Goal: Communication & Community: Answer question/provide support

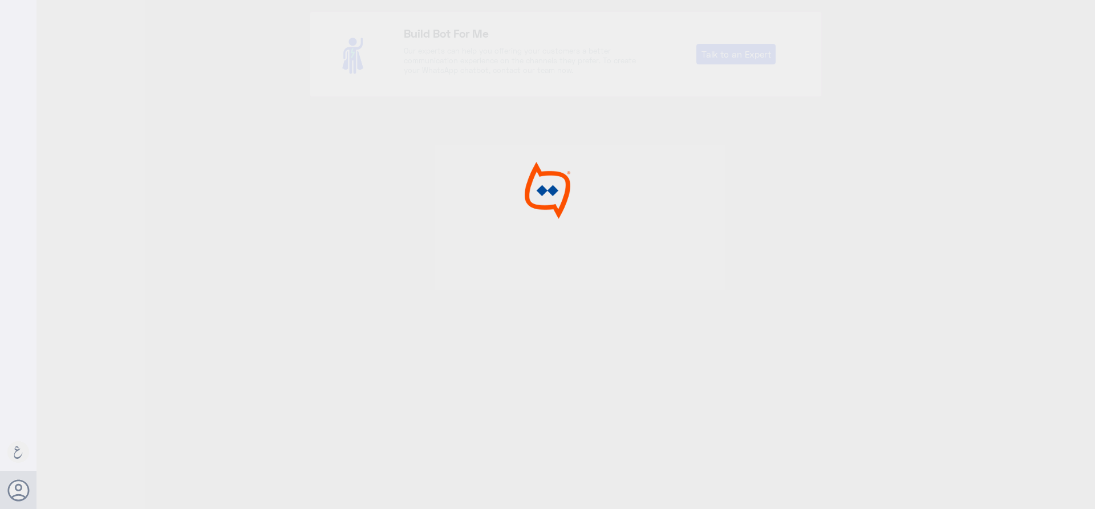
click at [494, 224] on div at bounding box center [547, 256] width 1095 height 513
click at [254, 205] on div at bounding box center [547, 256] width 1095 height 513
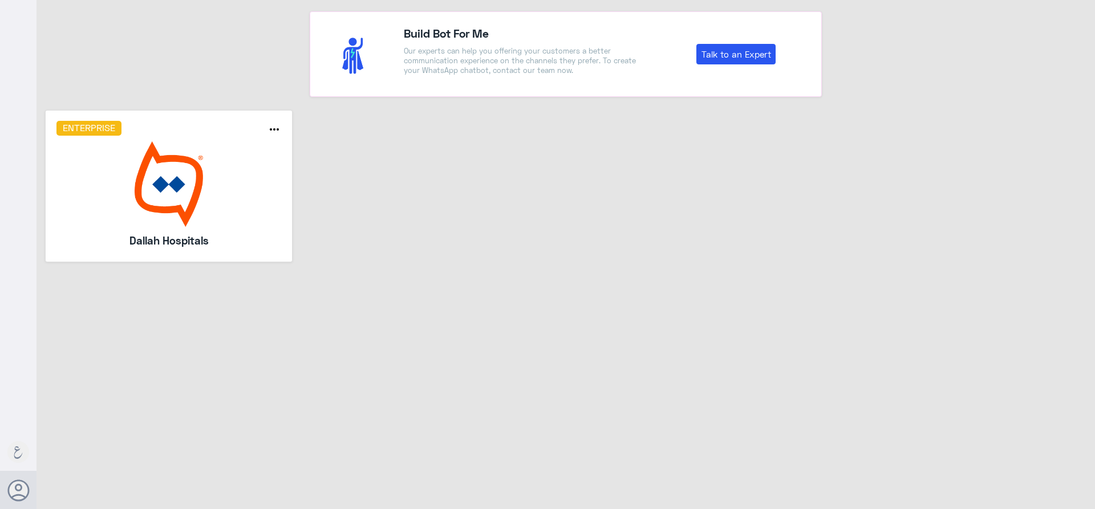
click at [260, 207] on img at bounding box center [168, 184] width 225 height 86
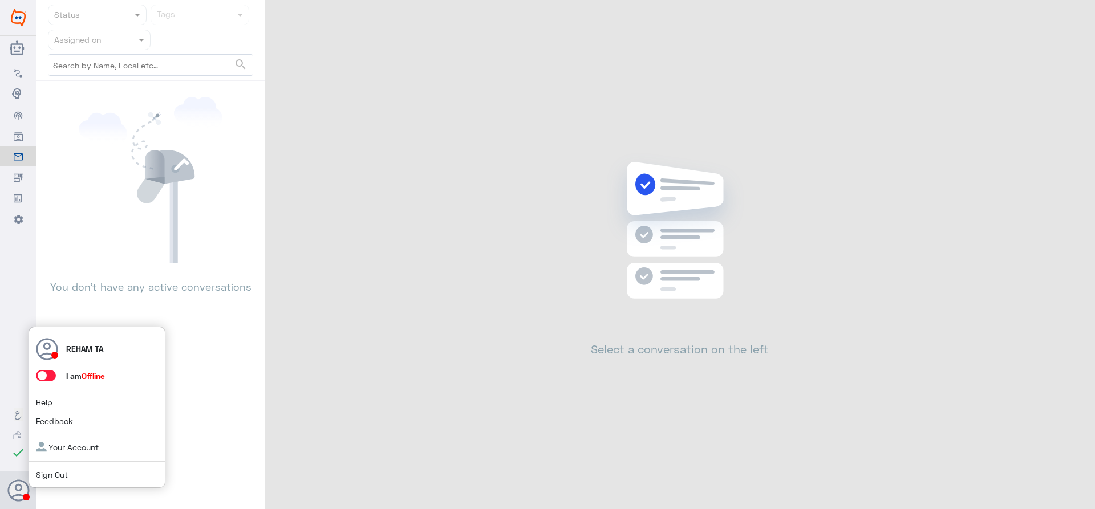
click at [46, 377] on span at bounding box center [46, 375] width 20 height 11
click at [0, 0] on input "checkbox" at bounding box center [0, 0] width 0 height 0
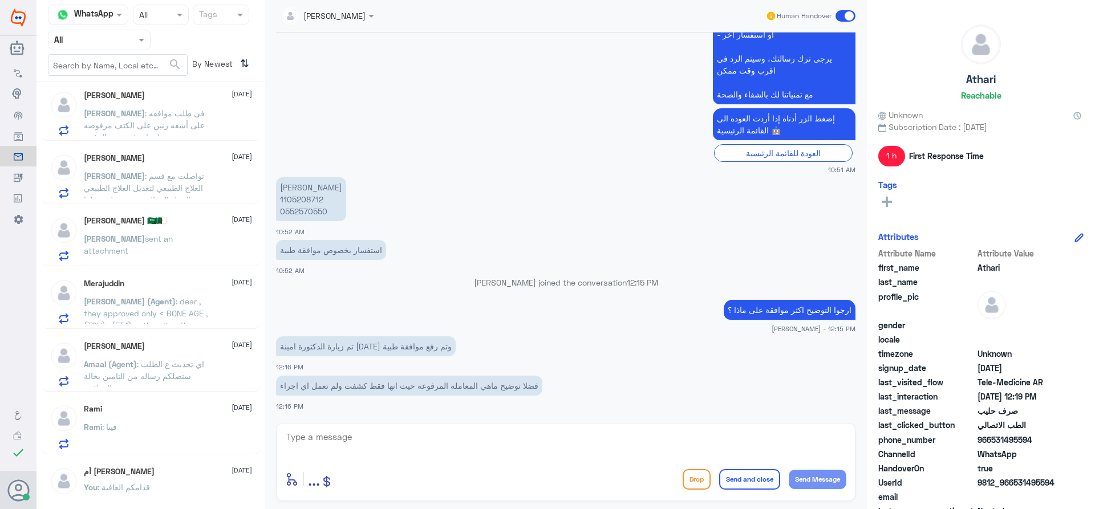
scroll to position [456, 0]
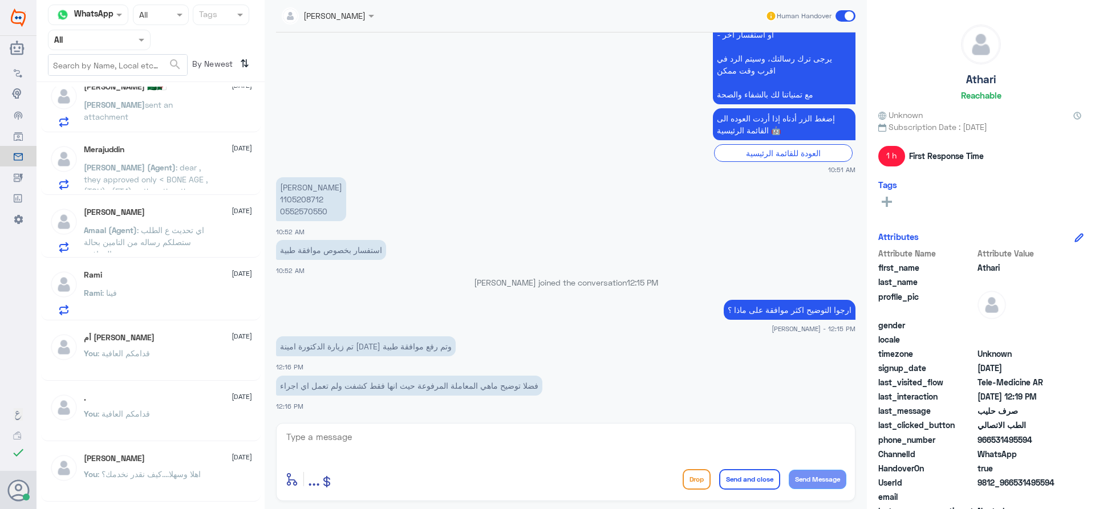
click at [196, 275] on div "Rami [DATE]" at bounding box center [168, 275] width 168 height 10
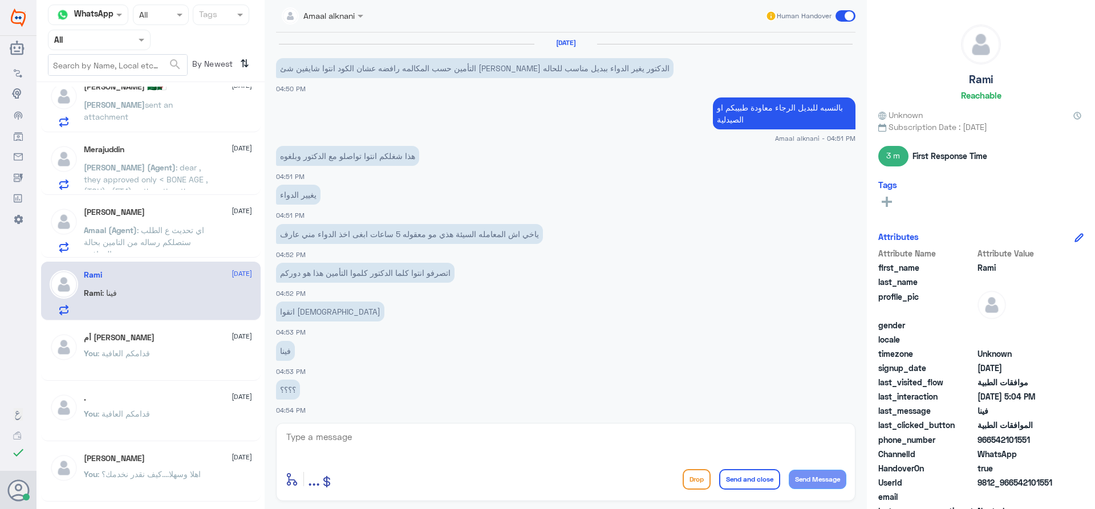
scroll to position [552, 0]
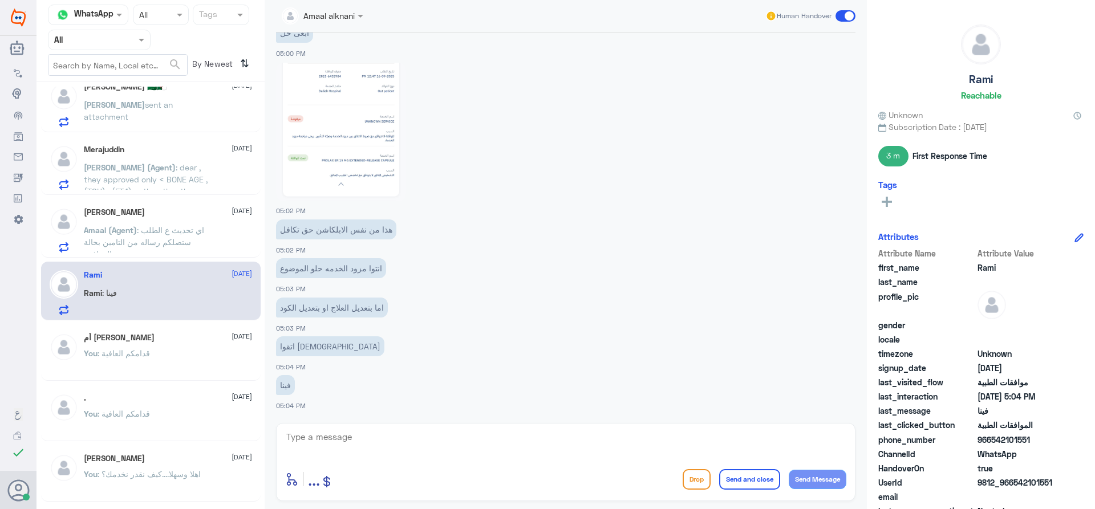
click at [178, 346] on div "أم [PERSON_NAME] [DATE] You : قدامكم العافية" at bounding box center [168, 354] width 168 height 43
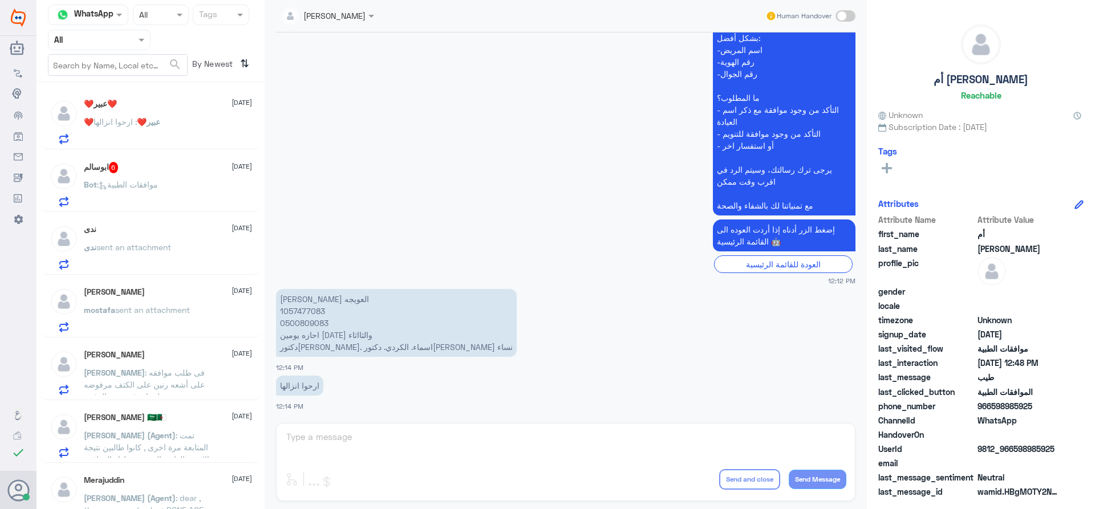
click at [168, 119] on div "❤️عبير❤️ : ارحوا انزالها" at bounding box center [168, 132] width 168 height 26
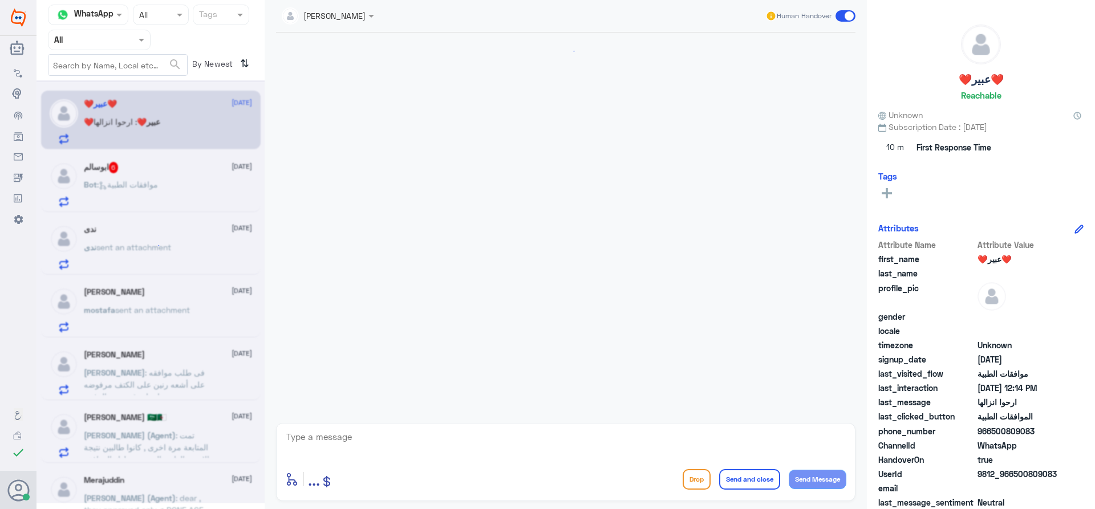
scroll to position [473, 0]
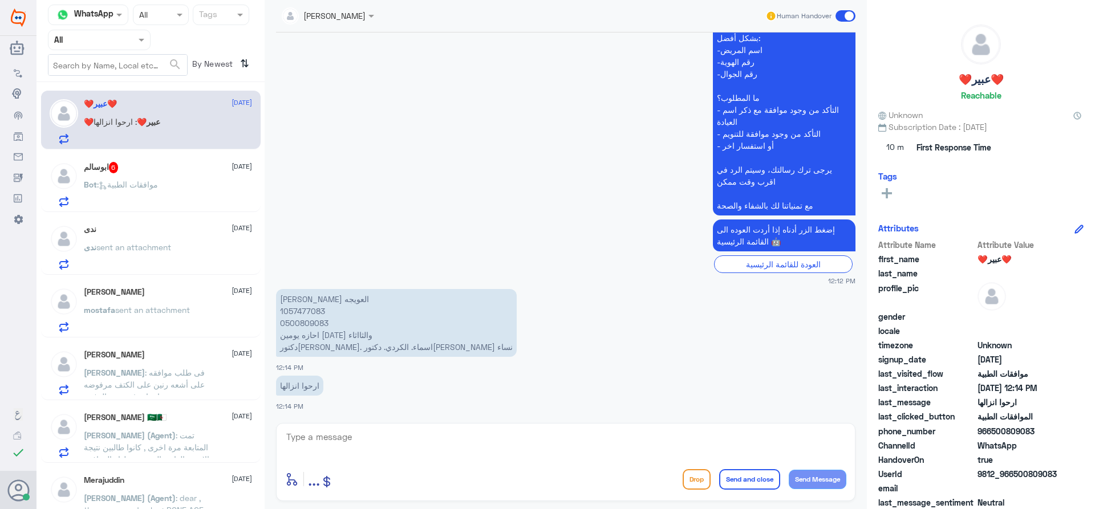
click at [329, 442] on textarea at bounding box center [565, 443] width 561 height 28
type textarea "ا"
type textarea "اهلا وسهلا ...أرجو التواصل مع قسم"
drag, startPoint x: 328, startPoint y: 442, endPoint x: 970, endPoint y: 454, distance: 641.5
click at [963, 451] on div "Channel WhatsApp Status × All Tags Agent Filter All search By Newest ⇅ ❤️عبير❤️…" at bounding box center [565, 256] width 1058 height 513
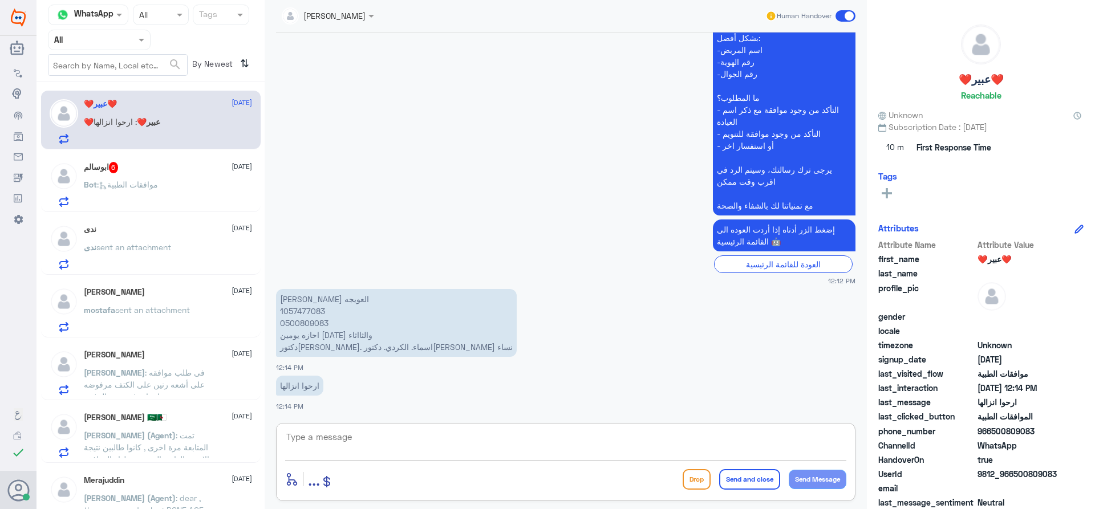
click at [130, 57] on input "text" at bounding box center [117, 65] width 139 height 21
click at [115, 42] on input "text" at bounding box center [85, 39] width 63 height 13
click at [112, 130] on div "Your Team" at bounding box center [99, 142] width 103 height 26
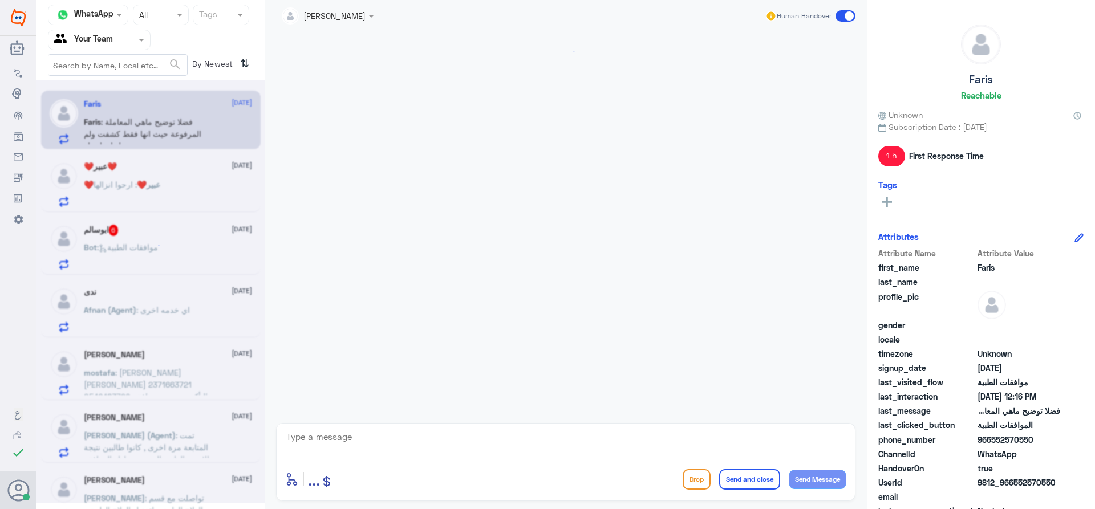
scroll to position [411, 0]
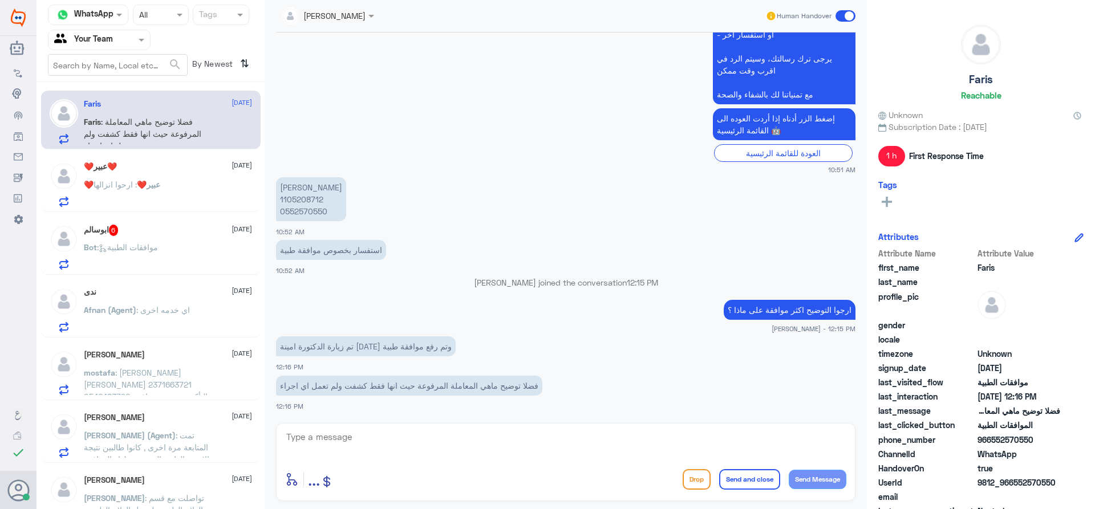
click at [165, 187] on div "❤️عبير❤️ : ارحوا انزالها" at bounding box center [168, 194] width 168 height 26
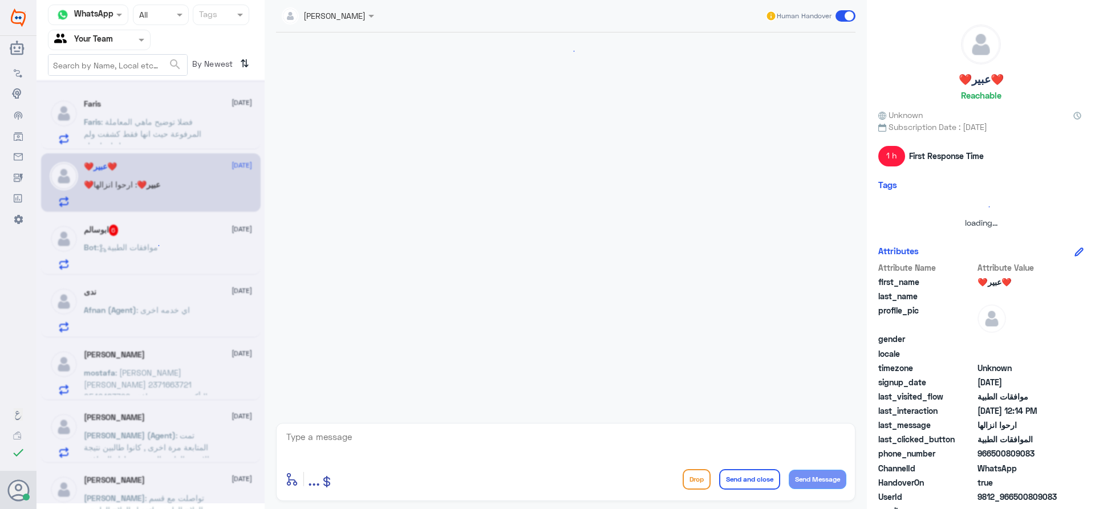
scroll to position [473, 0]
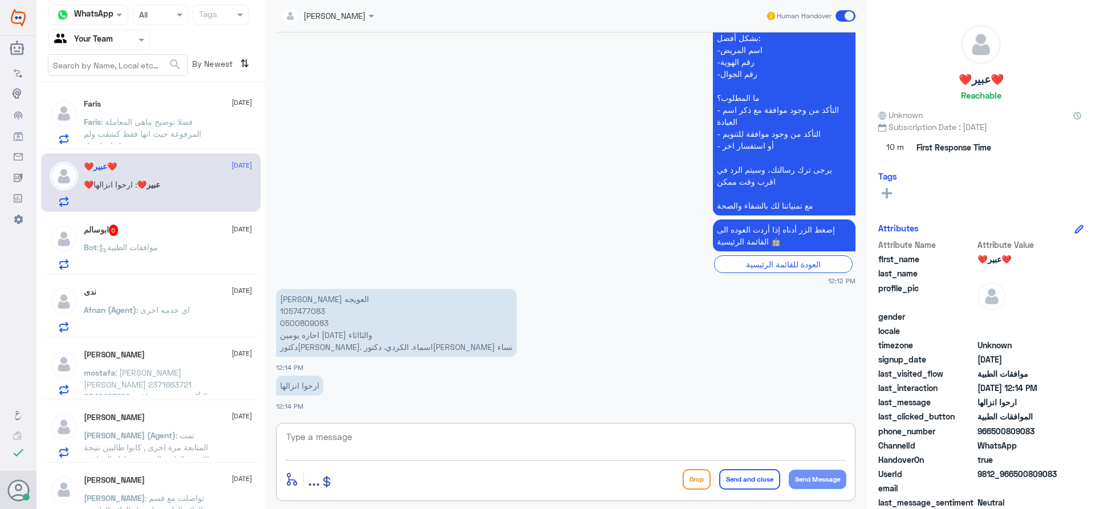
click at [374, 436] on textarea at bounding box center [565, 443] width 561 height 28
type textarea "اهلا وسهلا ..ارجو التواصل مع قسم التقارير لخدمتك نحن قسم الموافقات الطبية فقط"
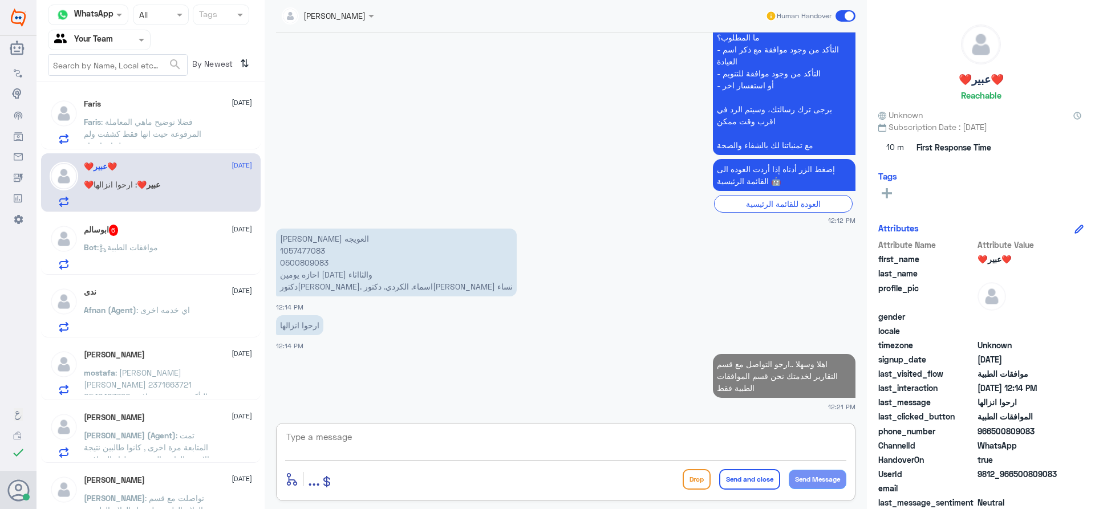
click at [142, 234] on div "ابوسالم 6 [DATE]" at bounding box center [168, 230] width 168 height 11
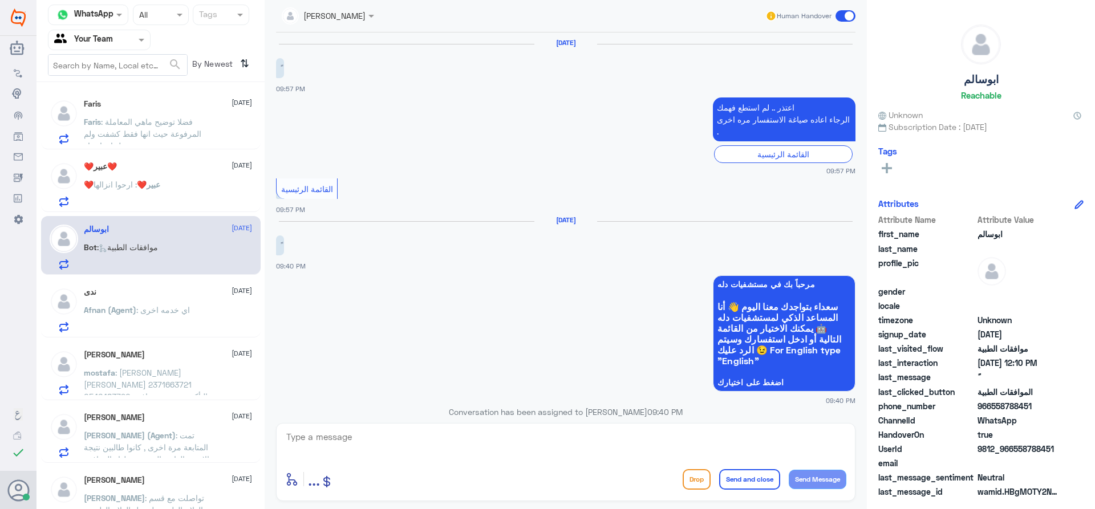
scroll to position [722, 0]
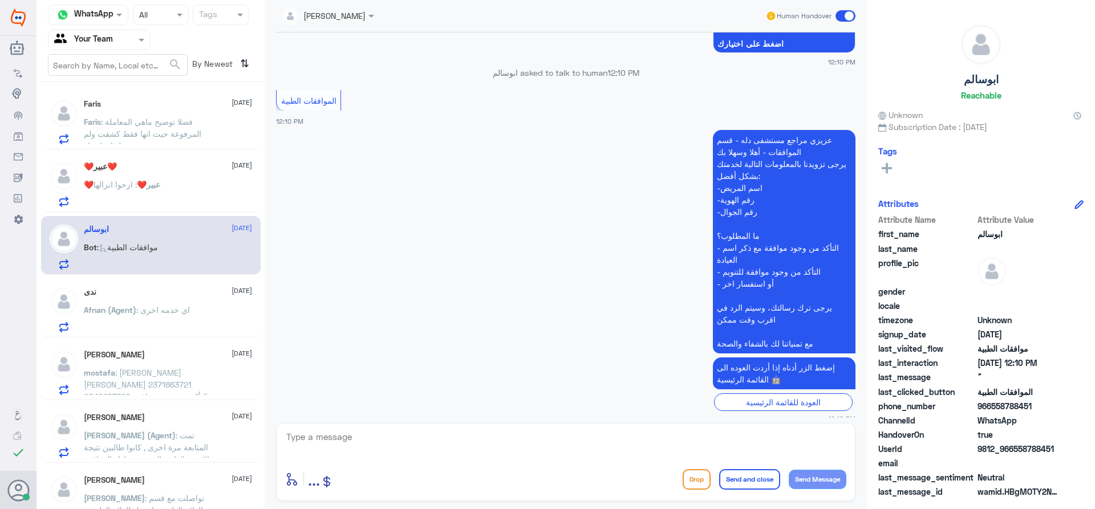
click at [124, 308] on span "Afnan (Agent)" at bounding box center [110, 310] width 52 height 10
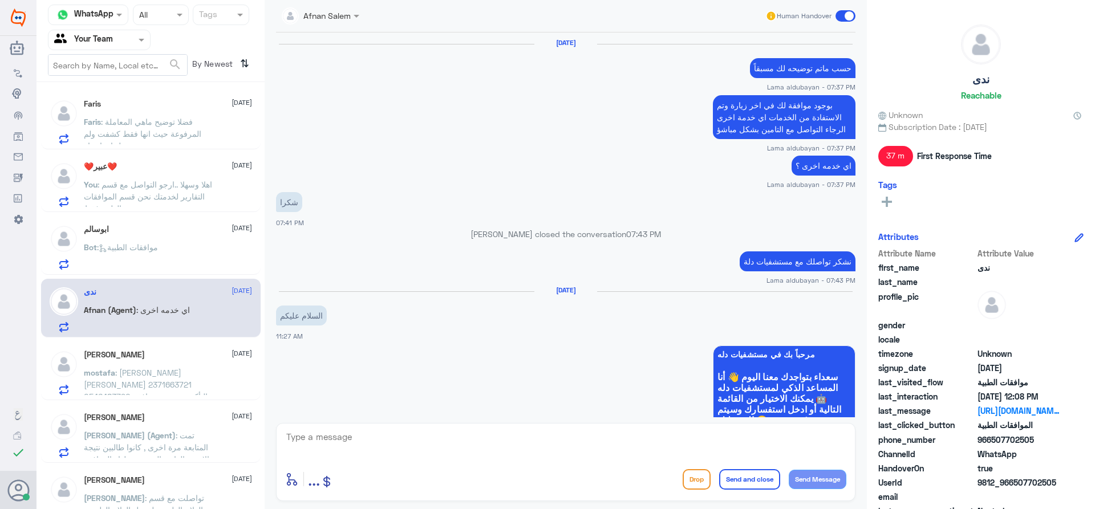
scroll to position [725, 0]
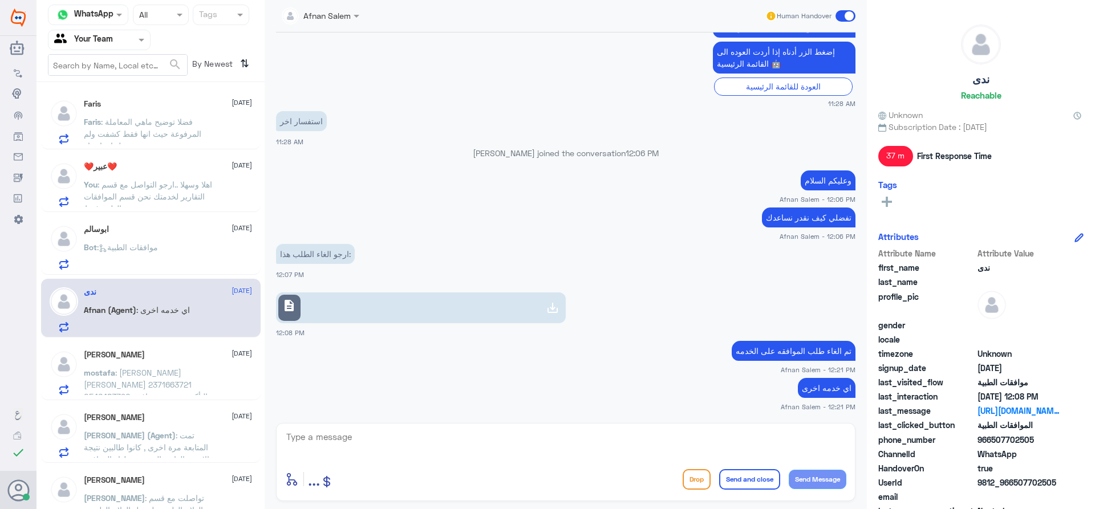
click at [127, 369] on span ": [PERSON_NAME] [PERSON_NAME] 2371663721 0546483790 التأكد من وجود موافقه للتنو…" at bounding box center [146, 391] width 124 height 46
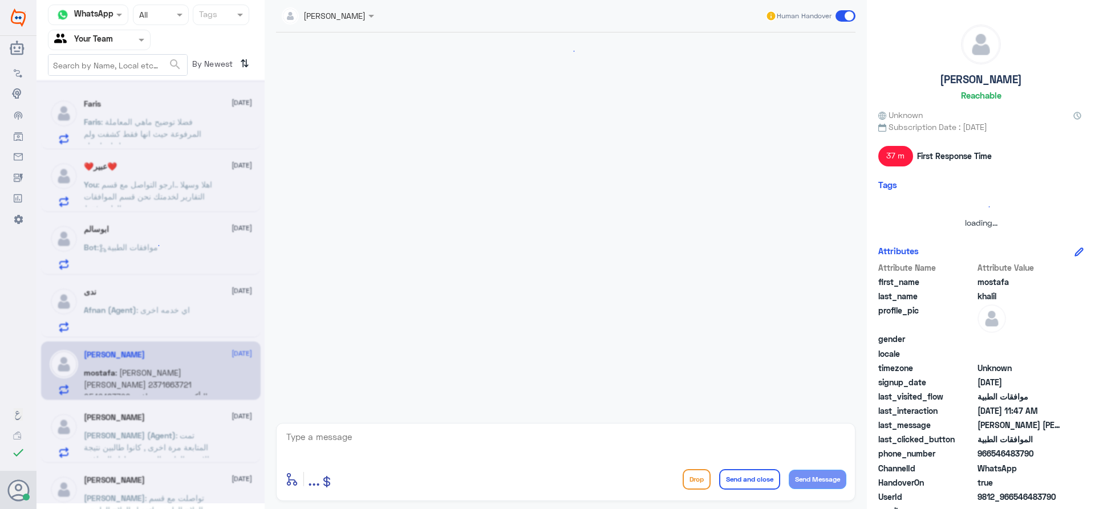
scroll to position [249, 0]
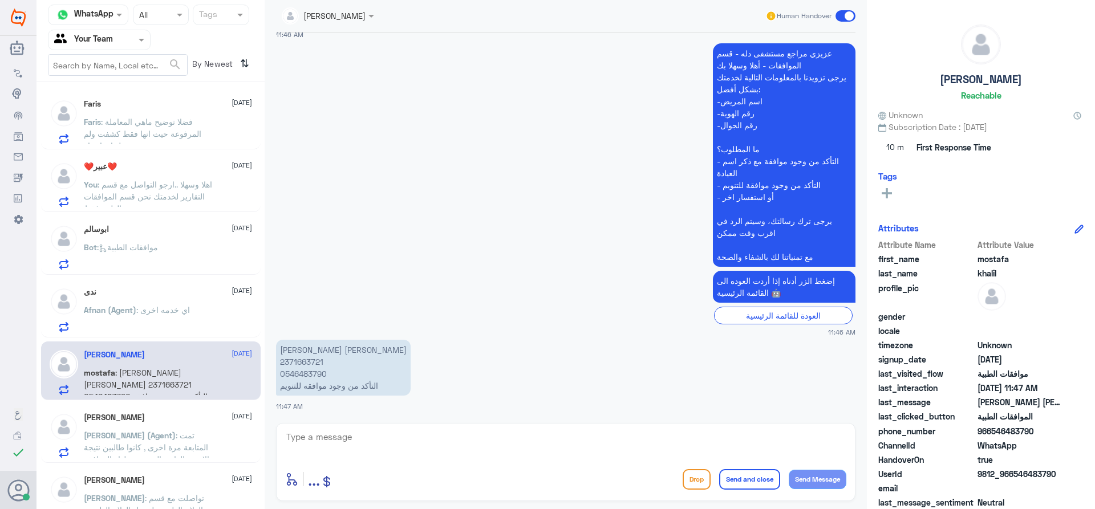
click at [292, 360] on p "[PERSON_NAME] [PERSON_NAME] 2371663721 0546483790 التأكد من وجود موافقه للتنويم" at bounding box center [343, 368] width 135 height 56
copy p "2371663721"
click at [314, 440] on textarea at bounding box center [565, 443] width 561 height 28
type textarea "اهلا وسهلا ..ٍيتم التحقق من القسم المختص"
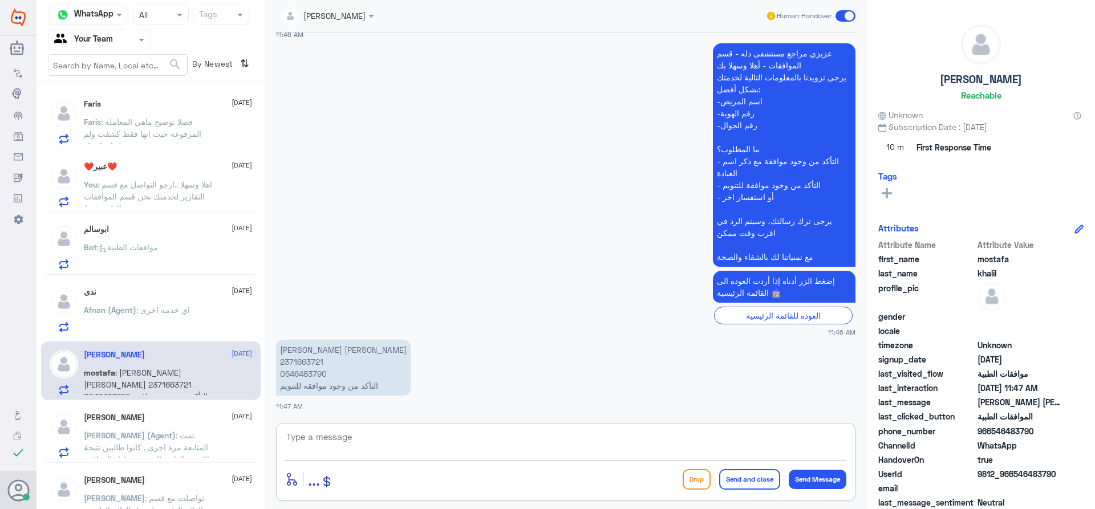
scroll to position [298, 0]
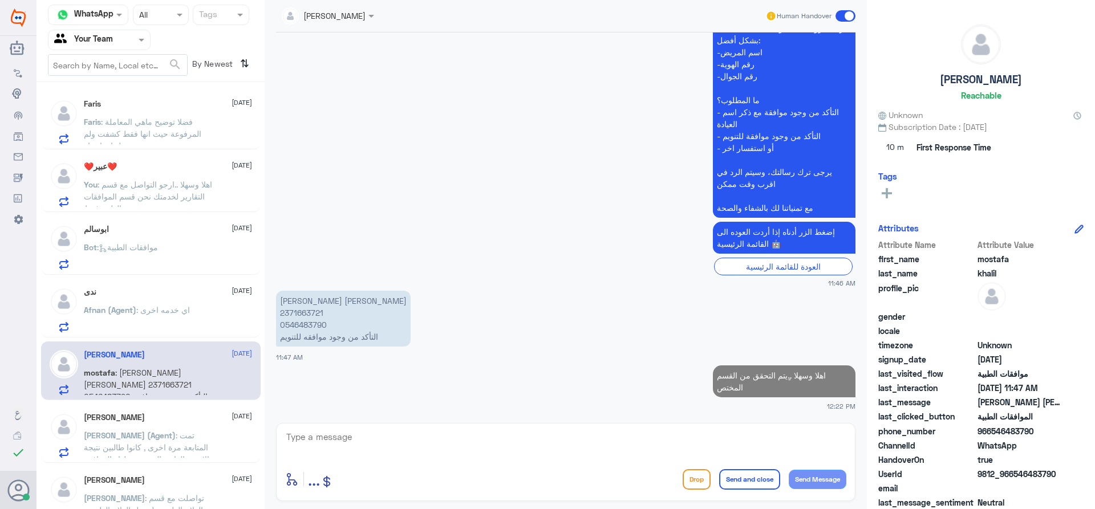
click at [303, 316] on p "[PERSON_NAME] [PERSON_NAME] 2371663721 0546483790 التأكد من وجود موافقه للتنويم" at bounding box center [343, 319] width 135 height 56
copy p "2371663721"
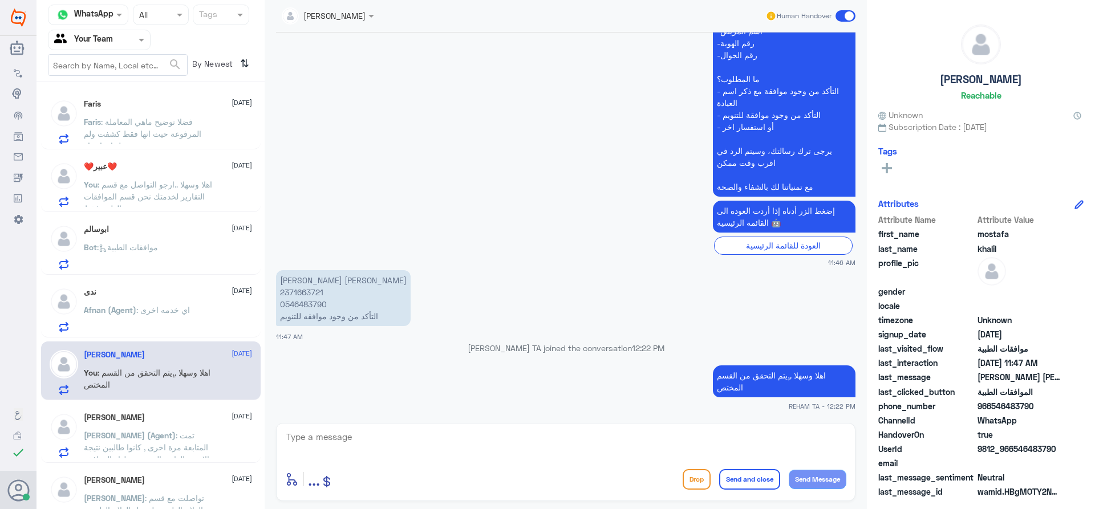
click at [508, 461] on div "enter flow name ... Drop Send and close Send Message" at bounding box center [565, 462] width 579 height 78
click at [503, 445] on textarea at bounding box center [565, 443] width 561 height 28
type textarea "بحسب رد القسم يحتاجون نتيجة اشعة ولايوجد لديك اي نتائج في نظامنا"
type textarea "ا"
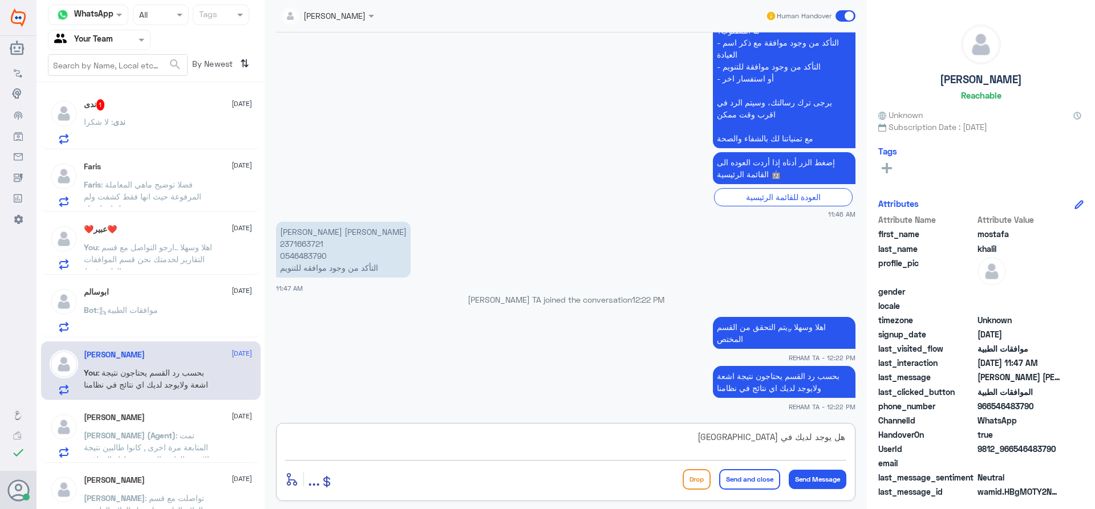
type textarea "هل يوجد لديك في مستشفى اخر؟"
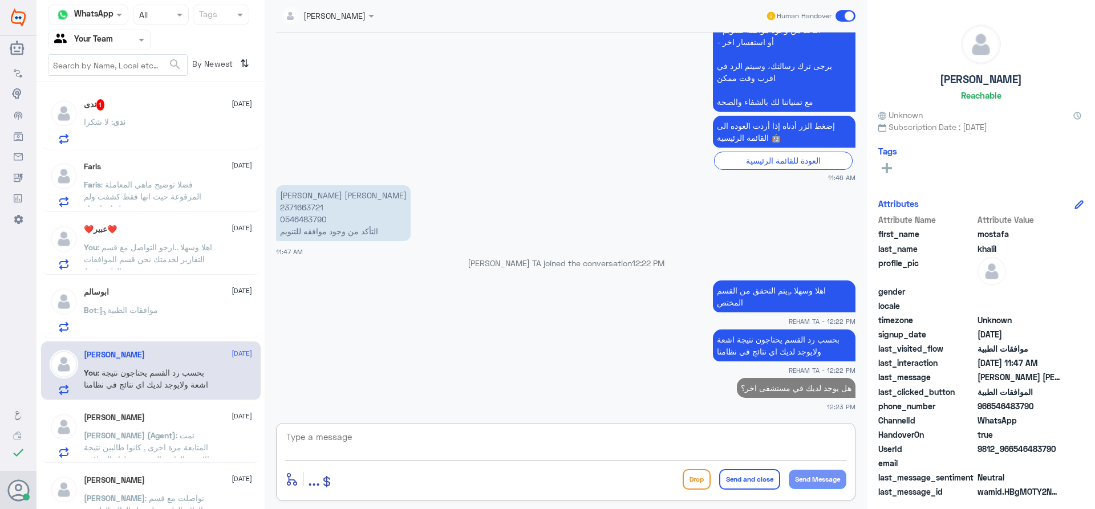
click at [173, 427] on div "[PERSON_NAME] [DATE] [PERSON_NAME] (Agent) : تمت المتابعة مرة اخرى , كانوا طالب…" at bounding box center [168, 435] width 168 height 45
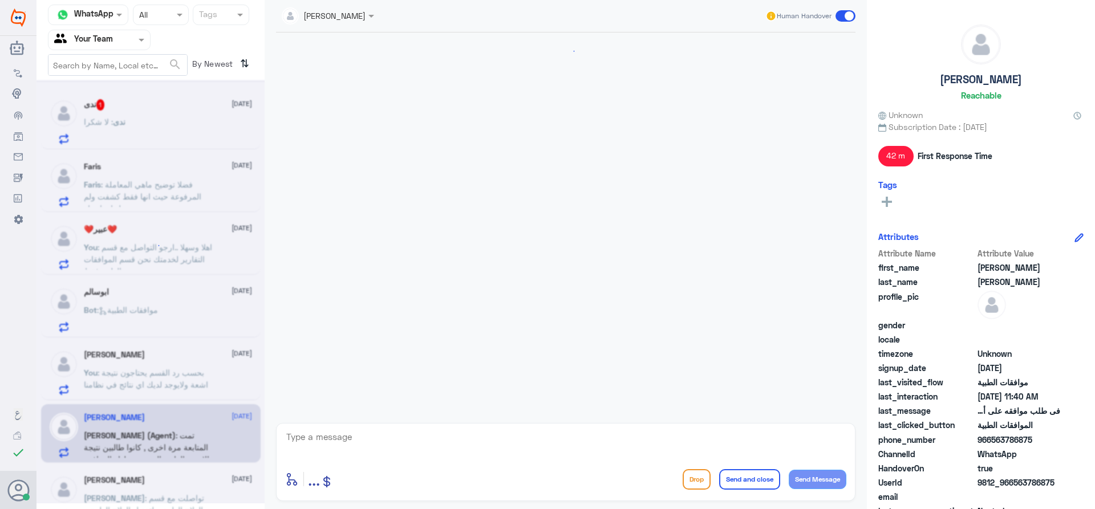
scroll to position [369, 0]
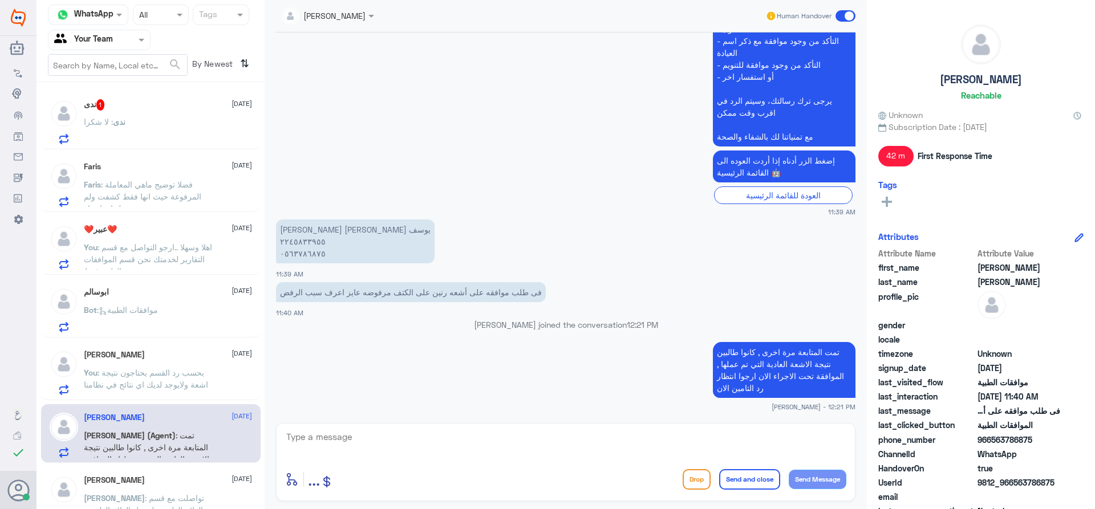
click at [168, 106] on div "ندى 1 [DATE]" at bounding box center [168, 104] width 168 height 11
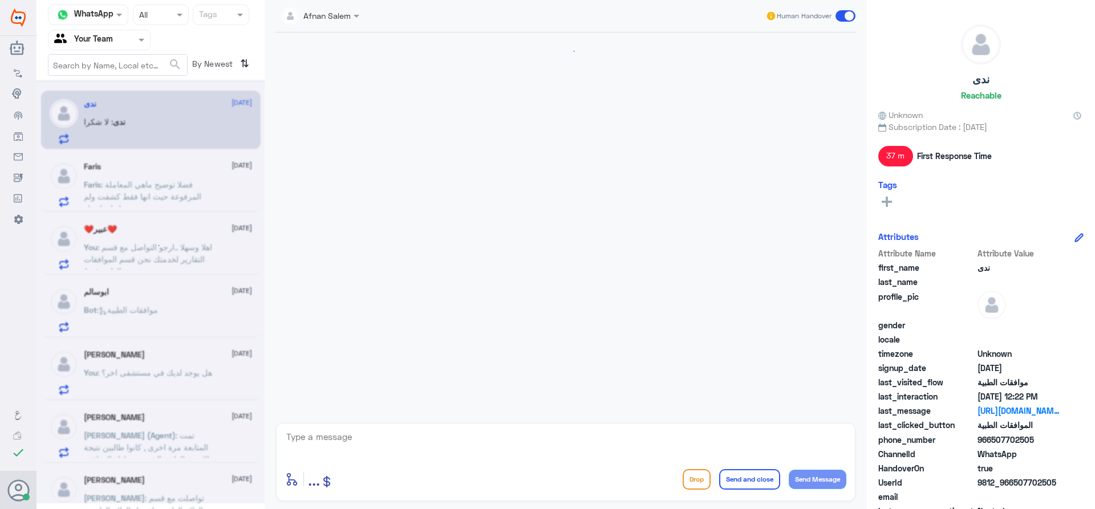
scroll to position [727, 0]
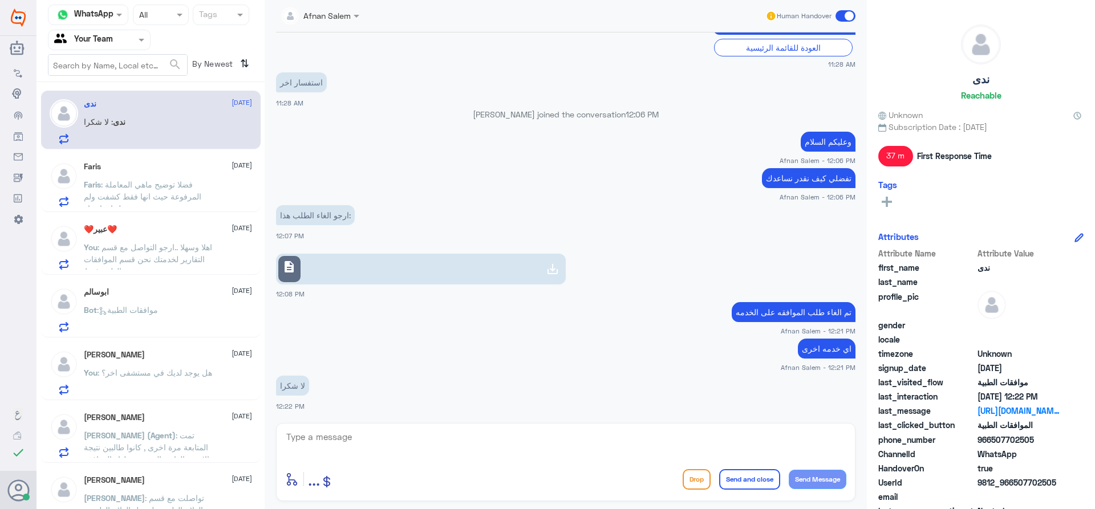
click at [166, 184] on span ": فضلا توضيح ماهي المعاملة المرفوعة حيث انها فقط كشفت ولم تعمل اي اجراء" at bounding box center [142, 197] width 117 height 34
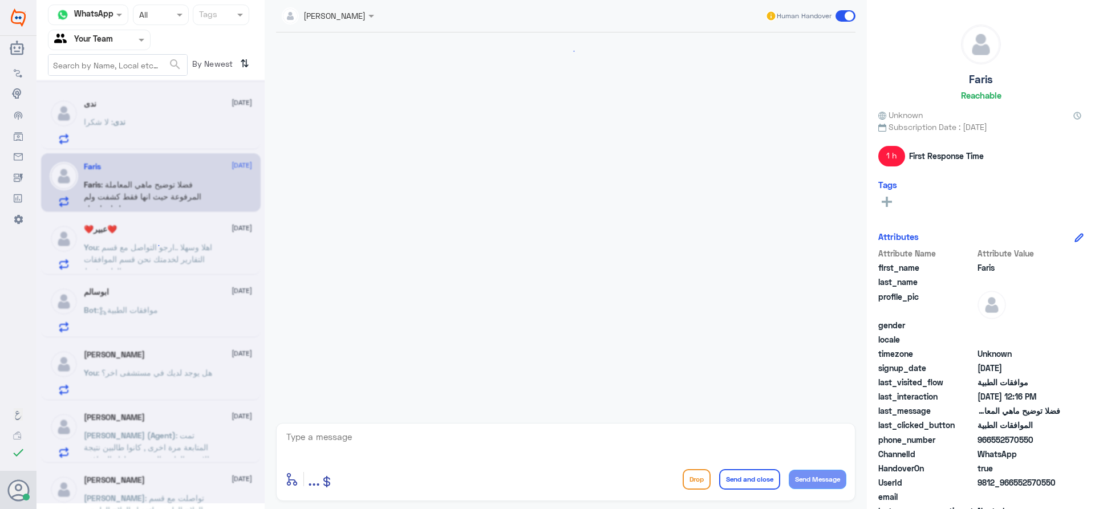
scroll to position [411, 0]
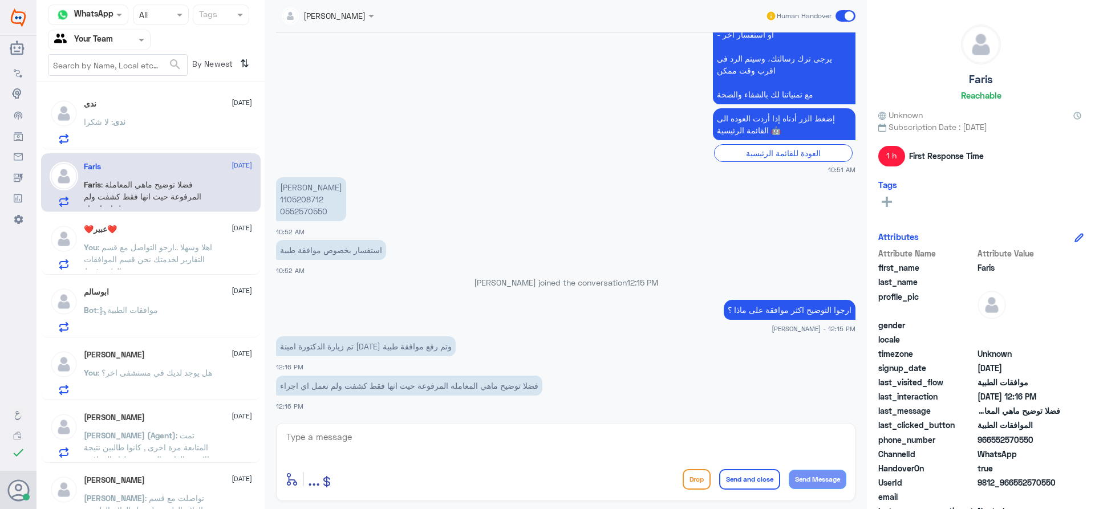
click at [172, 250] on span ": اهلا وسهلا ..ارجو التواصل مع قسم التقارير لخدمتك نحن قسم الموافقات الطبية فقط" at bounding box center [148, 259] width 128 height 34
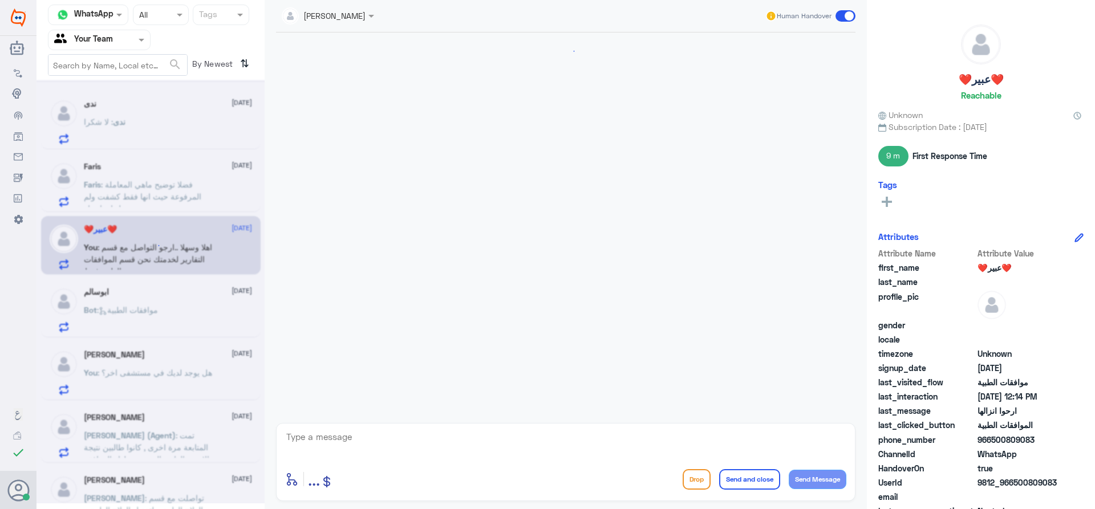
scroll to position [554, 0]
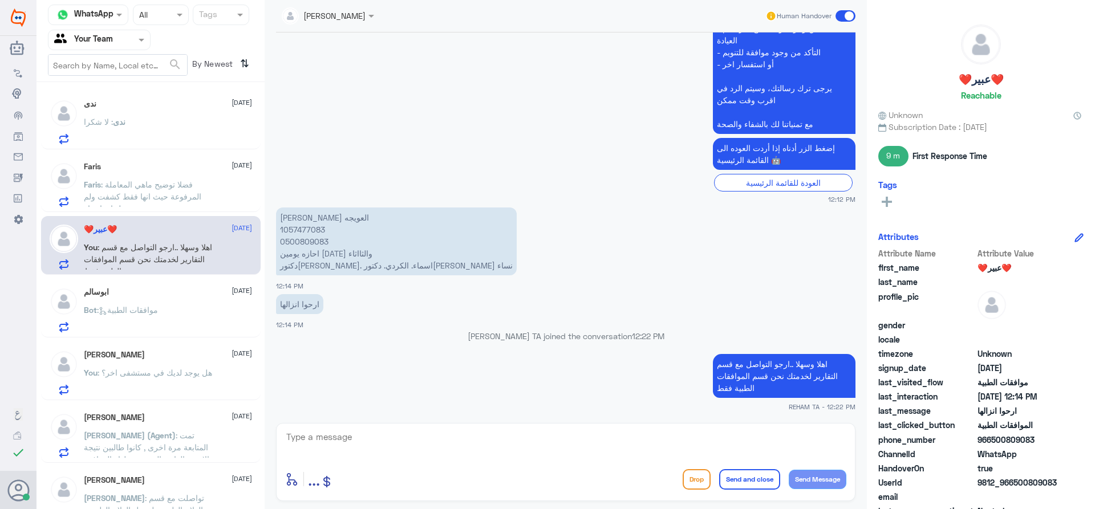
click at [158, 307] on span ": موافقات الطبية" at bounding box center [127, 310] width 61 height 10
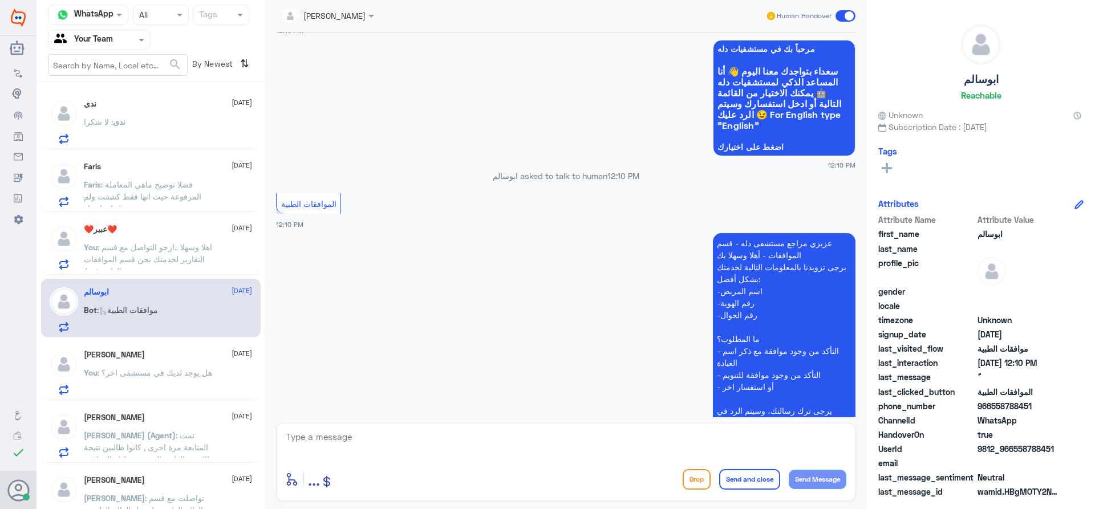
scroll to position [722, 0]
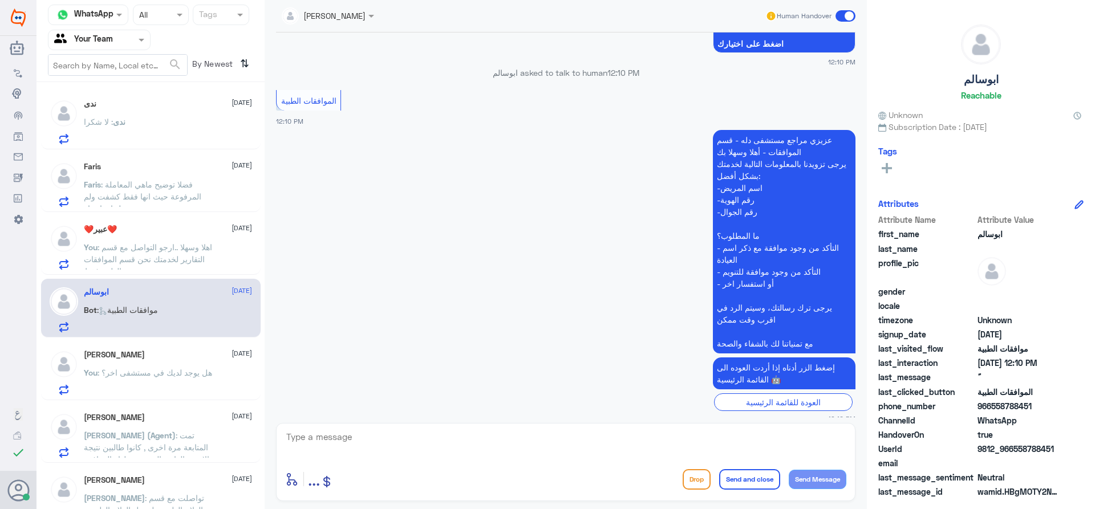
click at [399, 449] on textarea at bounding box center [565, 443] width 561 height 28
type textarea "اهلا وسهلا ..كيف نقدر نخدمك؟"
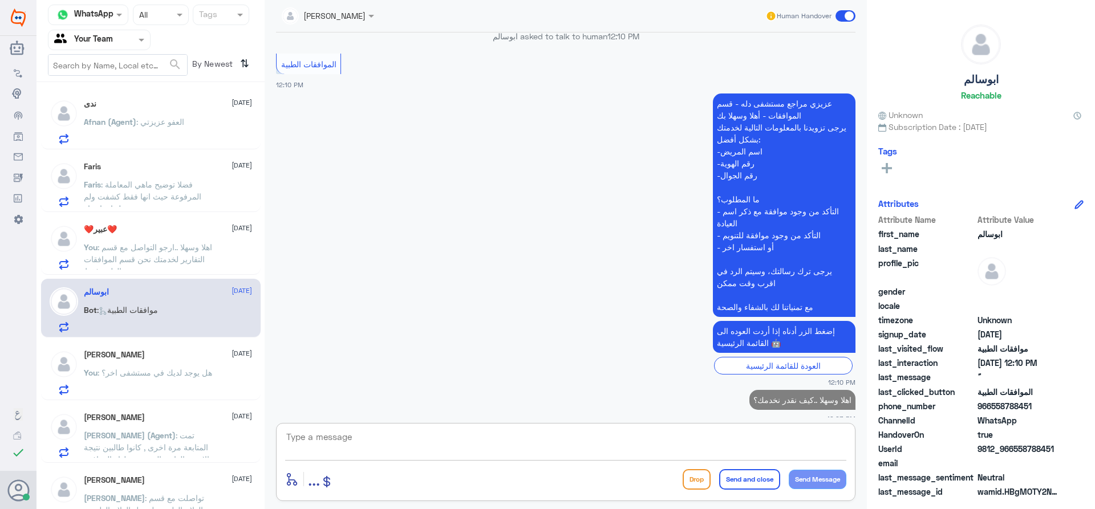
click at [157, 383] on p "You : هل يوجد لديك في مستشفى اخر؟" at bounding box center [148, 381] width 128 height 29
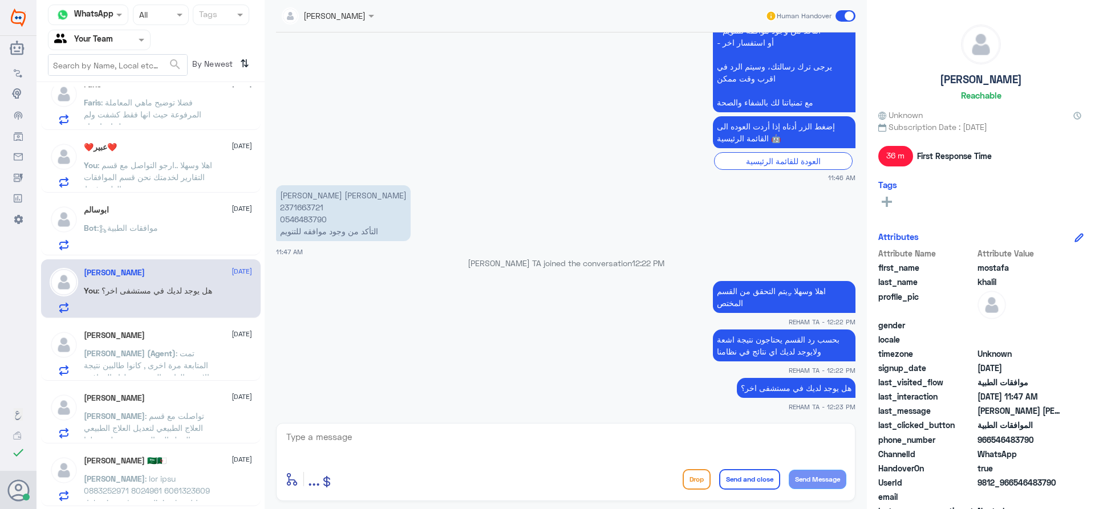
scroll to position [228, 0]
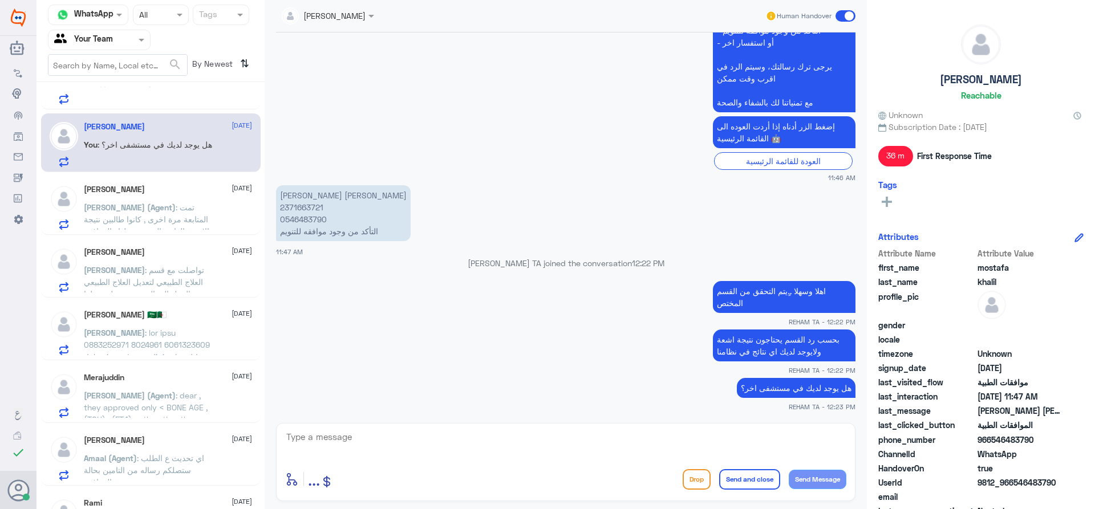
click at [167, 219] on span ": تمت المتابعة مرة اخرى , كانوا طالبين نتيجة الاشعة العادية التي تم عملها , الم…" at bounding box center [146, 231] width 125 height 58
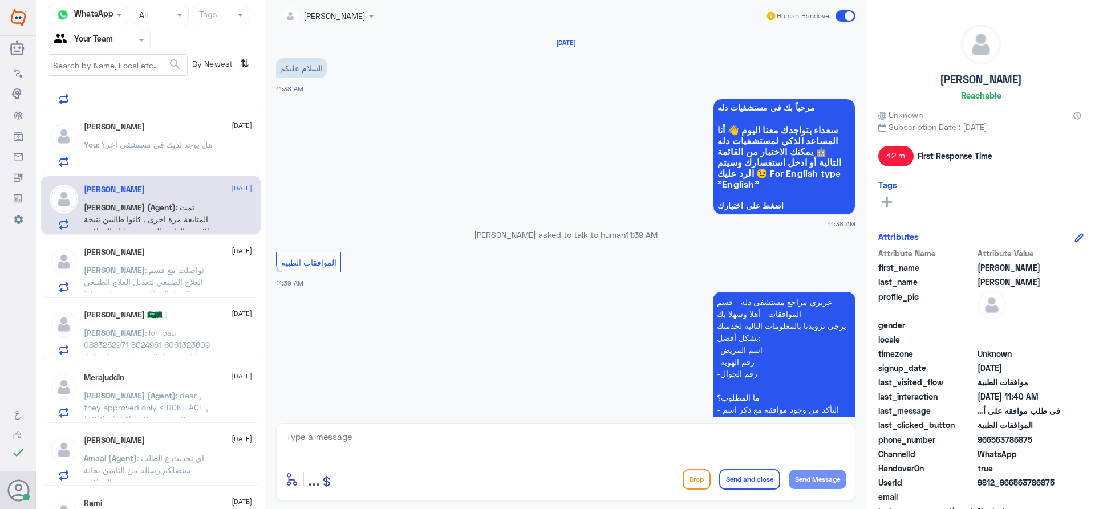
scroll to position [369, 0]
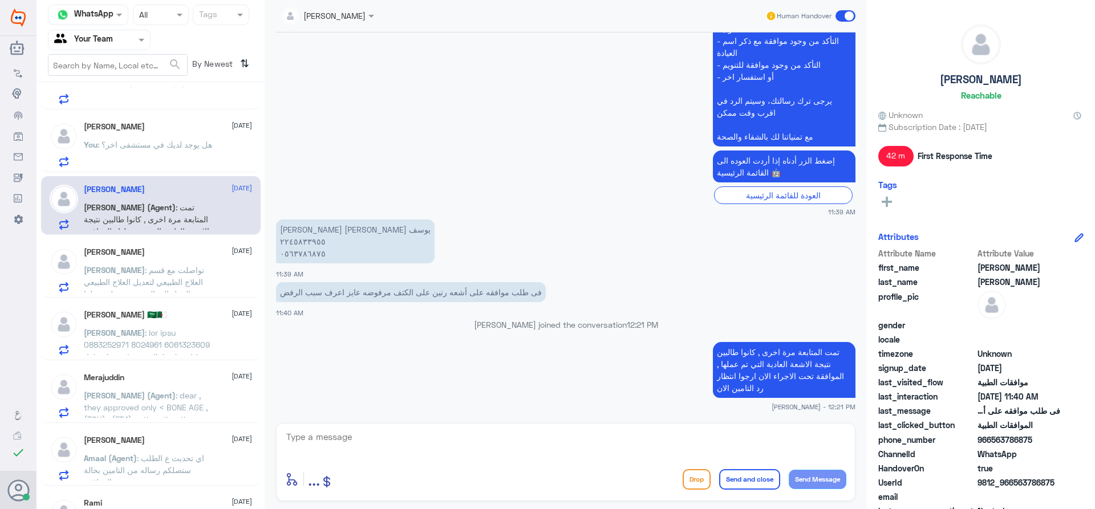
click at [145, 274] on span "[PERSON_NAME]" at bounding box center [114, 270] width 61 height 10
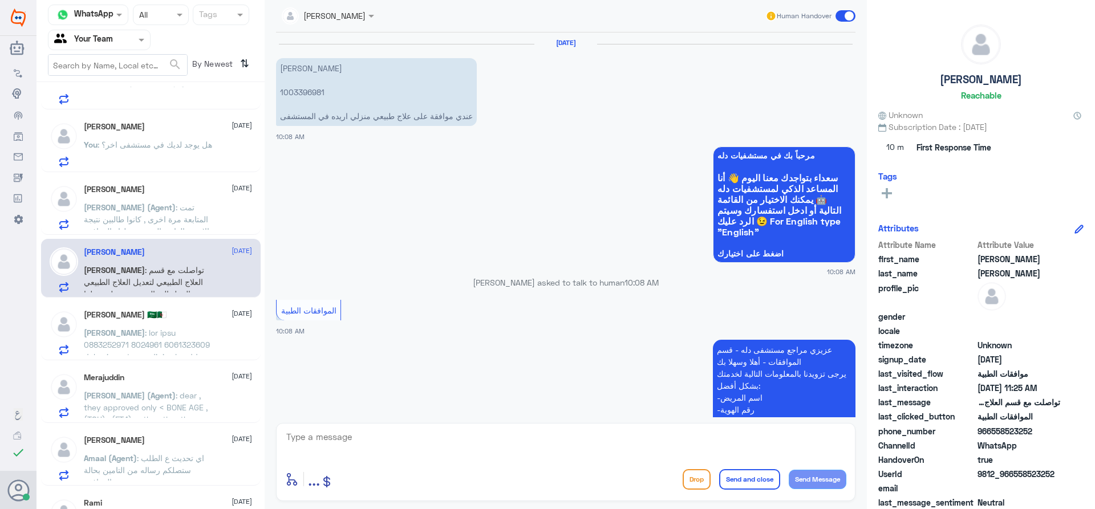
scroll to position [1241, 0]
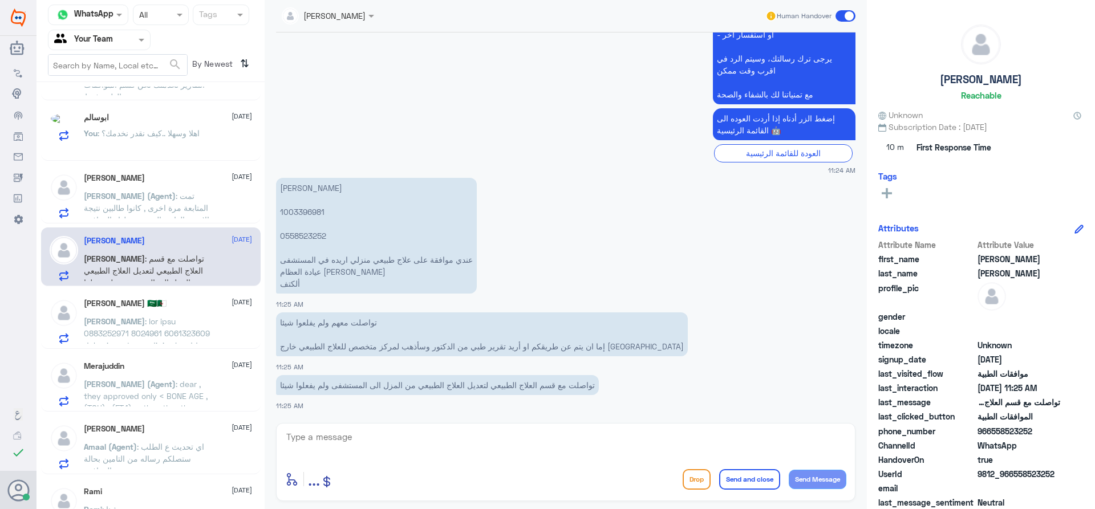
click at [207, 334] on p "[PERSON_NAME]" at bounding box center [148, 329] width 128 height 29
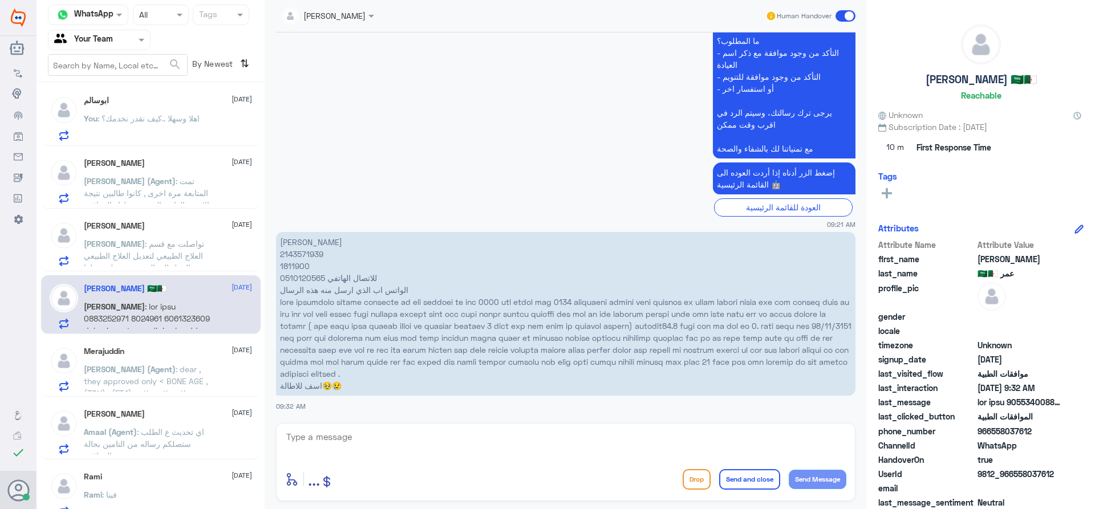
scroll to position [268, 0]
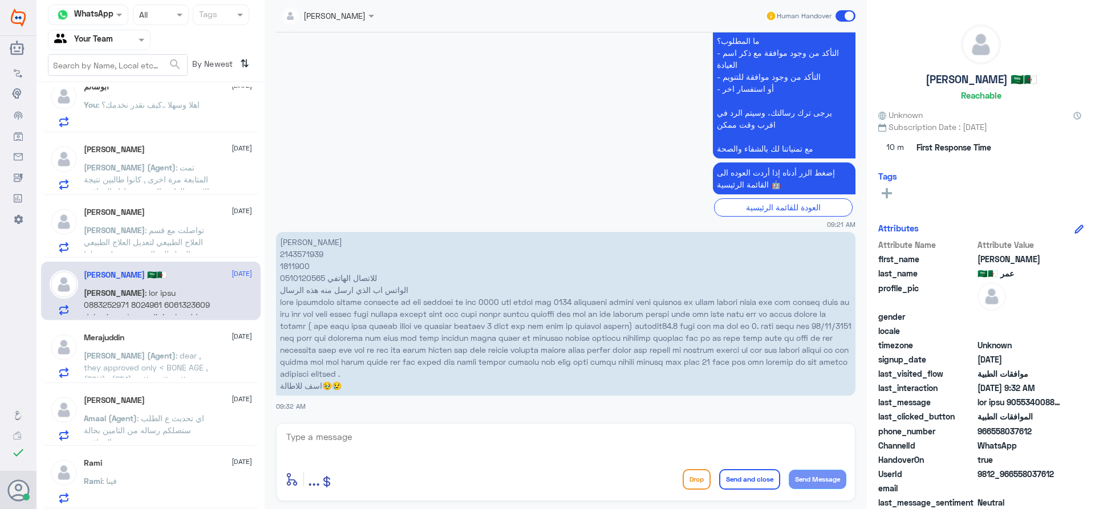
click at [149, 473] on div "Rami [DATE] Rami : فينا" at bounding box center [168, 480] width 168 height 45
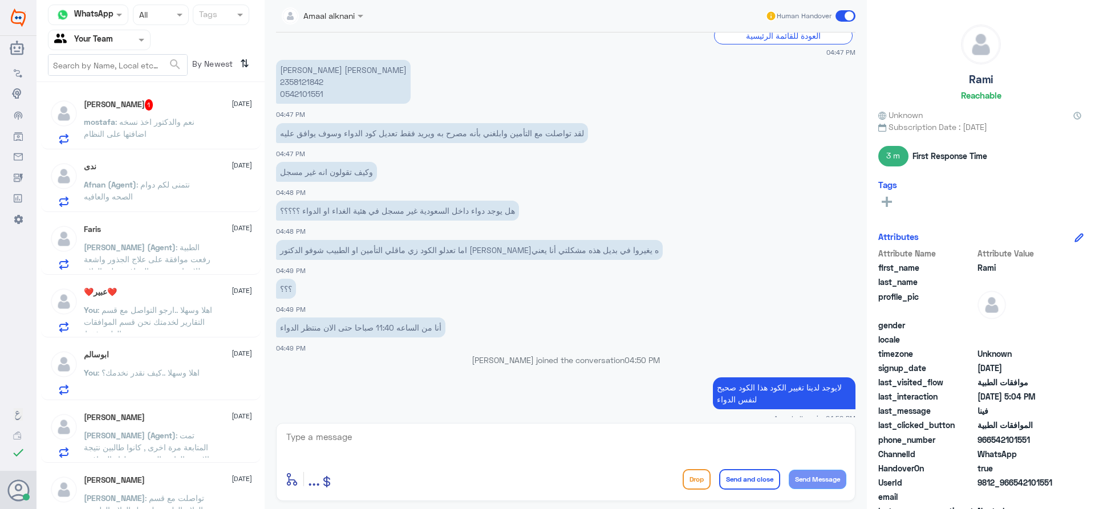
click at [175, 145] on div "[PERSON_NAME] 1 [DATE] mostafa : نعم والدكتور اخذ نسخه اضافتها على النظام" at bounding box center [151, 120] width 220 height 59
click at [173, 127] on p "mostafa : نعم والدكتور اخذ نسخه اضافتها على النظام" at bounding box center [148, 130] width 128 height 29
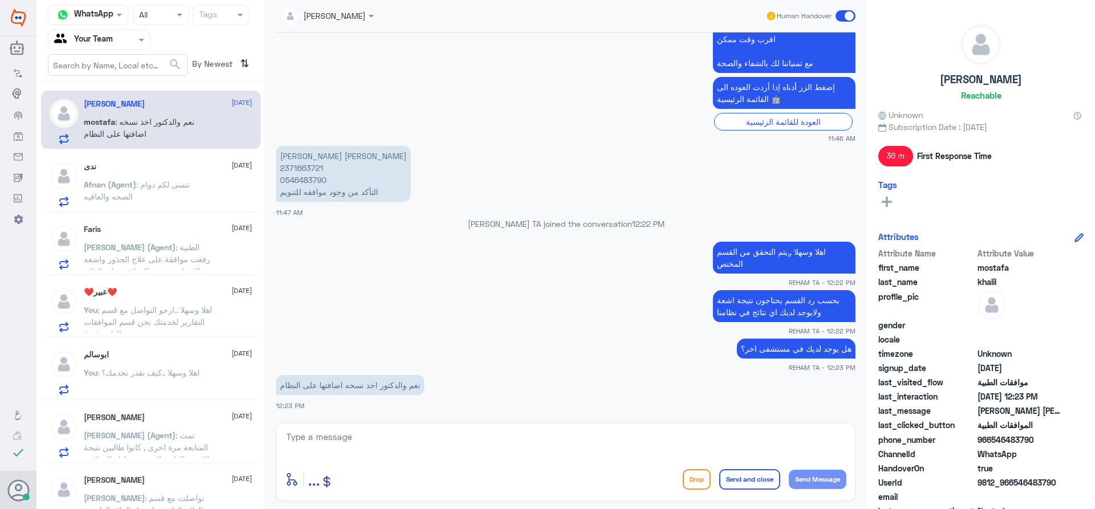
click at [336, 447] on textarea at bounding box center [565, 443] width 561 height 28
type textarea "مع الاسف لا يوجد نسخه في النظام ..هل يوجد لديك نسخه الان؟"
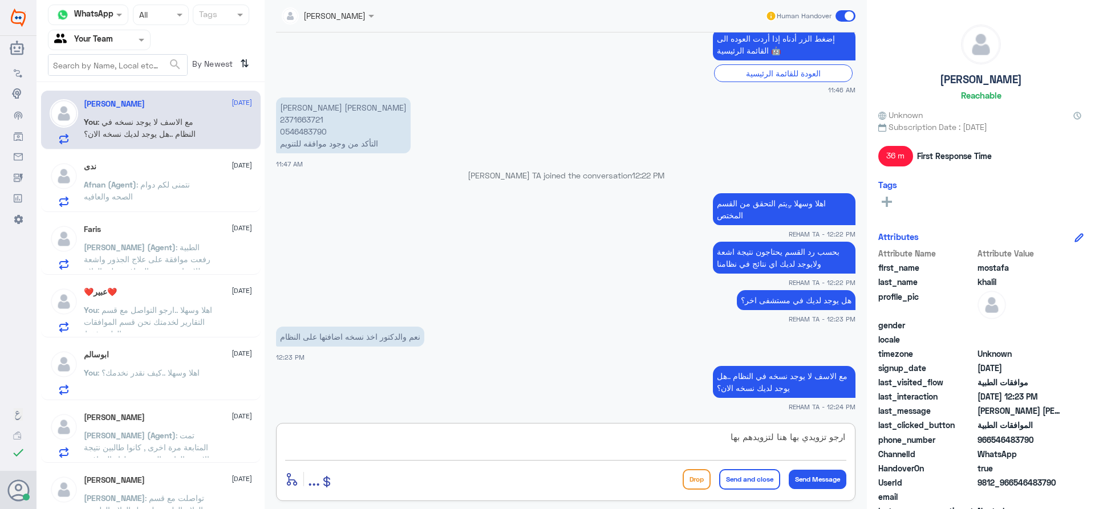
type textarea "ارجو تزويدي بها هنا لتزويدهم بها"
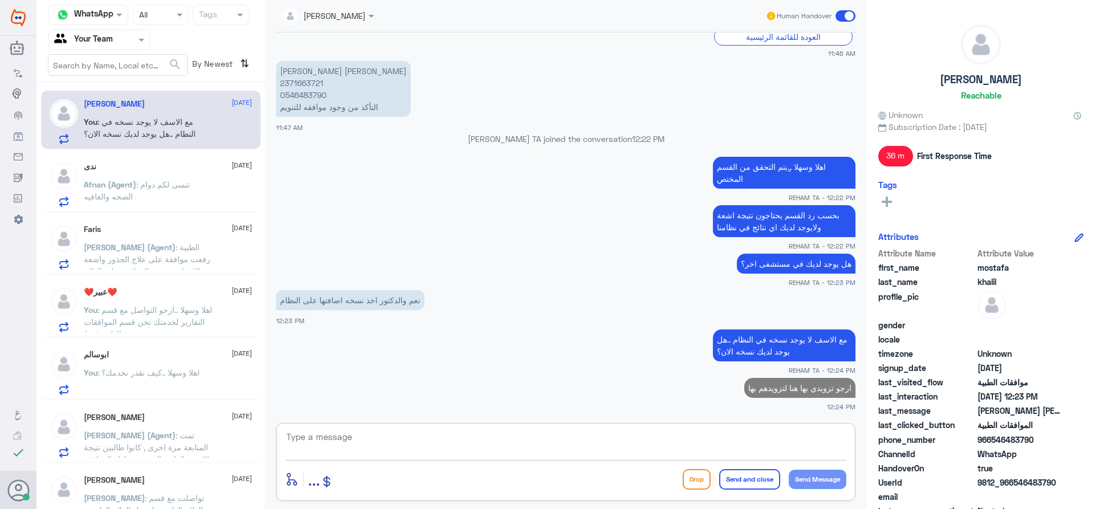
click at [154, 186] on span ": نتمنى لكم دوام الصحه والعافيه" at bounding box center [137, 191] width 106 height 22
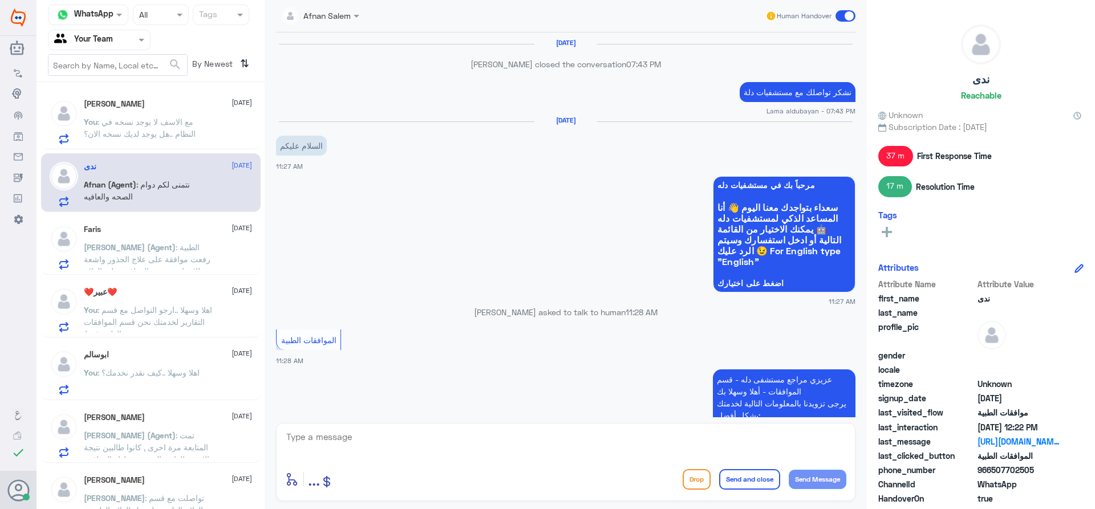
scroll to position [688, 0]
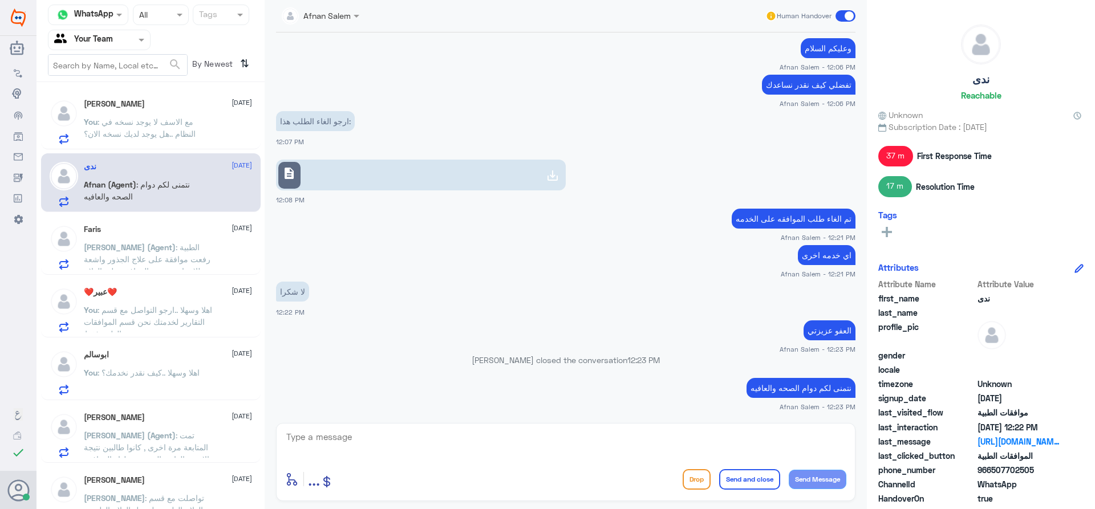
click at [177, 128] on p "You : مع الاسف لا يوجد نسخه في النظام ..هل يوجد لديك نسخه الان؟" at bounding box center [148, 130] width 128 height 29
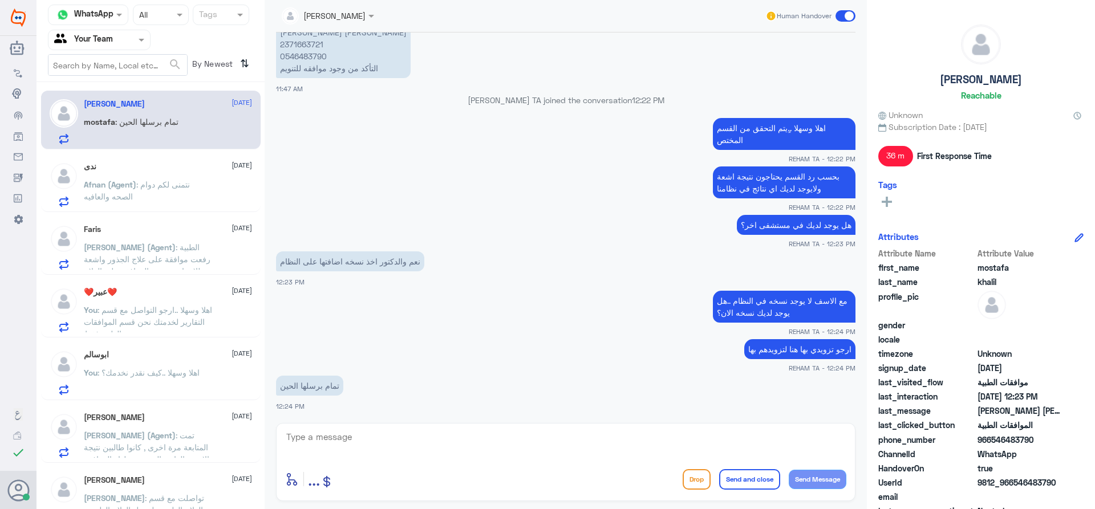
click at [298, 47] on p "[PERSON_NAME] [PERSON_NAME] 2371663721 0546483790 التأكد من وجود موافقه للتنويم" at bounding box center [343, 50] width 135 height 56
copy p "2371663721"
click at [410, 465] on div "enter flow name ... Drop Send and close Send Message" at bounding box center [565, 462] width 579 height 78
click at [147, 184] on span ": نتمنى لكم دوام الصحه والعافيه" at bounding box center [137, 191] width 106 height 22
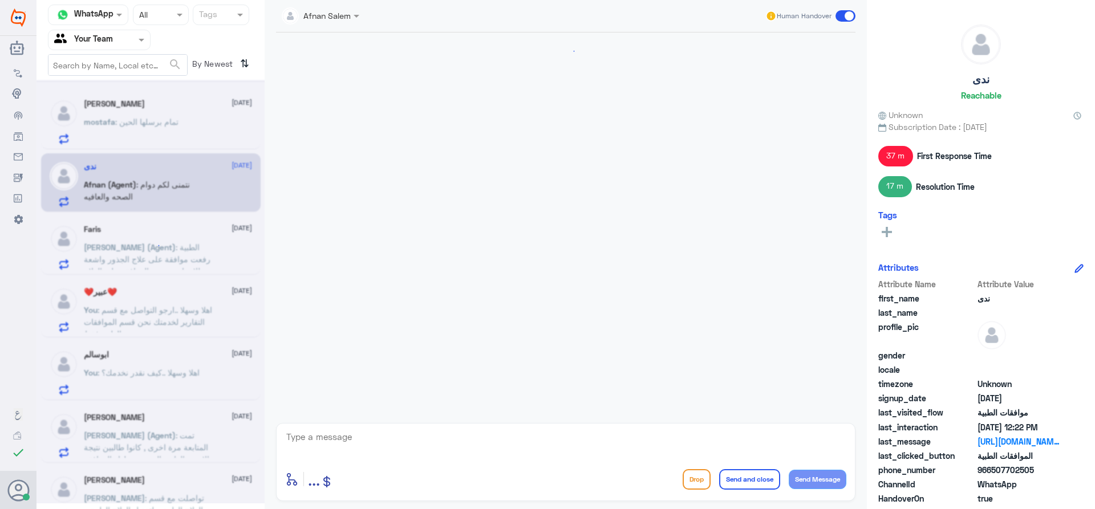
scroll to position [688, 0]
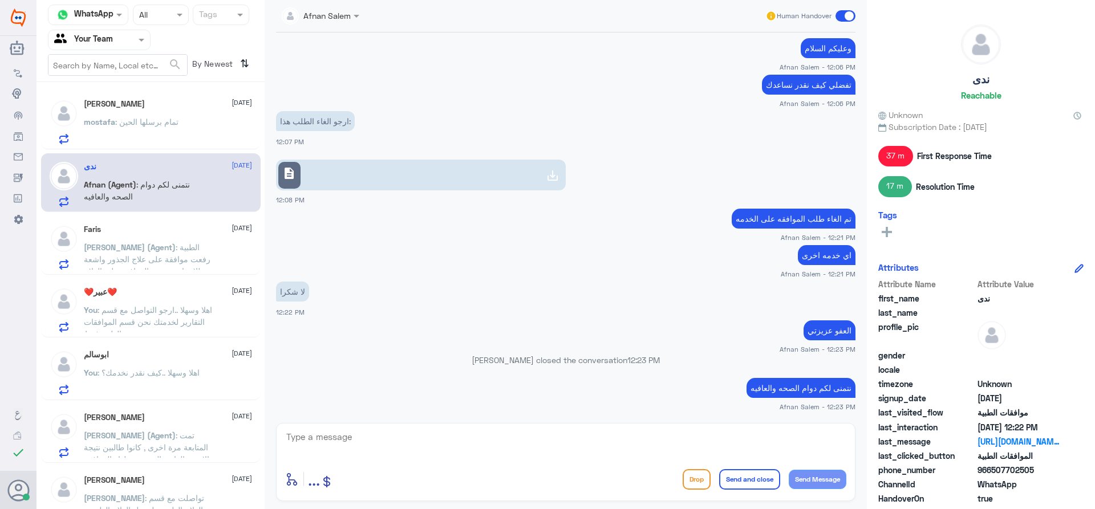
click at [161, 239] on div "Faris [DATE] [PERSON_NAME] (Agent) : الطبية رفعت موافقة على علاج الجذور واشعة ل…" at bounding box center [168, 247] width 168 height 45
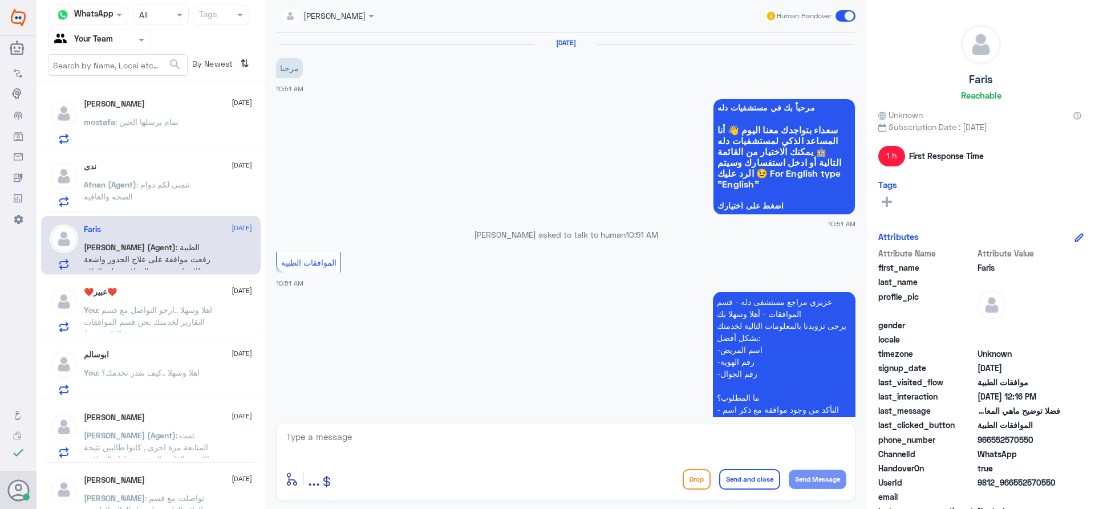
scroll to position [483, 0]
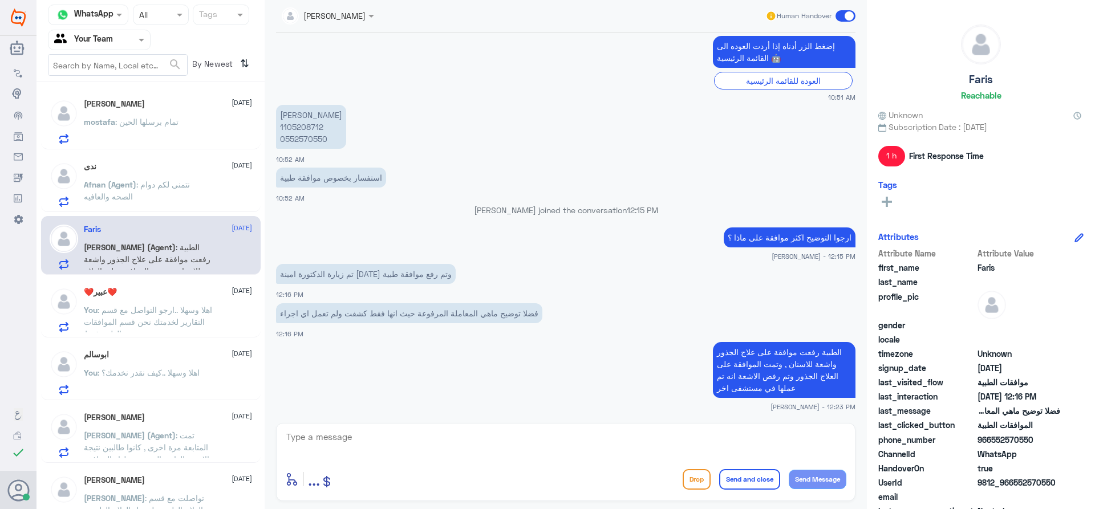
click at [143, 296] on div "❤️عبير❤️ [DATE]" at bounding box center [168, 292] width 168 height 10
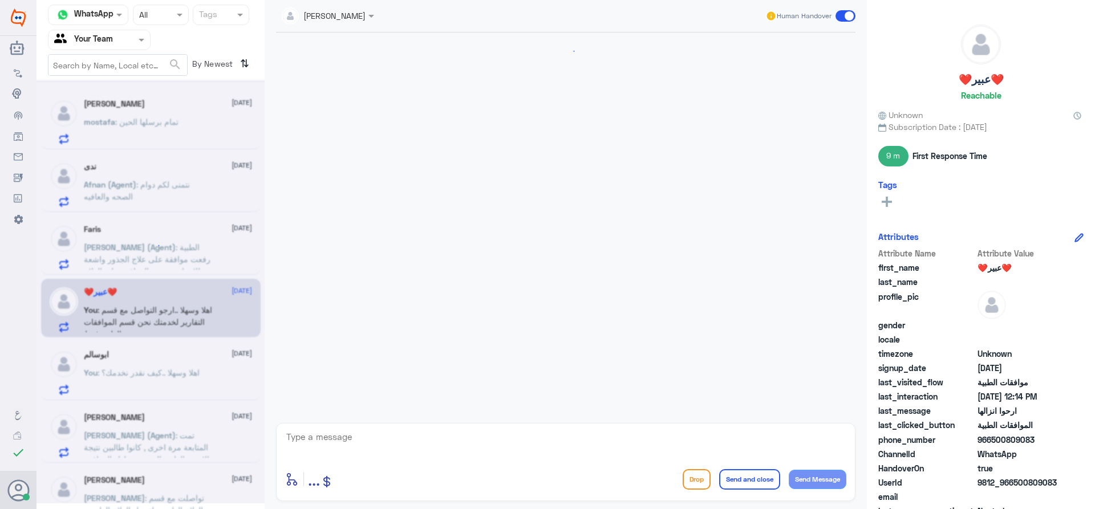
scroll to position [554, 0]
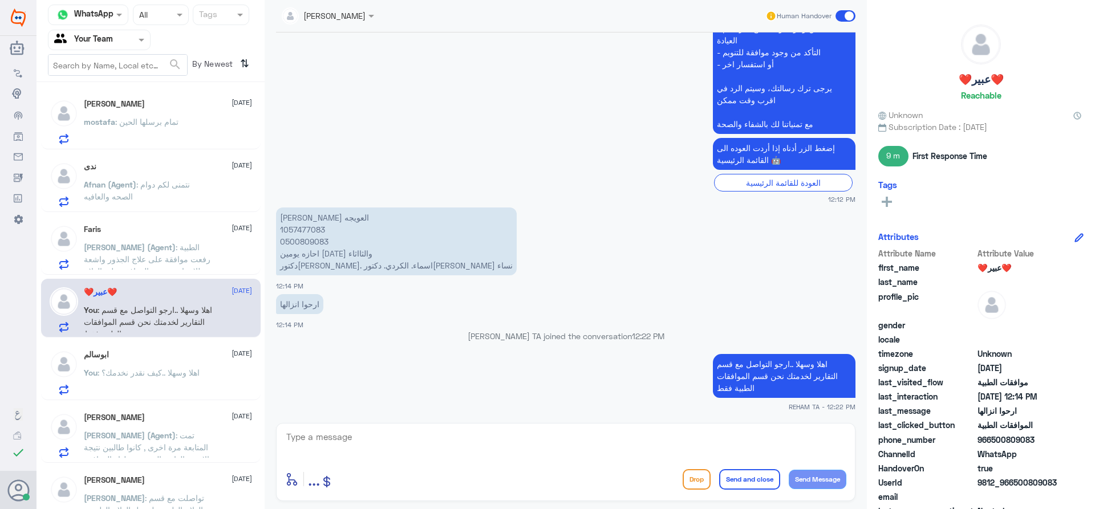
click at [149, 349] on div "ابوسالم [DATE] You : اهلا وسهلا ..كيف نقدر نخدمك؟" at bounding box center [151, 371] width 220 height 59
click at [149, 367] on p "You : اهلا وسهلا ..كيف نقدر نخدمك؟" at bounding box center [142, 381] width 116 height 29
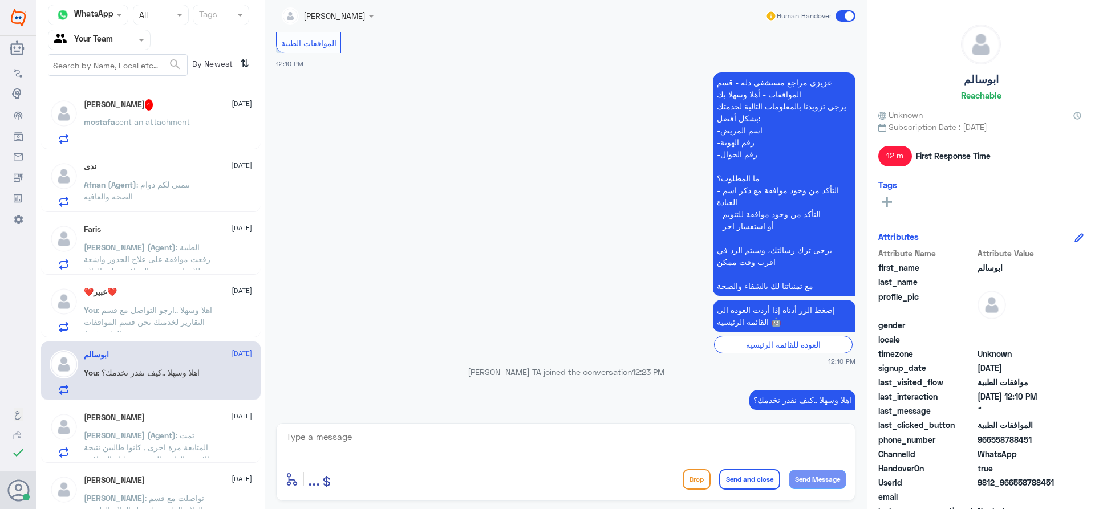
click at [161, 121] on span "sent an attachment" at bounding box center [152, 122] width 75 height 10
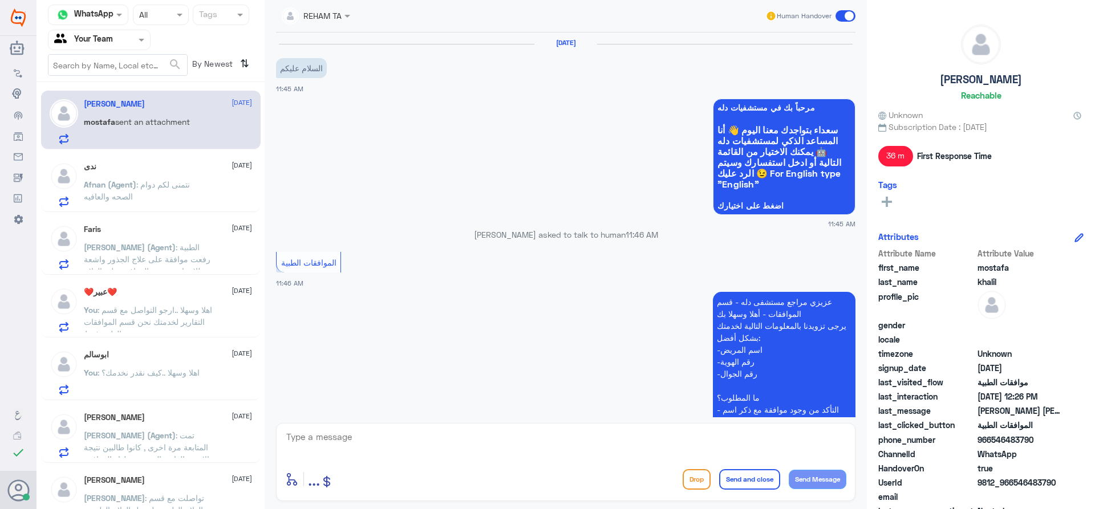
scroll to position [625, 0]
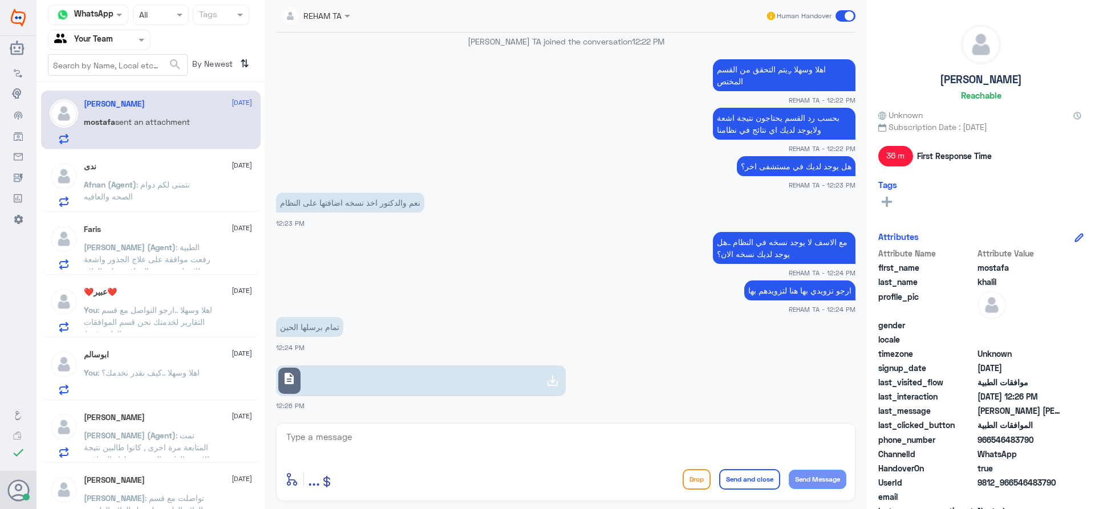
click at [331, 378] on link "description" at bounding box center [421, 380] width 290 height 31
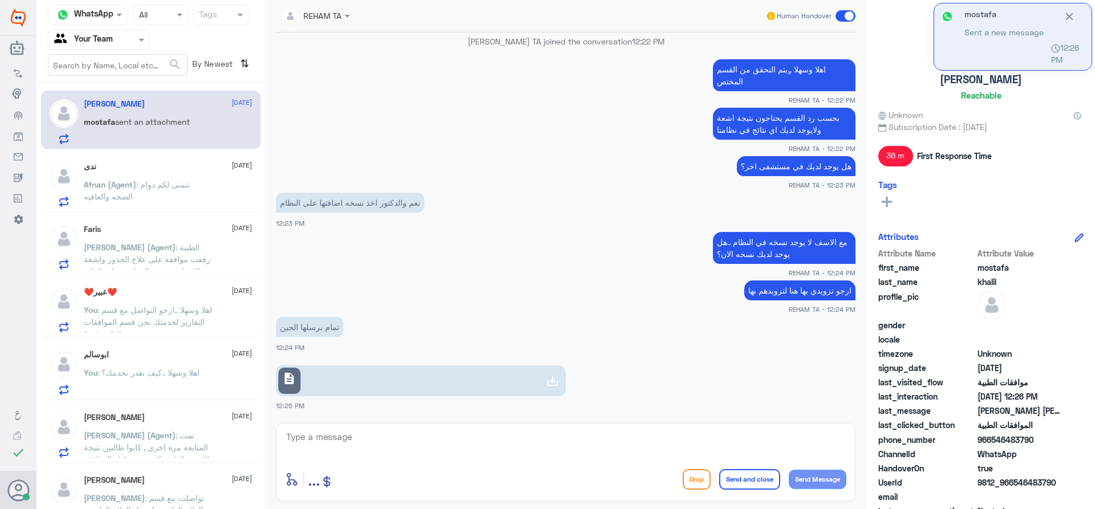
scroll to position [683, 0]
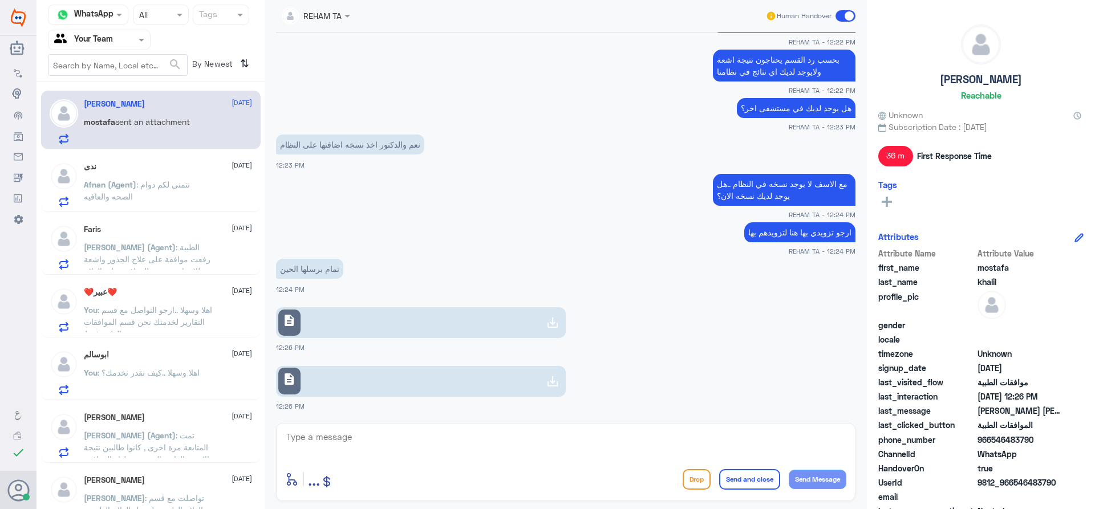
click at [413, 449] on textarea at bounding box center [565, 443] width 561 height 28
click at [409, 377] on link "description" at bounding box center [421, 381] width 290 height 31
click at [334, 467] on div "enter flow name ... Drop Send and close Send Message" at bounding box center [565, 479] width 561 height 26
click at [355, 437] on textarea at bounding box center [565, 443] width 561 height 28
type textarea "j"
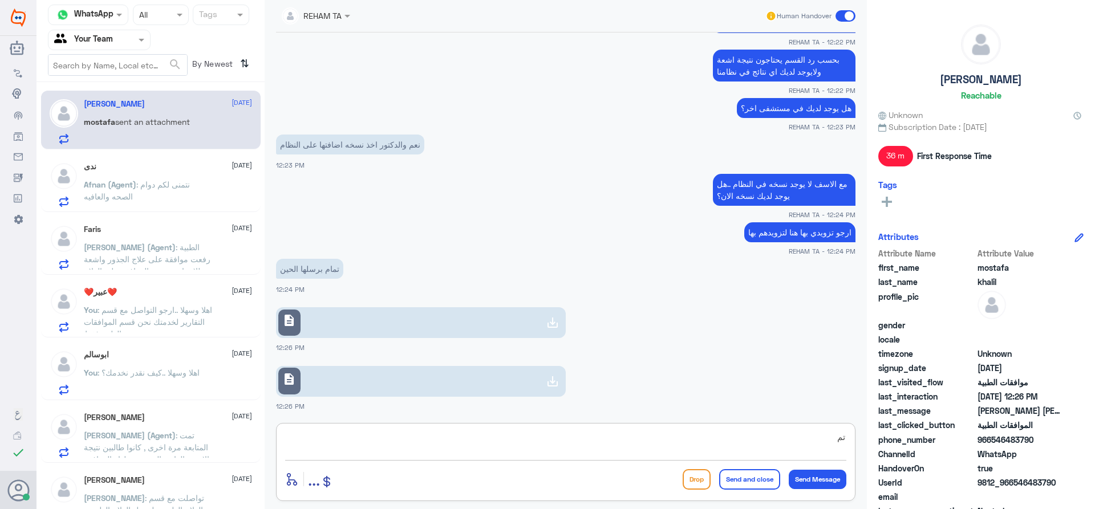
type textarea "ت"
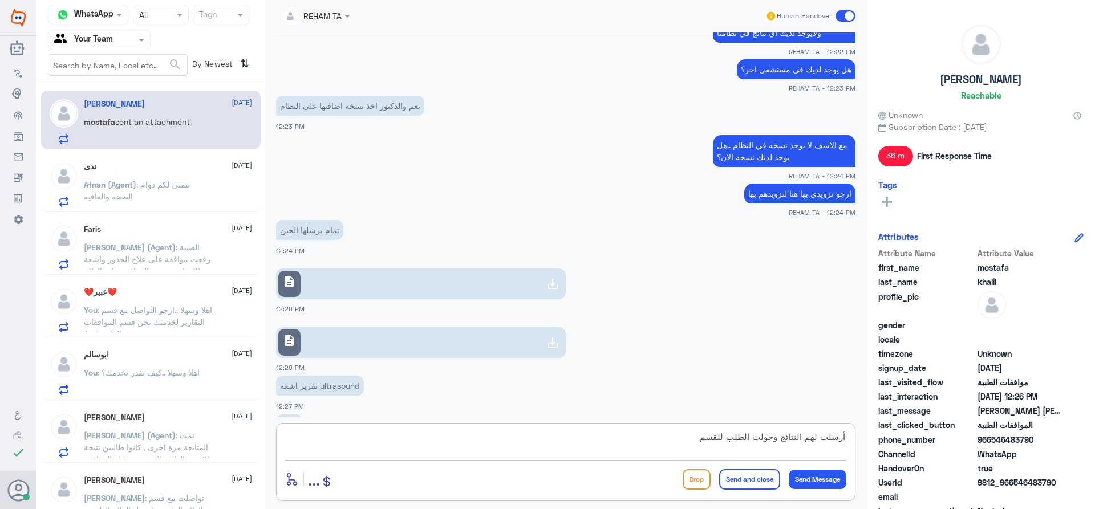
scroll to position [761, 0]
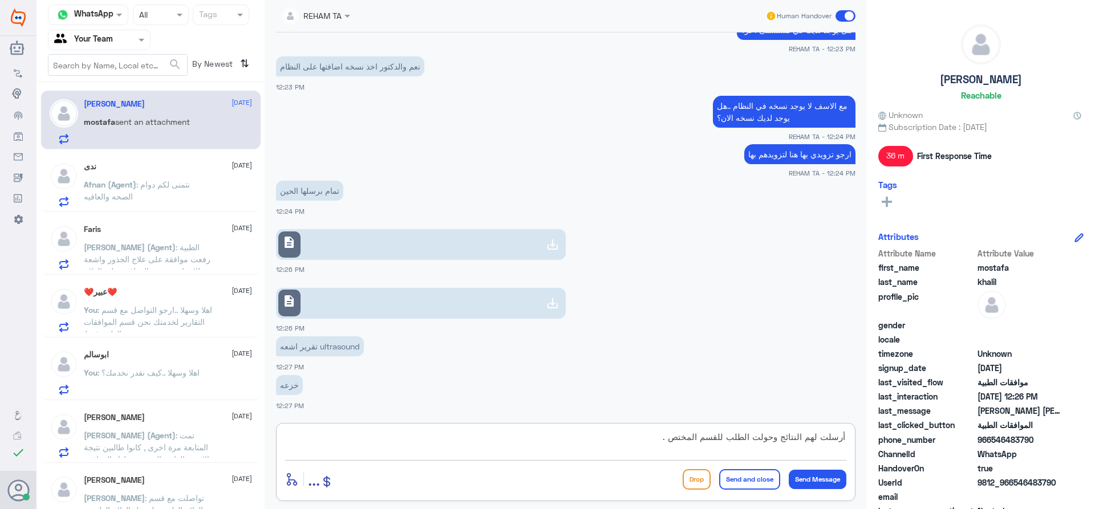
type textarea "أرسلت لهم النتائج وحولت الطلب للقسم المختص"
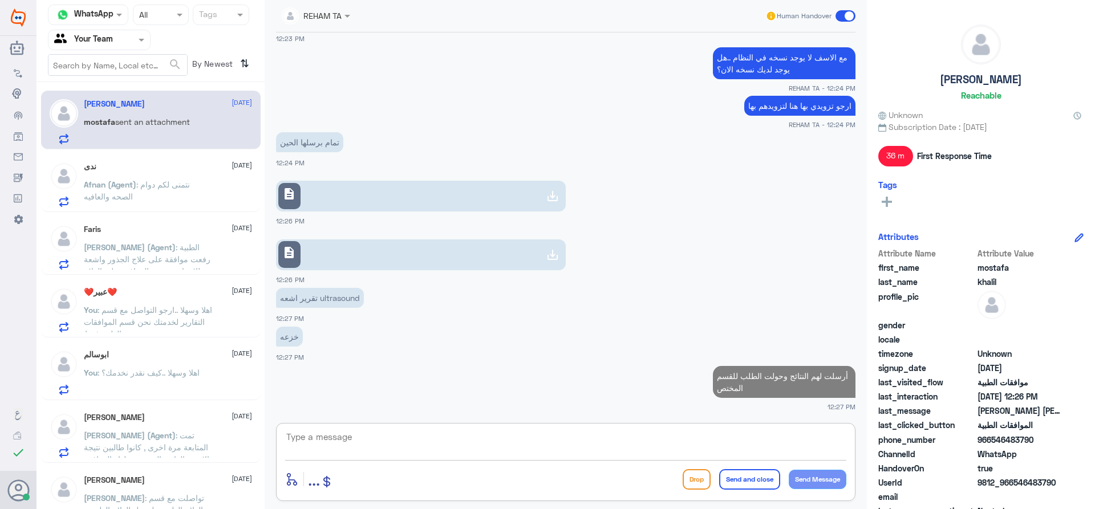
click at [314, 261] on link "description" at bounding box center [421, 254] width 290 height 31
click at [143, 162] on div "ندى [DATE]" at bounding box center [168, 167] width 168 height 10
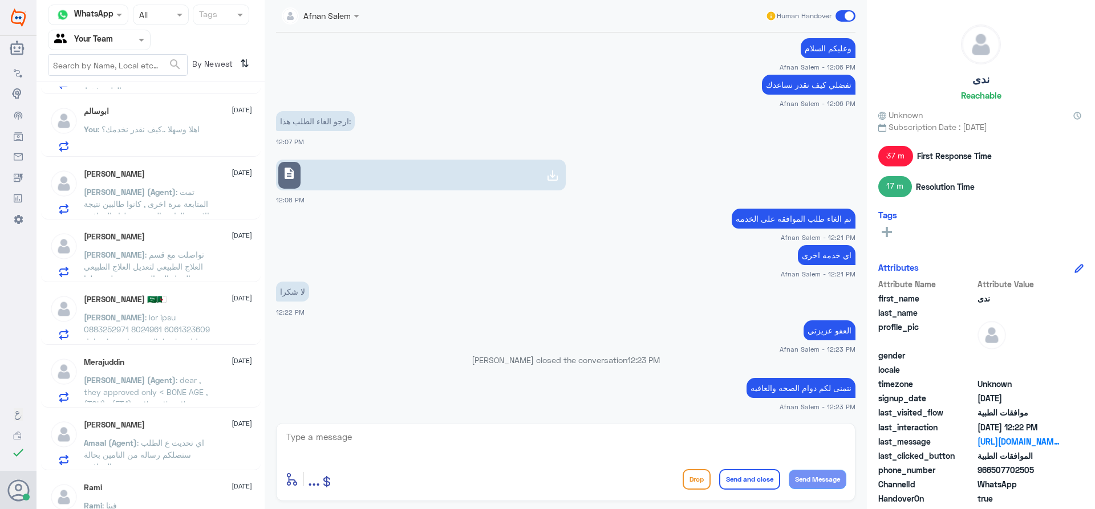
scroll to position [268, 0]
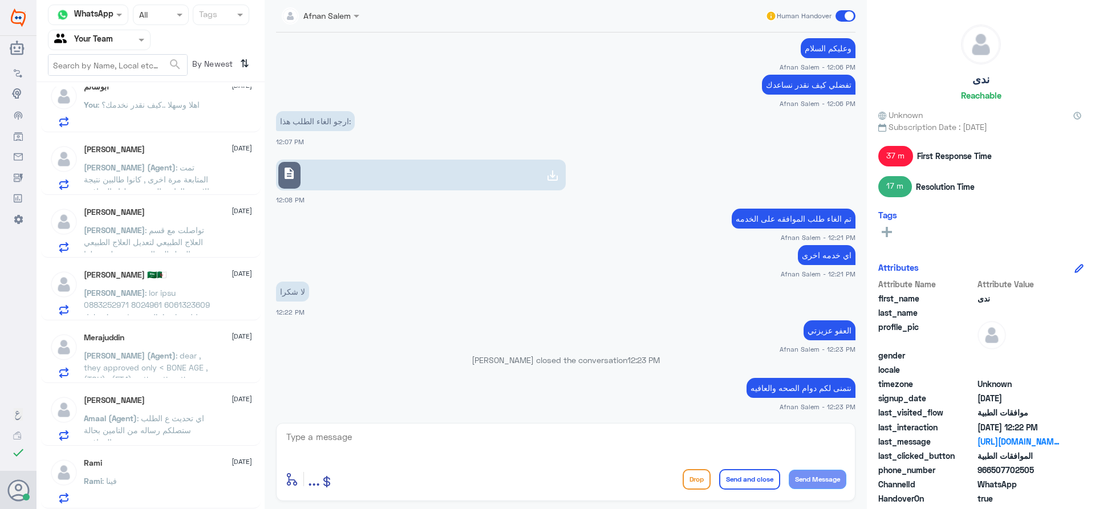
click at [184, 458] on div "Rami [DATE] Rami : فينا" at bounding box center [151, 479] width 220 height 59
click at [181, 473] on div "Rami [DATE] Rami : فينا" at bounding box center [168, 480] width 168 height 45
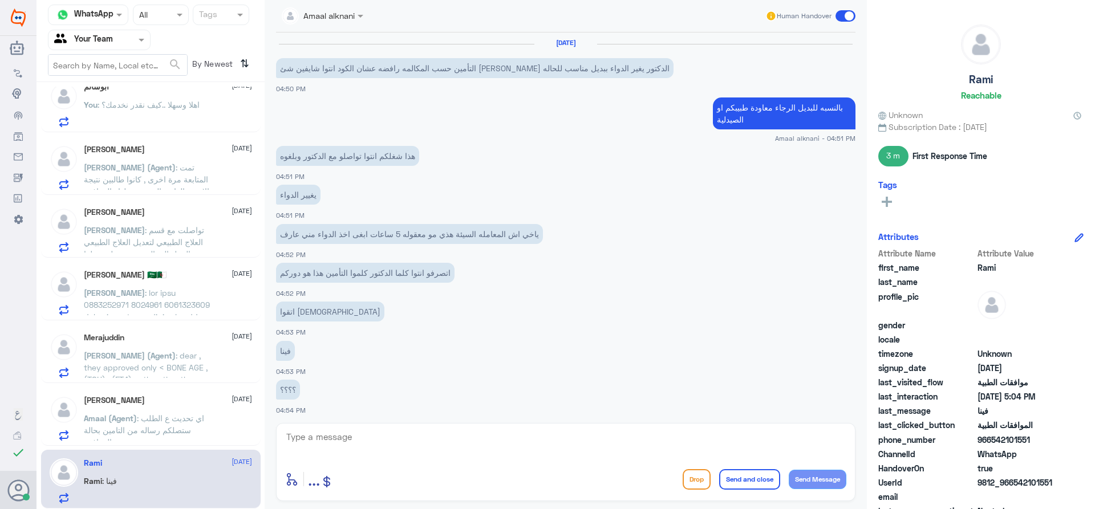
scroll to position [552, 0]
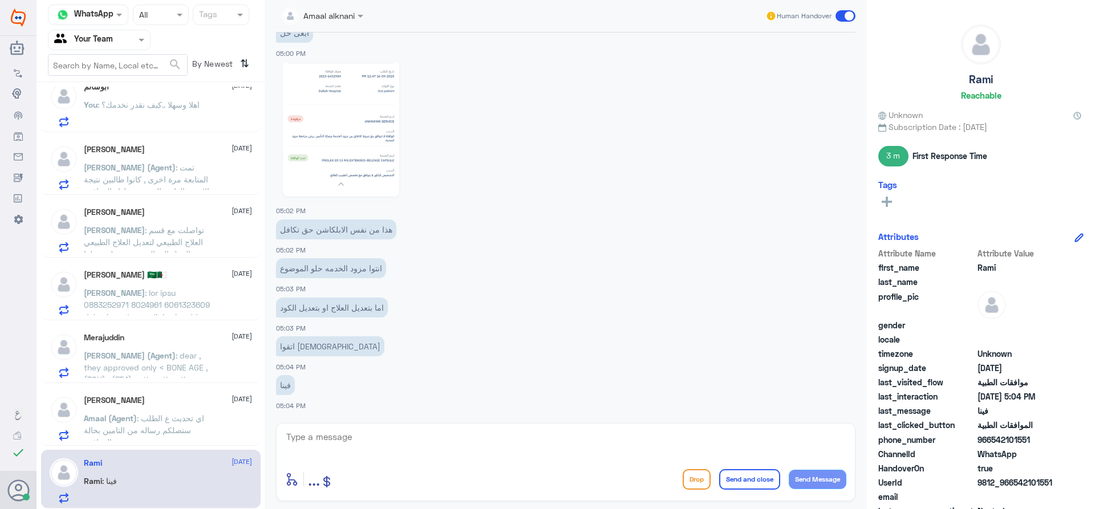
click at [201, 426] on p "Amaal (Agent) : اي تحديث ع الطلب ستصلكم رساله من التامين بحالة الموافقة" at bounding box center [148, 426] width 128 height 29
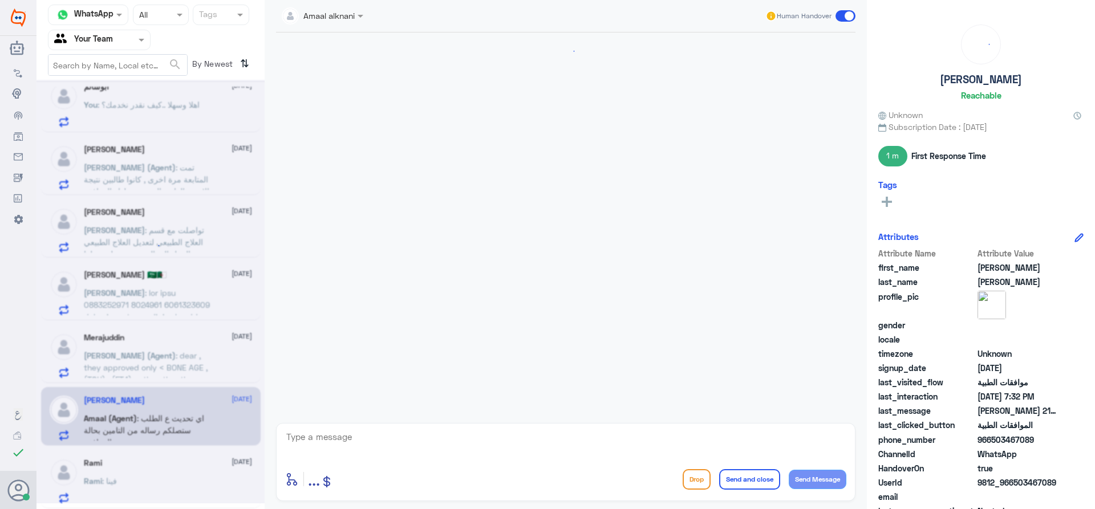
scroll to position [1122, 0]
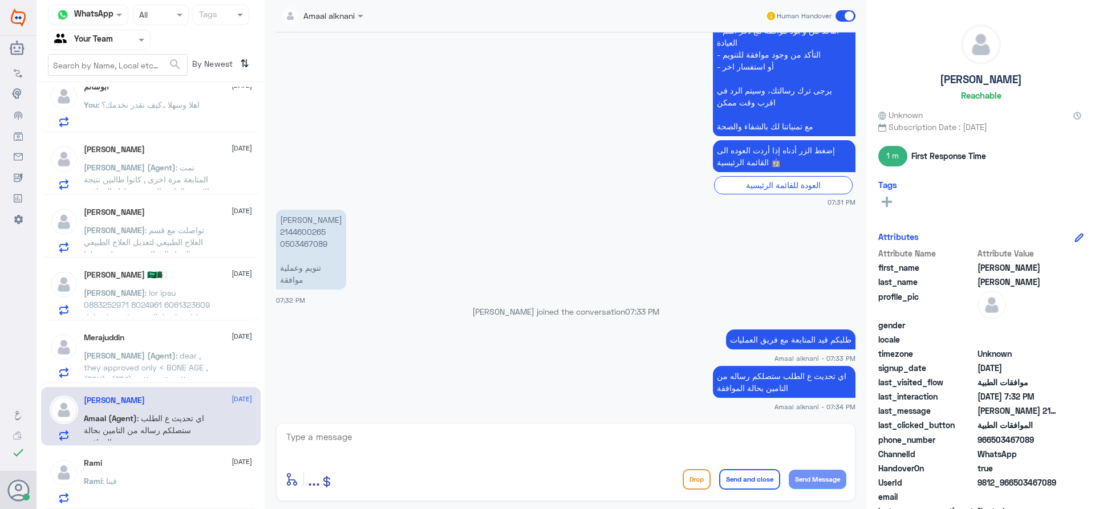
click at [169, 304] on span at bounding box center [148, 490] width 128 height 405
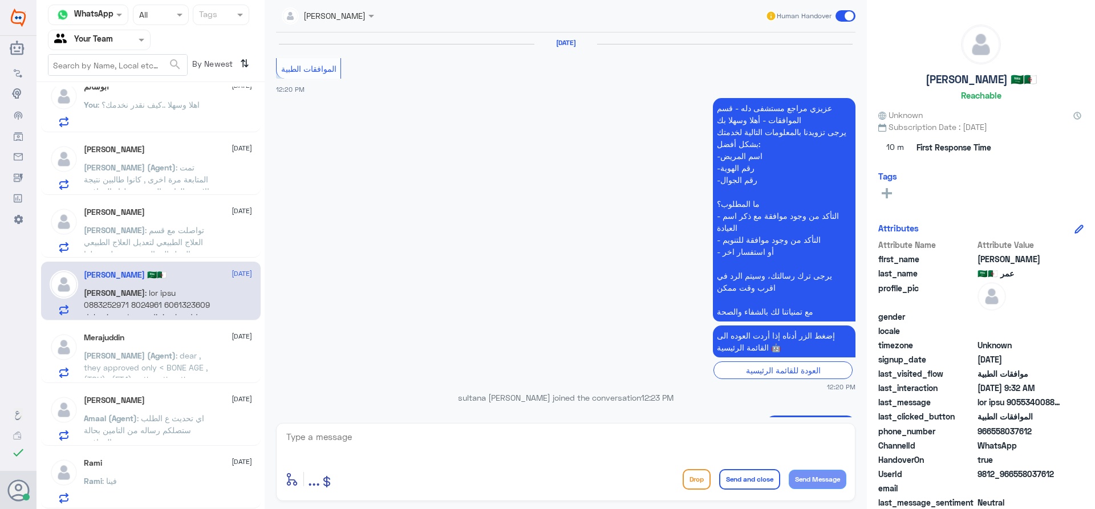
scroll to position [1112, 0]
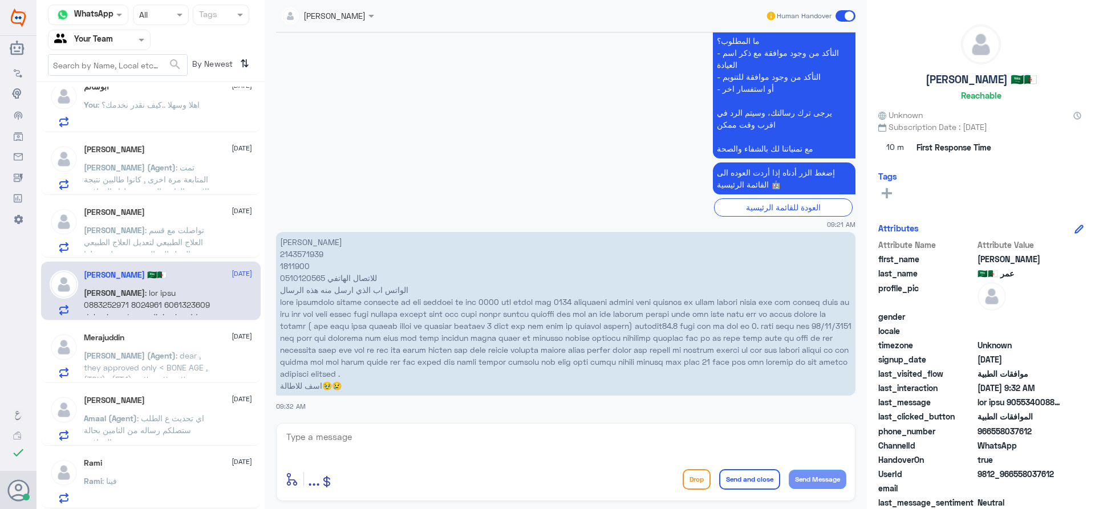
click at [144, 241] on span ": تواصلت مع قسم العلاج الطبيعي لتعديل العلاج الطبيعي من المزل الى المستشفى ولم …" at bounding box center [144, 248] width 120 height 46
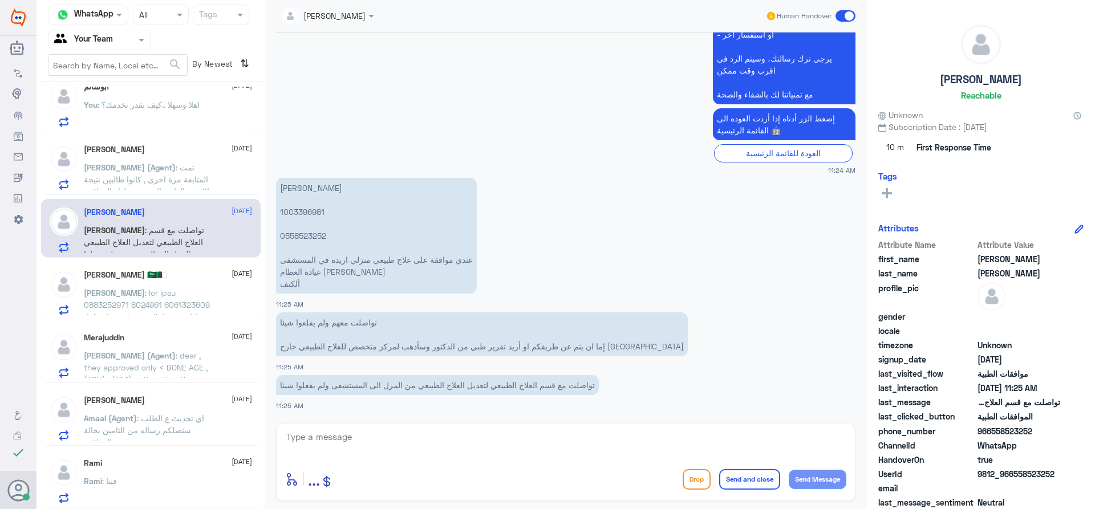
scroll to position [211, 0]
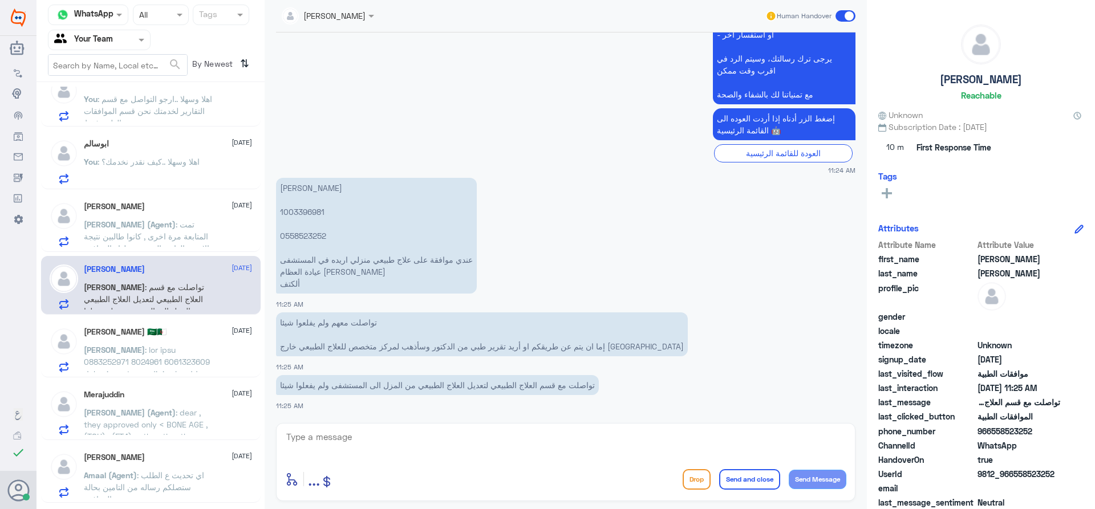
click at [164, 243] on span ": تمت المتابعة مرة اخرى , كانوا طالبين نتيجة الاشعة العادية التي تم عملها , الم…" at bounding box center [146, 249] width 125 height 58
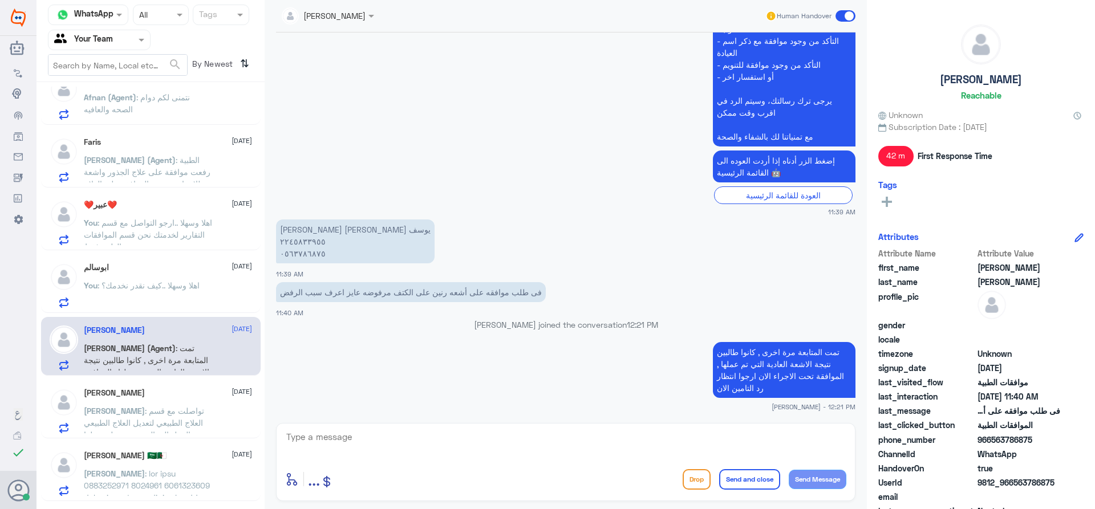
scroll to position [40, 0]
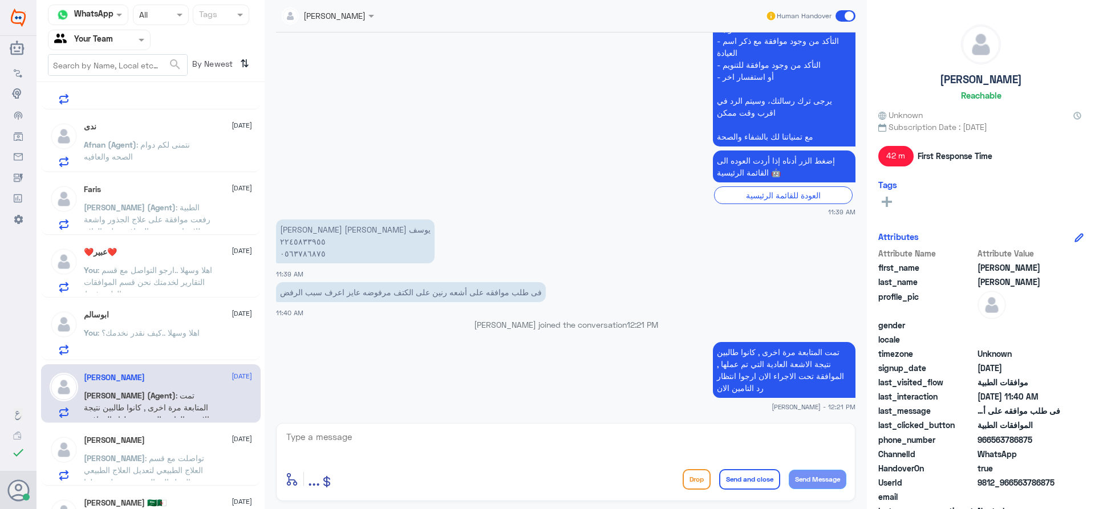
click at [185, 334] on span ": اهلا وسهلا ..كيف نقدر نخدمك؟" at bounding box center [148, 333] width 102 height 10
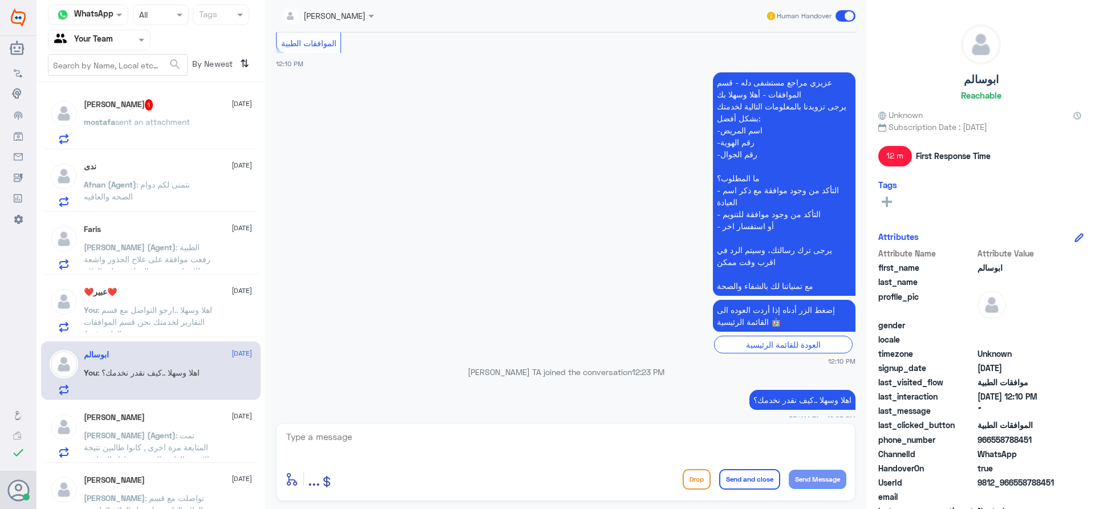
click at [152, 115] on div "[PERSON_NAME] 1 [DATE] mostafa sent an attachment" at bounding box center [168, 121] width 168 height 45
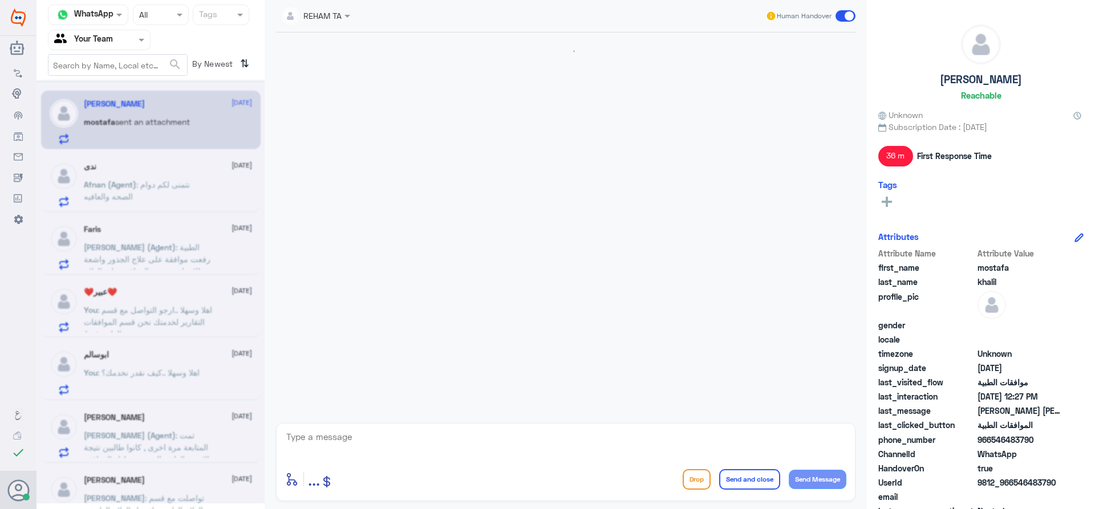
scroll to position [810, 0]
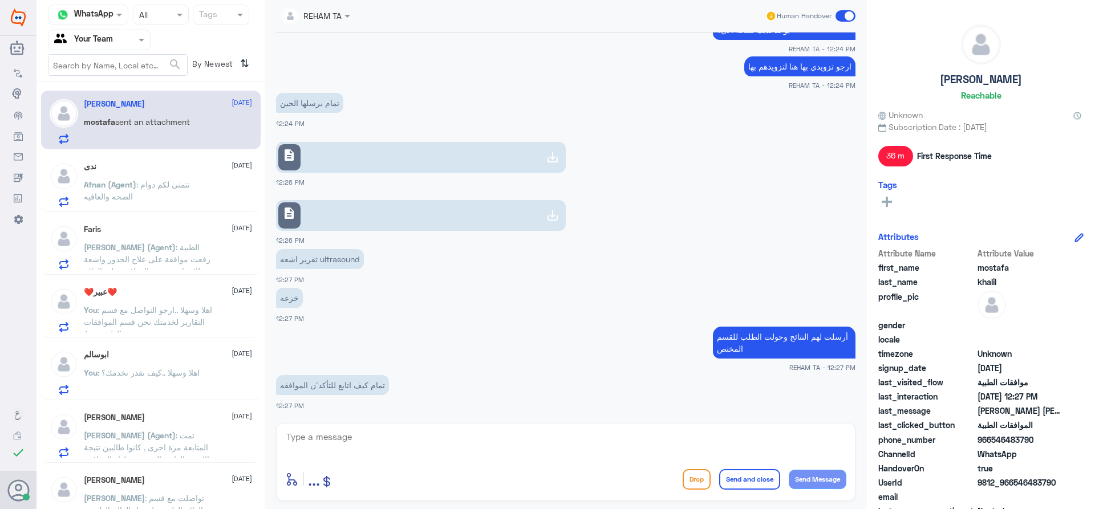
click at [373, 439] on textarea at bounding box center [565, 443] width 561 height 28
type textarea "ستصلك رساله بالتحديث أو يمكنك متابعتها عن طريق التطبيق أو معاودة التواصل معنا ه…"
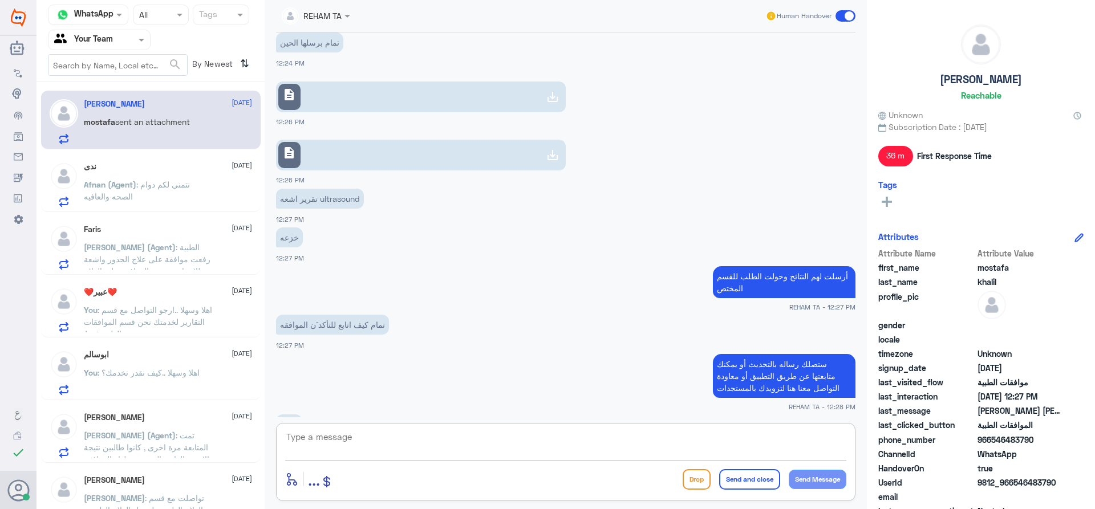
scroll to position [909, 0]
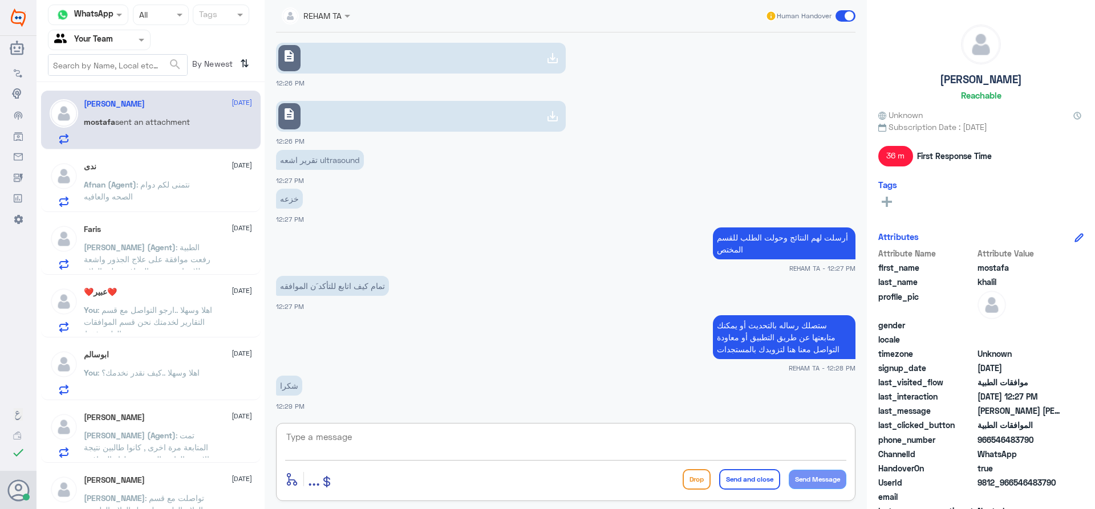
click at [315, 441] on textarea at bounding box center [565, 443] width 561 height 28
type textarea "العفو..اي خدمة اخرى؟"
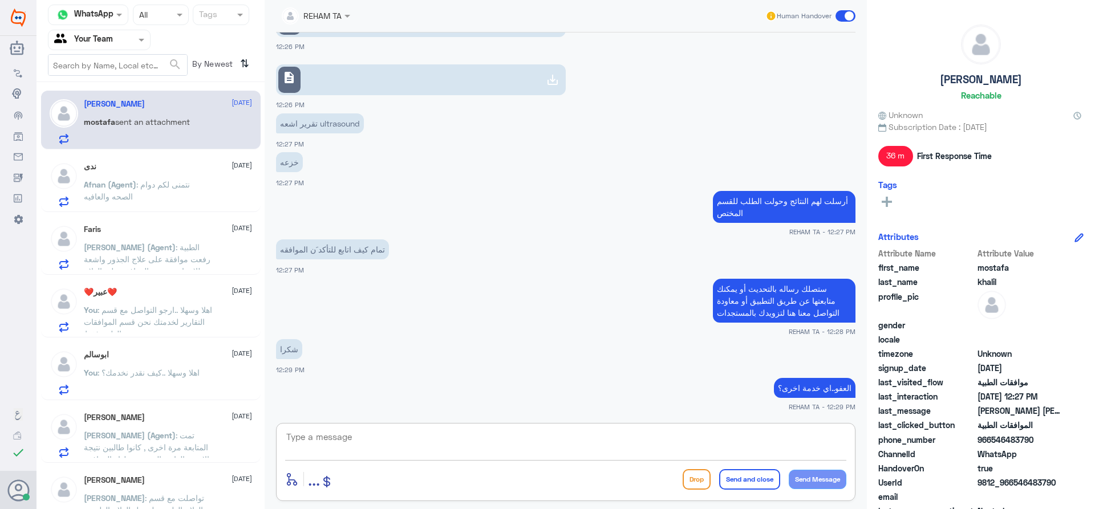
scroll to position [997, 0]
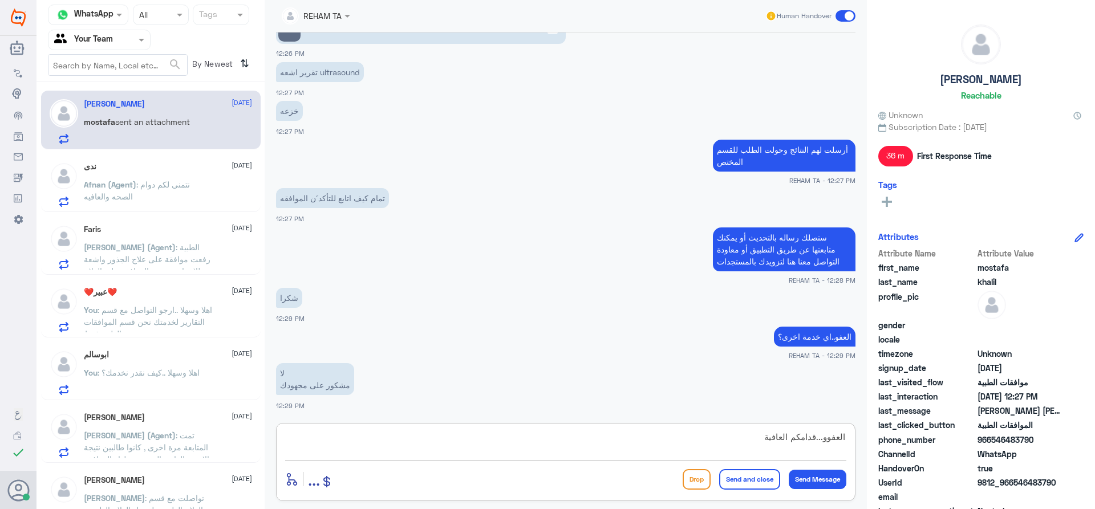
type textarea "العفوو...قدامكم العافية"
click at [738, 480] on button "Send and close" at bounding box center [749, 479] width 61 height 21
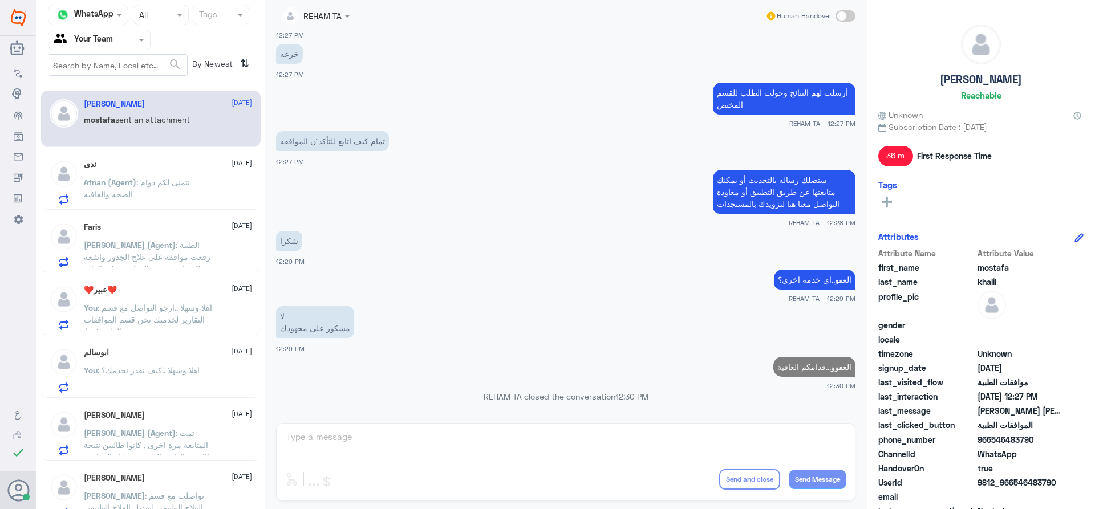
click at [166, 149] on div "[PERSON_NAME] [DATE] mostafa sent an attachment ندى [DATE] Afnan (Agent) : نتمن…" at bounding box center [150, 300] width 228 height 426
click at [162, 177] on p "Afnan (Agent) : نتمنى لكم دوام الصحه والعافيه" at bounding box center [148, 190] width 128 height 29
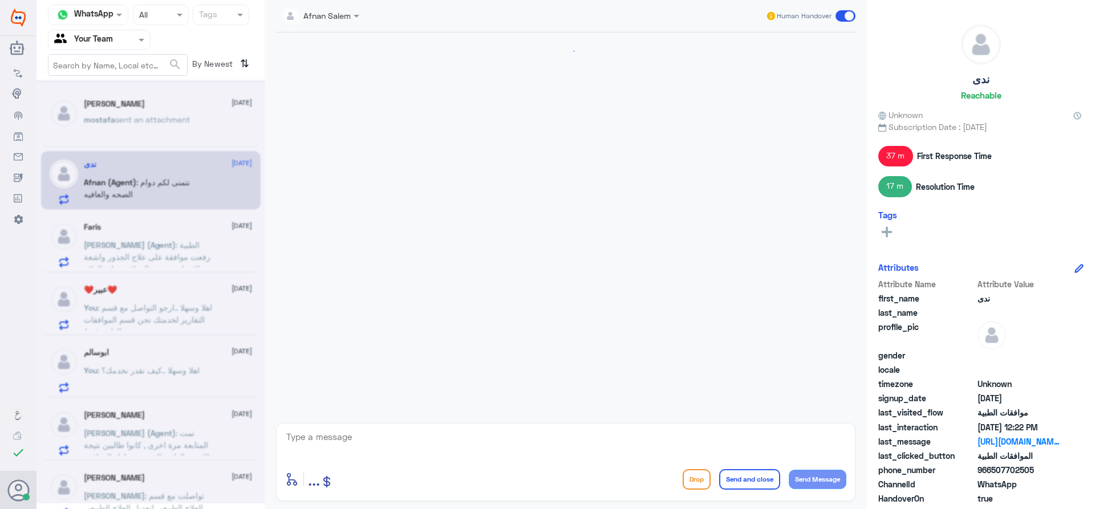
scroll to position [688, 0]
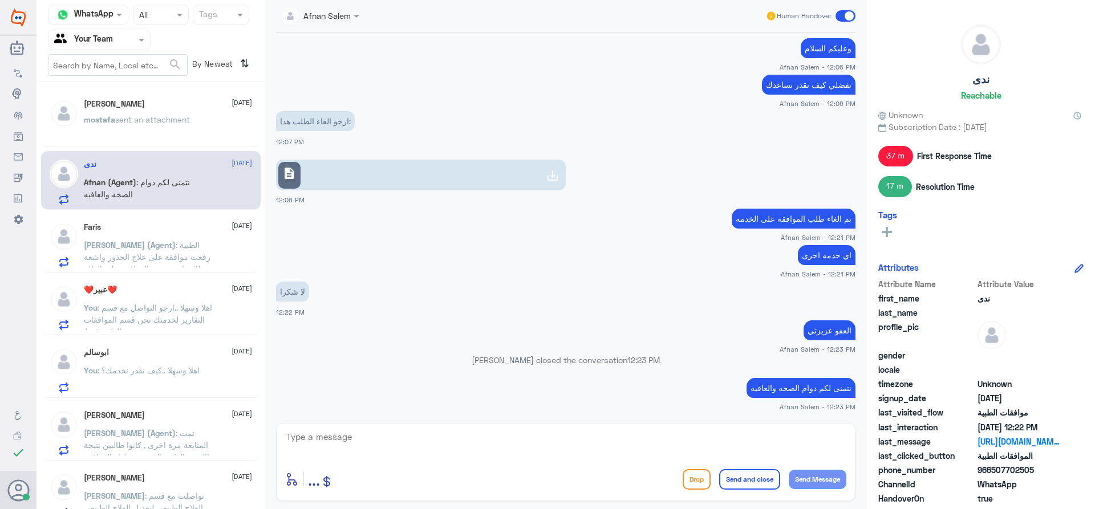
click at [172, 125] on p "mostafa sent an attachment" at bounding box center [137, 127] width 106 height 29
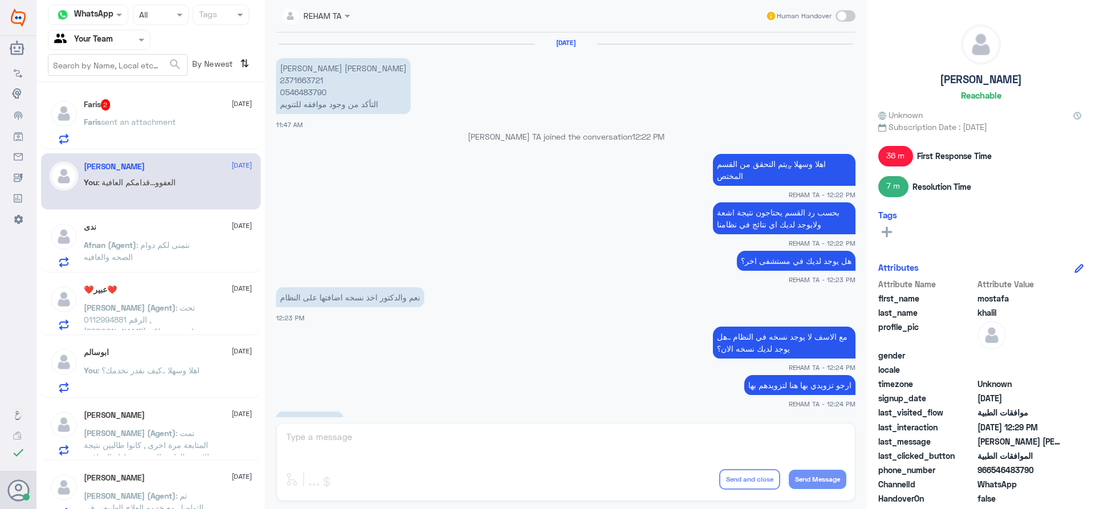
scroll to position [563, 0]
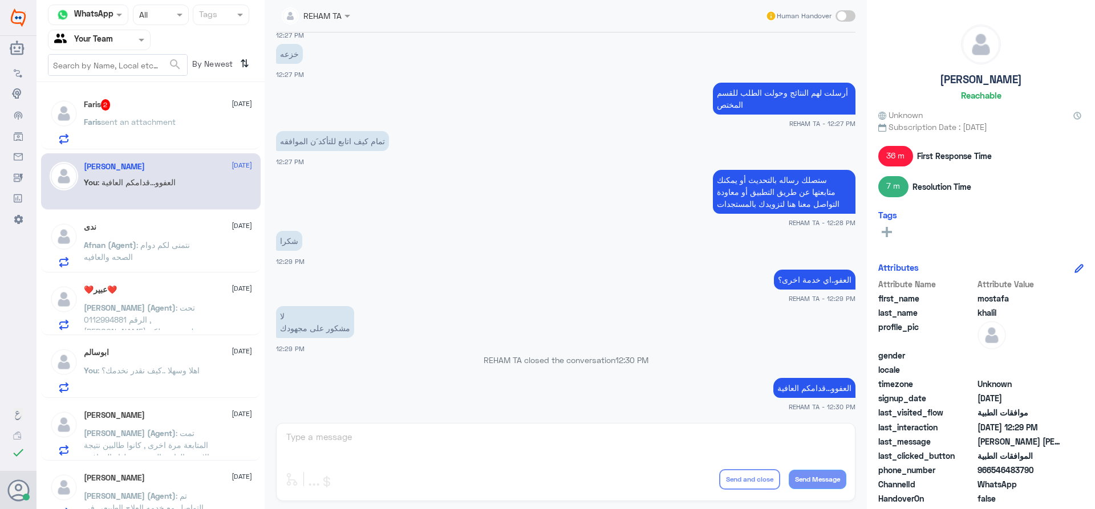
click at [119, 106] on div "Faris 2 [DATE]" at bounding box center [168, 104] width 168 height 11
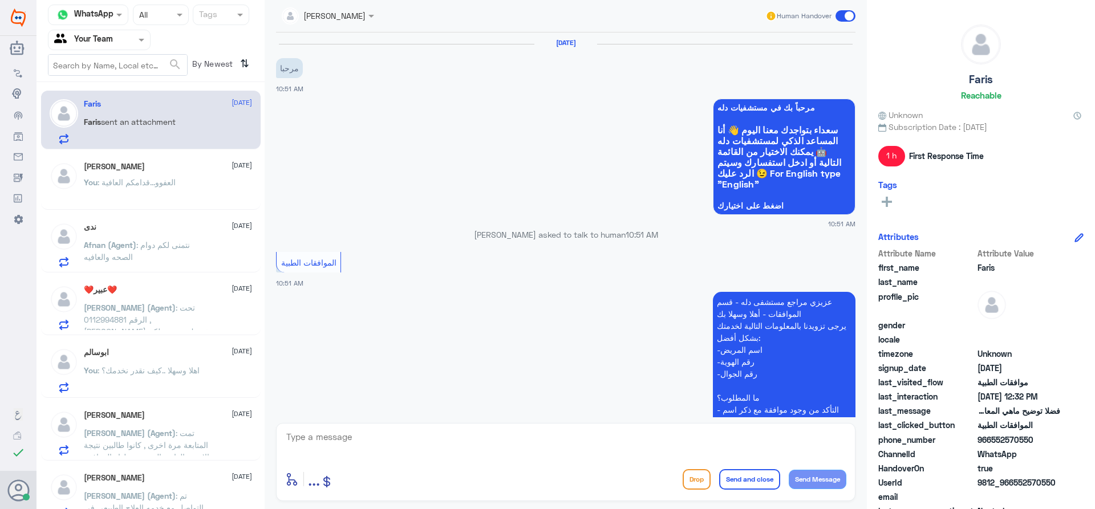
scroll to position [598, 0]
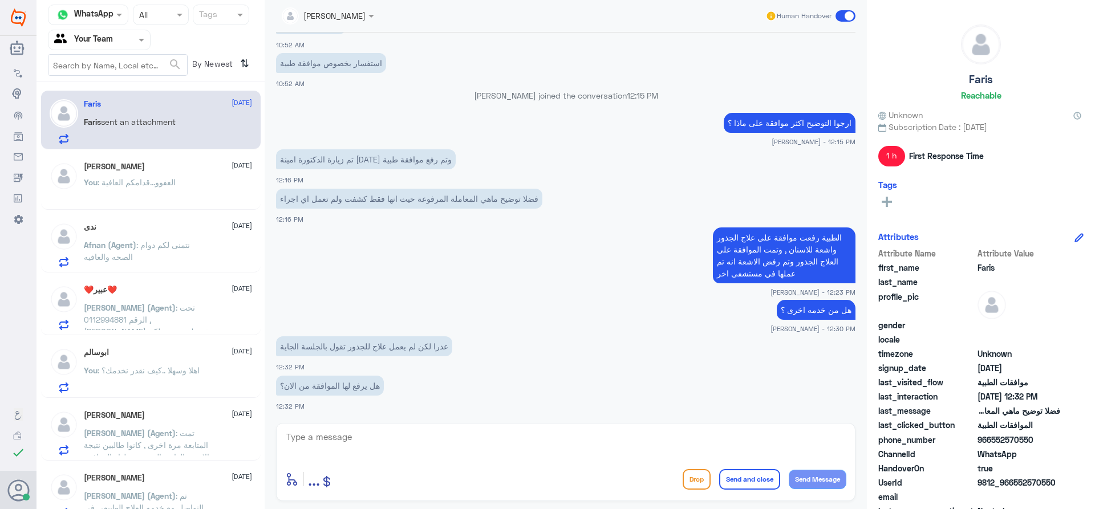
click at [160, 179] on span ": العفوو...قدامكم العافية" at bounding box center [136, 182] width 78 height 10
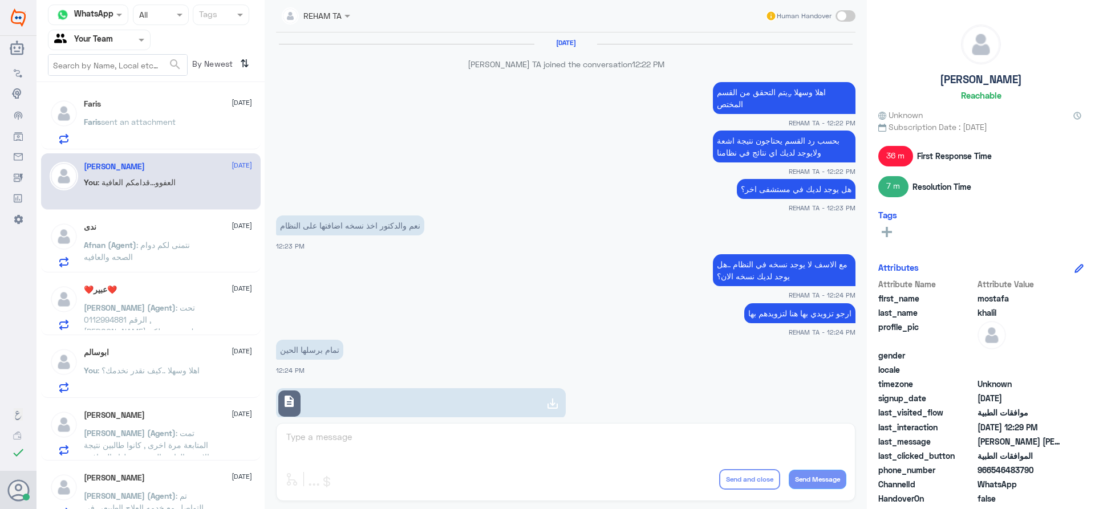
scroll to position [491, 0]
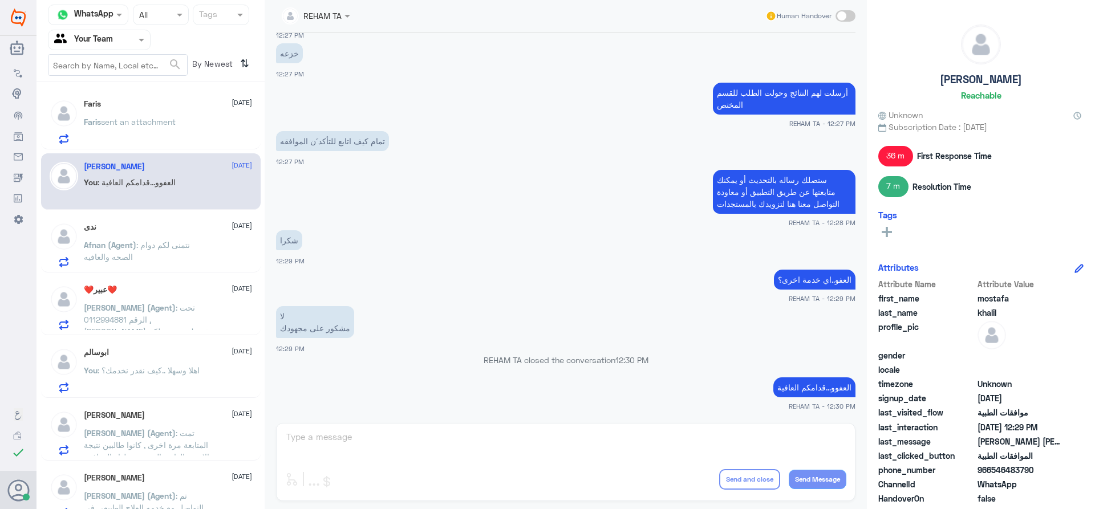
click at [161, 132] on p "Faris sent an attachment" at bounding box center [130, 130] width 92 height 29
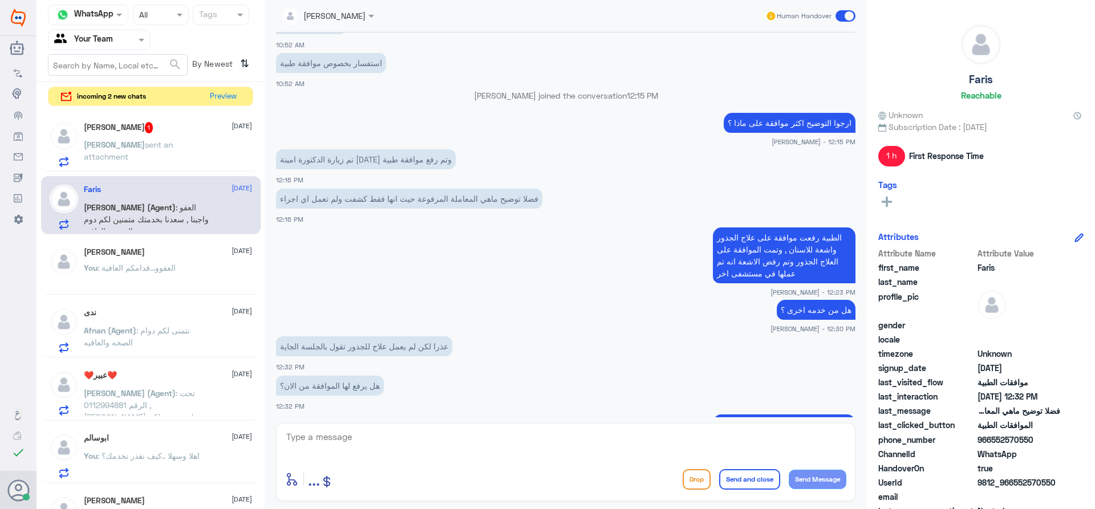
scroll to position [755, 0]
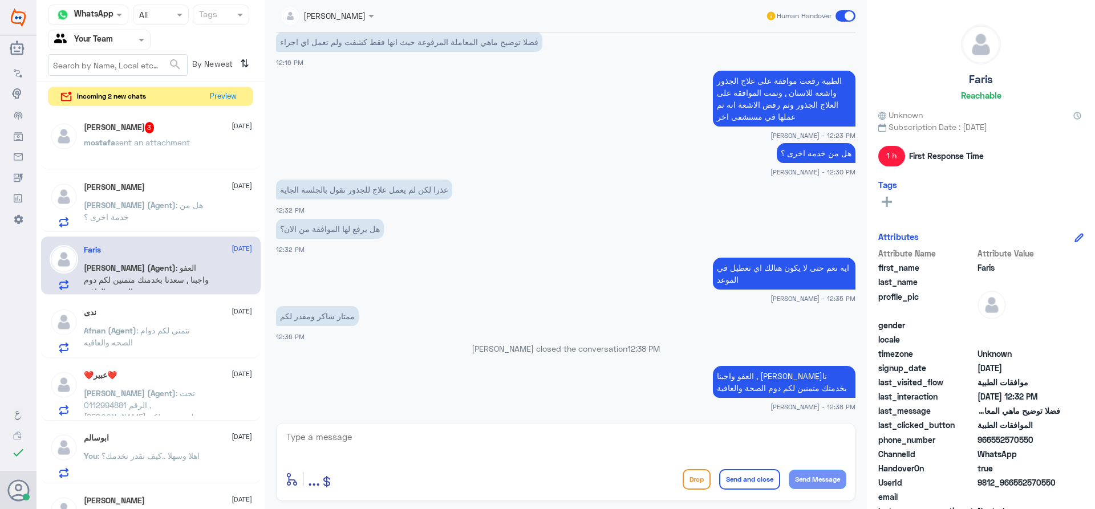
click at [170, 164] on p "mostafa sent an attachment" at bounding box center [137, 150] width 106 height 29
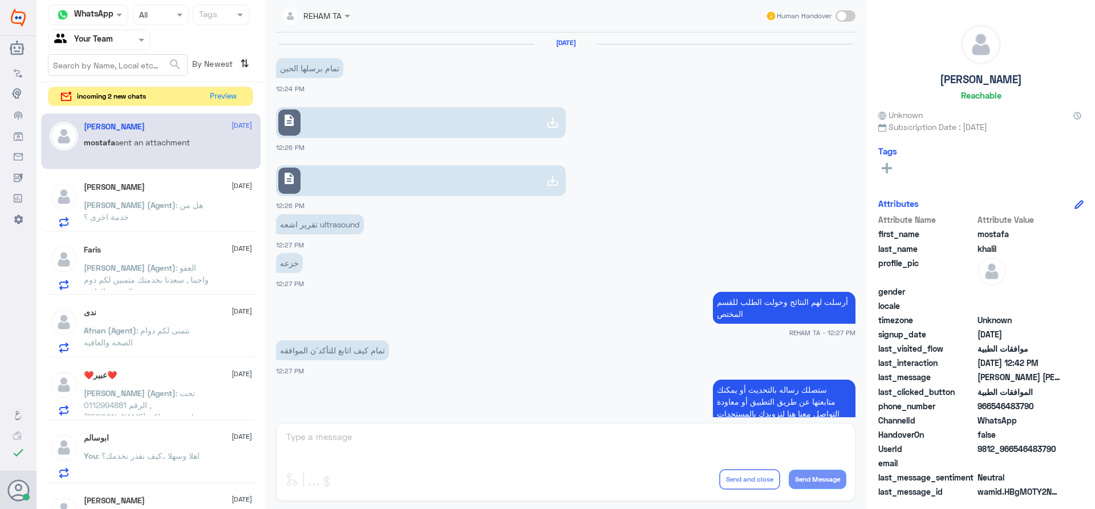
scroll to position [850, 0]
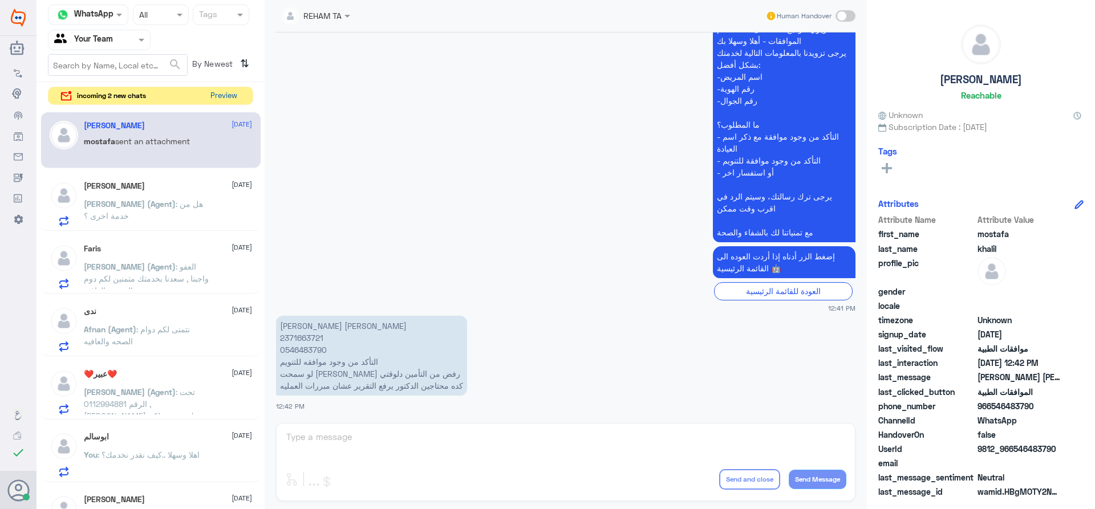
click at [217, 103] on button "Preview" at bounding box center [223, 96] width 35 height 18
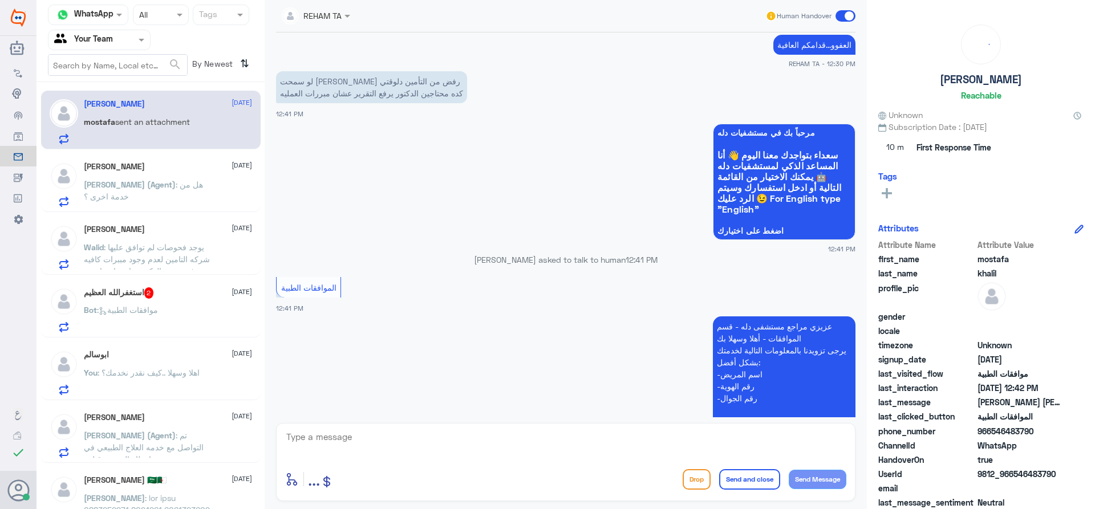
scroll to position [679, 0]
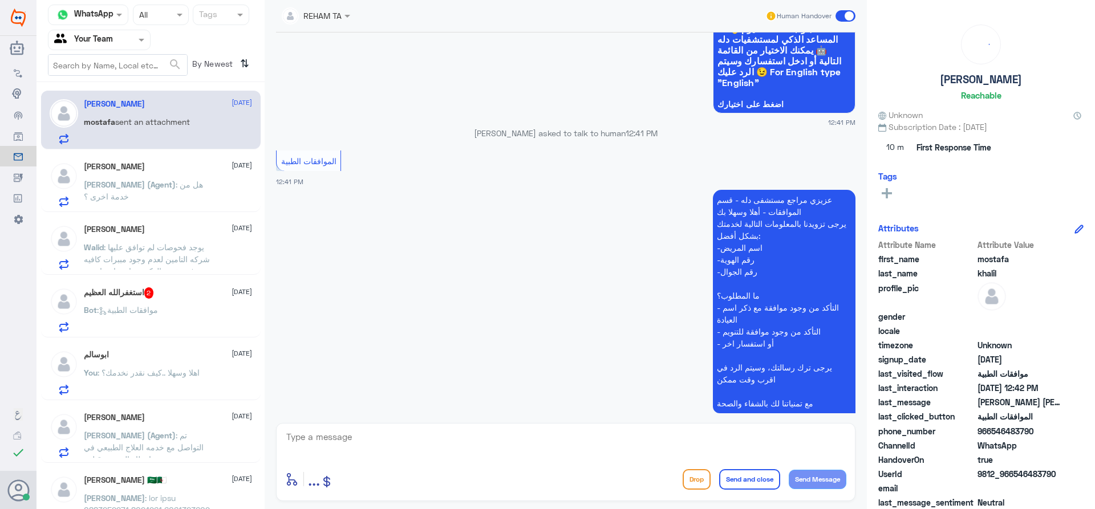
click at [123, 189] on span "[PERSON_NAME] (Agent)" at bounding box center [130, 185] width 92 height 10
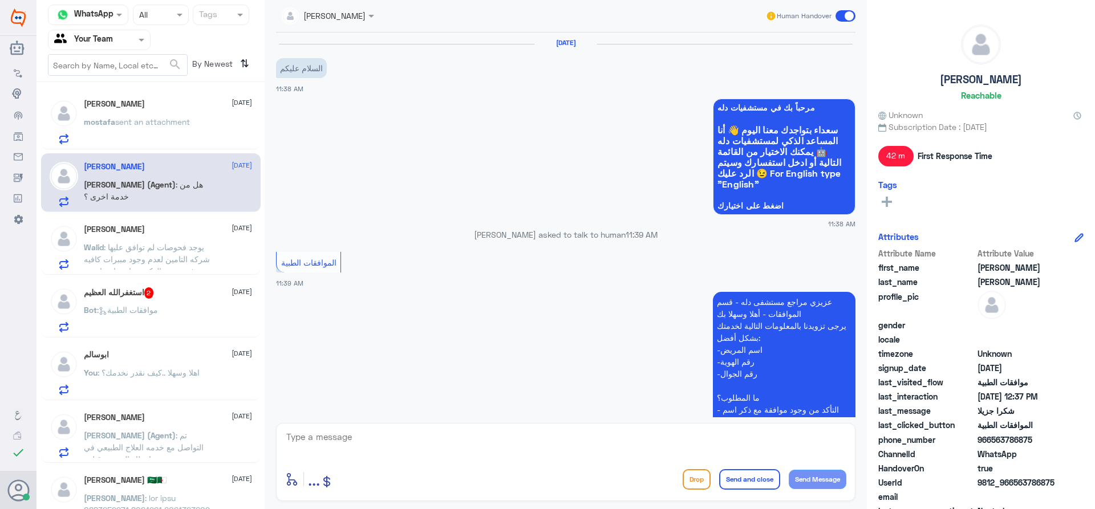
scroll to position [493, 0]
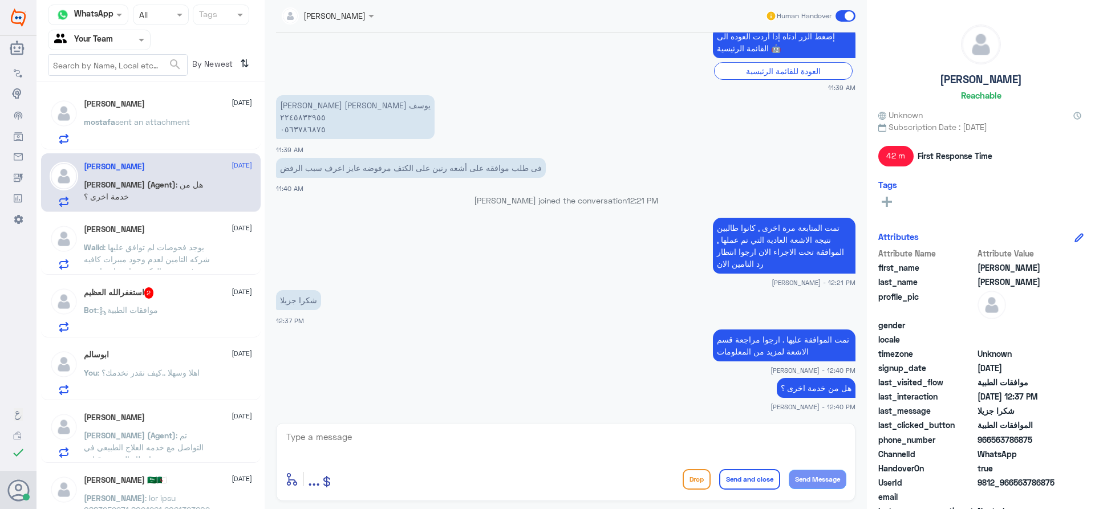
click at [192, 265] on p "Walid : يوجد فحوصات لم توافق عليها شركه التامين لعدم وجود مببرات كافيه في تقرير…" at bounding box center [148, 255] width 128 height 29
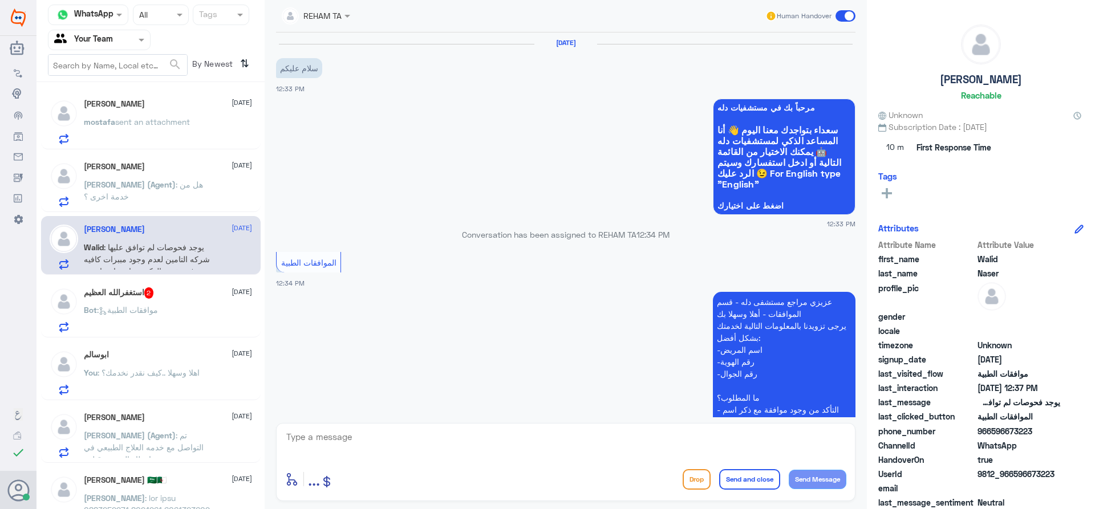
scroll to position [273, 0]
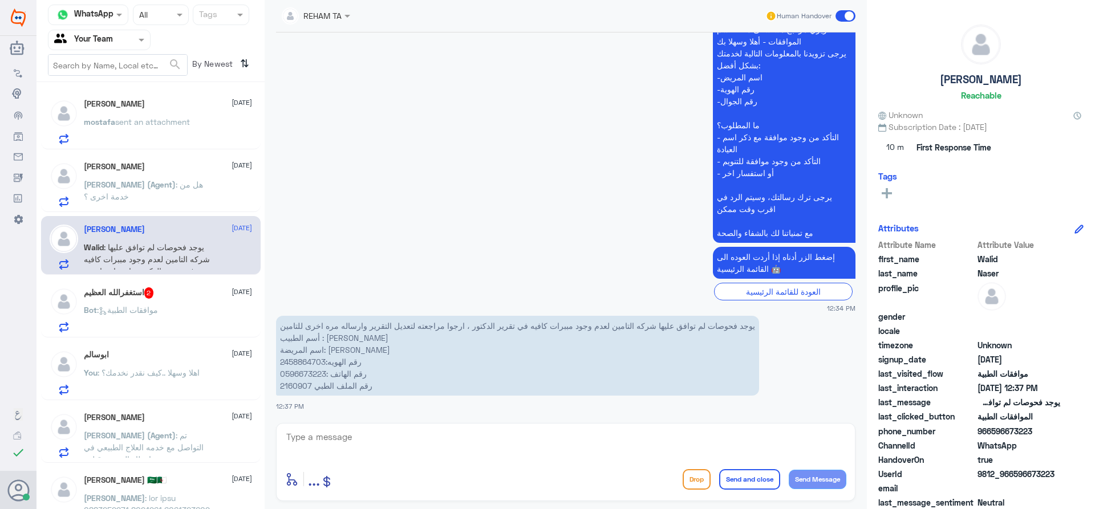
click at [179, 312] on div "Bot : موافقات الطبية" at bounding box center [168, 320] width 168 height 26
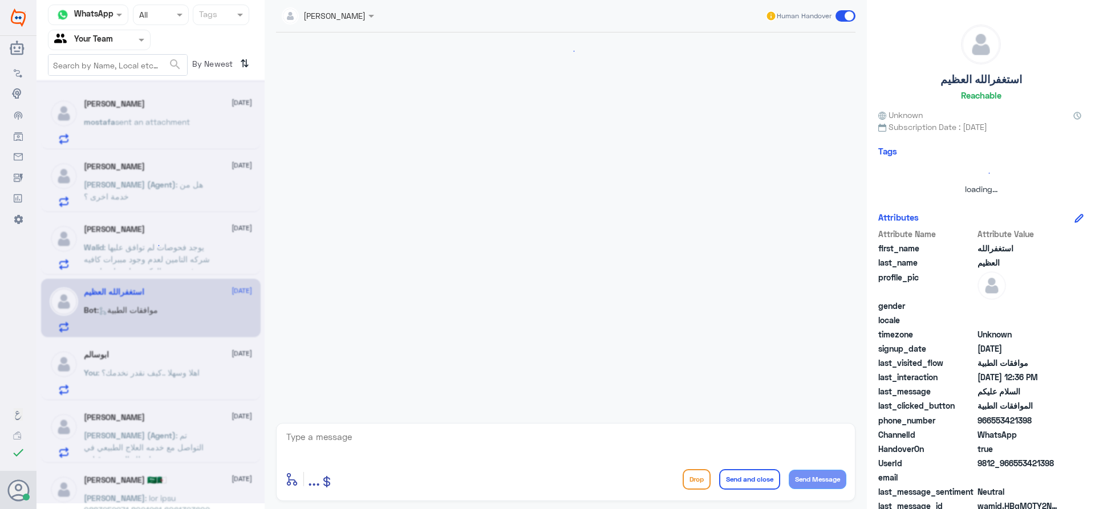
scroll to position [174, 0]
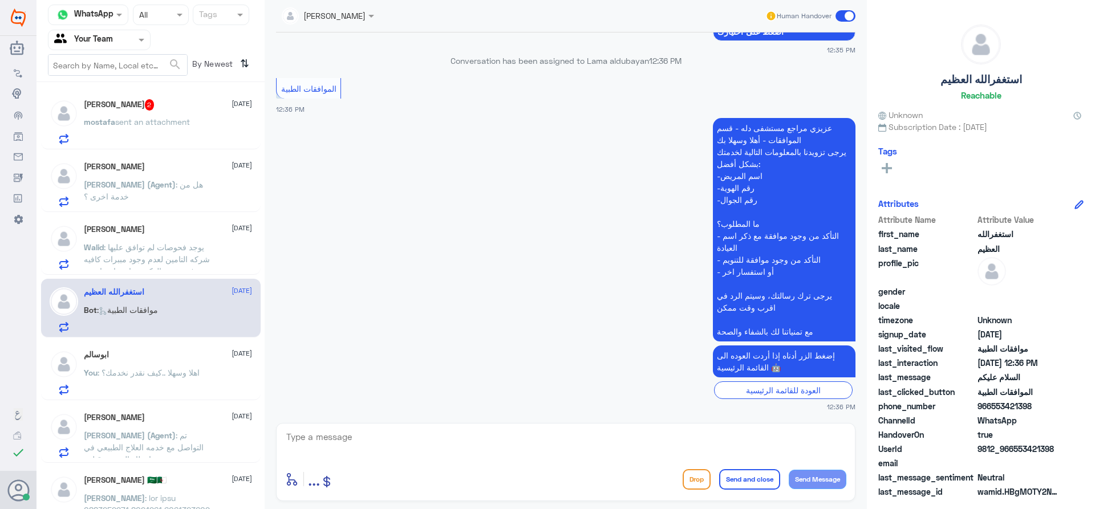
click at [147, 116] on p "mostafa sent an attachment" at bounding box center [137, 130] width 106 height 29
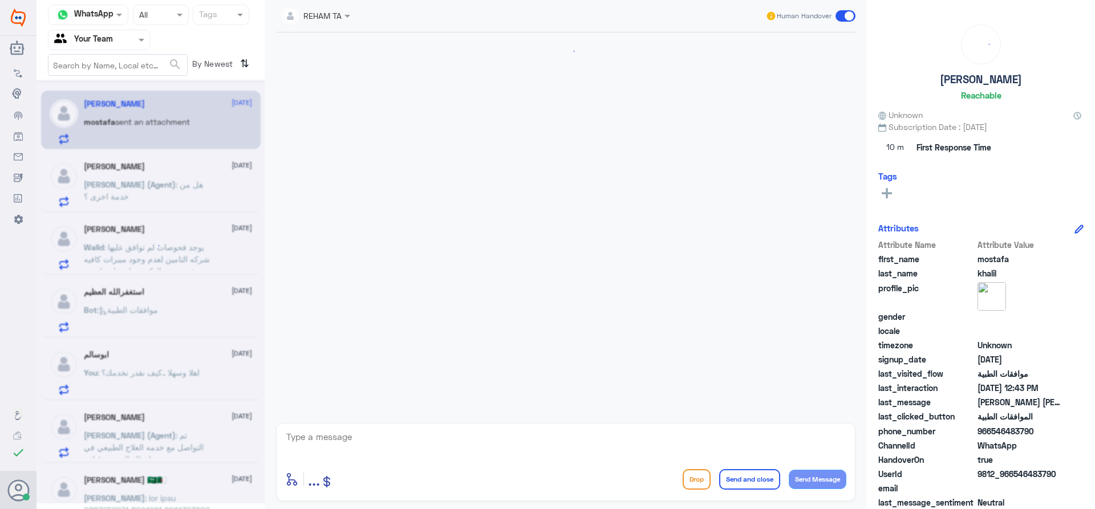
scroll to position [843, 0]
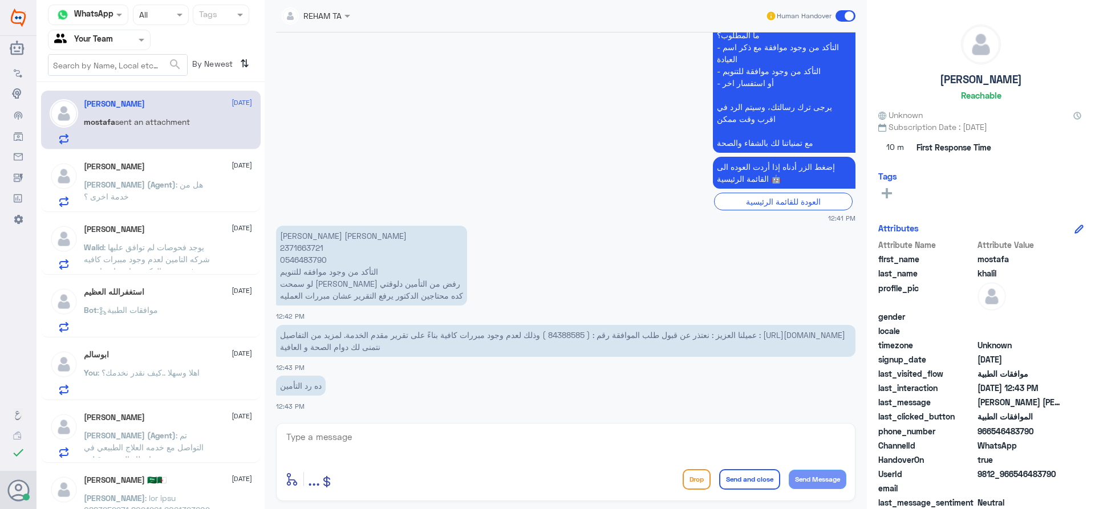
click at [171, 181] on span ": هل من خدمة اخرى ؟" at bounding box center [143, 191] width 119 height 22
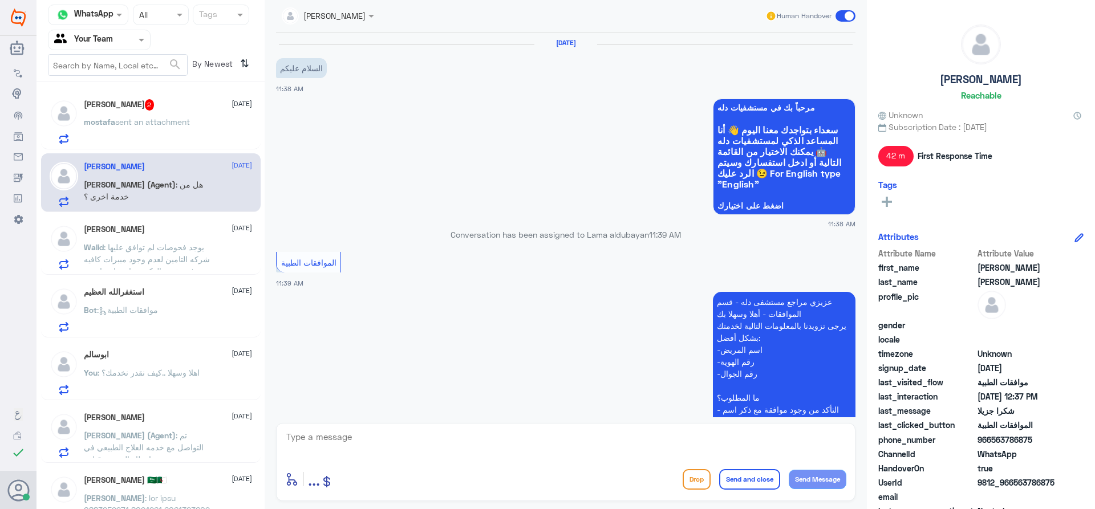
scroll to position [493, 0]
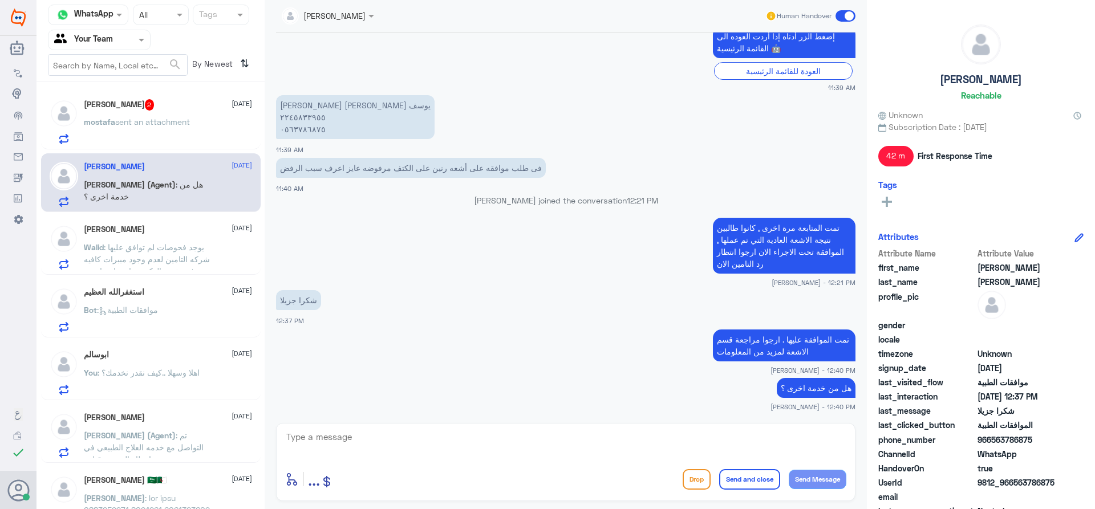
click at [193, 127] on div "mostafa sent an attachment" at bounding box center [168, 132] width 168 height 26
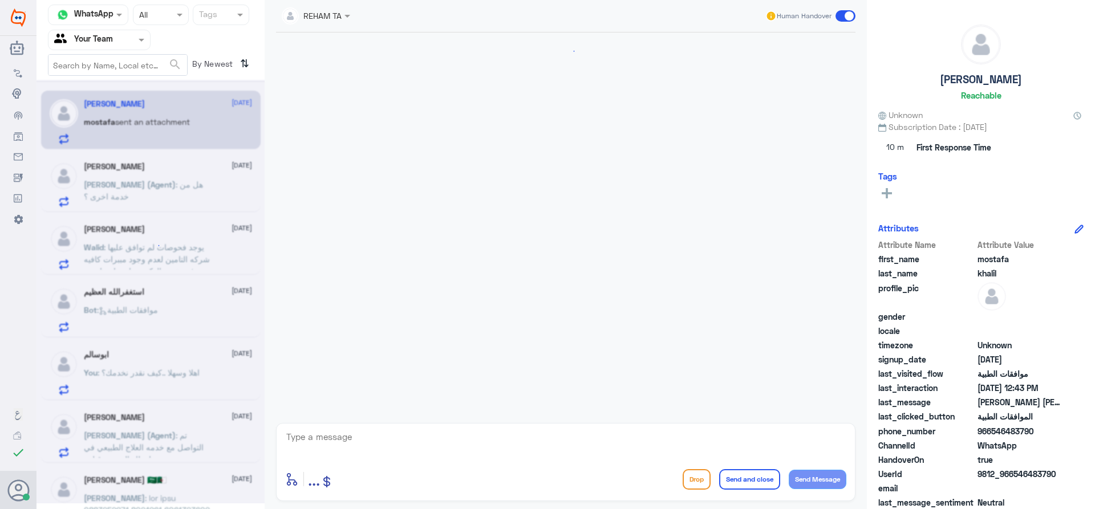
scroll to position [843, 0]
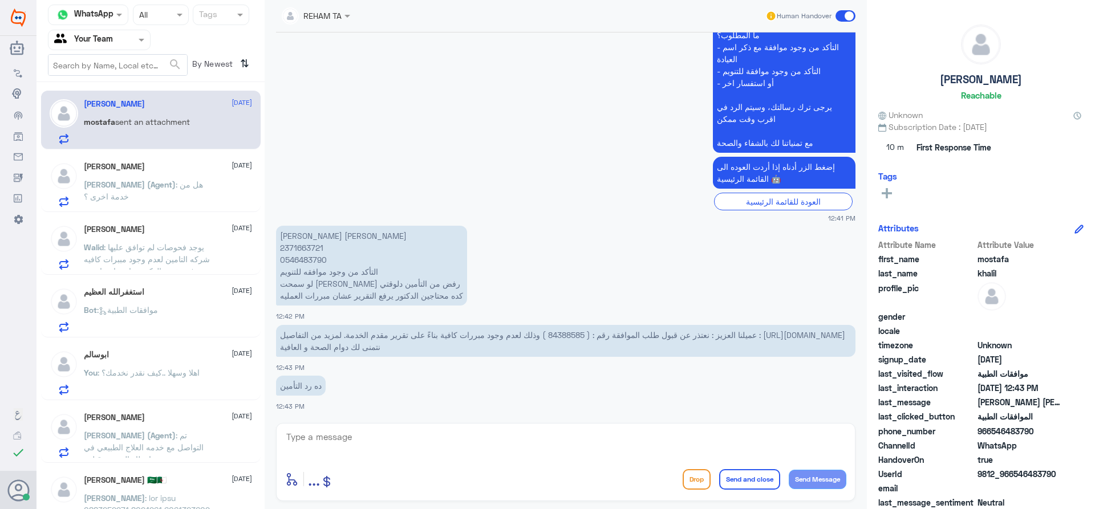
click at [365, 412] on div "[DATE] description 12:26 PM تقرير اشعه ultrasound 12:27 PM خزعه 12:27 PM أرسلت …" at bounding box center [565, 224] width 591 height 385
click at [367, 442] on textarea at bounding box center [565, 443] width 561 height 28
type textarea "اهلا وسهلا ...ارجو التواصل مع التأمين حيث أن تم تزويدهم بنتيجة الاشعه والخزعه و…"
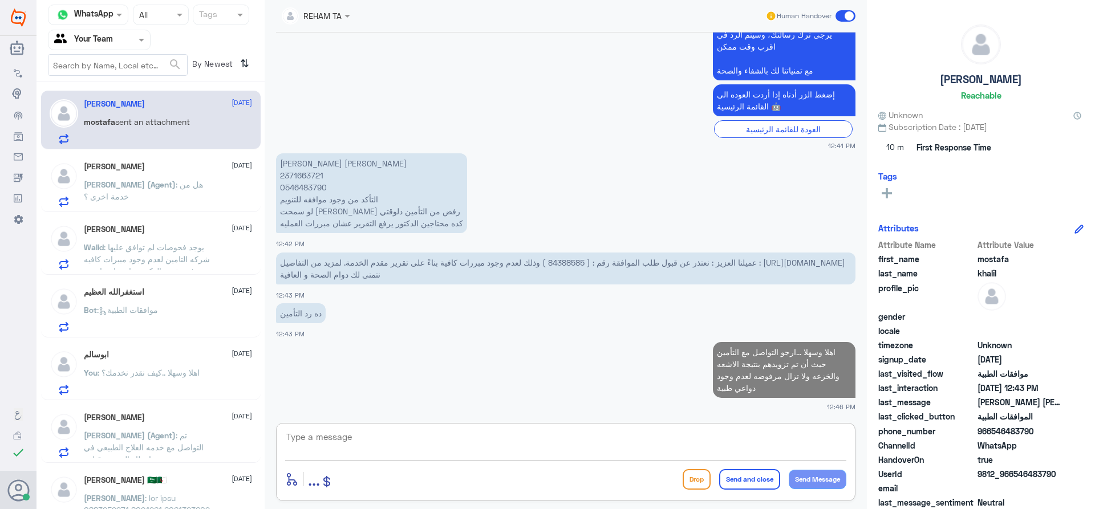
click at [95, 182] on span "[PERSON_NAME] (Agent)" at bounding box center [130, 185] width 92 height 10
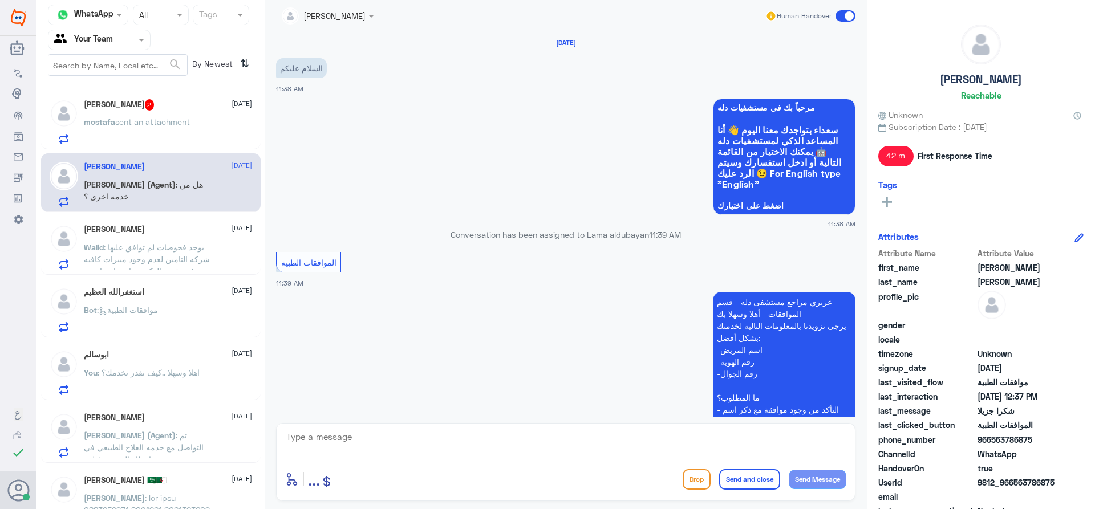
scroll to position [493, 0]
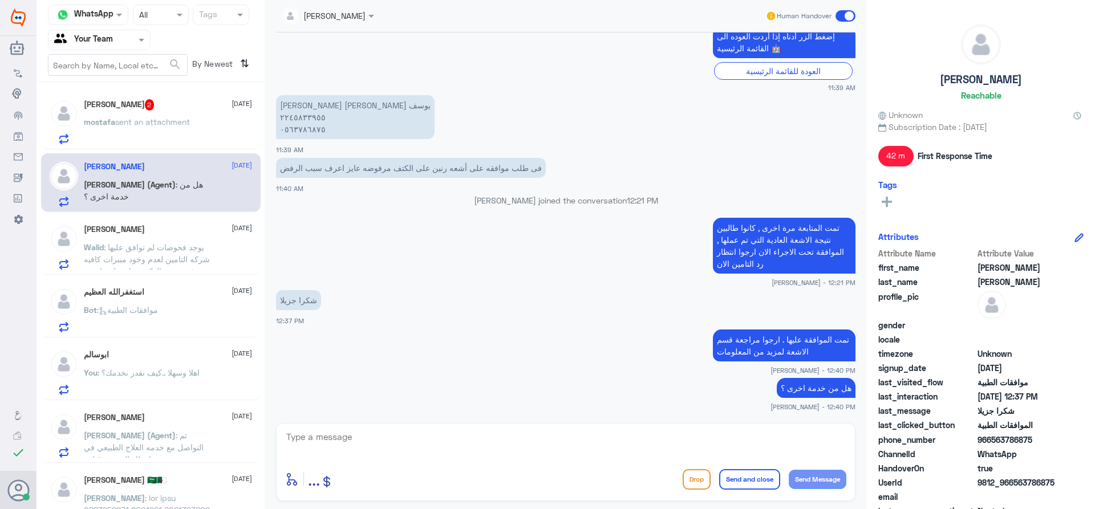
click at [146, 246] on span ": يوجد فحوصات لم توافق عليها شركه التامين لعدم وجود مببرات كافيه في تقرير الدكت…" at bounding box center [147, 300] width 126 height 117
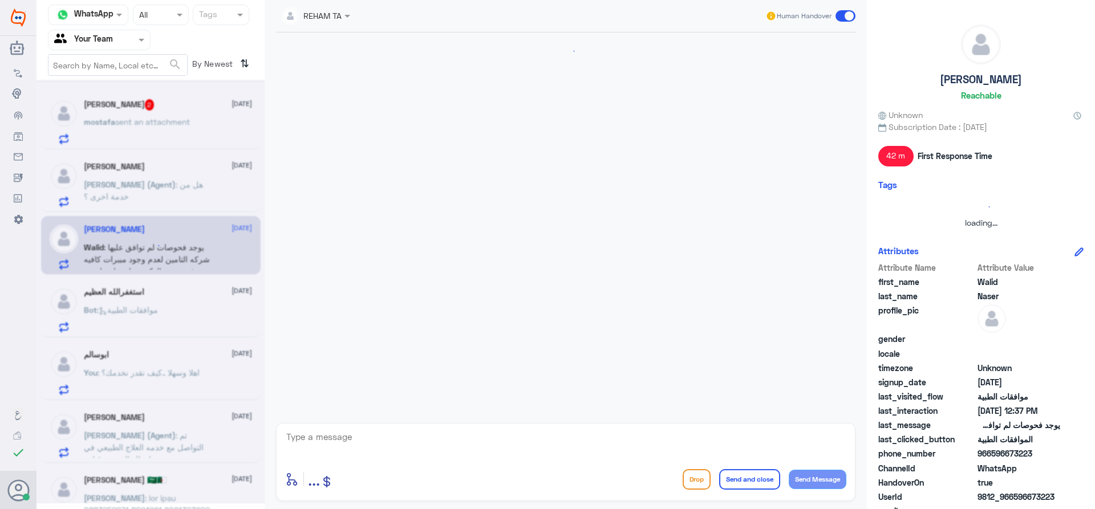
scroll to position [273, 0]
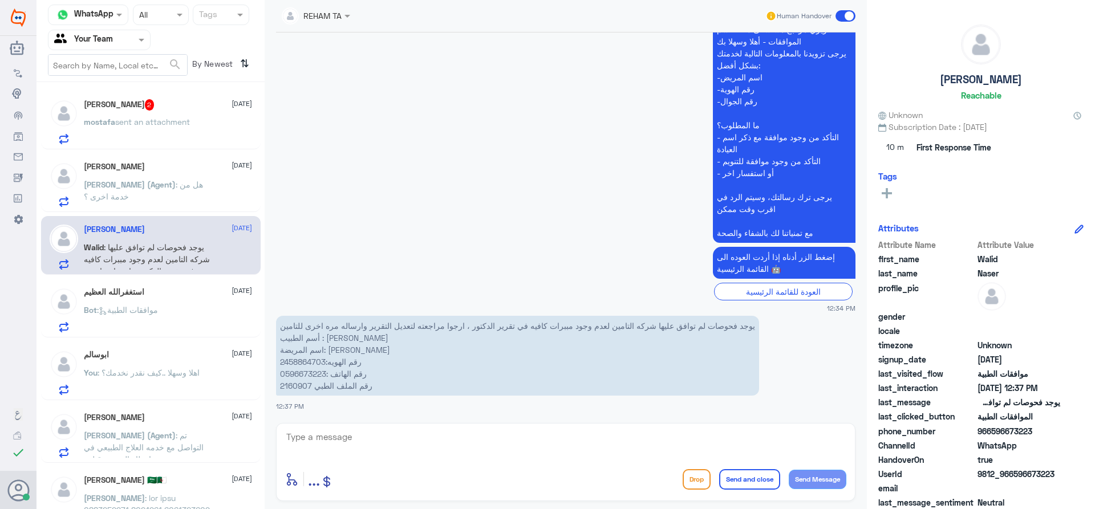
click at [303, 365] on p "يوجد فحوصات لم توافق عليها شركه التامين لعدم وجود مببرات كافيه في تقرير الدكتور…" at bounding box center [517, 356] width 483 height 80
click at [305, 388] on p "يوجد فحوصات لم توافق عليها شركه التامين لعدم وجود مببرات كافيه في تقرير الدكتور…" at bounding box center [517, 356] width 483 height 80
copy p "2160907"
click at [546, 460] on div "enter flow name ... Drop Send and close Send Message" at bounding box center [565, 462] width 579 height 78
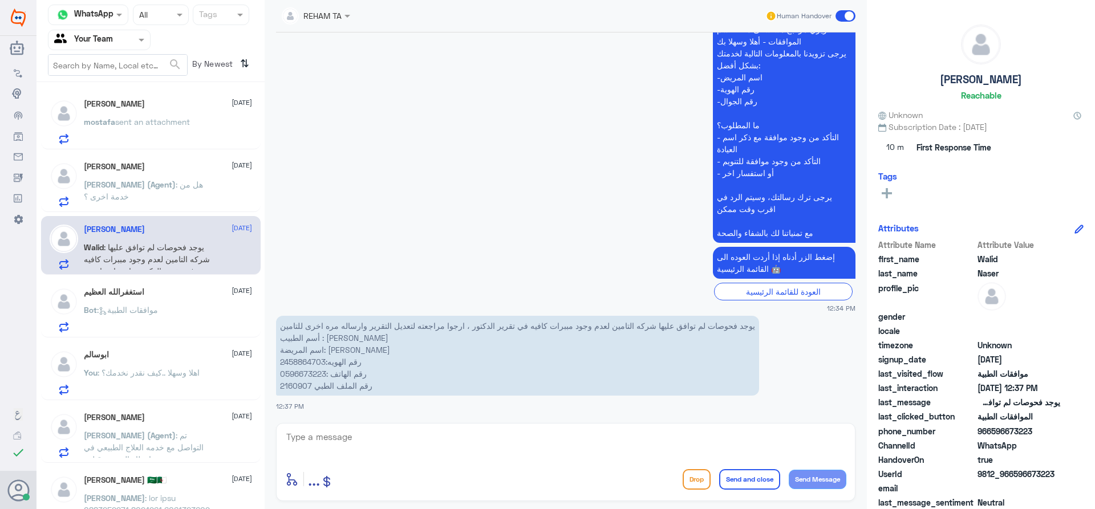
click at [540, 453] on textarea at bounding box center [565, 443] width 561 height 28
type textarea "اهلا وسهلا ..توجد لديك موافقه على بعض التحاليل هل تم عملها؟"
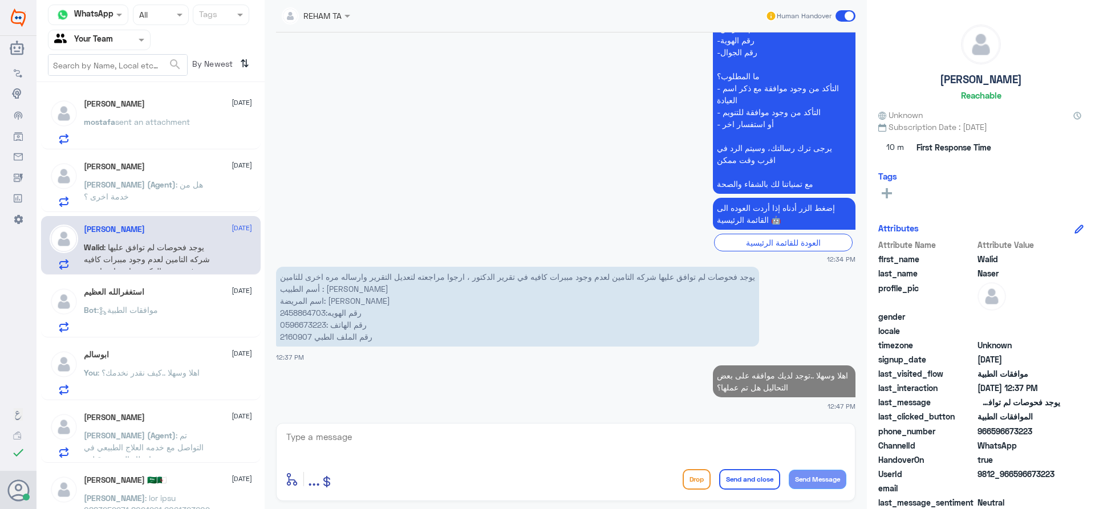
click at [166, 312] on div "Bot : موافقات الطبية" at bounding box center [168, 320] width 168 height 26
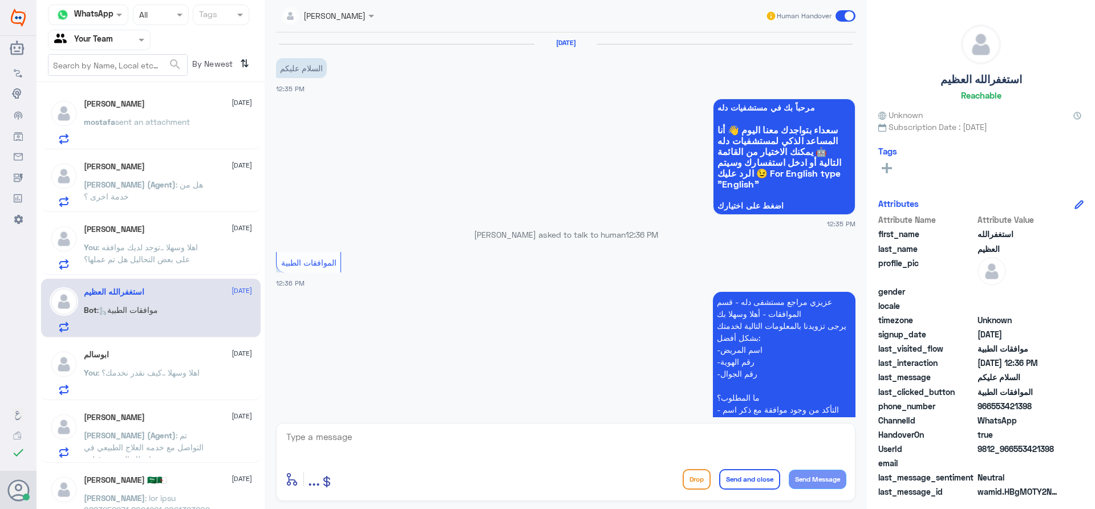
click at [169, 362] on div "ابوسالم [DATE] You : اهلا وسهلا ..كيف نقدر نخدمك؟" at bounding box center [168, 372] width 168 height 45
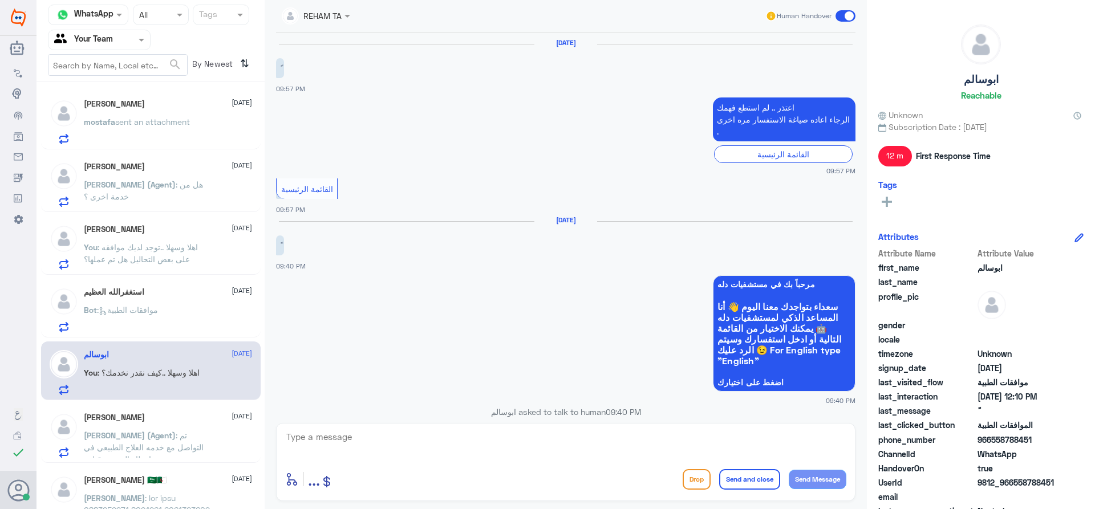
scroll to position [780, 0]
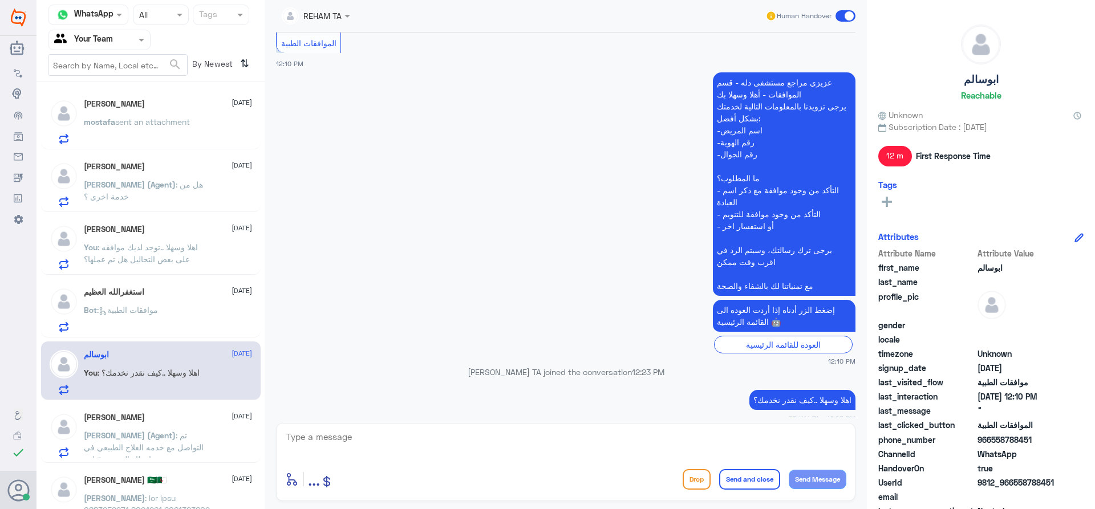
click at [764, 390] on p "اهلا وسهلا ..كيف نقدر نخدمك؟" at bounding box center [802, 400] width 106 height 20
copy div "اهلا وسهلا ..كيف نقدر نخدمك؟"
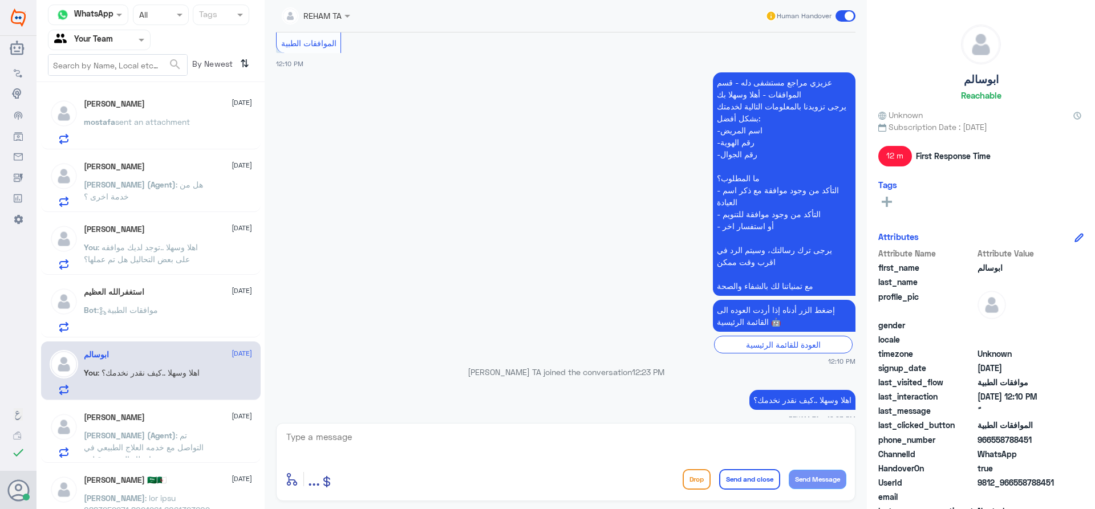
click at [158, 317] on p "Bot : موافقات الطبية" at bounding box center [121, 318] width 74 height 29
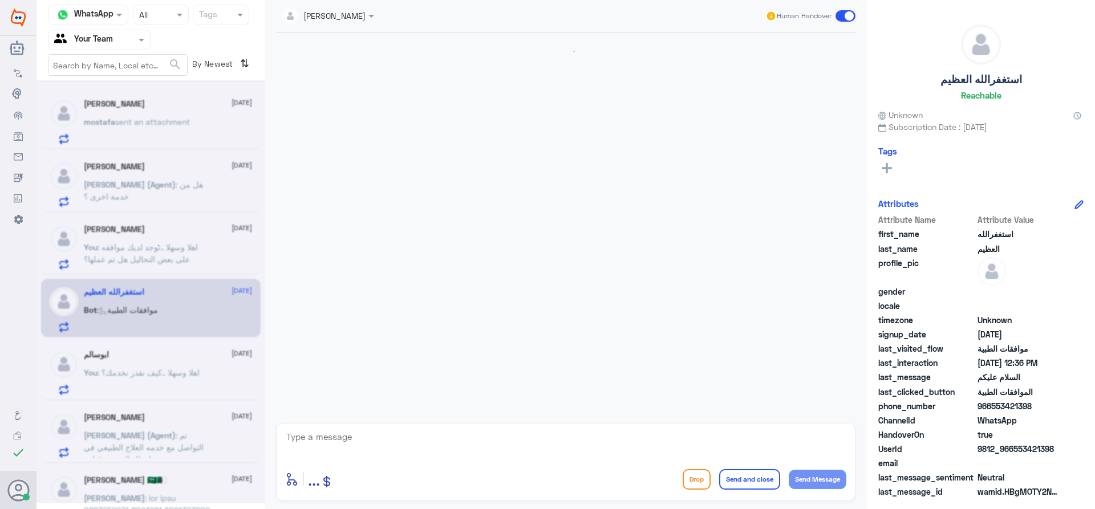
scroll to position [174, 0]
click at [374, 451] on textarea at bounding box center [565, 443] width 561 height 28
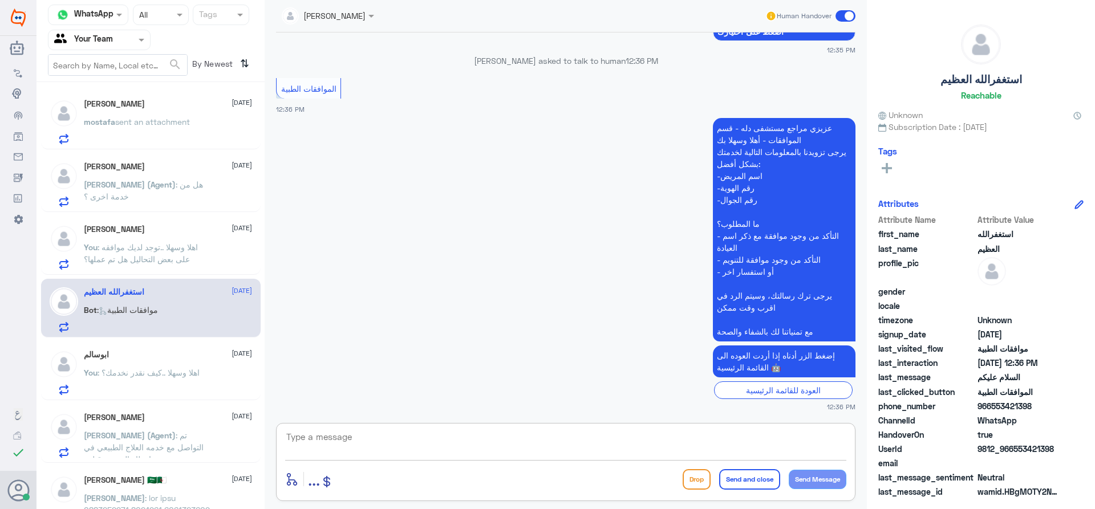
paste textarea "اهلا وسهلا ..كيف نقدر نخدمك؟"
type textarea "اهلا وسهلا ..كيف نقدر نخدمك؟"
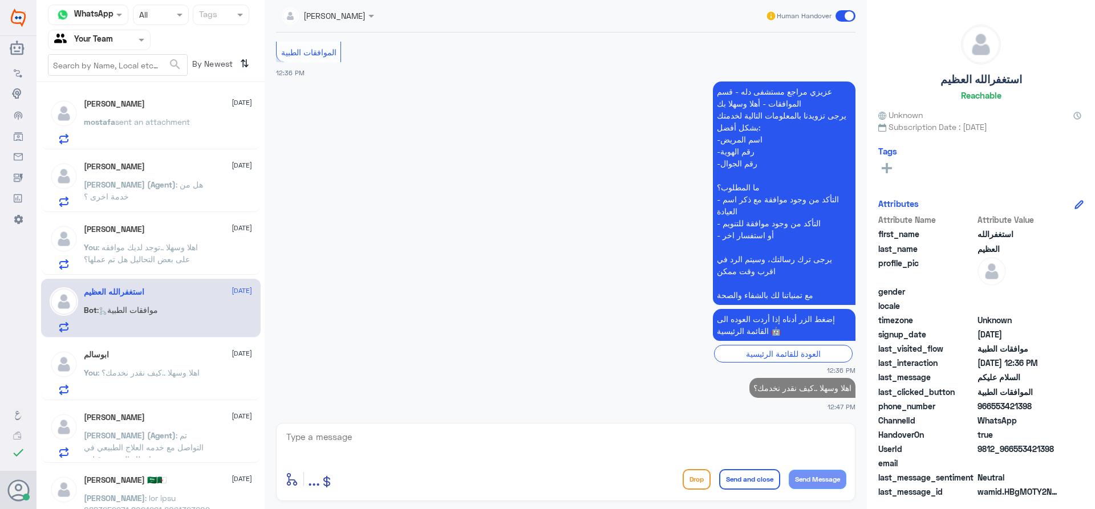
click at [151, 112] on div "[PERSON_NAME] [DATE] mostafa sent an attachment" at bounding box center [168, 121] width 168 height 45
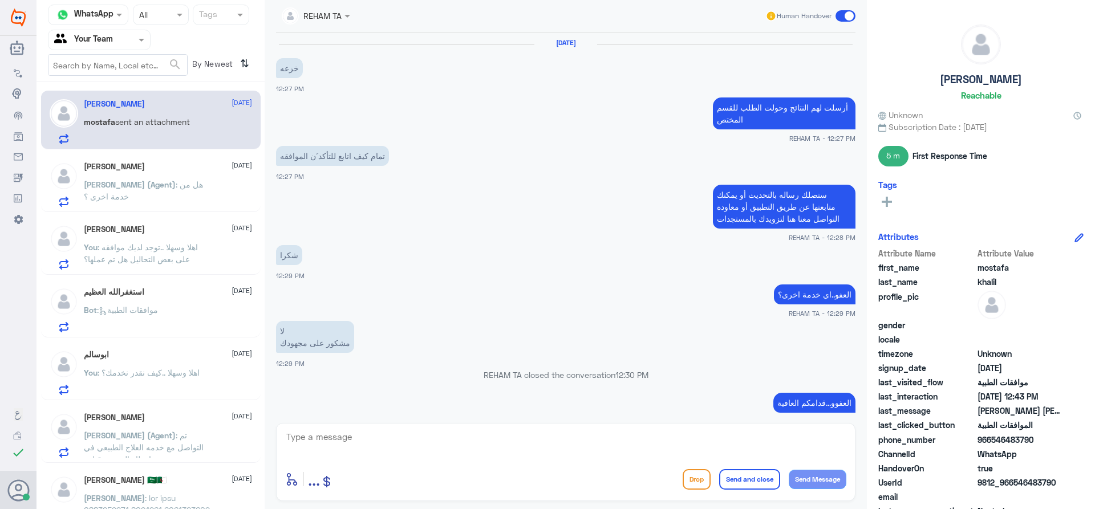
scroll to position [839, 0]
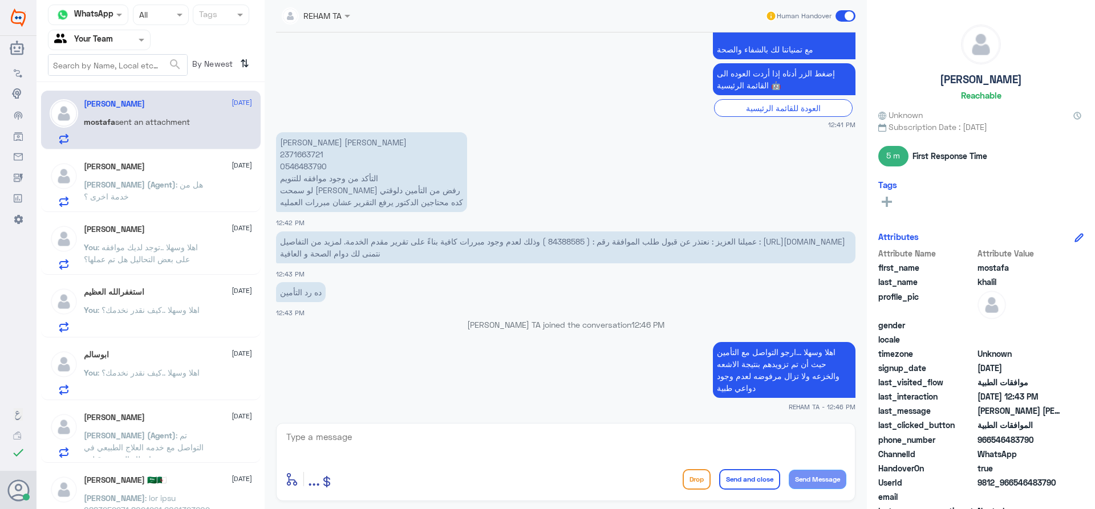
click at [143, 174] on div "[PERSON_NAME] [DATE] [PERSON_NAME] (Agent) : هل من خدمة اخرى ؟" at bounding box center [168, 184] width 168 height 45
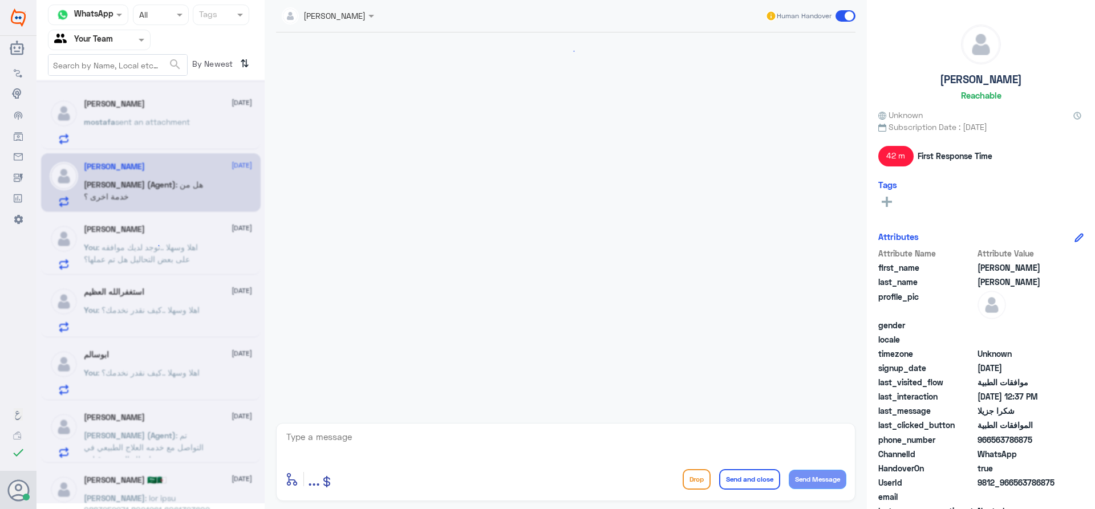
scroll to position [493, 0]
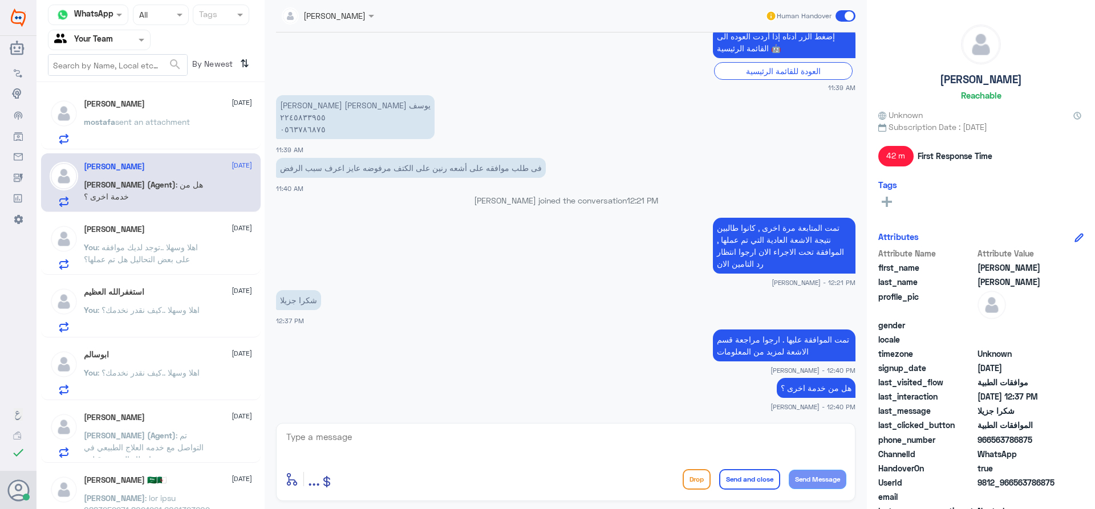
click at [147, 250] on span ": اهلا وسهلا ..توجد لديك موافقه على بعض التحاليل هل تم عملها؟" at bounding box center [141, 253] width 114 height 22
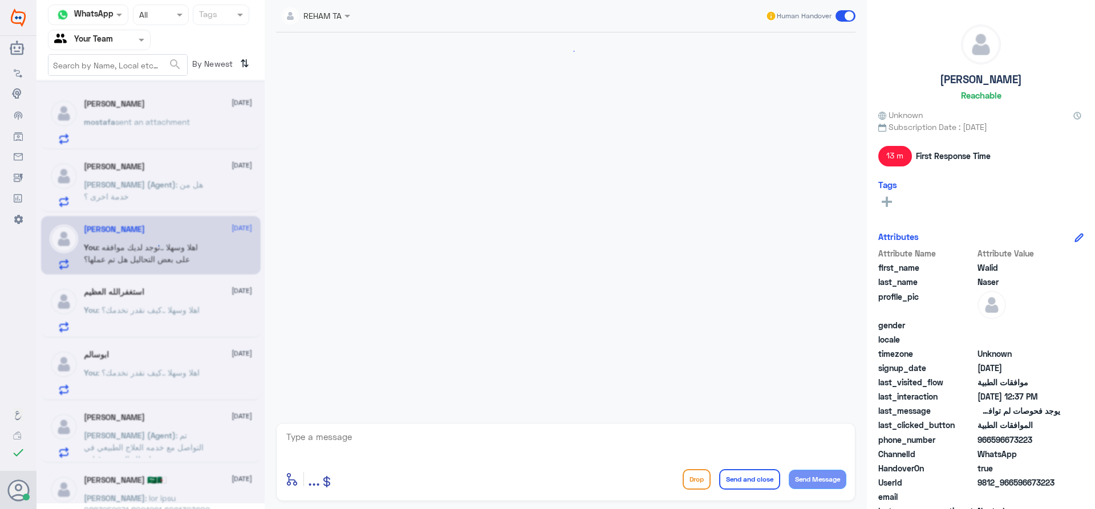
scroll to position [342, 0]
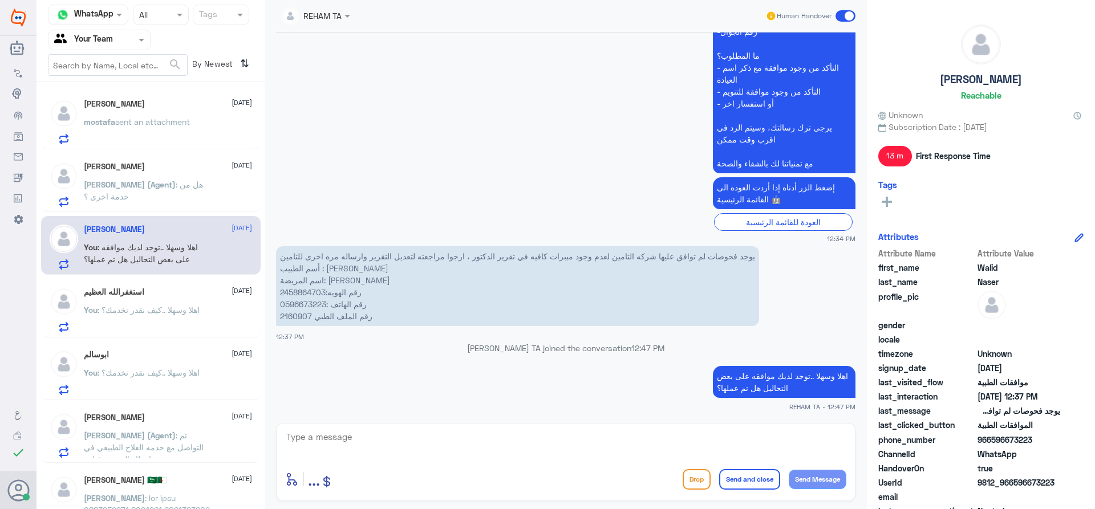
click at [176, 286] on div "استغفرالله العظيم [DATE] You : اهلا وسهلا ..كيف نقدر نخدمك؟" at bounding box center [151, 308] width 220 height 59
click at [163, 373] on span ": اهلا وسهلا ..كيف نقدر نخدمك؟" at bounding box center [148, 373] width 102 height 10
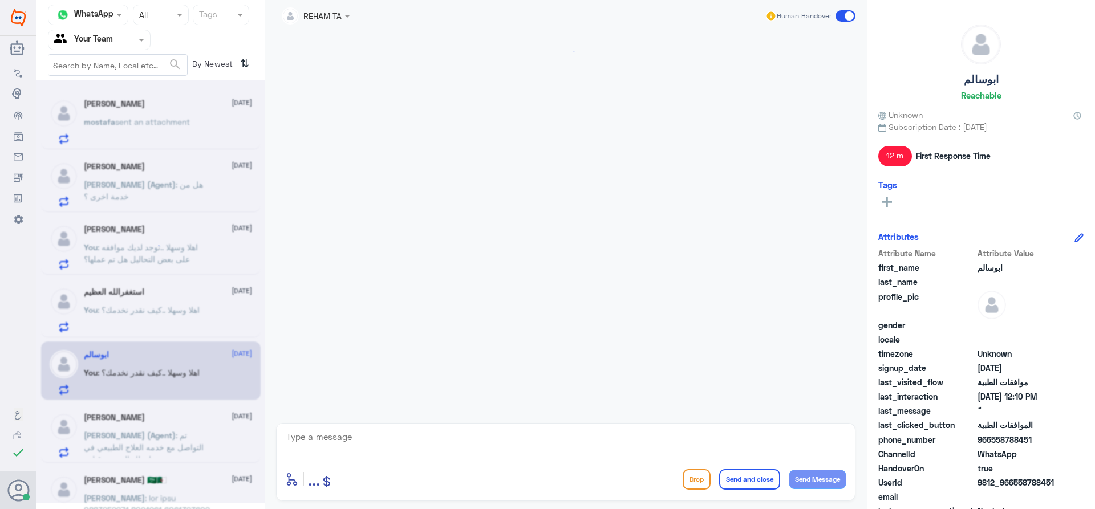
scroll to position [780, 0]
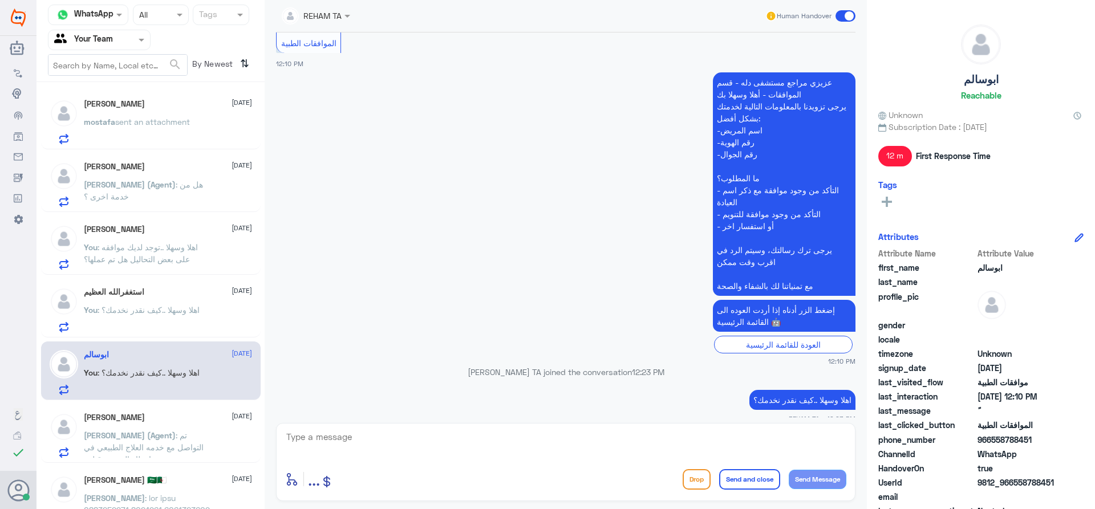
click at [195, 449] on span ": تم التواصل مع خدمه العلاج الطبيعي في انتظار الرد من قبلهم" at bounding box center [144, 447] width 120 height 34
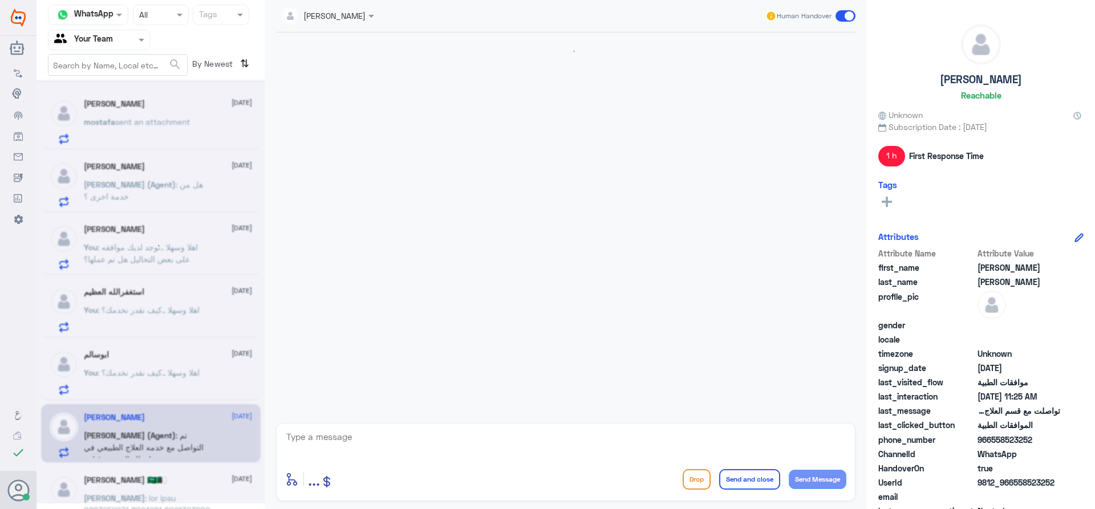
scroll to position [1310, 0]
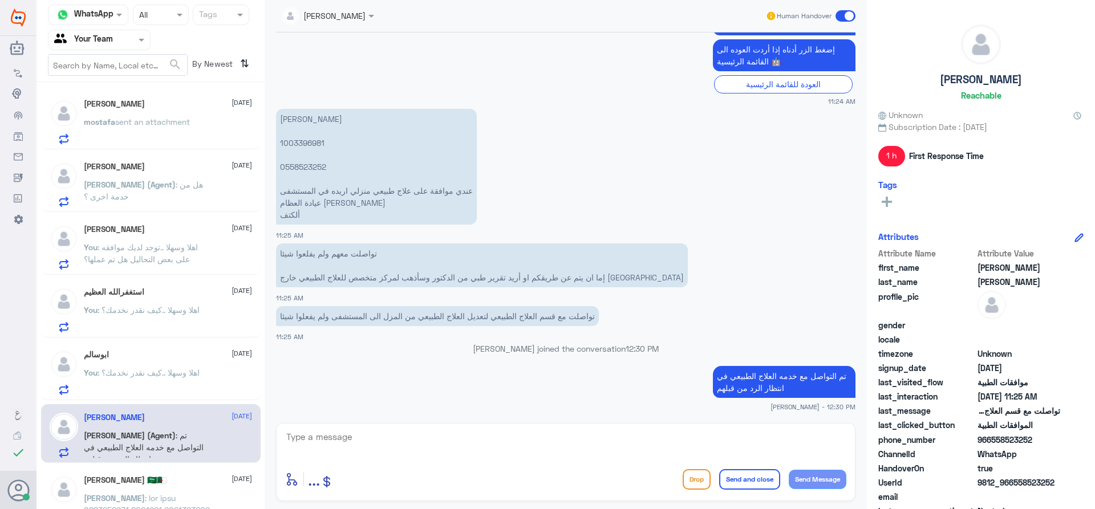
click at [198, 499] on p "[PERSON_NAME]" at bounding box center [148, 506] width 128 height 29
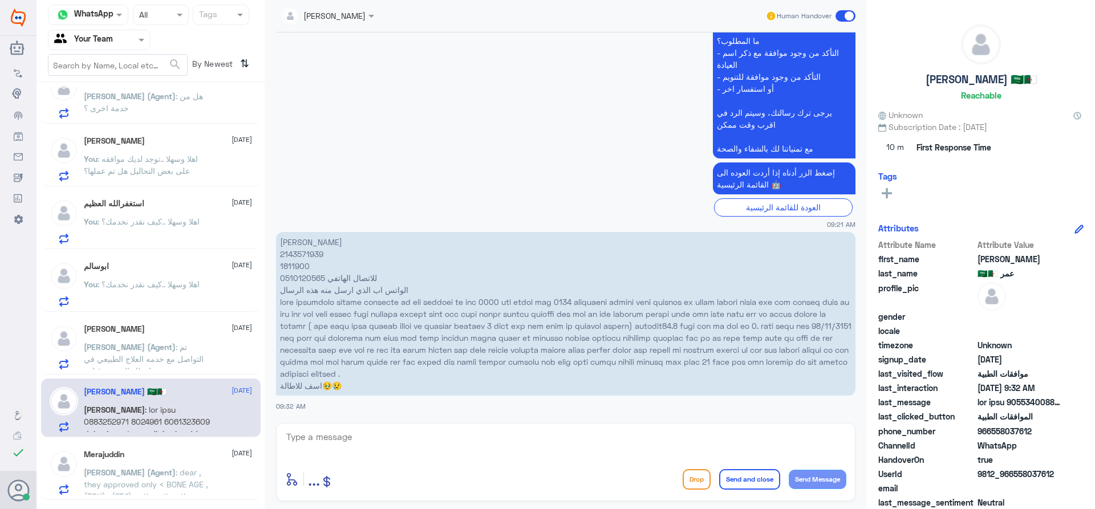
scroll to position [205, 0]
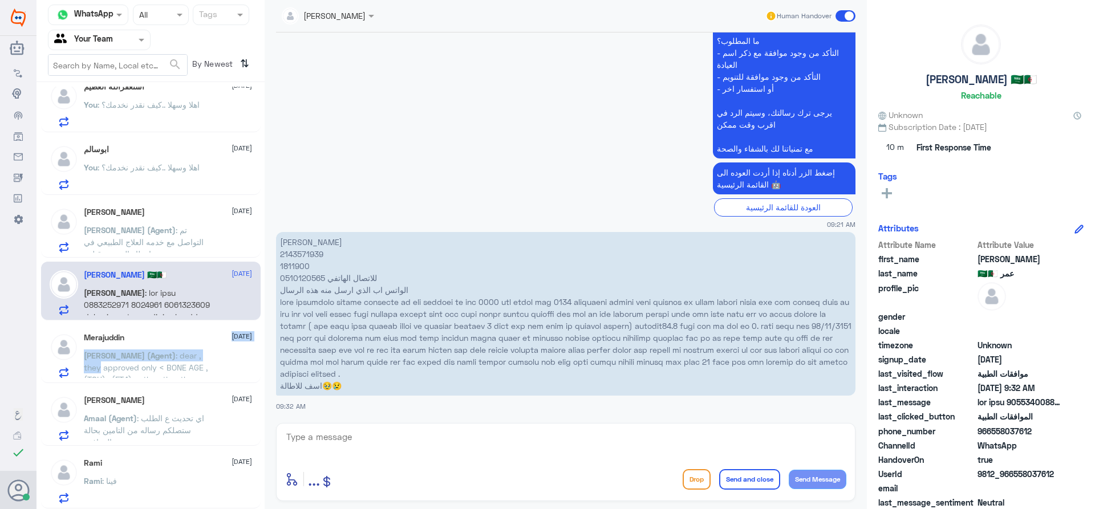
click at [188, 353] on div "[PERSON_NAME] [DATE] [PERSON_NAME] (Agent) : dear , they approved only < BONE A…" at bounding box center [168, 355] width 168 height 45
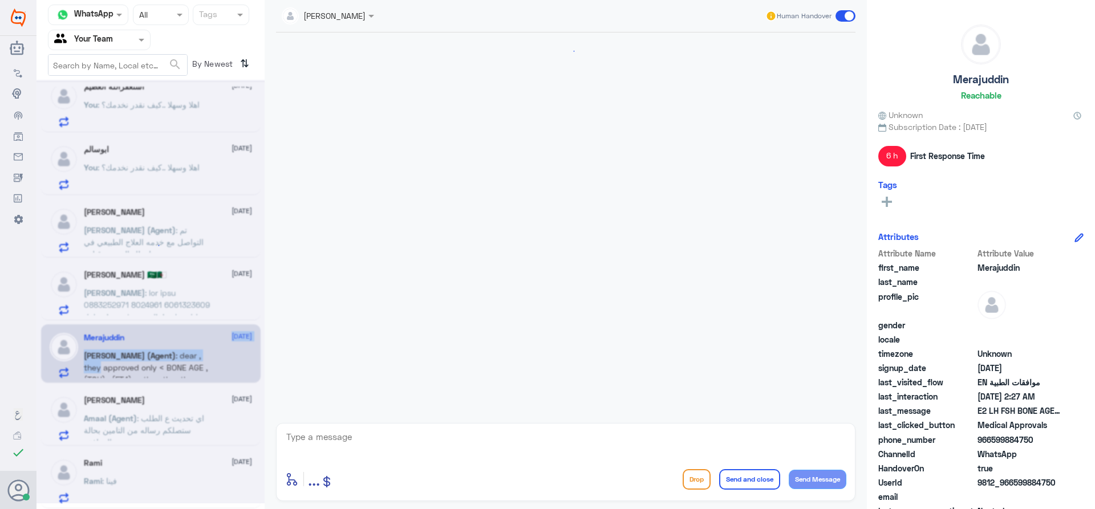
scroll to position [1182, 0]
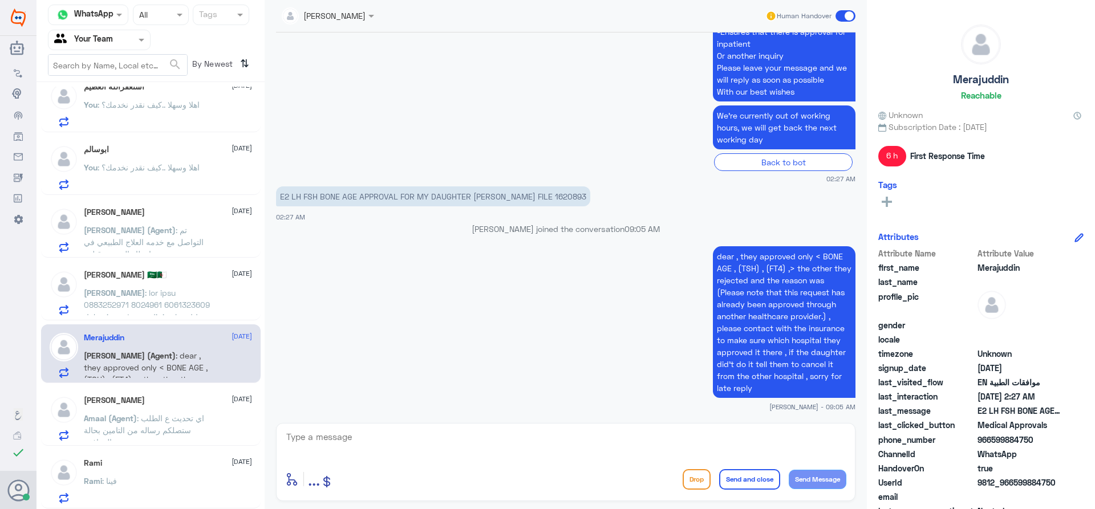
click at [180, 425] on p "Amaal (Agent) : اي تحديث ع الطلب ستصلكم رساله من التامين بحالة الموافقة" at bounding box center [148, 426] width 128 height 29
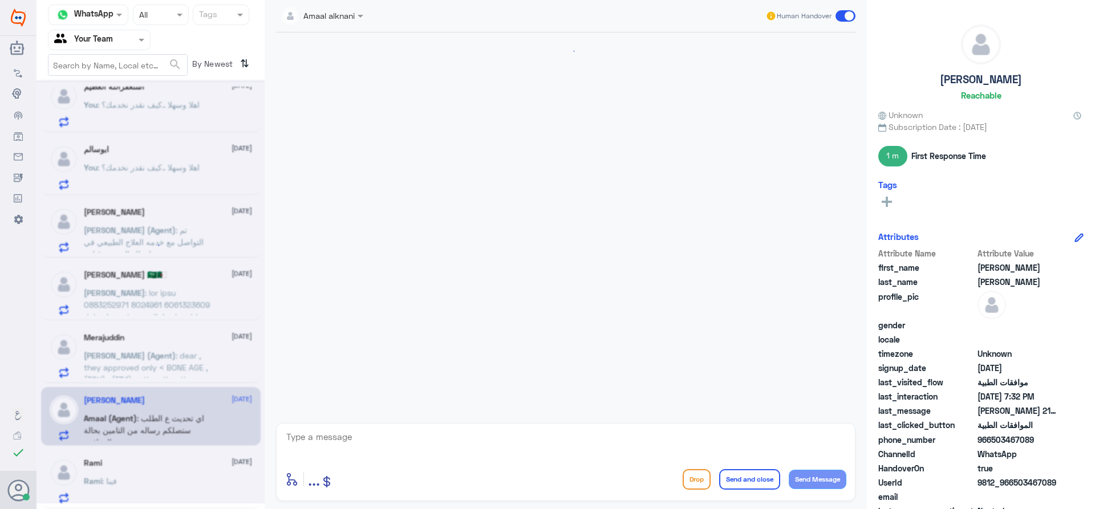
scroll to position [1122, 0]
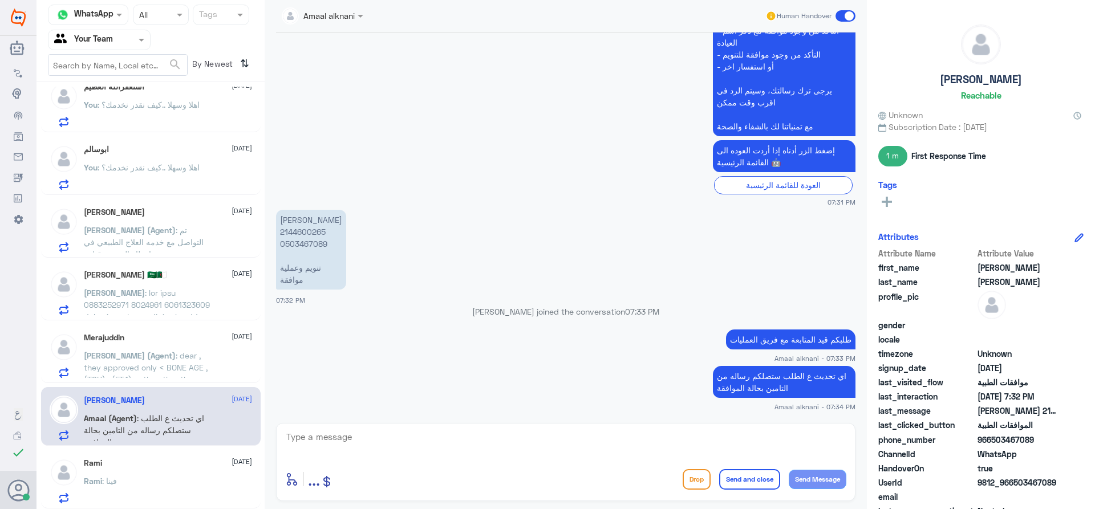
click at [165, 482] on div "Rami : فينا" at bounding box center [168, 491] width 168 height 26
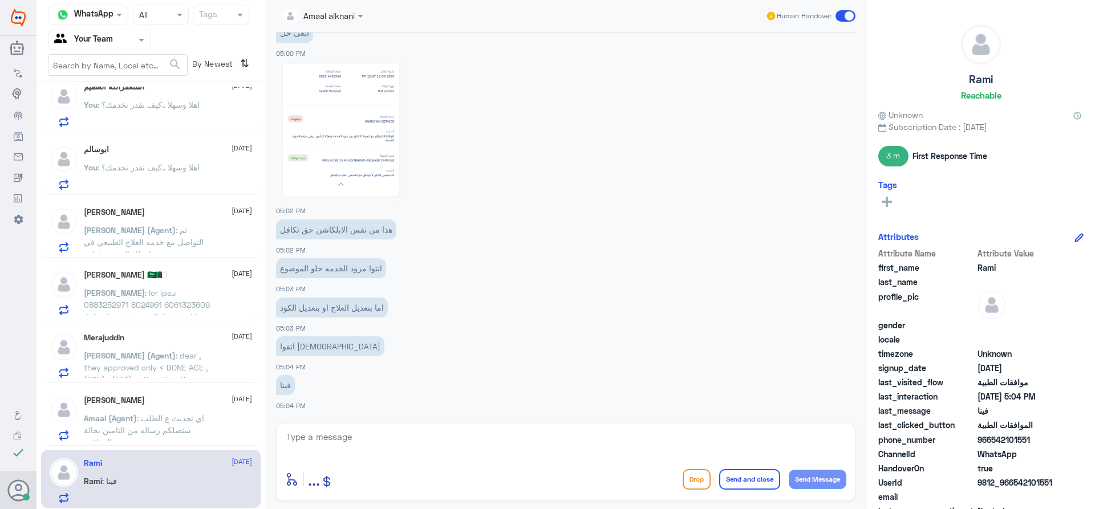
scroll to position [102, 0]
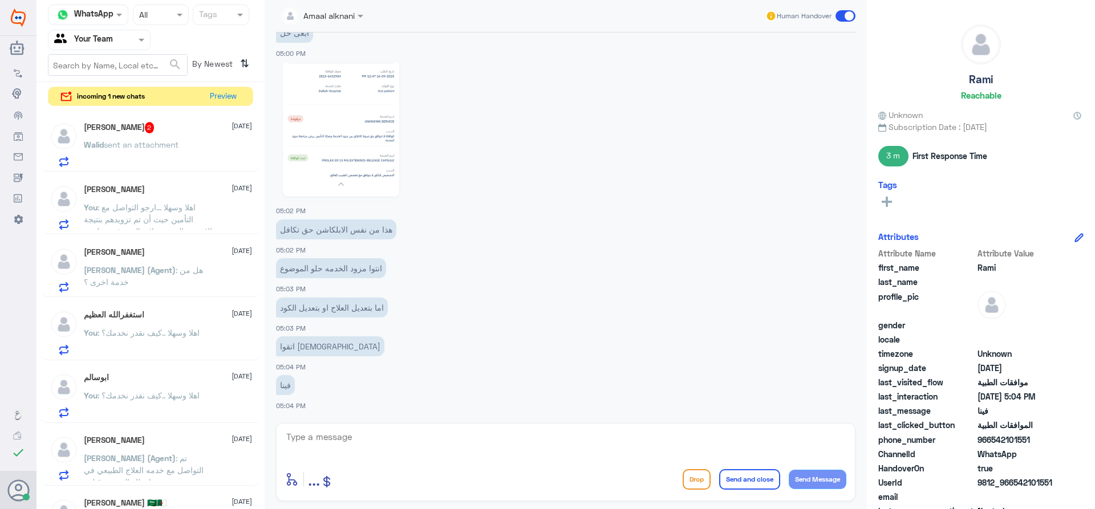
click at [169, 135] on div "[PERSON_NAME] 2 [DATE] Walid sent an attachment" at bounding box center [168, 144] width 168 height 45
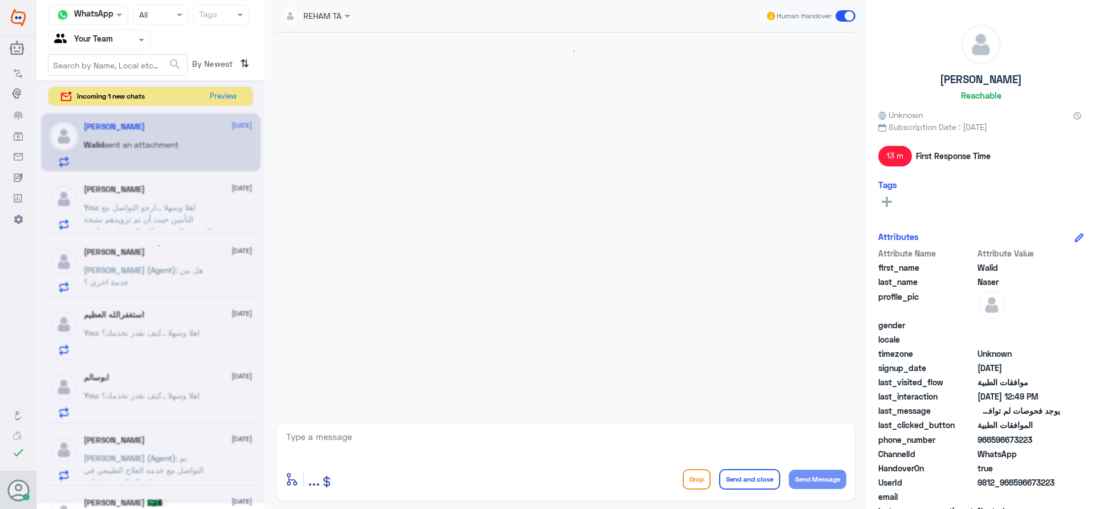
scroll to position [459, 0]
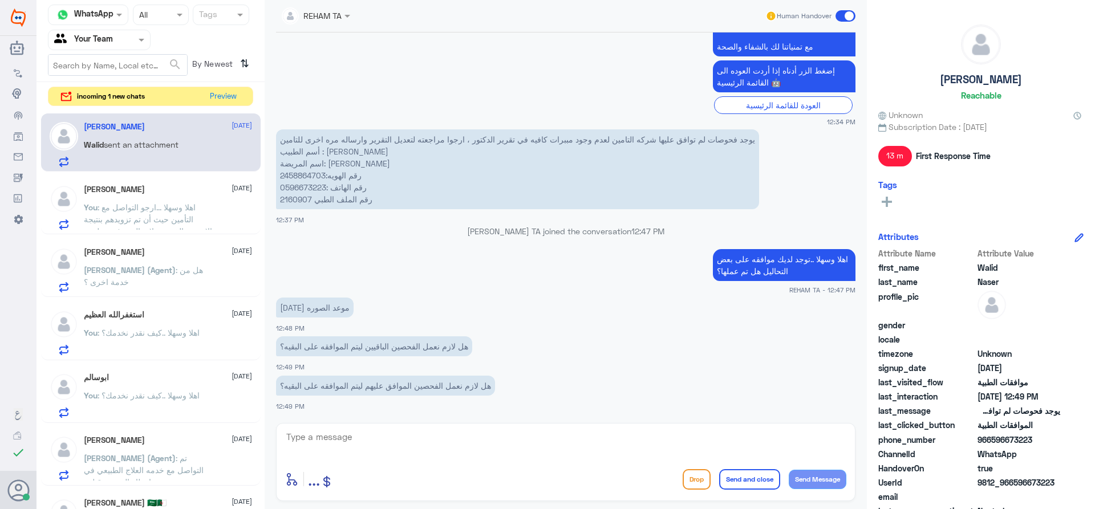
click at [381, 449] on textarea at bounding box center [565, 443] width 561 height 28
click at [384, 442] on textarea at bounding box center [565, 443] width 561 height 28
type textarea "k"
type textarea "نعم بناء على رد التأمين بحاجة لنتائج تحاليل سابقة تدعم الحاله ولايوجد لديك اي ن…"
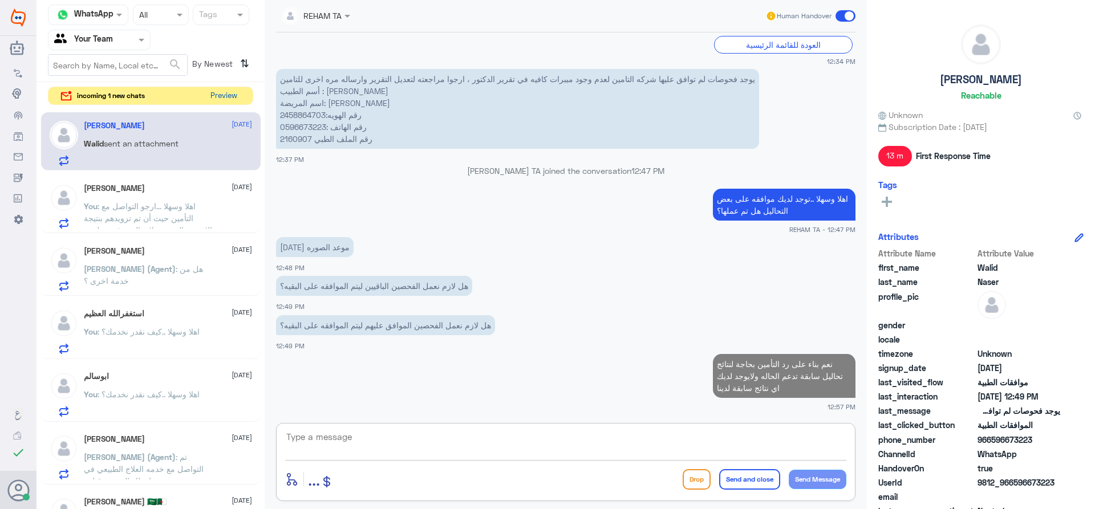
click at [226, 95] on button "Preview" at bounding box center [223, 96] width 35 height 18
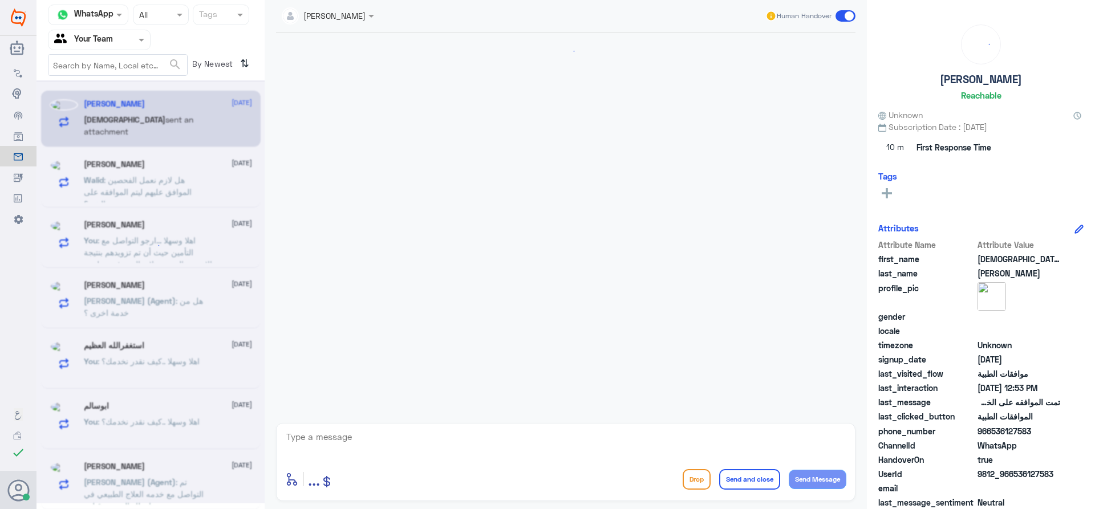
scroll to position [873, 0]
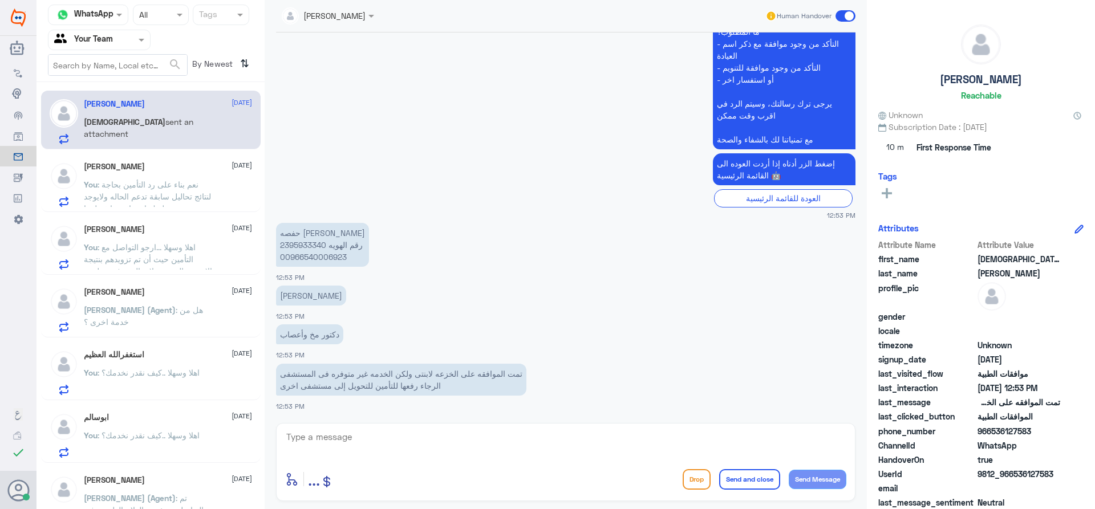
click at [298, 242] on p "حفصه [PERSON_NAME] 2395933340 رقم الهويه 00966540006923" at bounding box center [322, 245] width 93 height 44
copy p "2395933340"
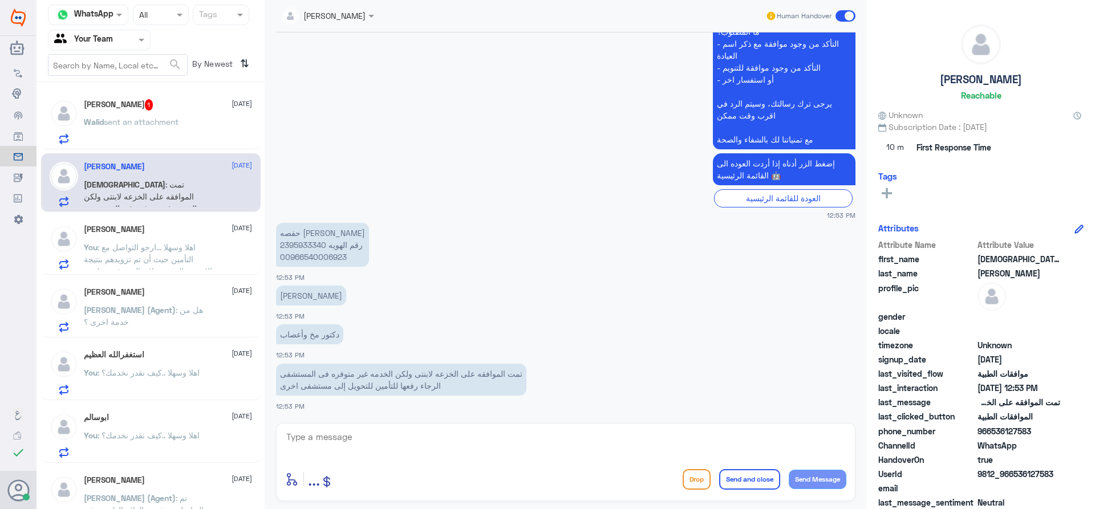
drag, startPoint x: 157, startPoint y: 151, endPoint x: 151, endPoint y: 120, distance: 31.4
click at [157, 151] on div "Walid Naser 1 [DATE] Walid sent an attachment [PERSON_NAME] [DATE] [PERSON_NAME…" at bounding box center [150, 300] width 228 height 426
click at [150, 113] on div "[PERSON_NAME] 1 [DATE] Walid sent an attachment" at bounding box center [168, 121] width 168 height 45
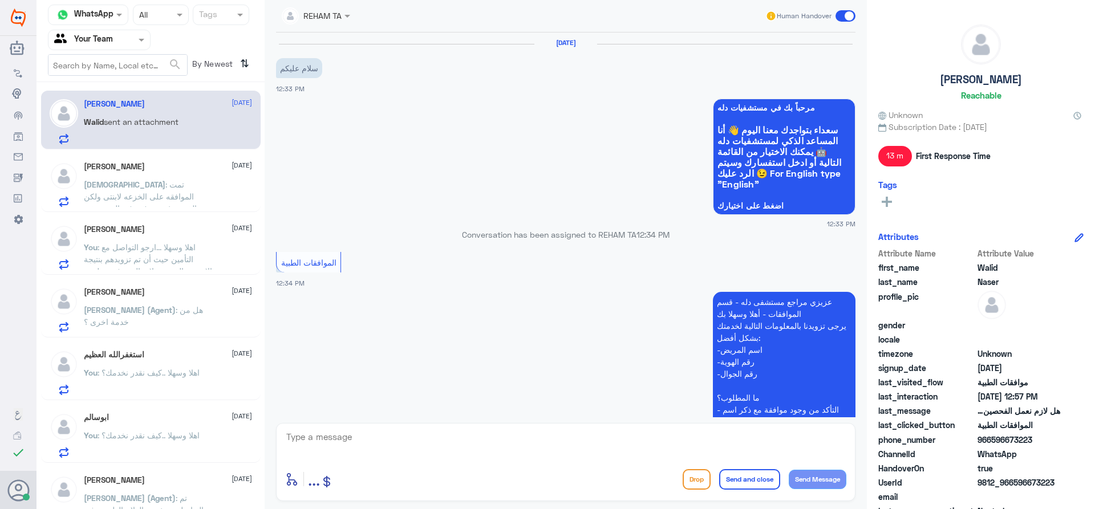
scroll to position [559, 0]
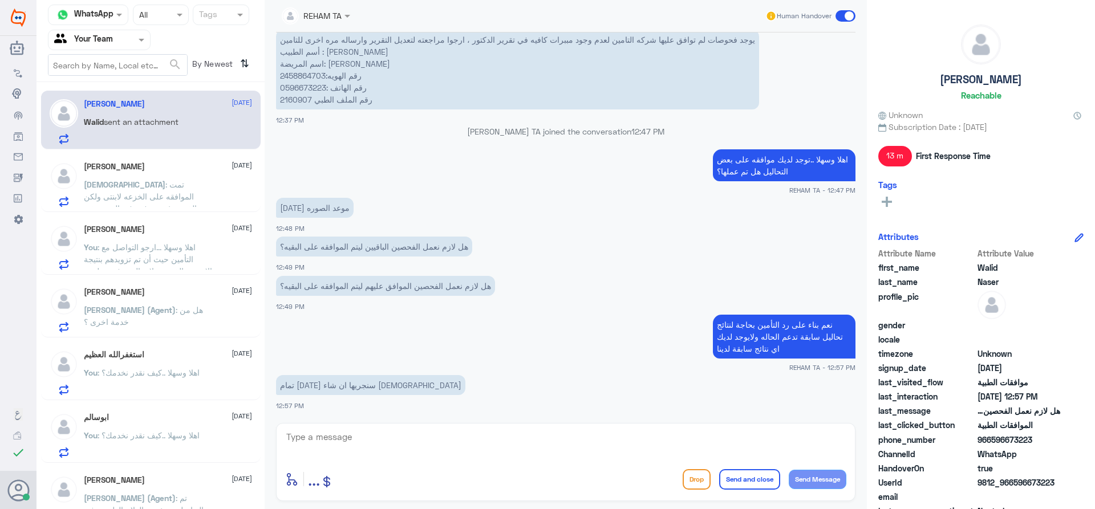
click at [348, 438] on textarea at bounding box center [565, 443] width 561 height 28
type textarea "ق"
type textarea "على خير بإذن الله ..قدامكم العافية"
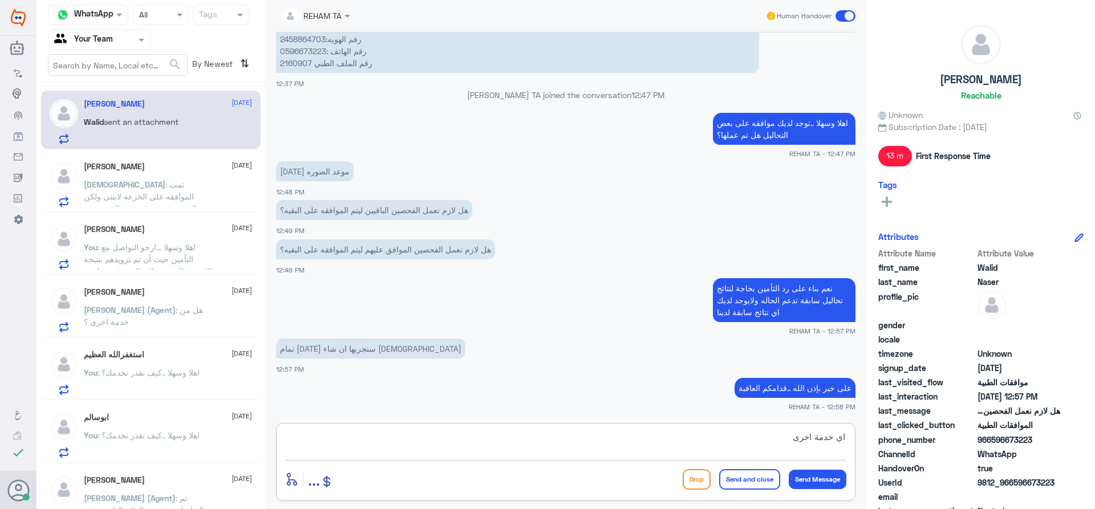
type textarea "اي خدمة اخرى؟"
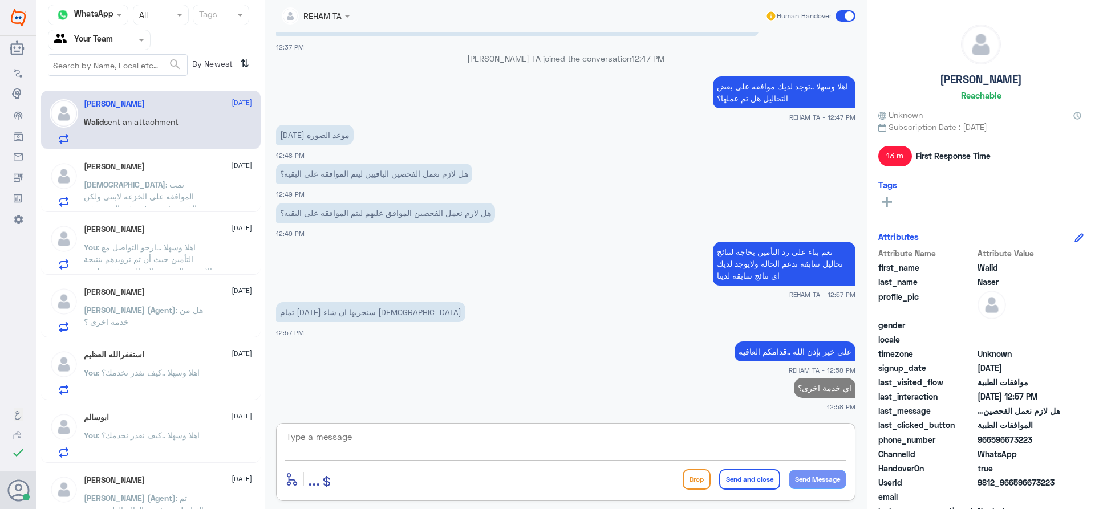
click at [164, 241] on p "You : اهلا وسهلا ...ارجو التواصل مع التأمين حيث أن تم تزويدهم بنتيجة الاشعه وال…" at bounding box center [148, 255] width 128 height 29
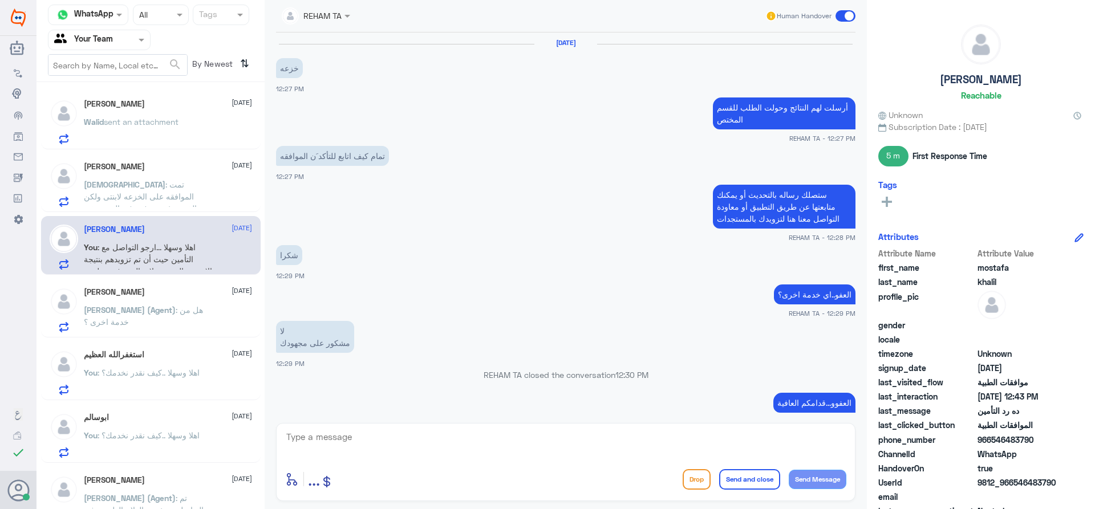
scroll to position [839, 0]
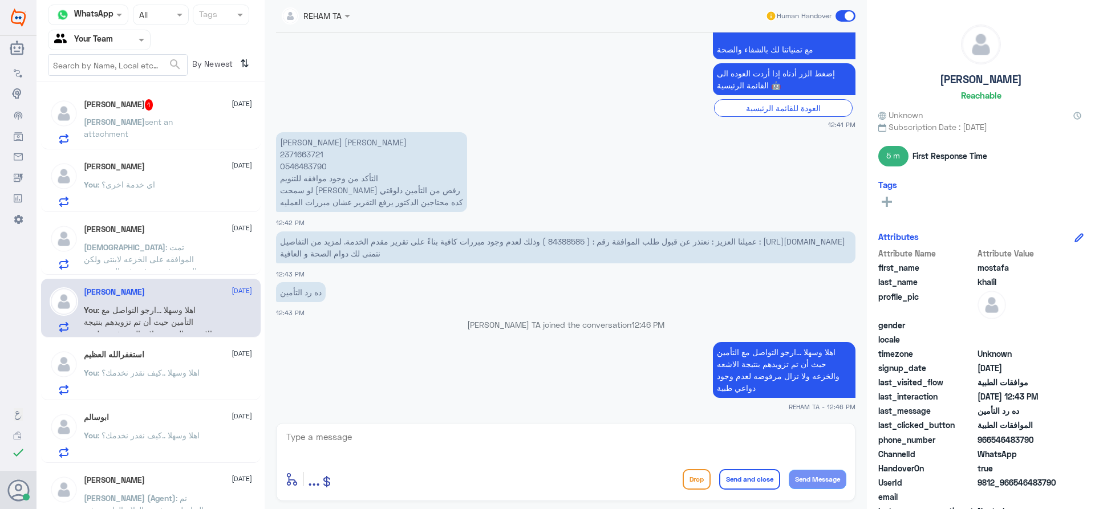
click at [137, 136] on p "[PERSON_NAME] sent an attachment" at bounding box center [148, 130] width 128 height 29
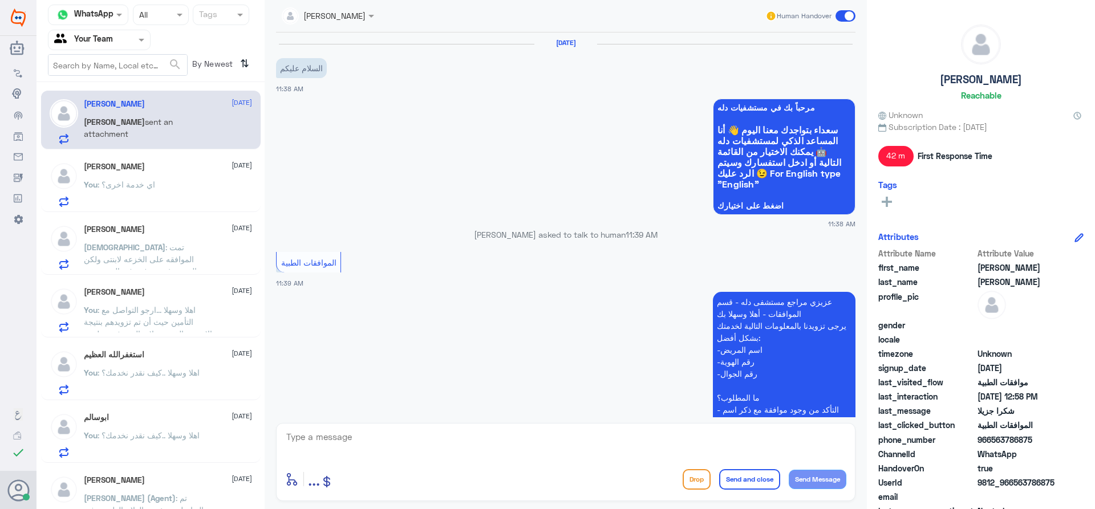
scroll to position [532, 0]
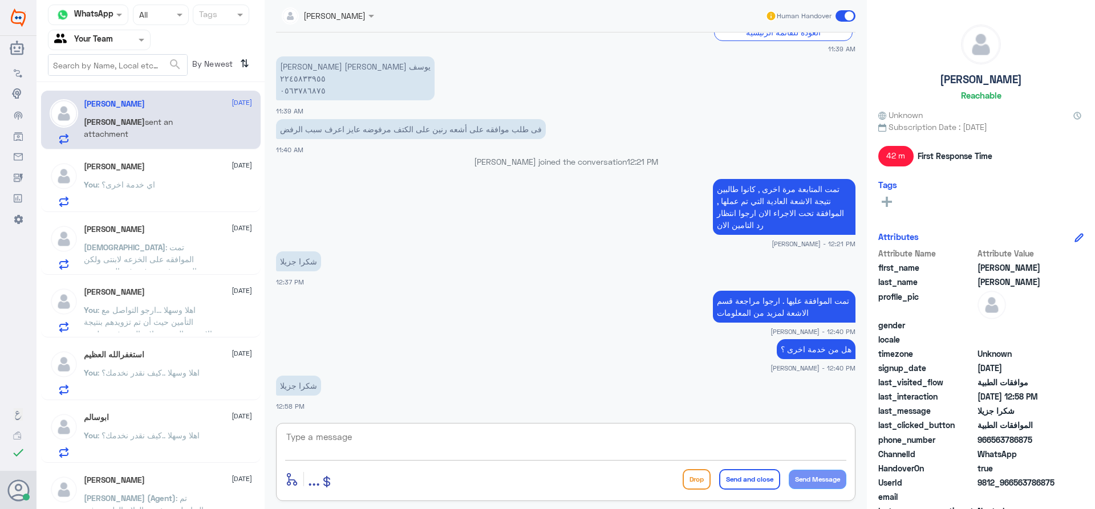
click at [371, 450] on textarea at bounding box center [565, 443] width 561 height 28
type textarea "العفو"
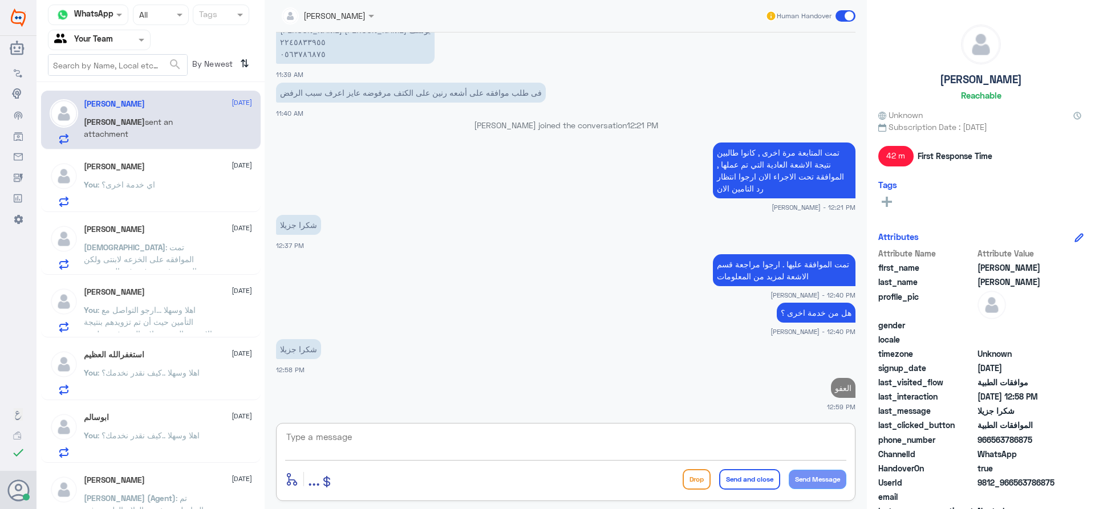
click at [140, 182] on span ": اي خدمة اخرى؟" at bounding box center [126, 185] width 58 height 10
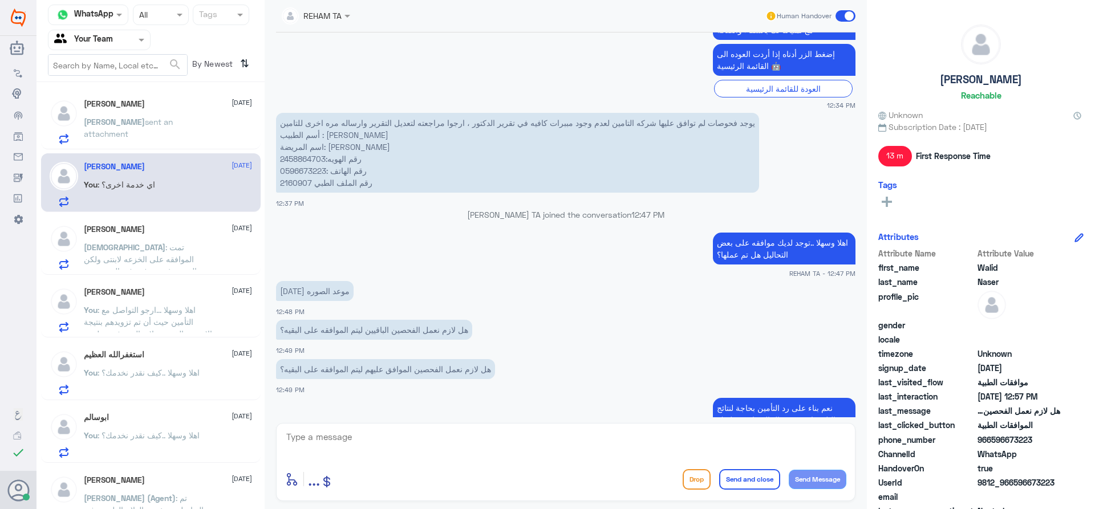
scroll to position [461, 0]
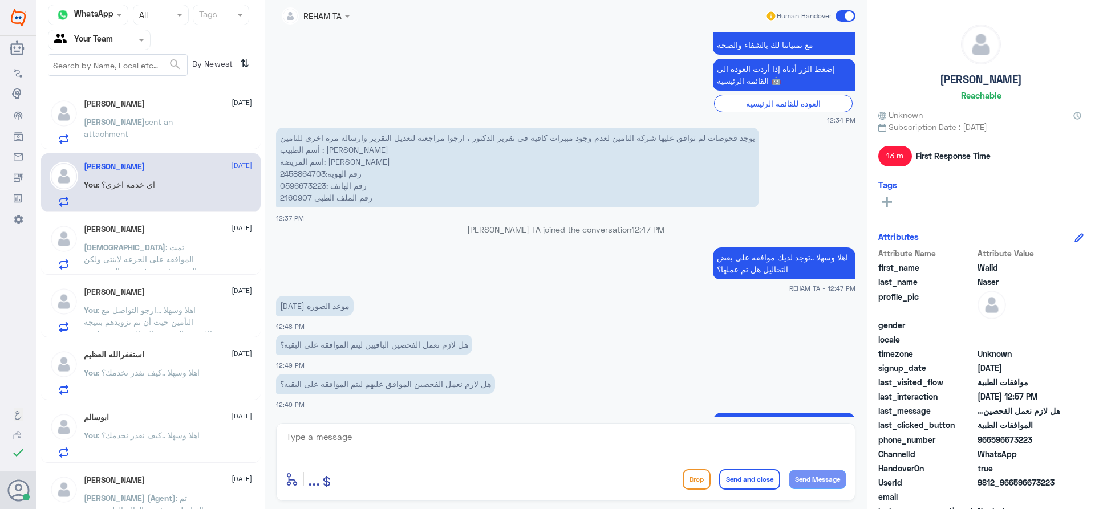
click at [145, 138] on p "[PERSON_NAME] sent an attachment" at bounding box center [148, 130] width 128 height 29
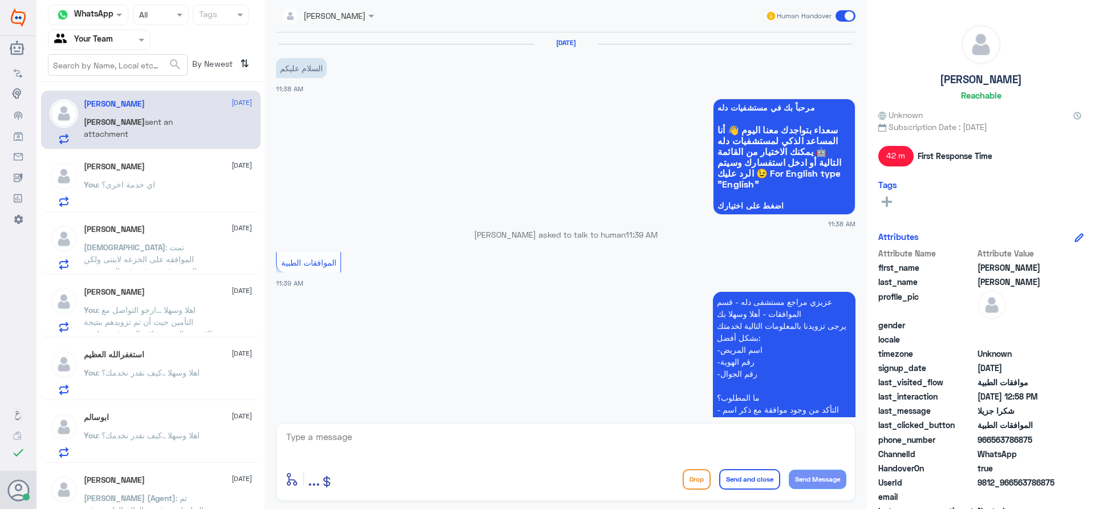
scroll to position [590, 0]
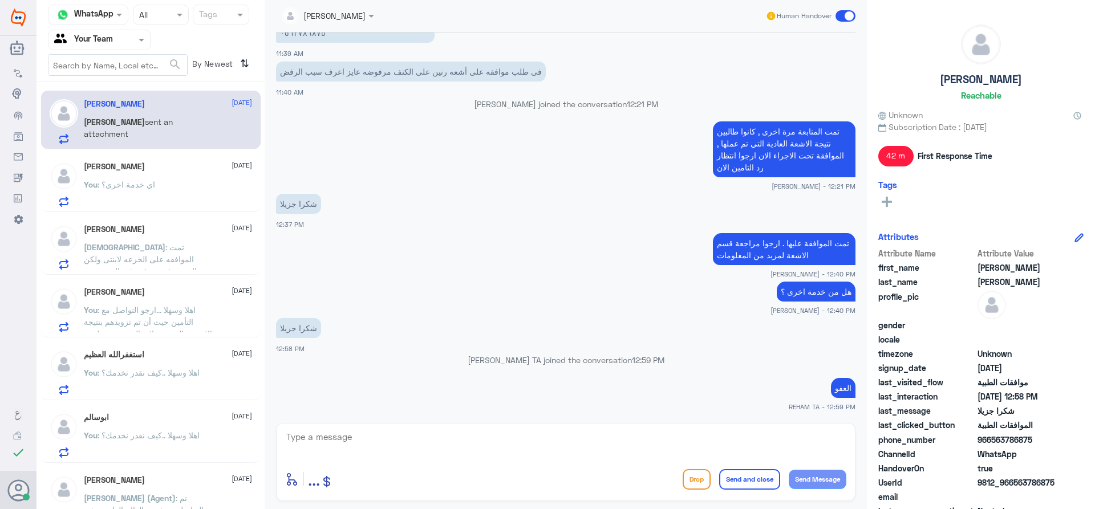
click at [160, 195] on div "You : اي خدمة اخرى؟" at bounding box center [168, 194] width 168 height 26
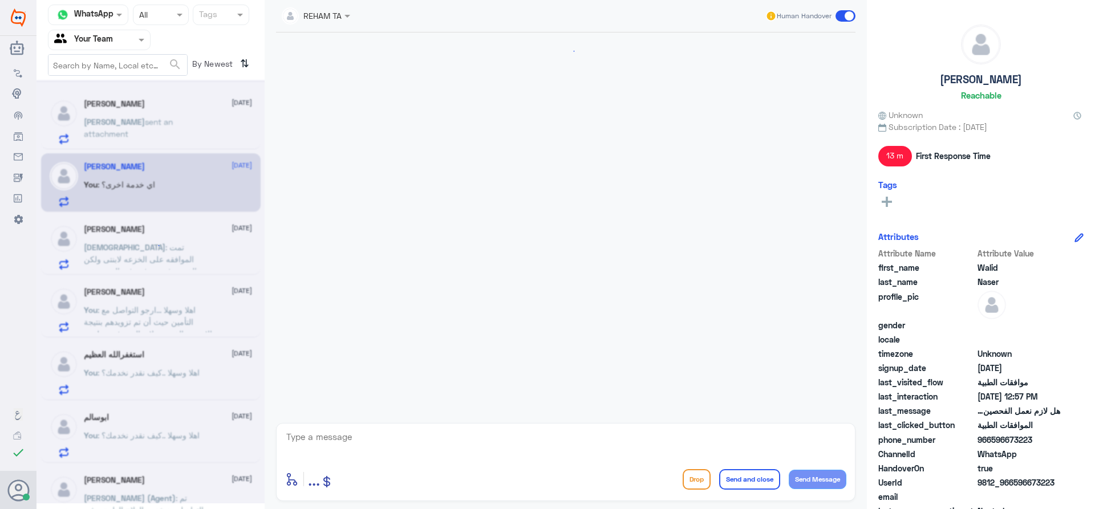
scroll to position [632, 0]
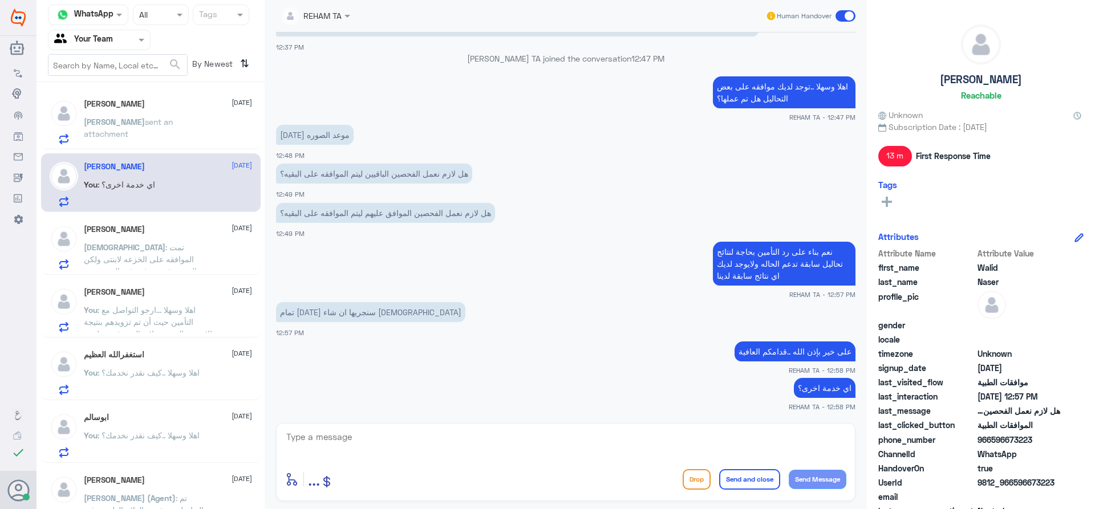
click at [162, 247] on span ": تمت الموافقه على الخزعه لابنتى ولكن الخدمه غير متوفره فى المستشفى الرجاء رفعه…" at bounding box center [140, 271] width 113 height 58
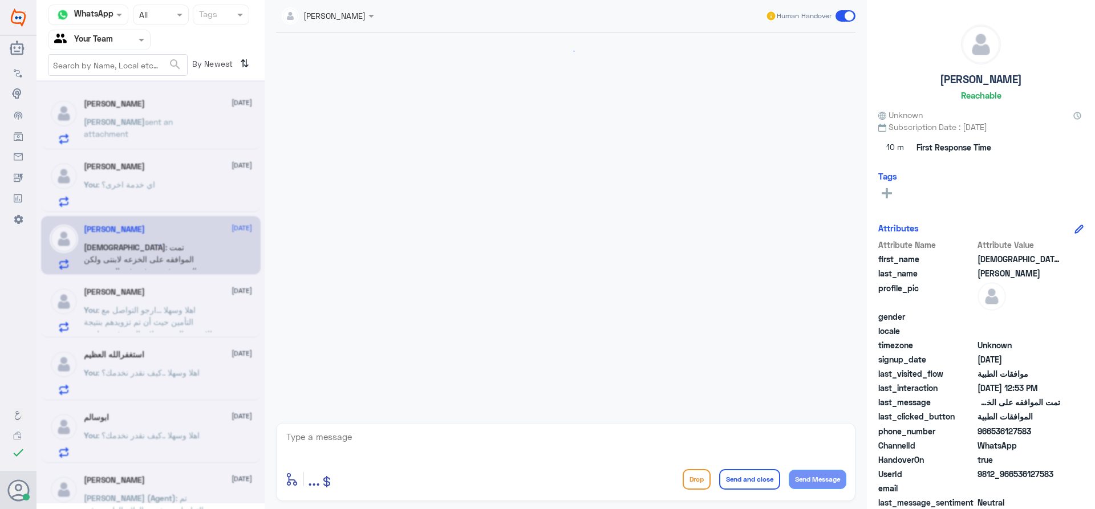
scroll to position [873, 0]
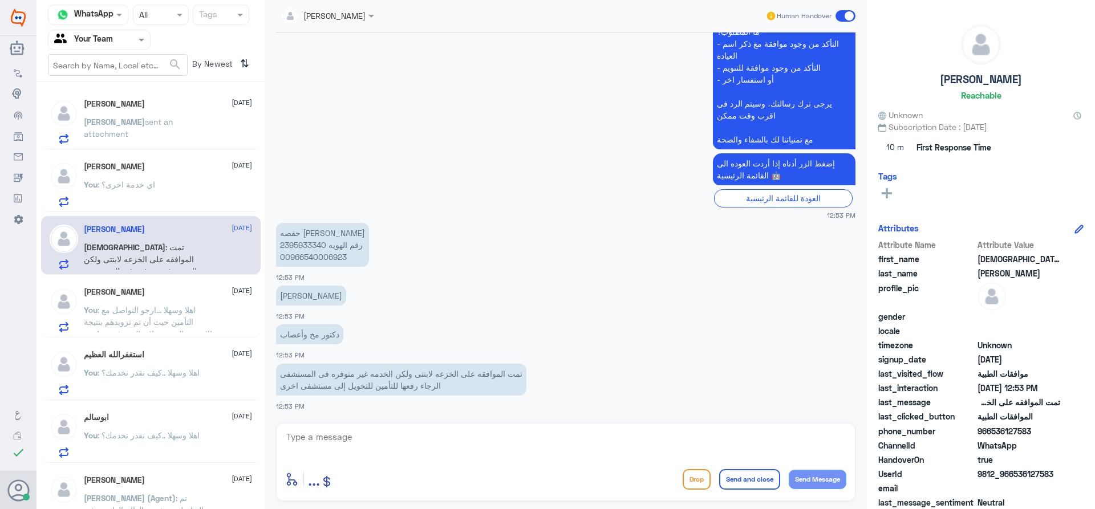
click at [303, 247] on p "حفصه [PERSON_NAME] 2395933340 رقم الهويه 00966540006923" at bounding box center [322, 245] width 93 height 44
copy p "2395933340"
click at [347, 429] on textarea at bounding box center [565, 443] width 561 height 28
click at [548, 457] on textarea at bounding box center [565, 443] width 561 height 28
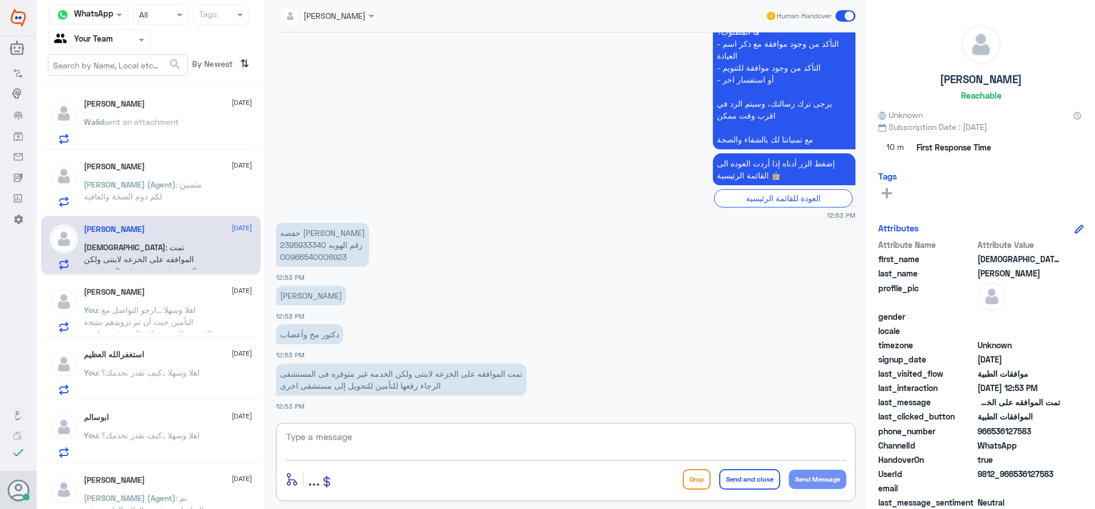
type textarea "j"
type textarea "ت"
type textarea "رفعت طلب تحويل للخزعه"
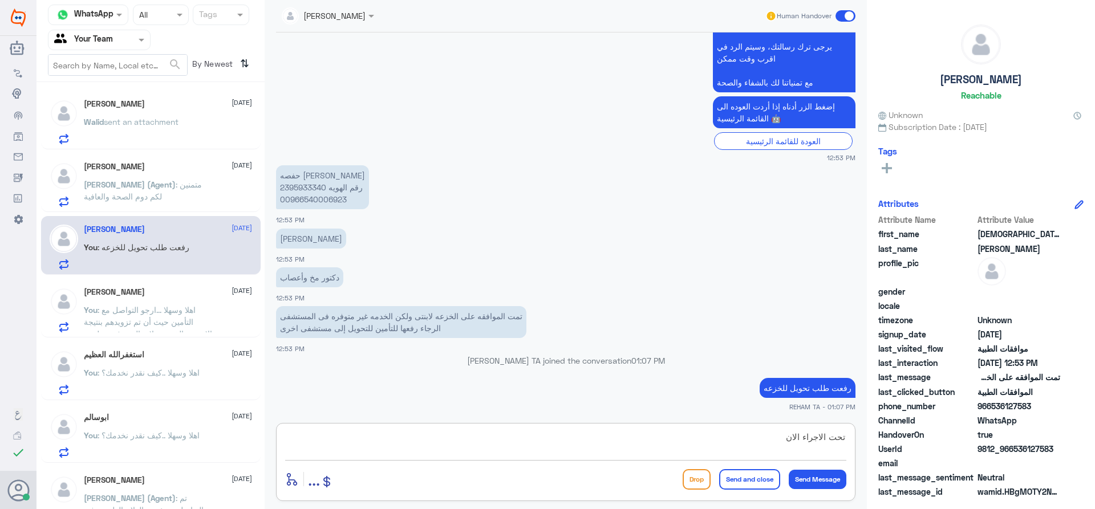
type textarea "تحت الاجراء الان"
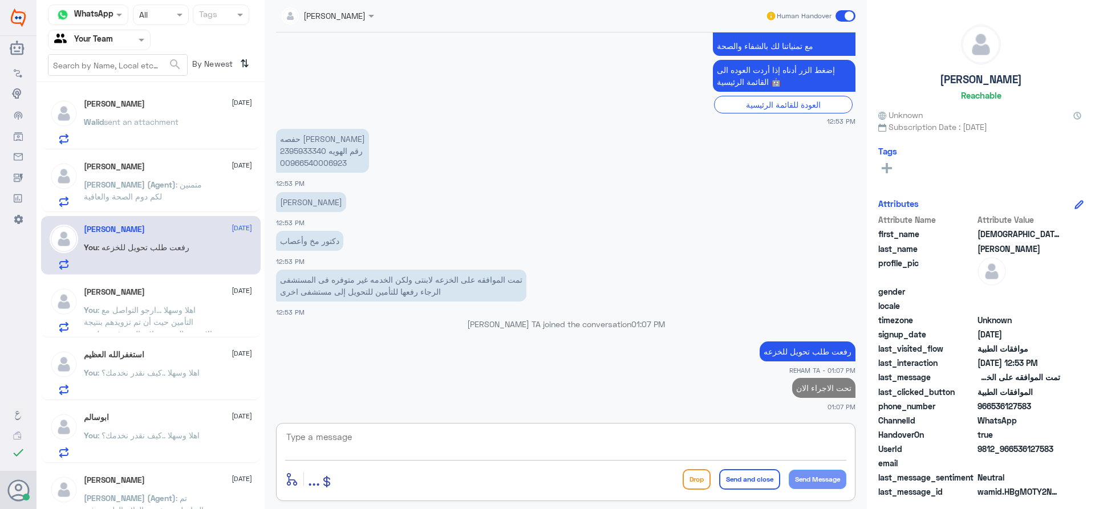
paste textarea "122641789"
type textarea "1"
paste textarea "122641789"
type textarea "رقم الطلب 122641789"
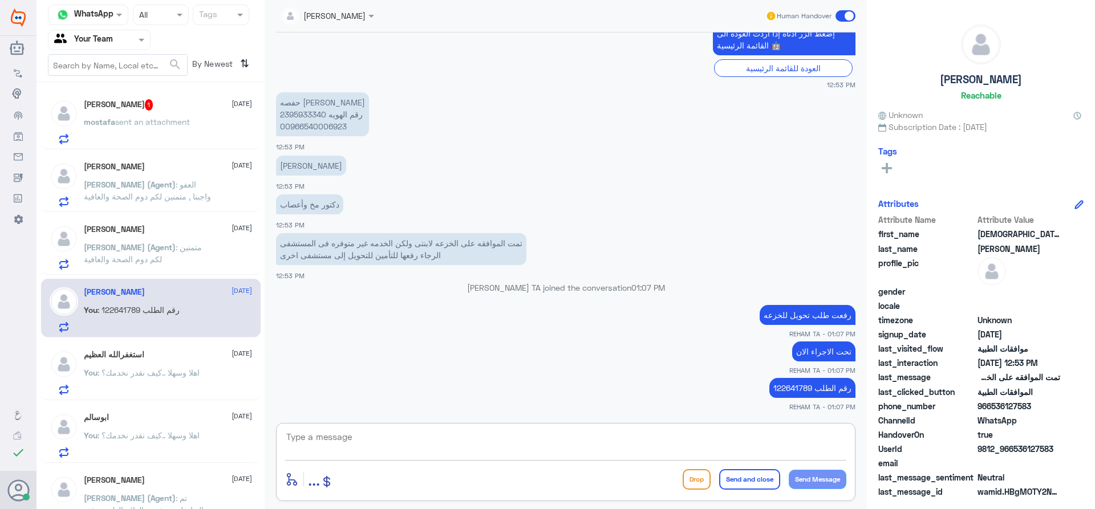
click at [156, 120] on span "sent an attachment" at bounding box center [152, 122] width 75 height 10
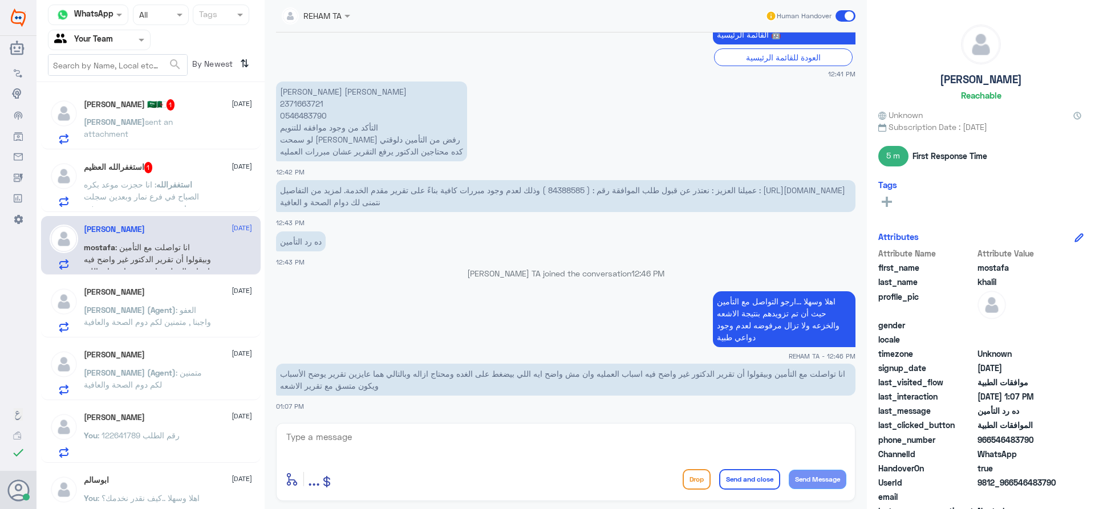
click at [192, 179] on p "استغفرالله : انا حجزت موعد بكره الصباح في فرع نمار وبعدين سجلت حسابي بس موعدي م…" at bounding box center [148, 192] width 128 height 29
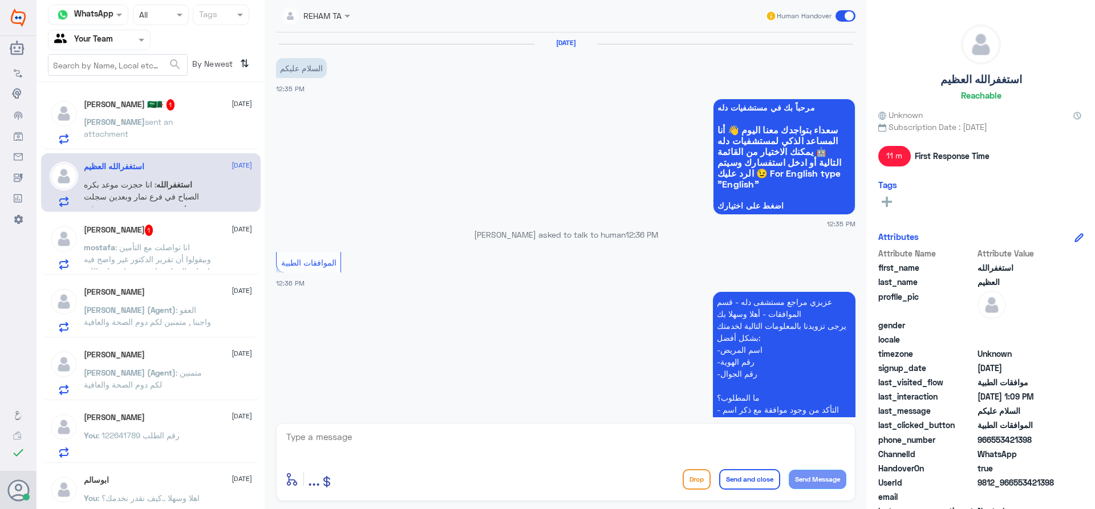
scroll to position [270, 0]
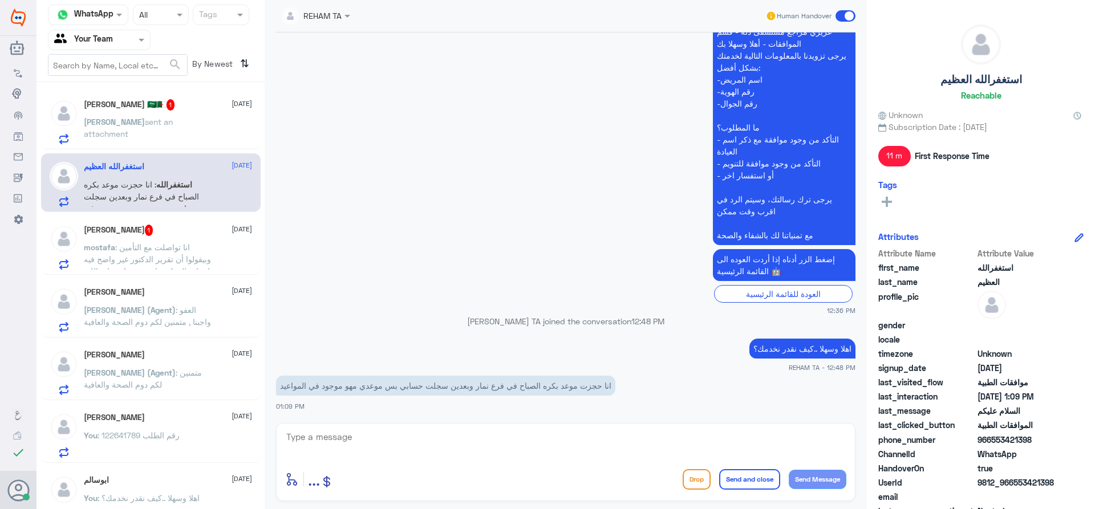
click at [433, 426] on div "enter flow name ... Drop Send and close Send Message" at bounding box center [565, 462] width 579 height 78
click at [434, 438] on textarea at bounding box center [565, 443] width 561 height 28
click at [134, 127] on p "[PERSON_NAME] sent an attachment" at bounding box center [148, 130] width 128 height 29
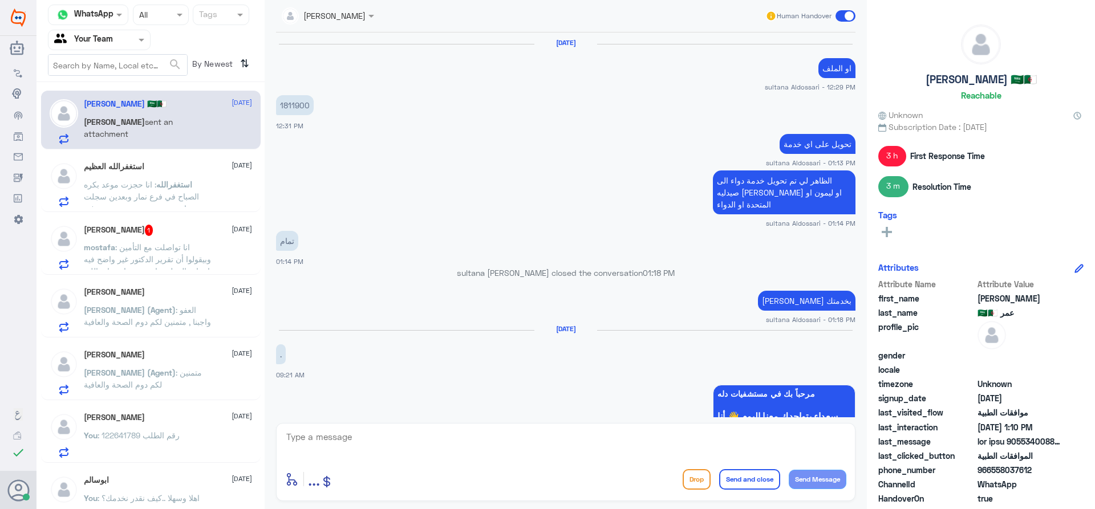
scroll to position [1038, 0]
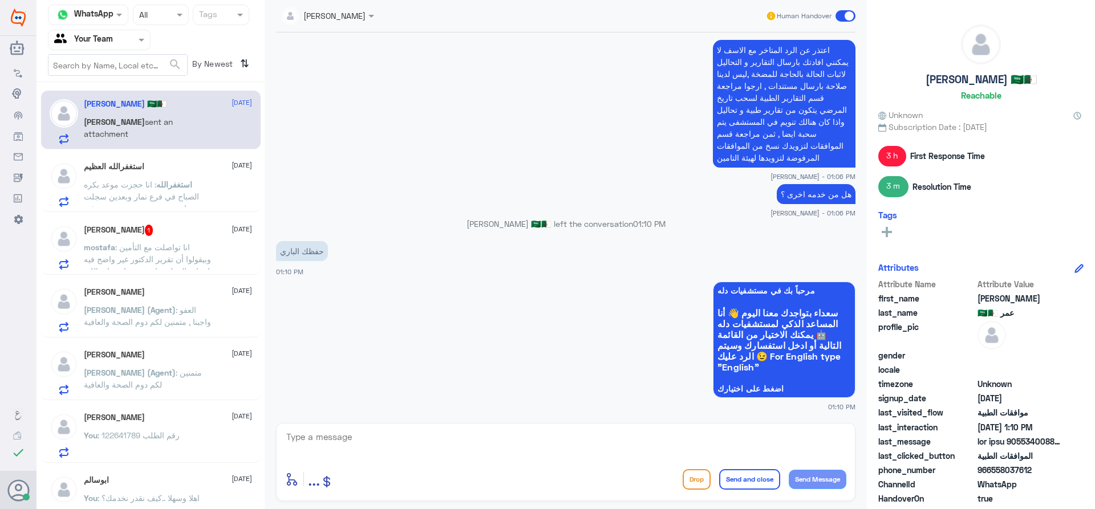
click at [139, 158] on div "استغفرالله العظيم [DATE] استغفرالله : انا حجزت موعد بكره الصباح في فرع نمار وبع…" at bounding box center [151, 182] width 220 height 59
click at [120, 165] on h5 "استغفرالله العظيم" at bounding box center [114, 167] width 60 height 10
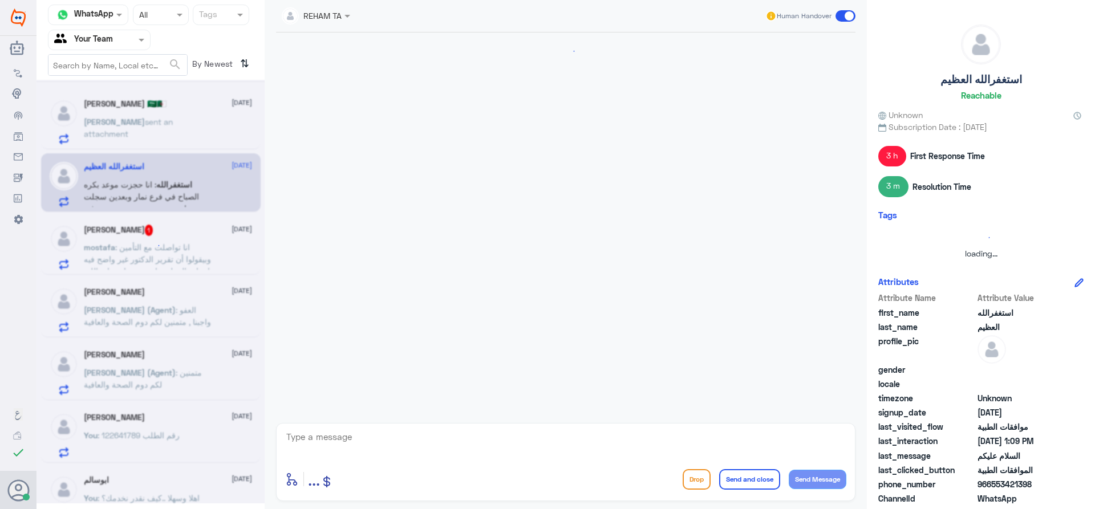
scroll to position [270, 0]
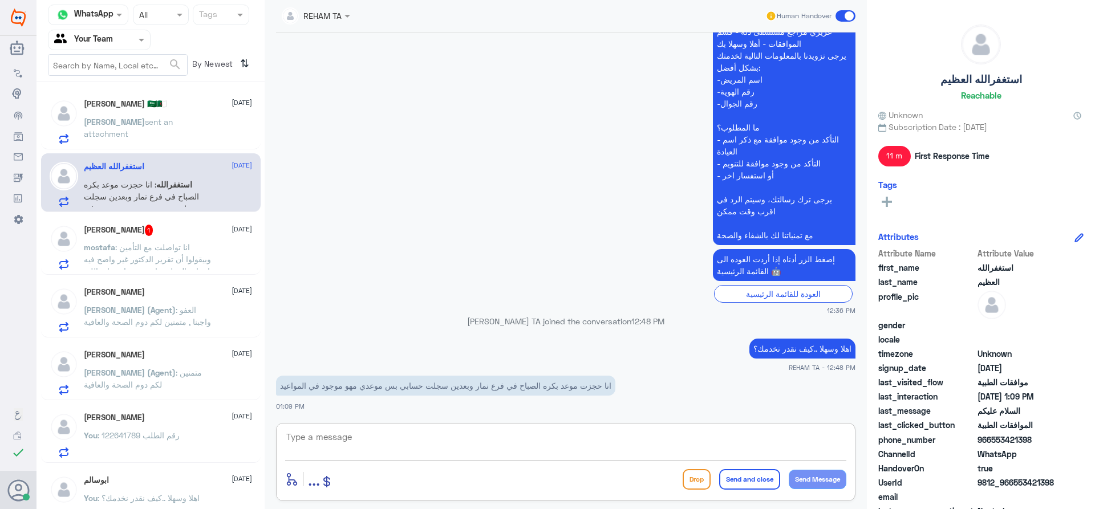
click at [328, 432] on textarea at bounding box center [565, 443] width 561 height 28
type textarea "ارجو توضيح استفسارك ماهي الاشكالية؟"
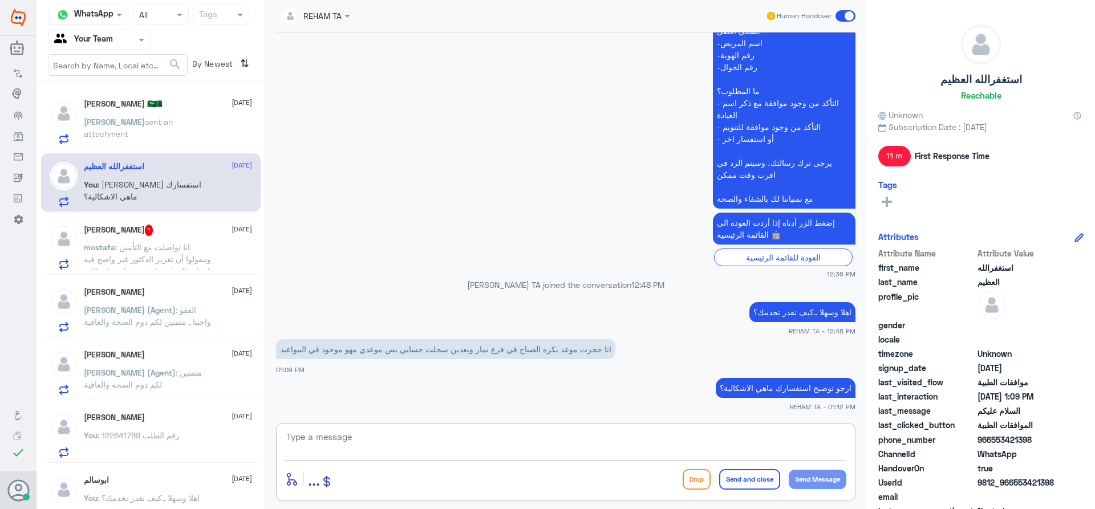
scroll to position [346, 0]
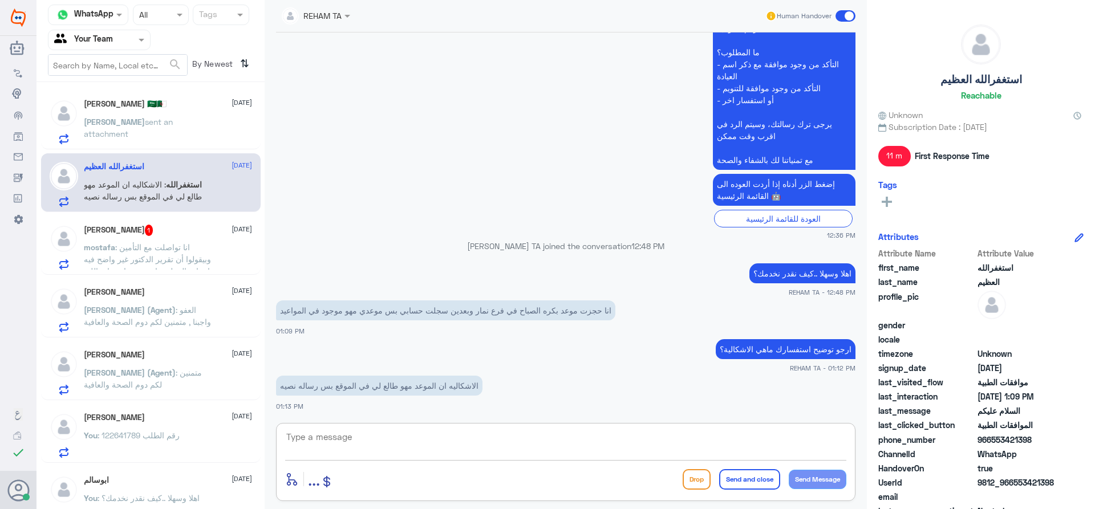
click at [360, 437] on textarea at bounding box center [565, 443] width 561 height 28
click at [357, 445] on textarea at bounding box center [565, 443] width 561 height 28
type textarea "نحن دلة النخيل فقط ارجو التواصل مع دلة نمار 0546022896"
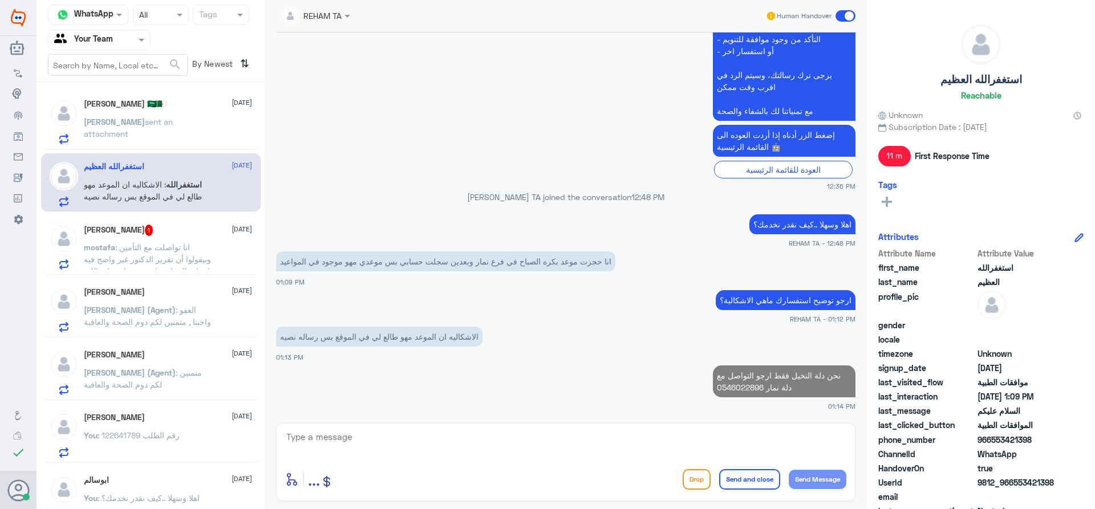
click at [134, 233] on h5 "mostafa khalil 1" at bounding box center [119, 230] width 70 height 11
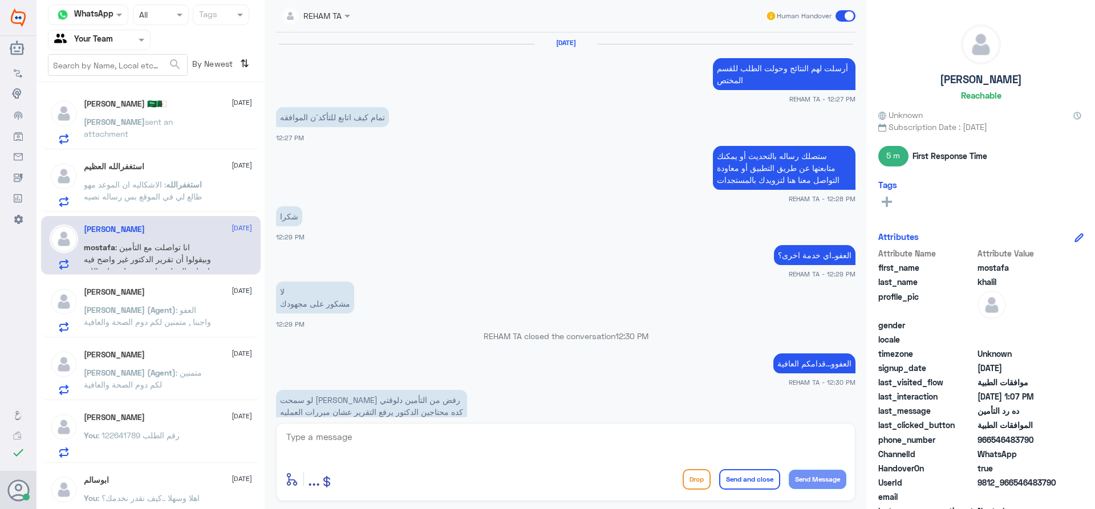
scroll to position [851, 0]
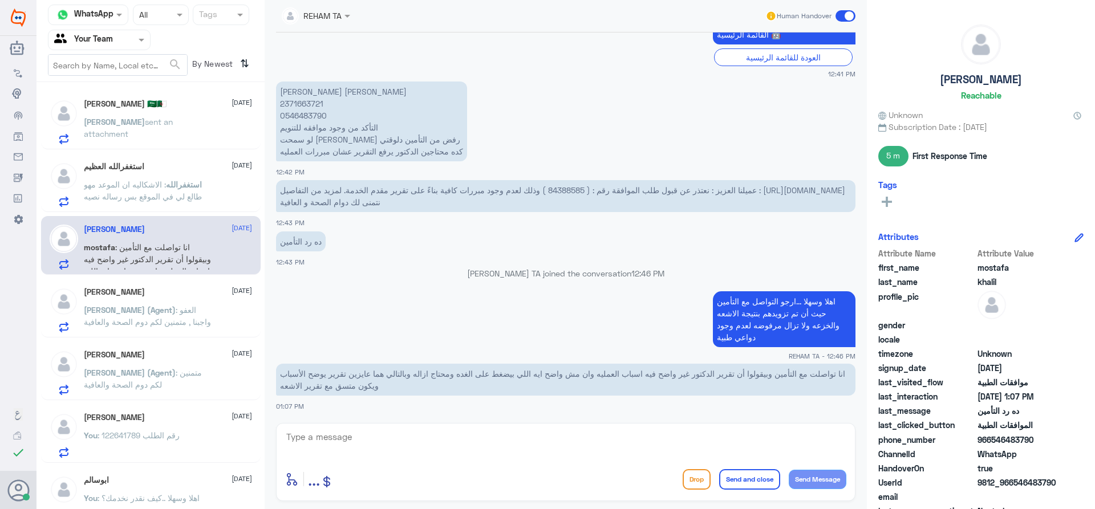
click at [171, 132] on p "[PERSON_NAME] sent an attachment" at bounding box center [148, 130] width 128 height 29
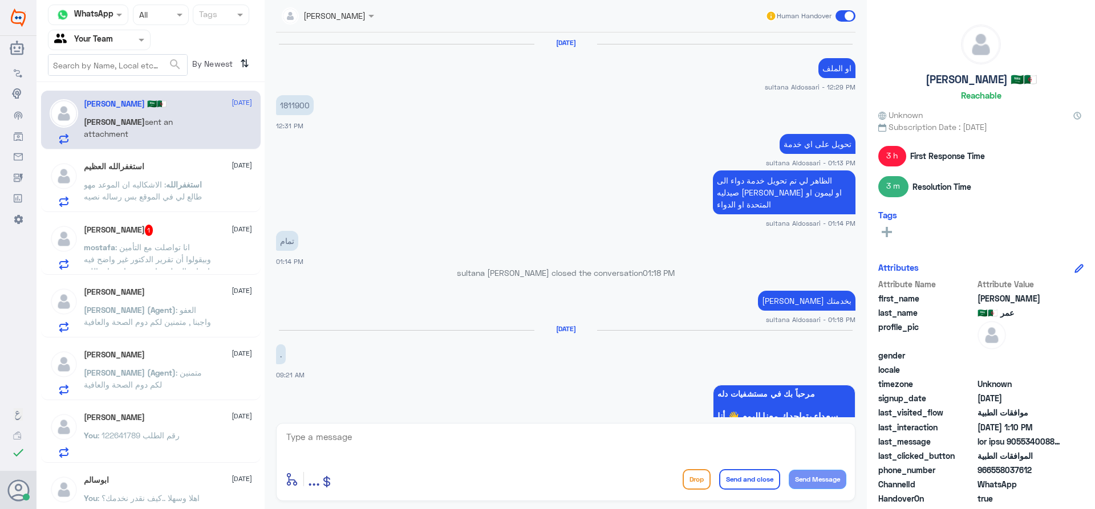
scroll to position [1038, 0]
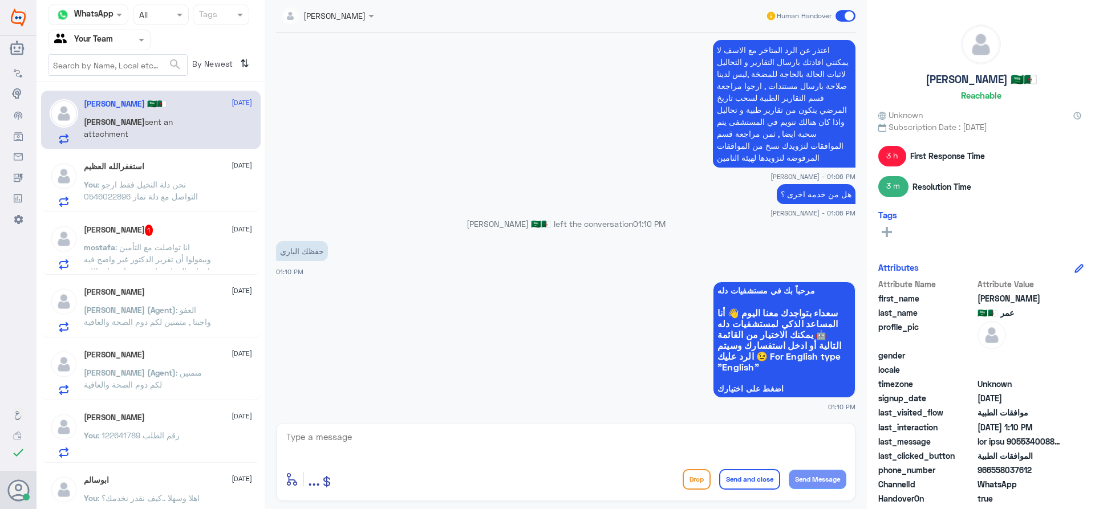
click at [169, 159] on div "استغفرالله العظيم [DATE] You : نحن دلة النخيل فقط ارجو التواصل مع دلة نمار 0546…" at bounding box center [151, 182] width 220 height 59
click at [174, 178] on p "You : نحن دلة النخيل فقط ارجو التواصل مع دلة نمار 0546022896" at bounding box center [148, 192] width 128 height 29
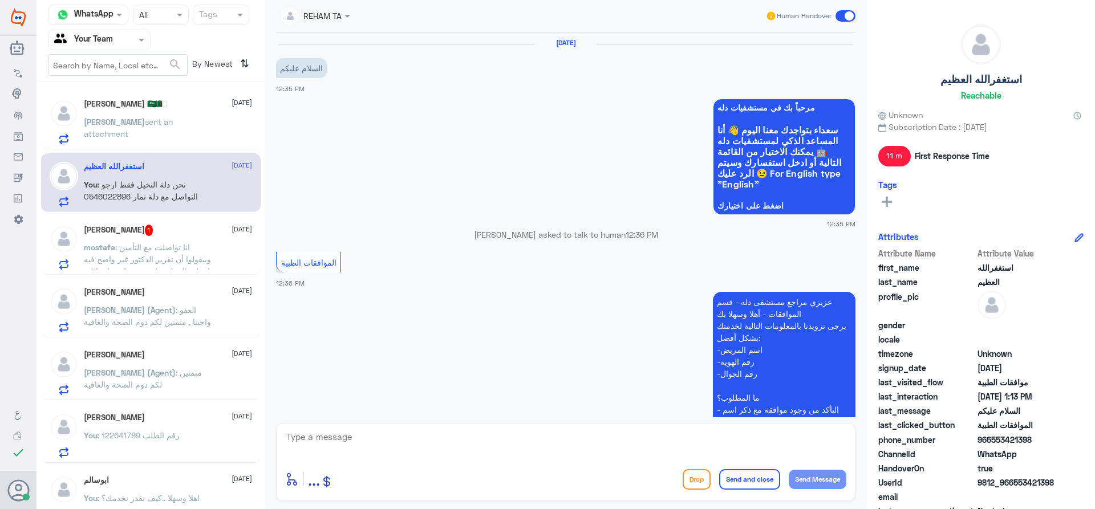
scroll to position [395, 0]
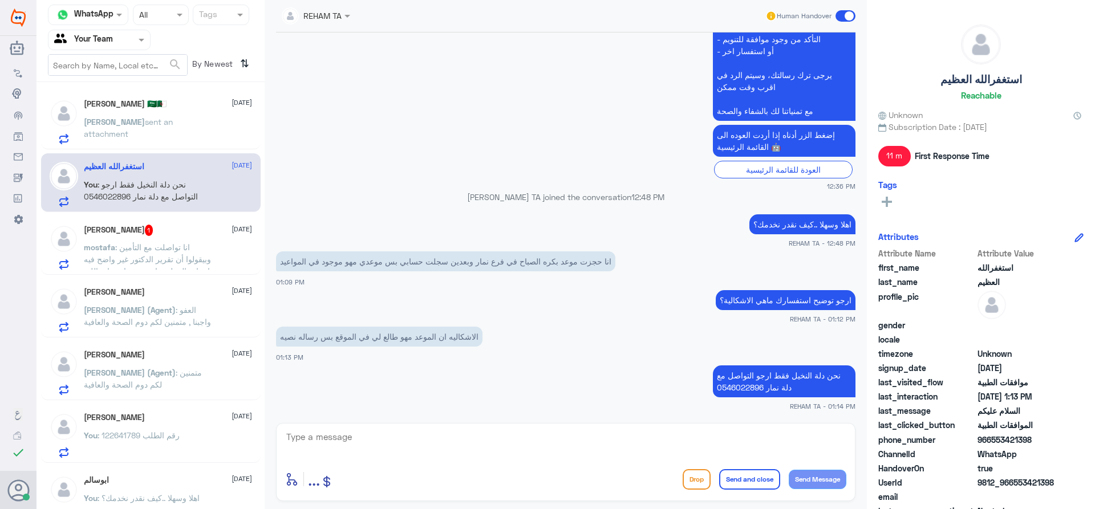
click at [176, 242] on p "mostafa : انا تواصلت مع التأمين وبيقولوا أن تقرير الدكتور غير واضح فيه اسباب ال…" at bounding box center [148, 255] width 128 height 29
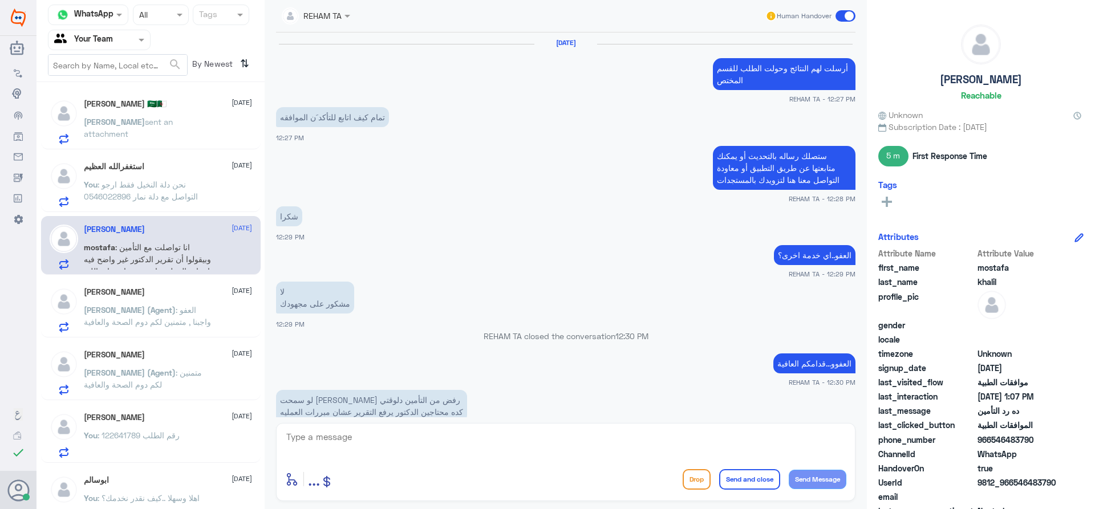
scroll to position [851, 0]
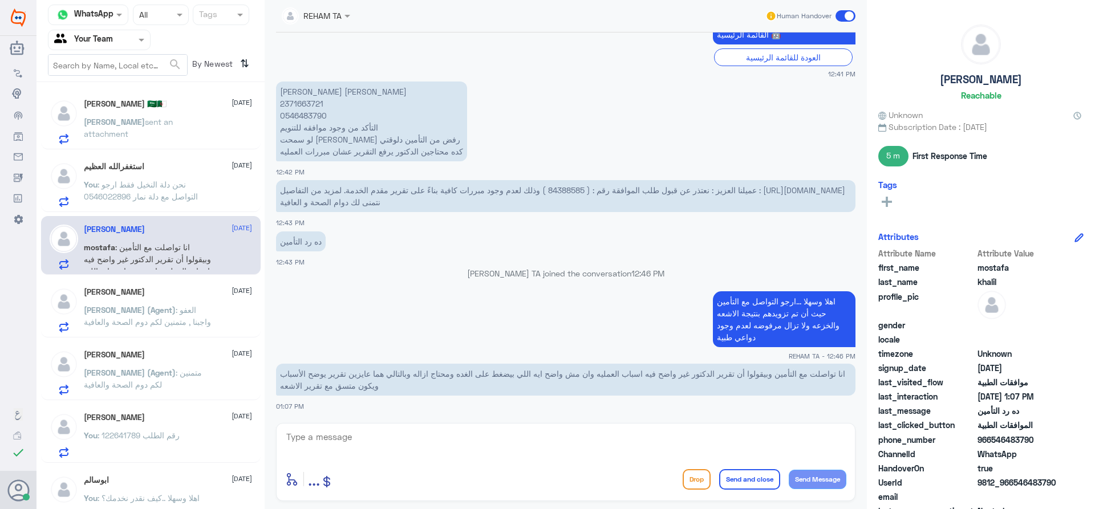
click at [194, 134] on div "[PERSON_NAME] sent an attachment" at bounding box center [168, 132] width 168 height 26
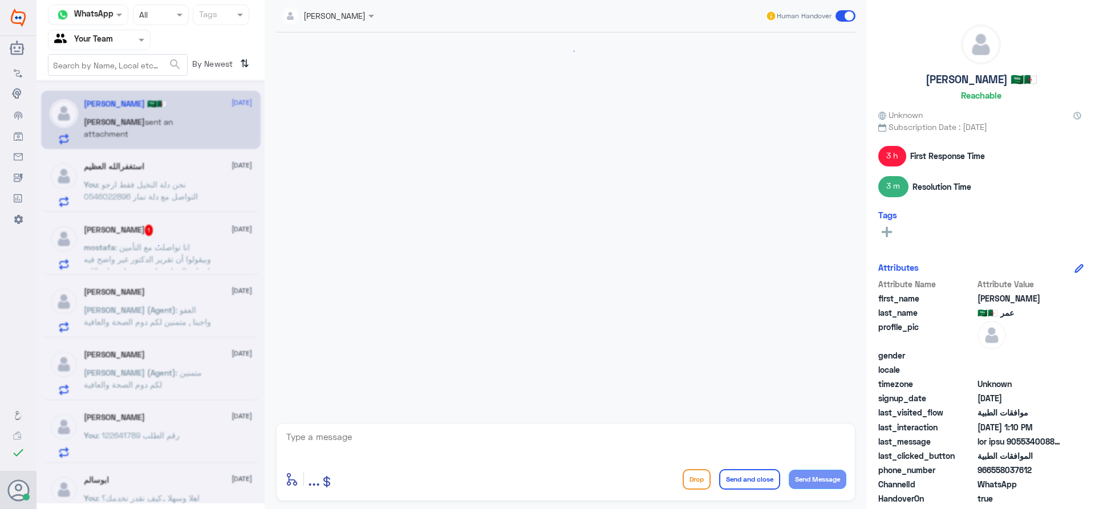
scroll to position [1038, 0]
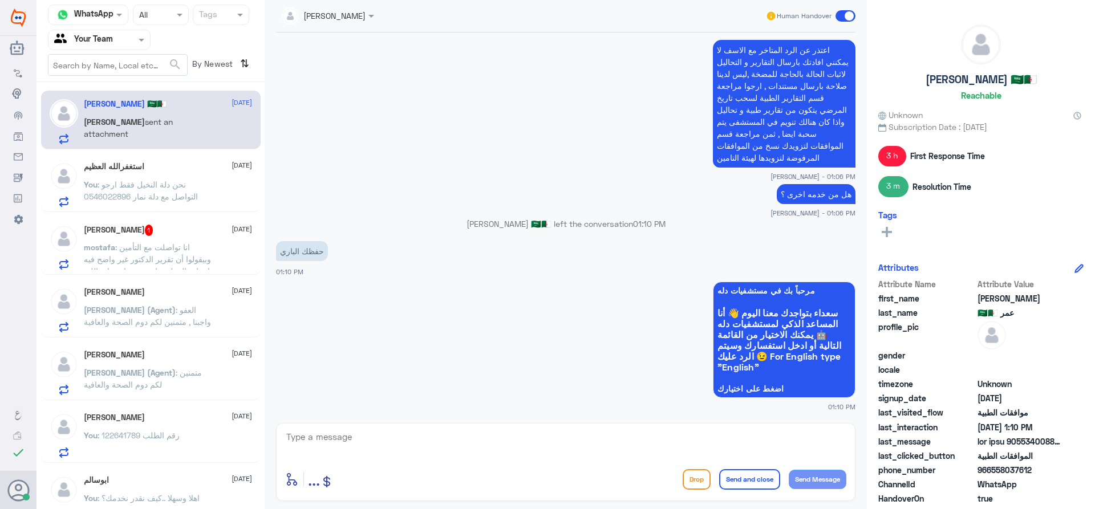
click at [176, 188] on span ": نحن دلة النخيل فقط ارجو التواصل مع دلة نمار 0546022896" at bounding box center [141, 191] width 114 height 22
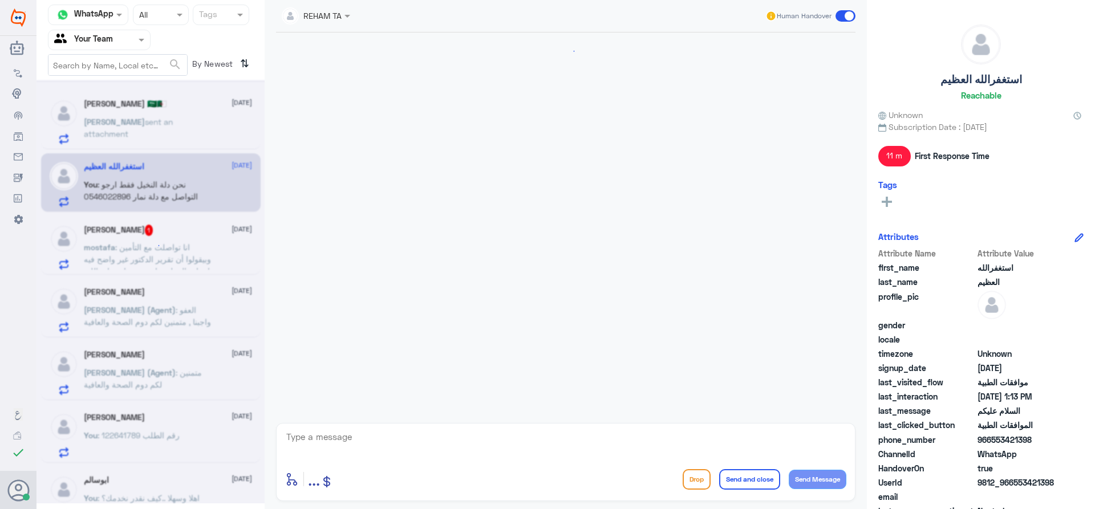
scroll to position [395, 0]
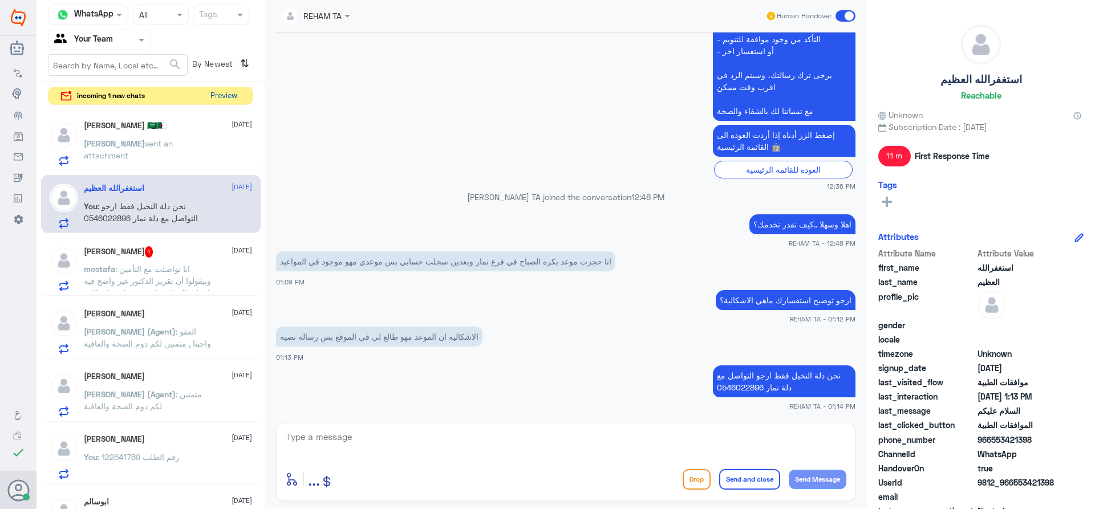
click at [218, 97] on button "Preview" at bounding box center [223, 96] width 35 height 18
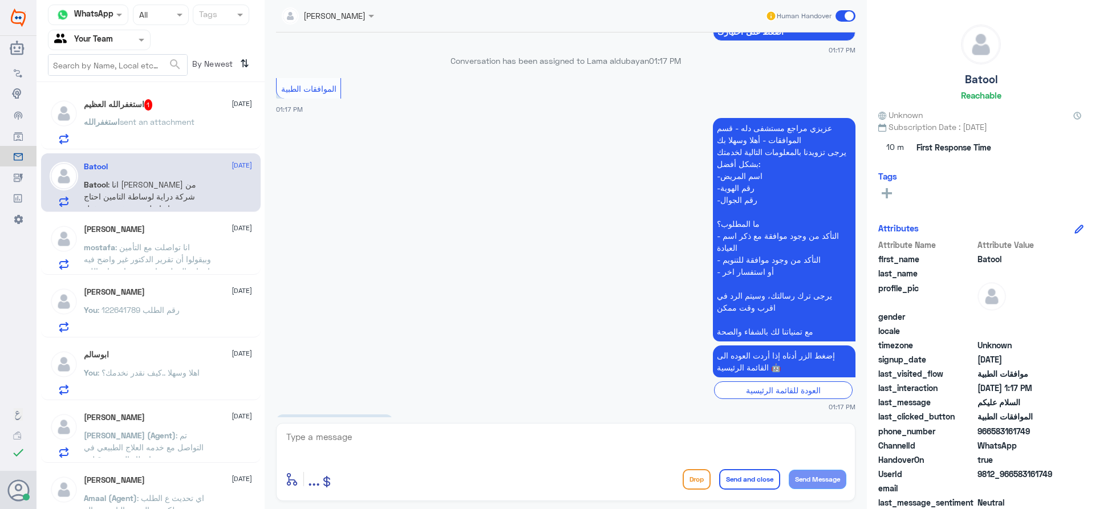
scroll to position [252, 0]
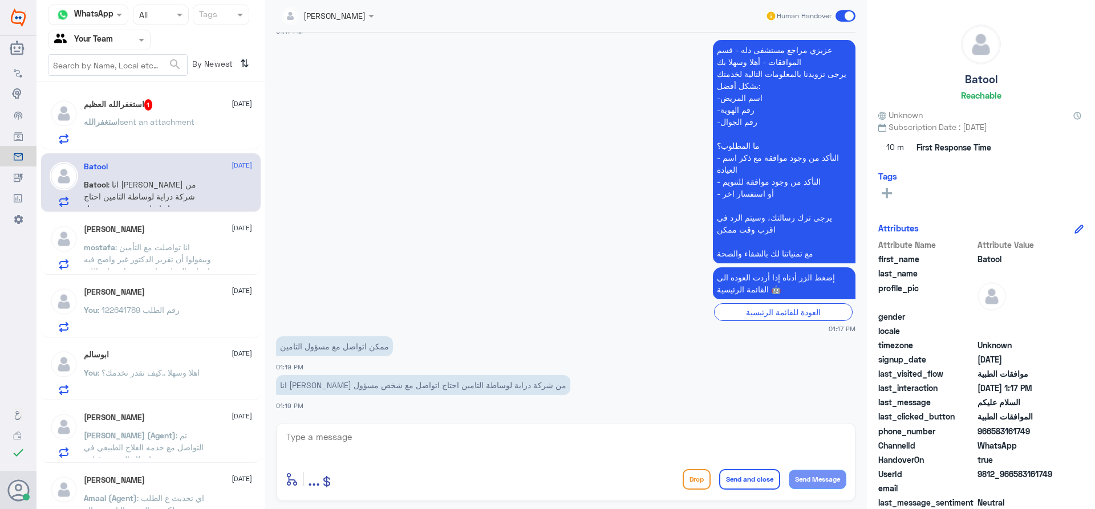
click at [194, 123] on span "sent an attachment" at bounding box center [157, 122] width 75 height 10
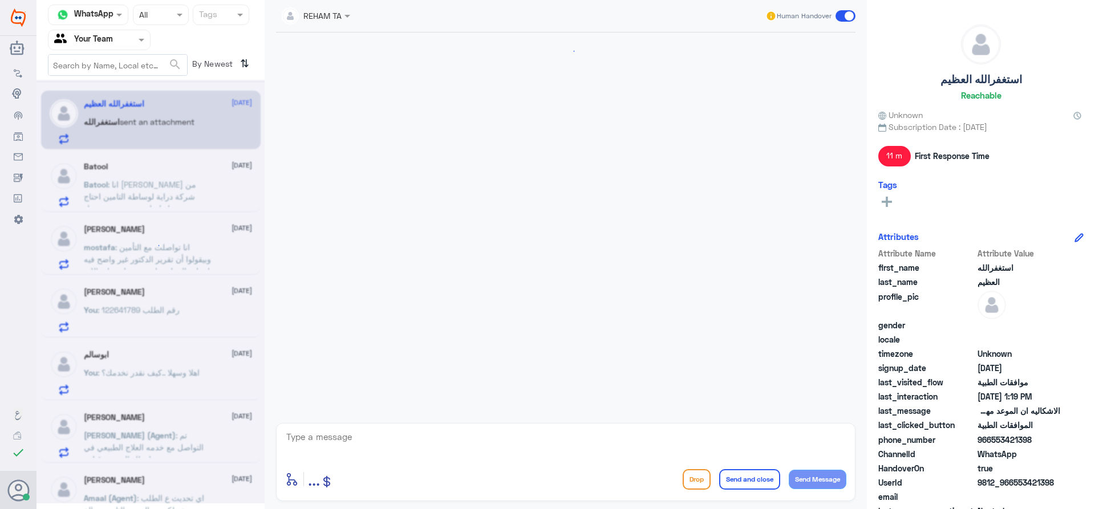
scroll to position [433, 0]
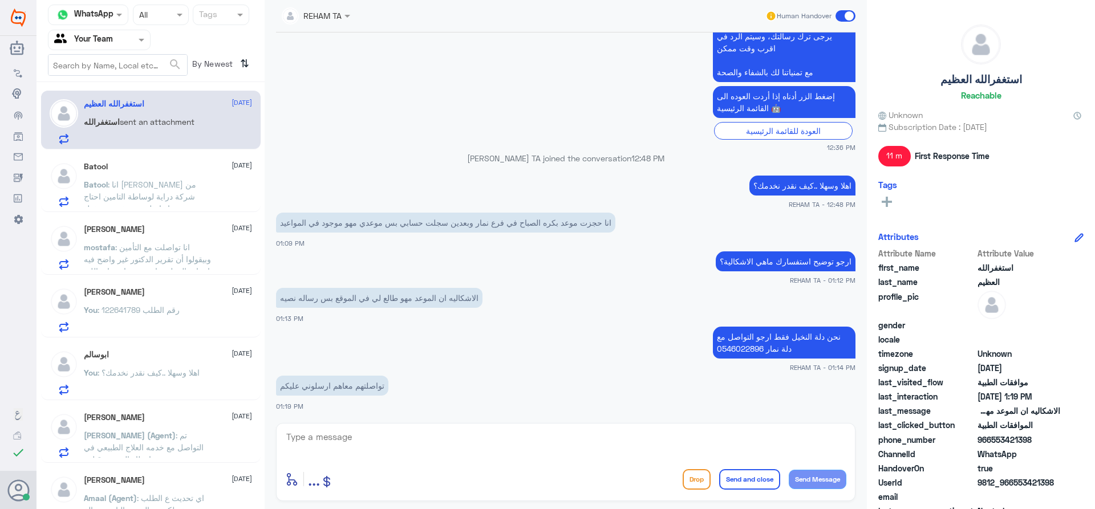
click at [178, 160] on div "Batool [DATE] Batool : انا [PERSON_NAME] من شركة دراية لوساطة التامين احتاج اتو…" at bounding box center [151, 182] width 220 height 59
click at [178, 172] on div "Batool [DATE] Batool : انا [PERSON_NAME] من شركة دراية لوساطة التامين احتاج اتو…" at bounding box center [168, 184] width 168 height 45
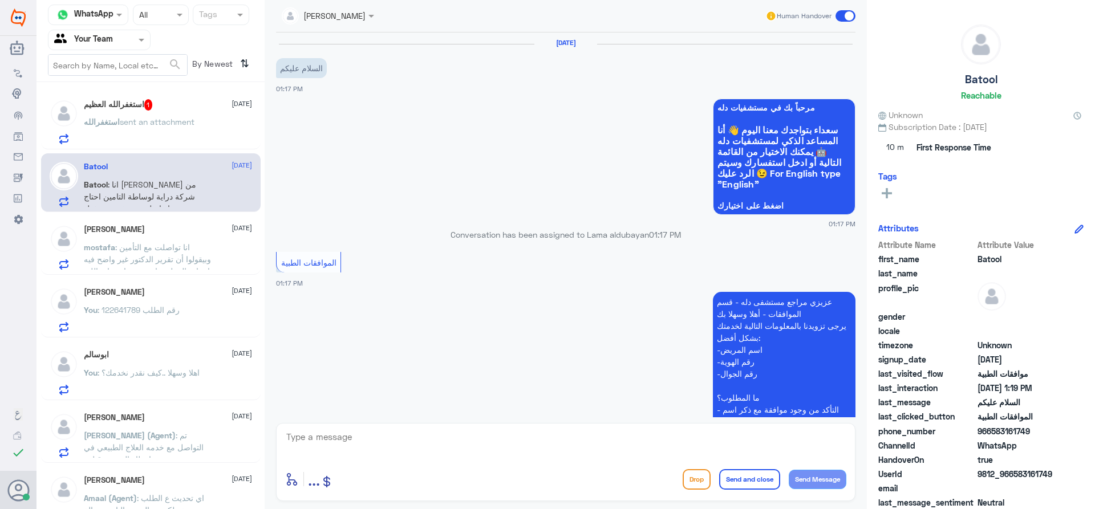
scroll to position [252, 0]
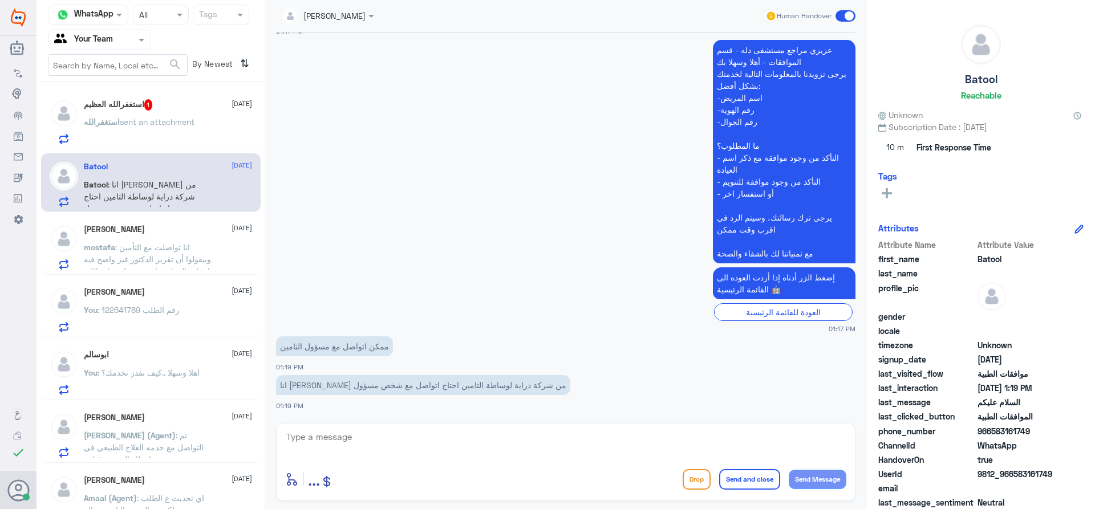
click at [181, 131] on p "استغفرالله sent an attachment" at bounding box center [139, 130] width 111 height 29
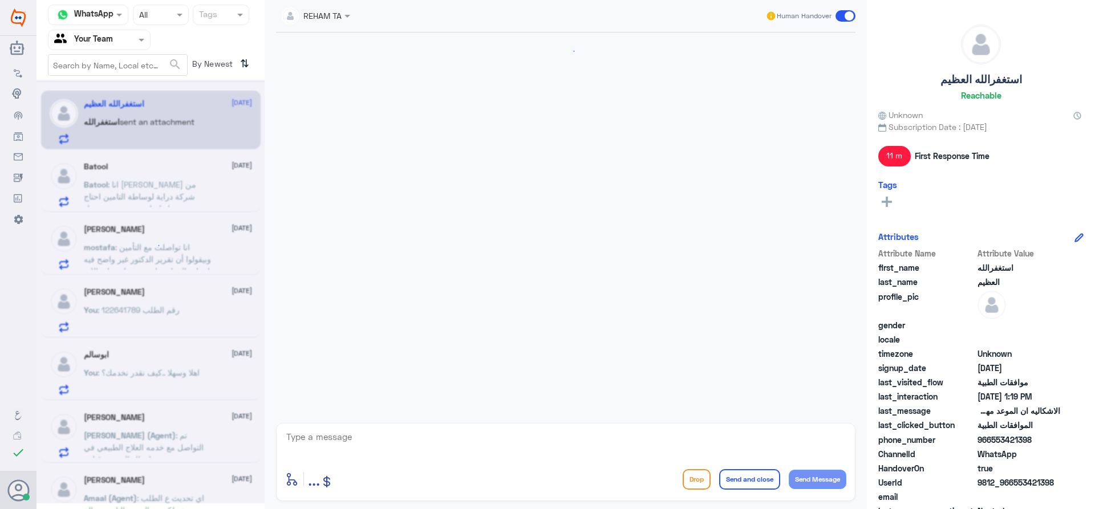
scroll to position [433, 0]
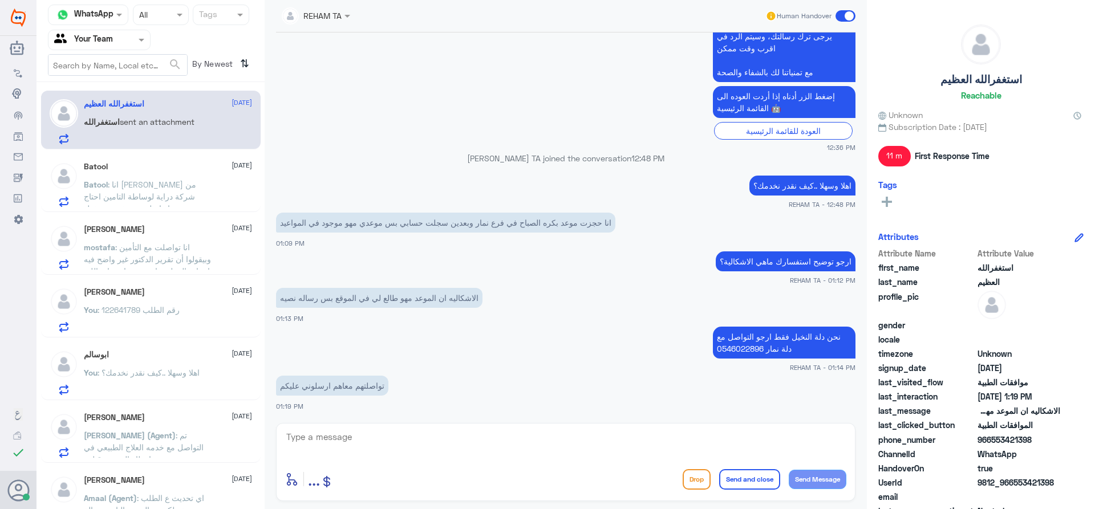
click at [160, 198] on span ": انا [PERSON_NAME] من شركة دراية لوساطة التامين احتاج اتواصل مع شخص مسؤول" at bounding box center [140, 197] width 112 height 34
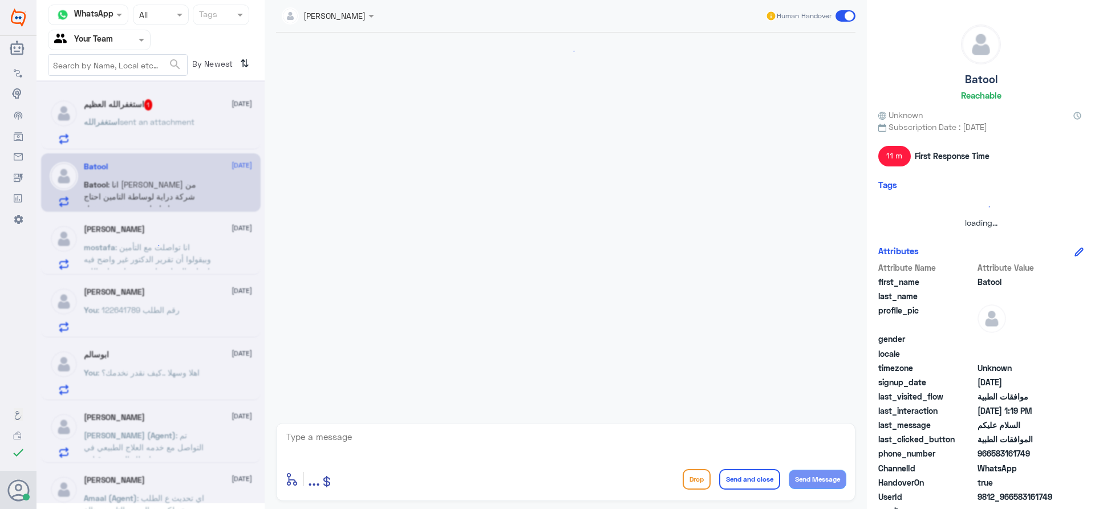
scroll to position [252, 0]
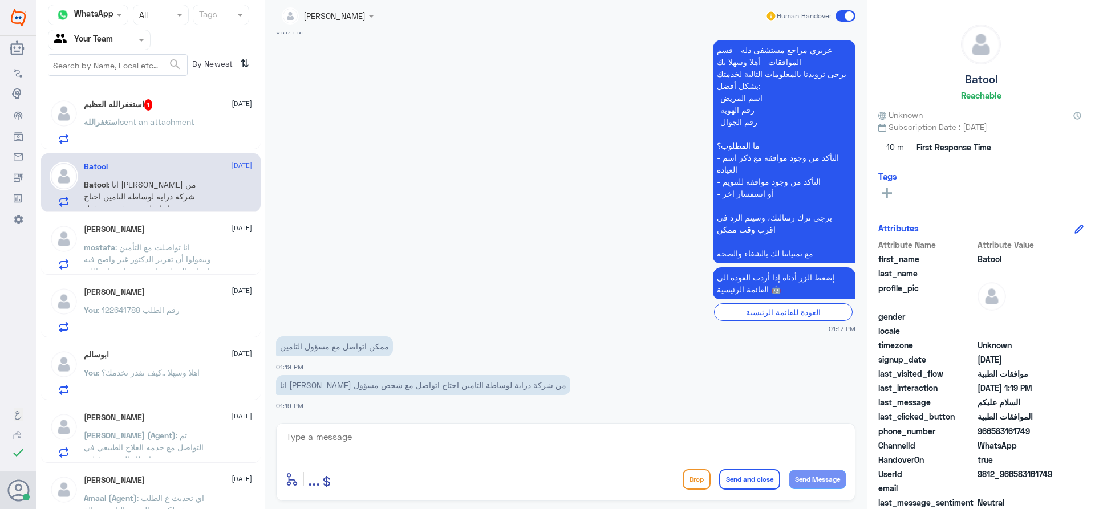
click at [124, 101] on h5 "استغفرالله العظيم 1" at bounding box center [118, 104] width 69 height 11
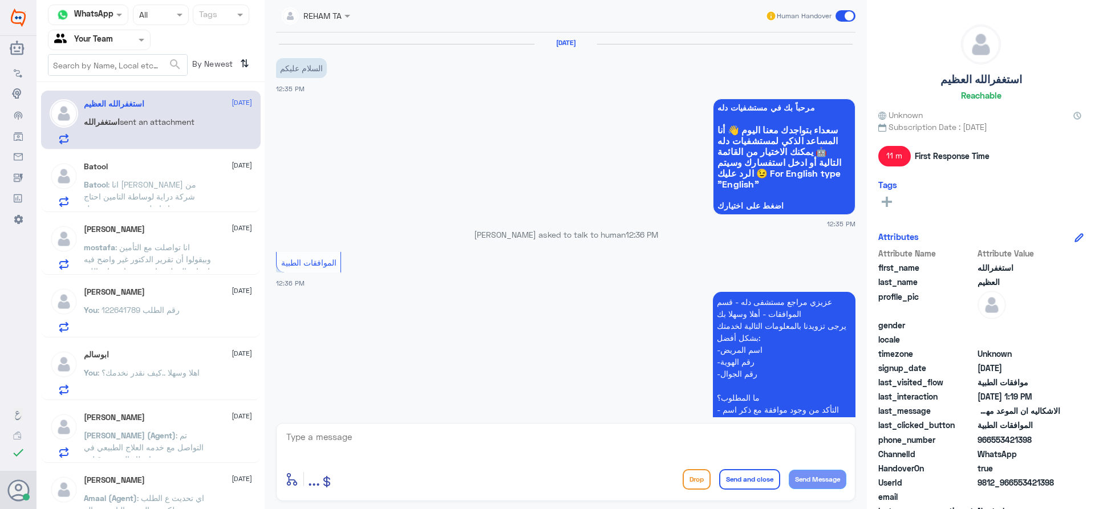
scroll to position [433, 0]
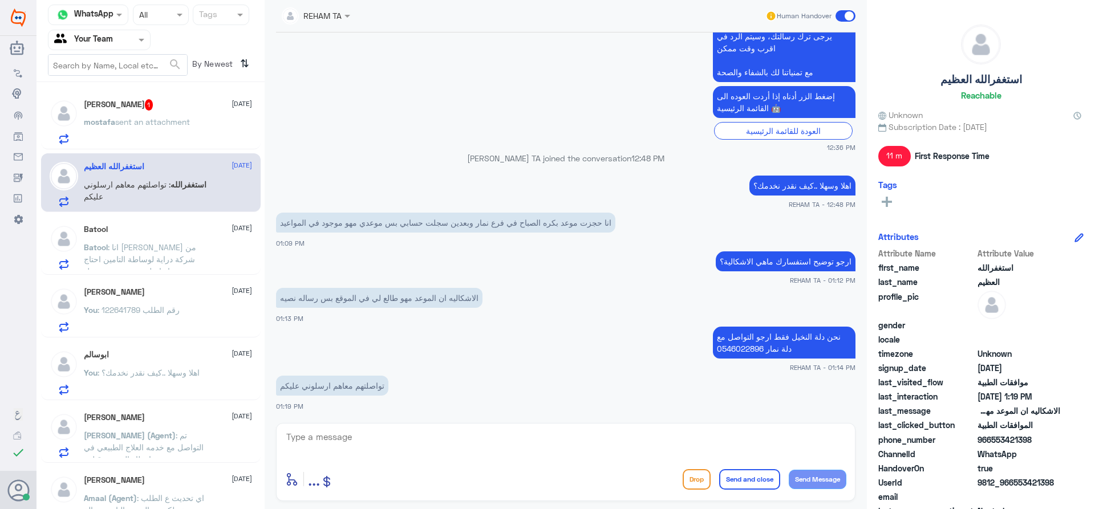
click at [173, 123] on span "sent an attachment" at bounding box center [152, 122] width 75 height 10
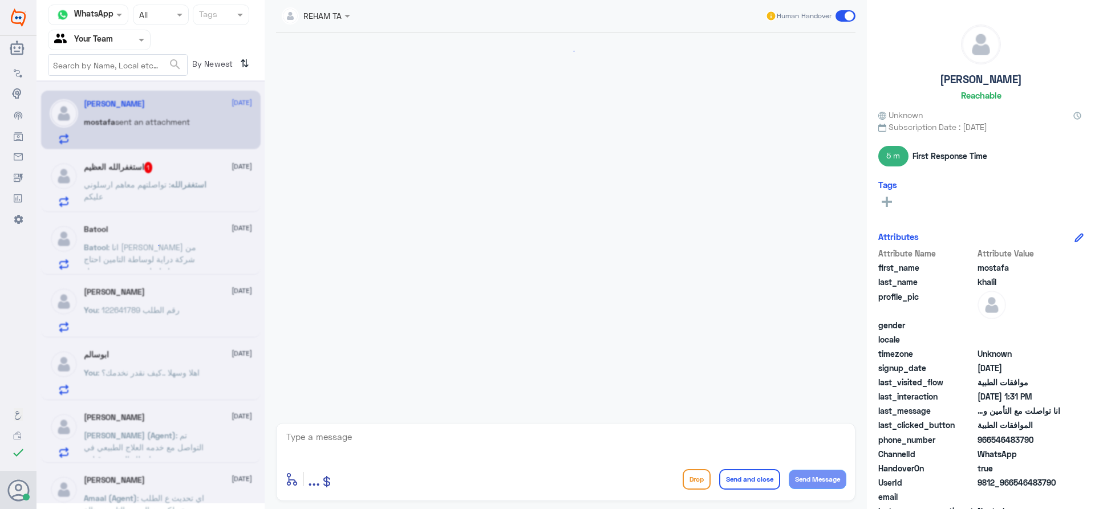
scroll to position [841, 0]
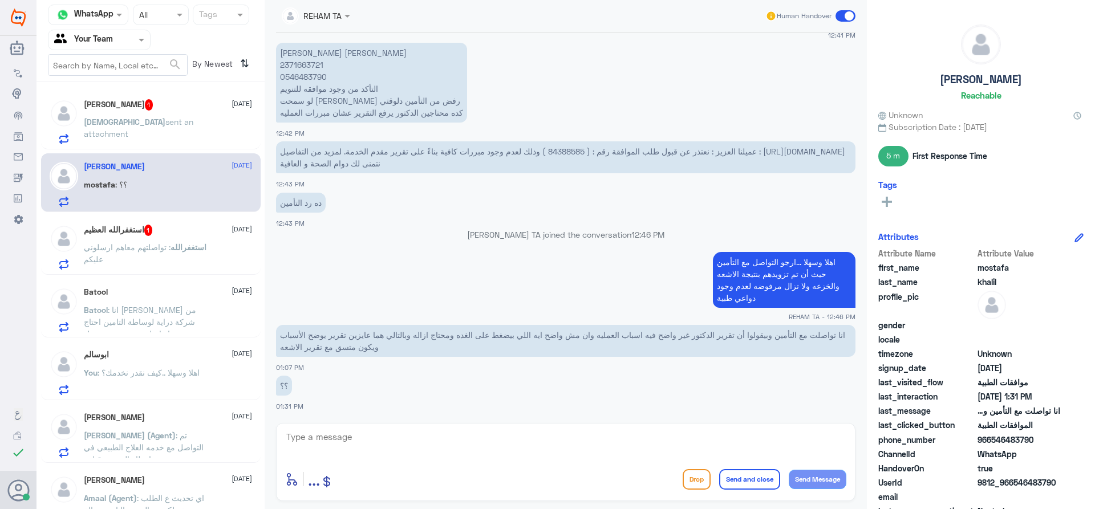
click at [335, 435] on textarea at bounding box center [565, 443] width 561 height 28
type textarea "p"
type textarea "حالتك حتى الان مع القسم المختص قسم موافقات التنويم والعمليات وحتى الان لم يصلنا…"
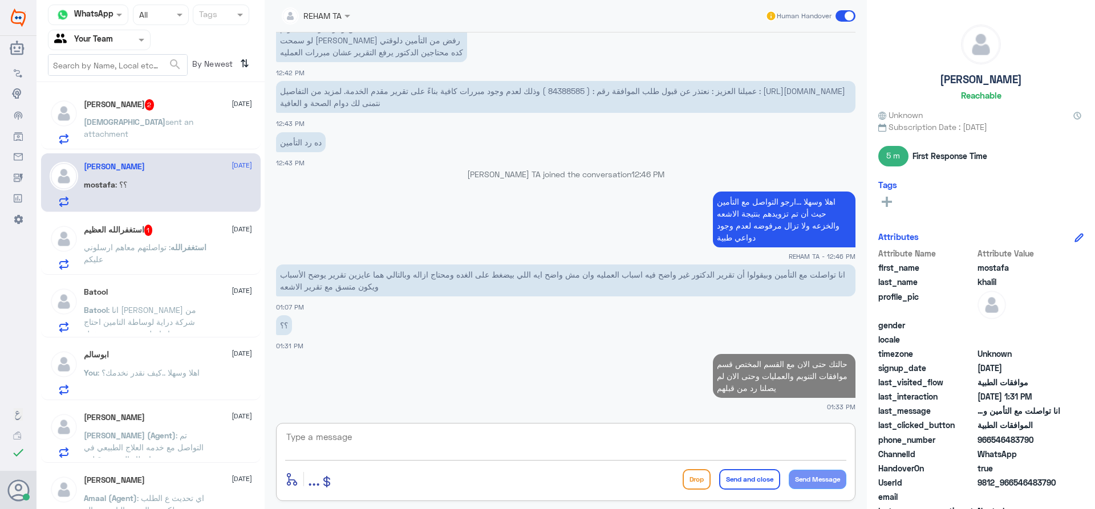
click at [137, 133] on p "[PERSON_NAME] sent an attachment" at bounding box center [148, 130] width 128 height 29
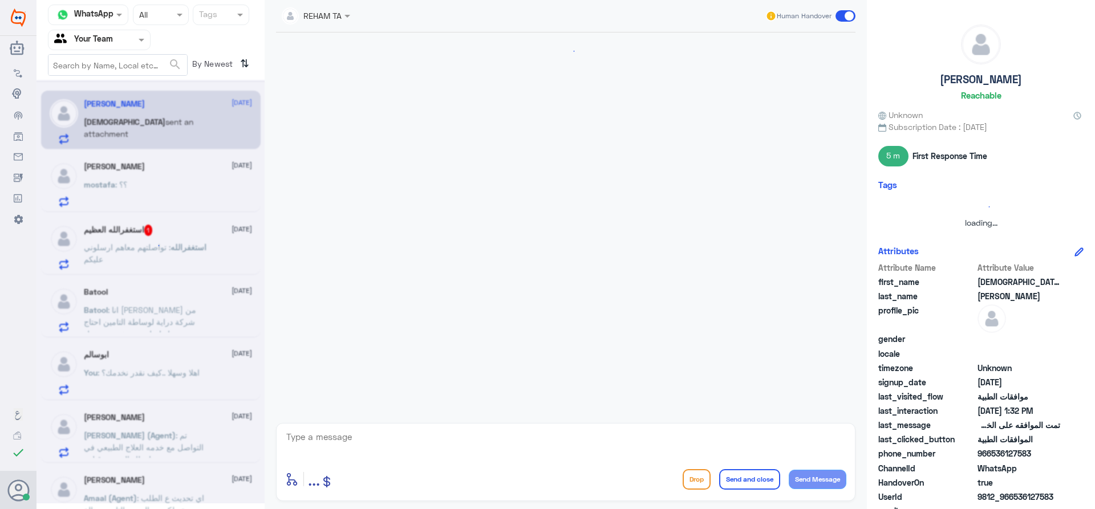
scroll to position [872, 0]
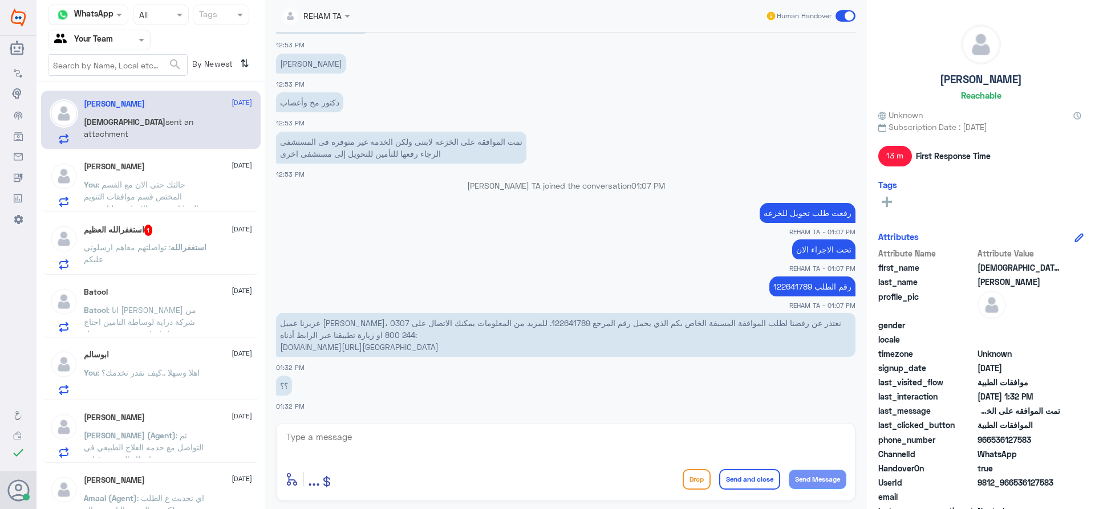
click at [144, 156] on div "mostafa khalil [DATE] You : حالتك حتى الان مع القسم المختص قسم موافقات التنويم …" at bounding box center [151, 182] width 220 height 59
click at [141, 176] on div "mostafa khalil [DATE] You : حالتك حتى الان مع القسم المختص قسم موافقات التنويم …" at bounding box center [168, 184] width 168 height 45
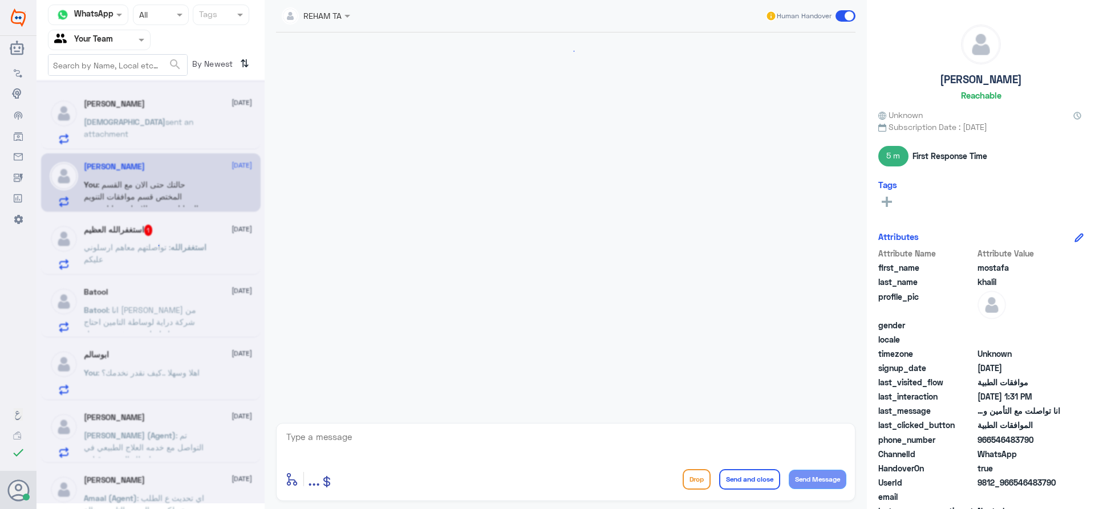
scroll to position [863, 0]
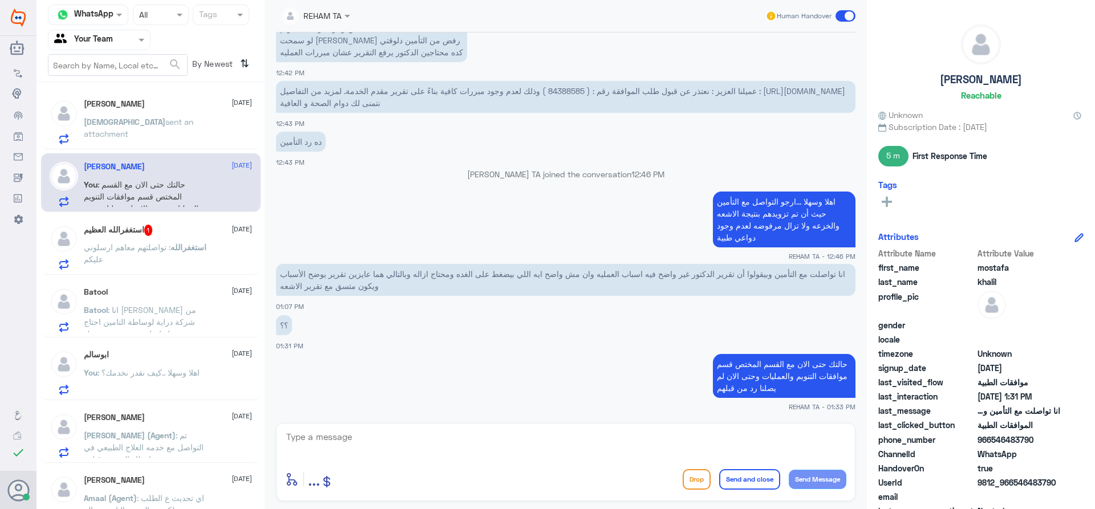
click at [164, 117] on span "sent an attachment" at bounding box center [138, 128] width 109 height 22
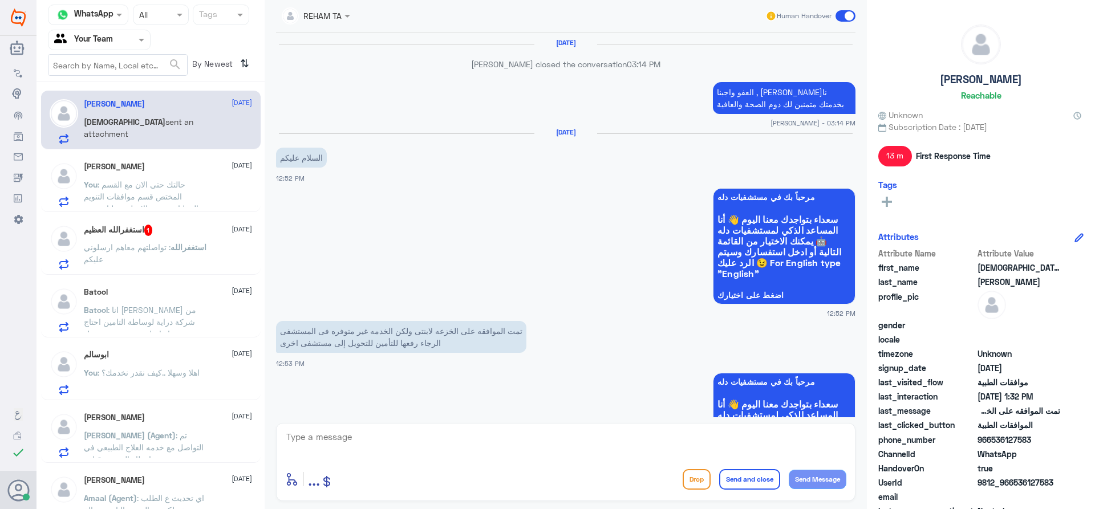
scroll to position [872, 0]
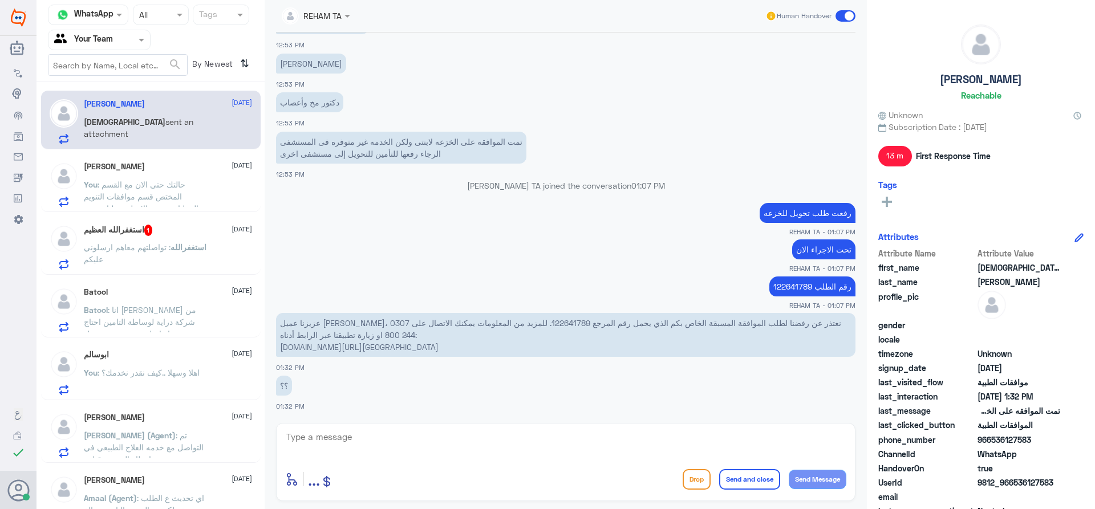
click at [165, 195] on span ": حالتك حتى الان مع القسم المختص قسم موافقات التنويم والعمليات وحتى الان لم يصل…" at bounding box center [143, 203] width 119 height 46
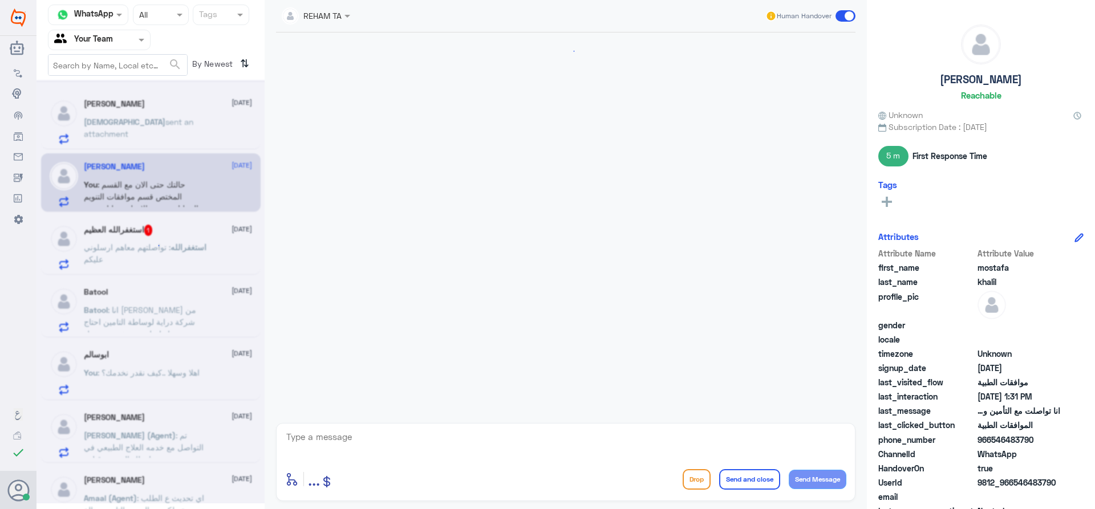
scroll to position [863, 0]
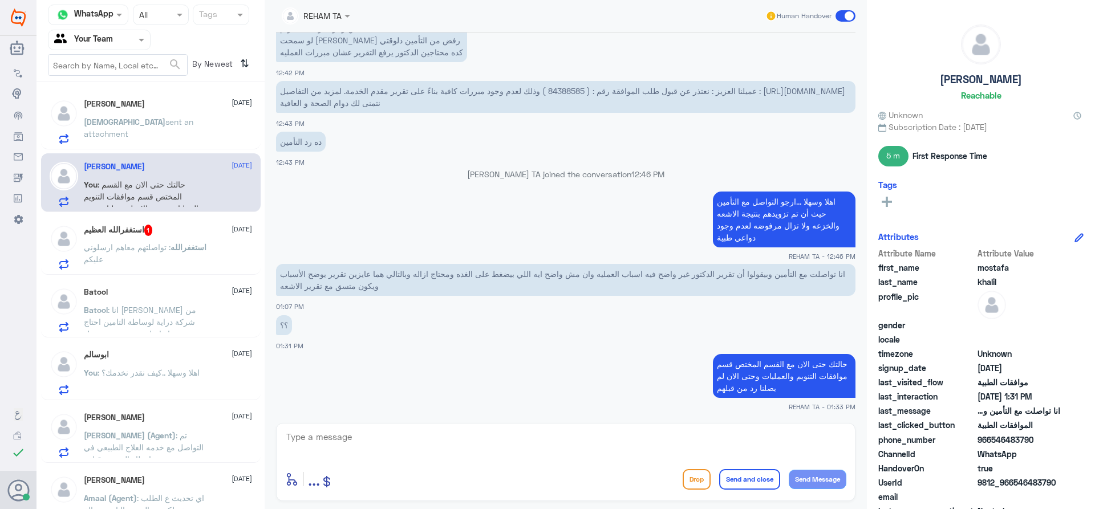
click at [201, 129] on p "[PERSON_NAME] sent an attachment" at bounding box center [148, 130] width 128 height 29
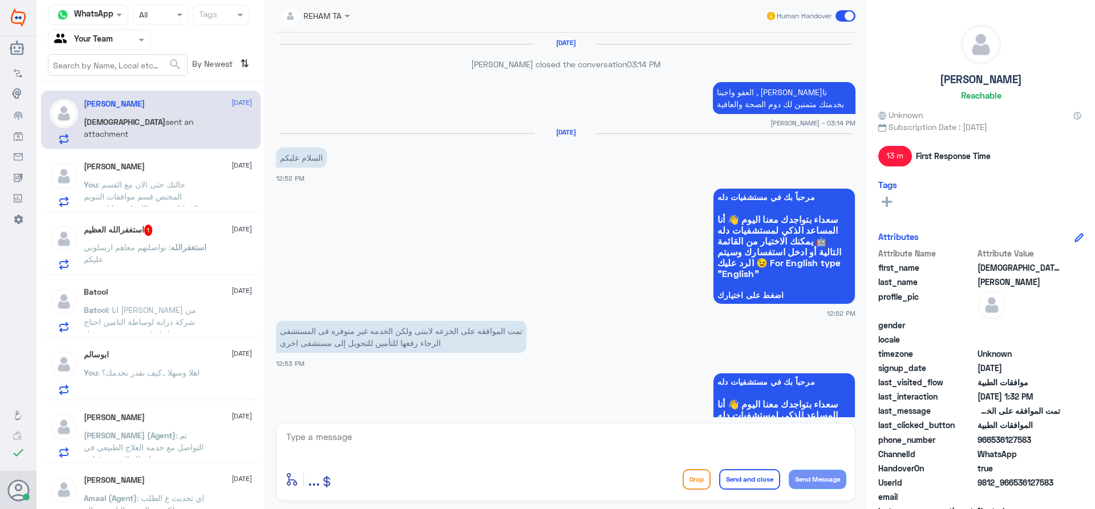
scroll to position [872, 0]
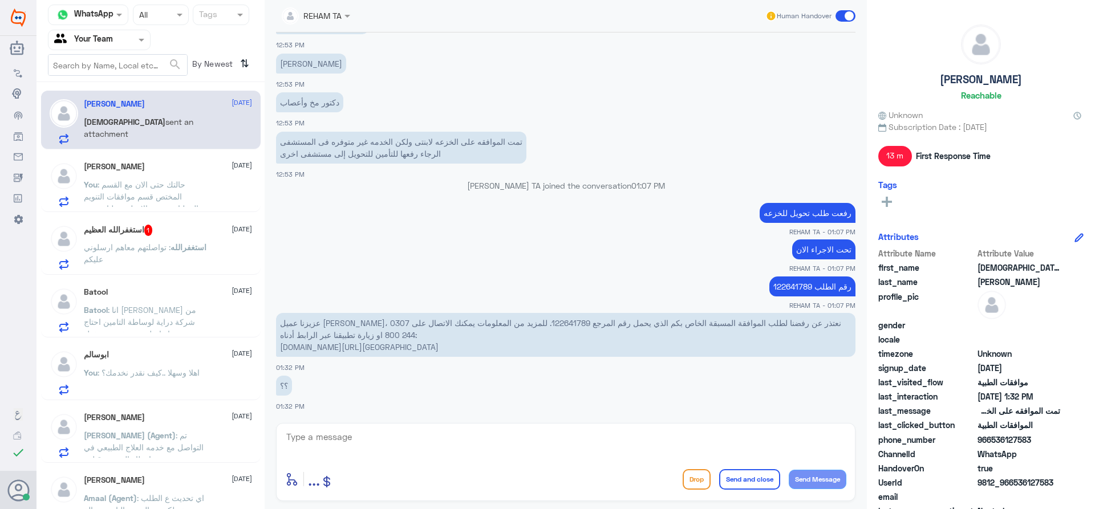
click at [168, 213] on div "[PERSON_NAME] [DATE] [PERSON_NAME] sent an attachment [PERSON_NAME] [DATE] You …" at bounding box center [150, 300] width 228 height 426
click at [163, 194] on span ": حالتك حتى الان مع القسم المختص قسم موافقات التنويم والعمليات وحتى الان لم يصل…" at bounding box center [143, 203] width 119 height 46
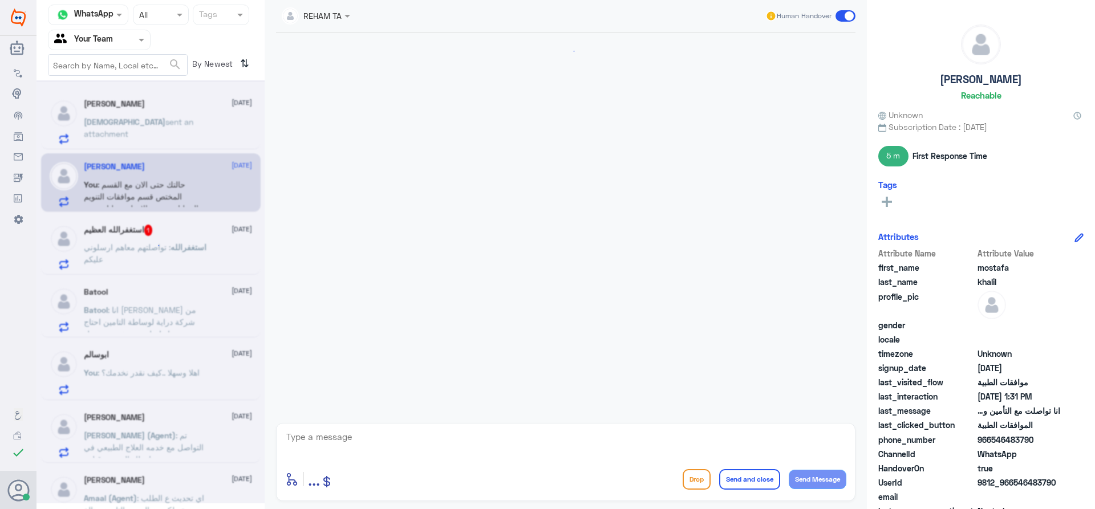
scroll to position [863, 0]
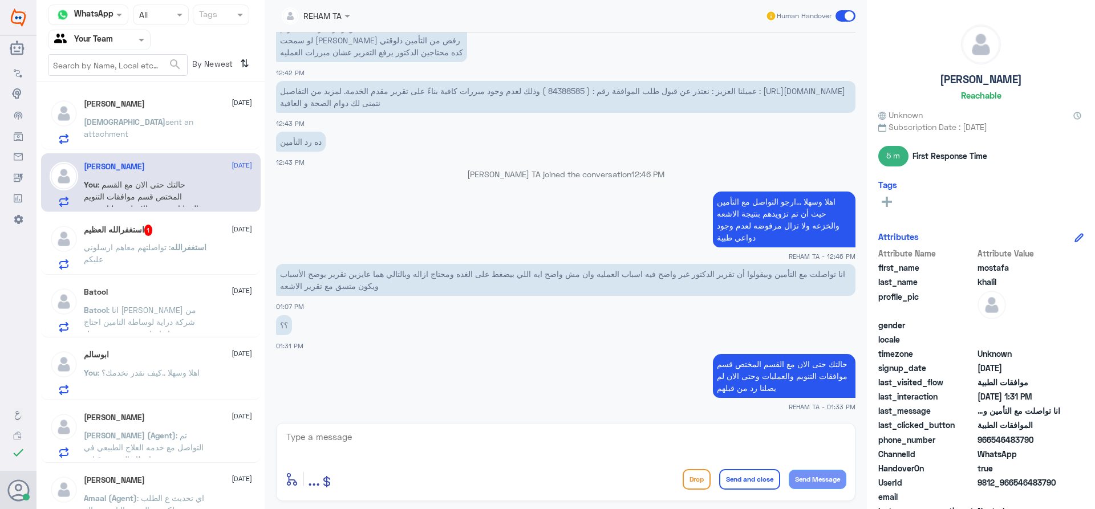
click at [188, 135] on p "[PERSON_NAME] sent an attachment" at bounding box center [148, 130] width 128 height 29
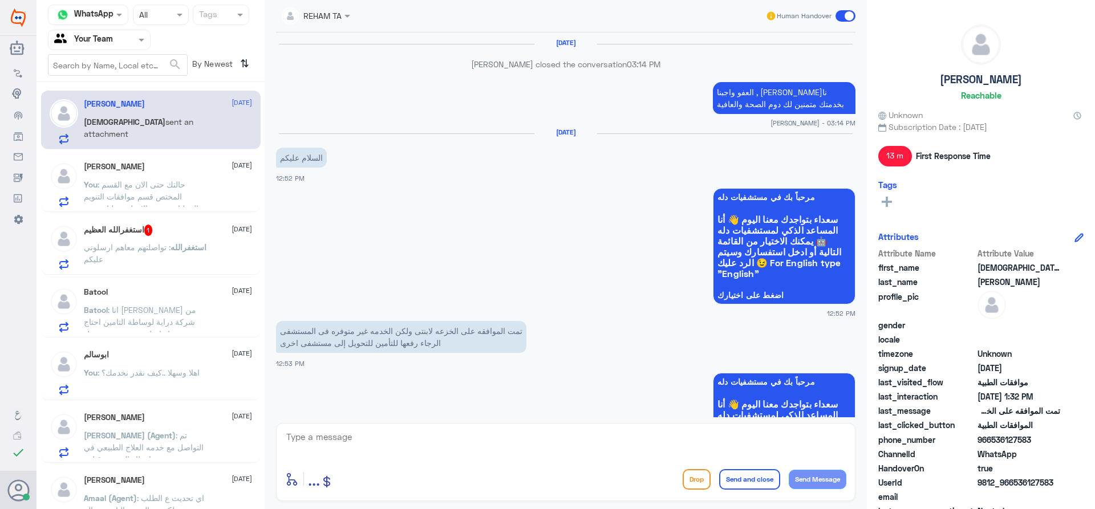
scroll to position [872, 0]
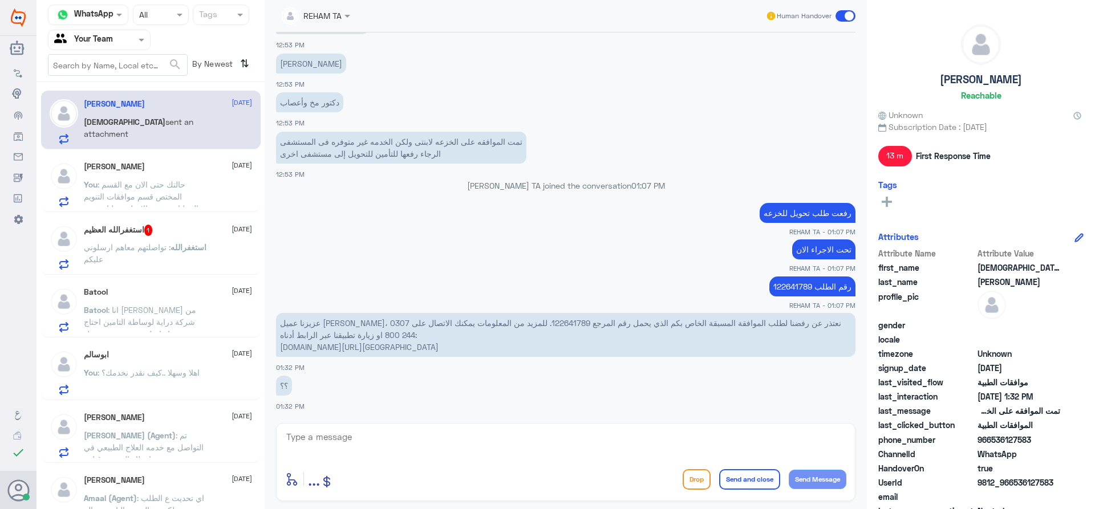
click at [145, 239] on div "استغفرالله العظيم 1 [DATE] استغفرالله : تواصلتهم معاهم ارسلوني عليكم" at bounding box center [168, 247] width 168 height 45
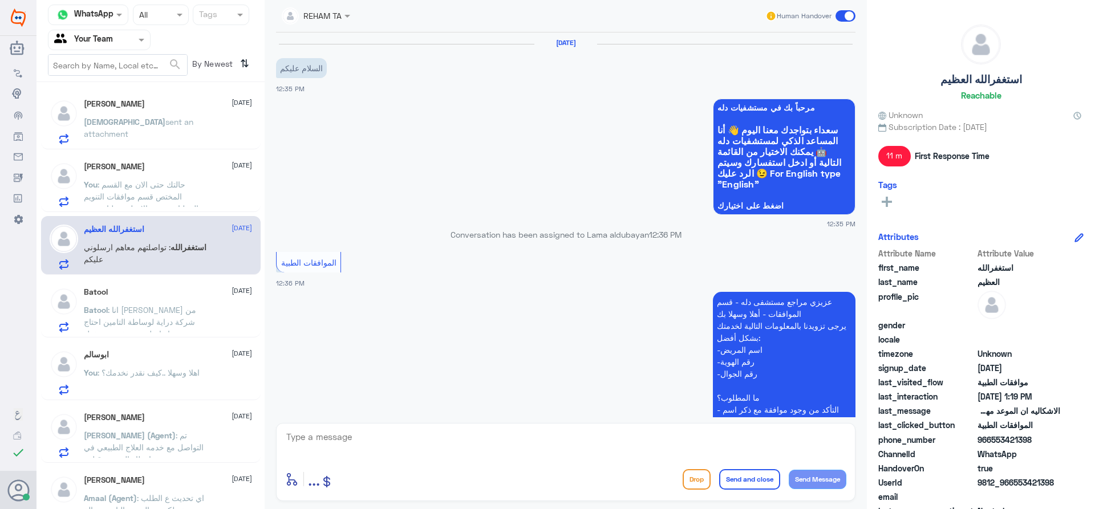
scroll to position [433, 0]
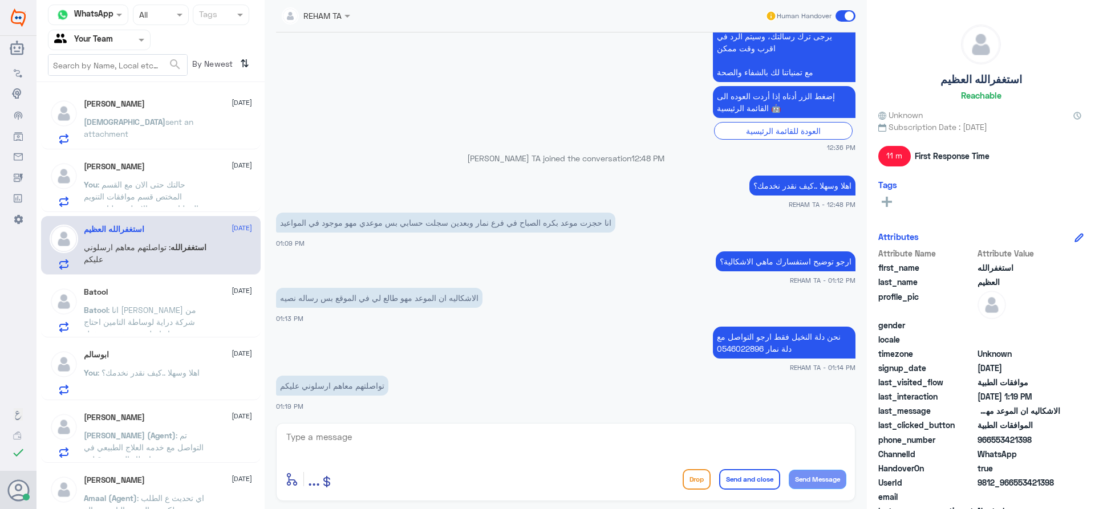
click at [159, 119] on span "sent an attachment" at bounding box center [138, 128] width 109 height 22
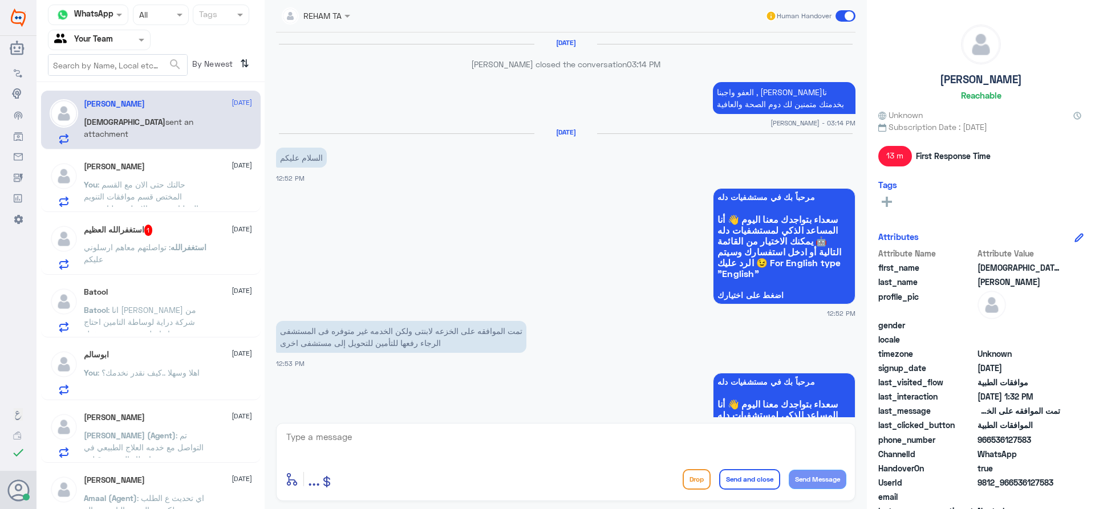
scroll to position [872, 0]
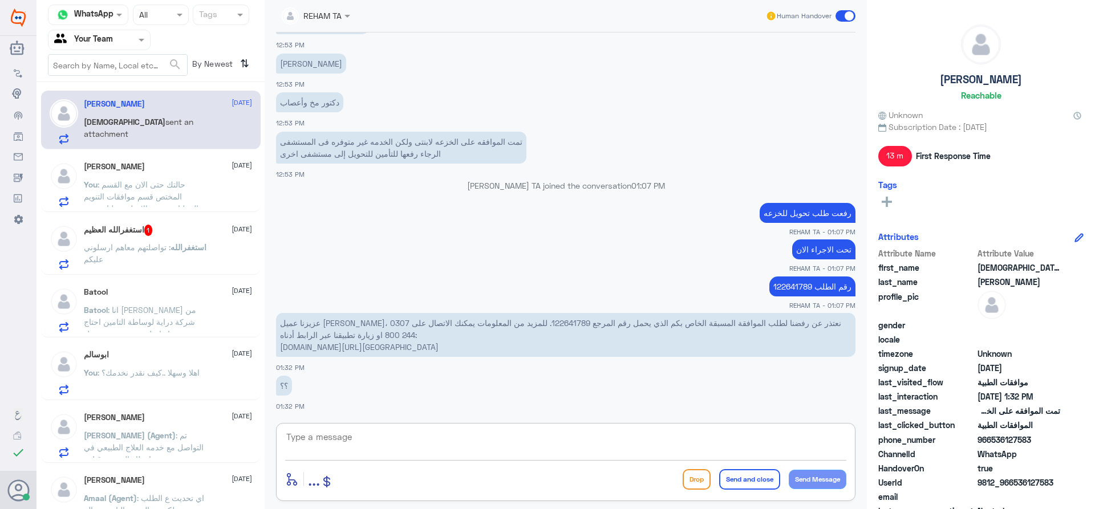
click at [359, 432] on textarea at bounding box center [565, 443] width 561 height 28
click at [212, 176] on div "mostafa khalil [DATE] You : حالتك حتى الان مع القسم المختص قسم موافقات التنويم …" at bounding box center [168, 184] width 168 height 45
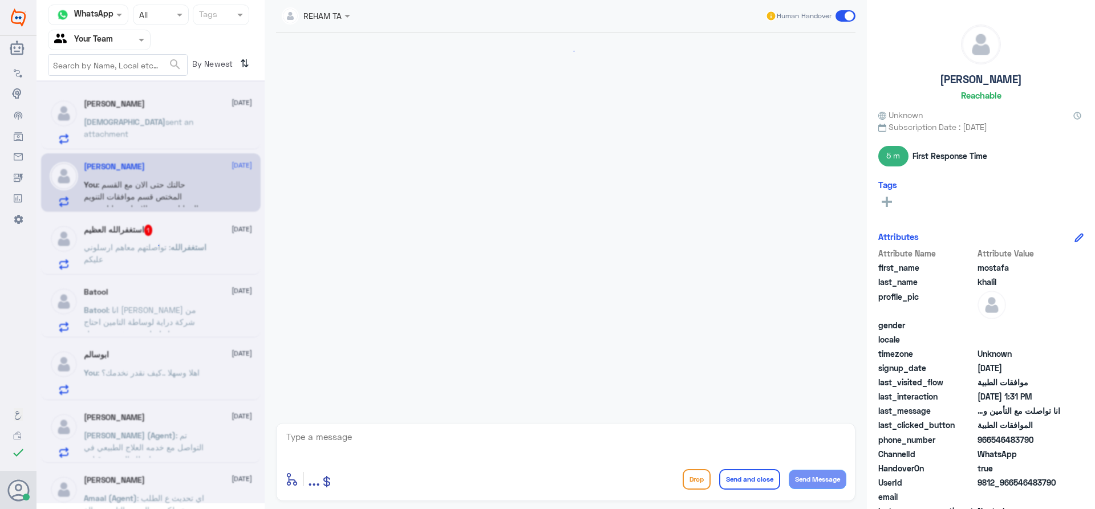
scroll to position [863, 0]
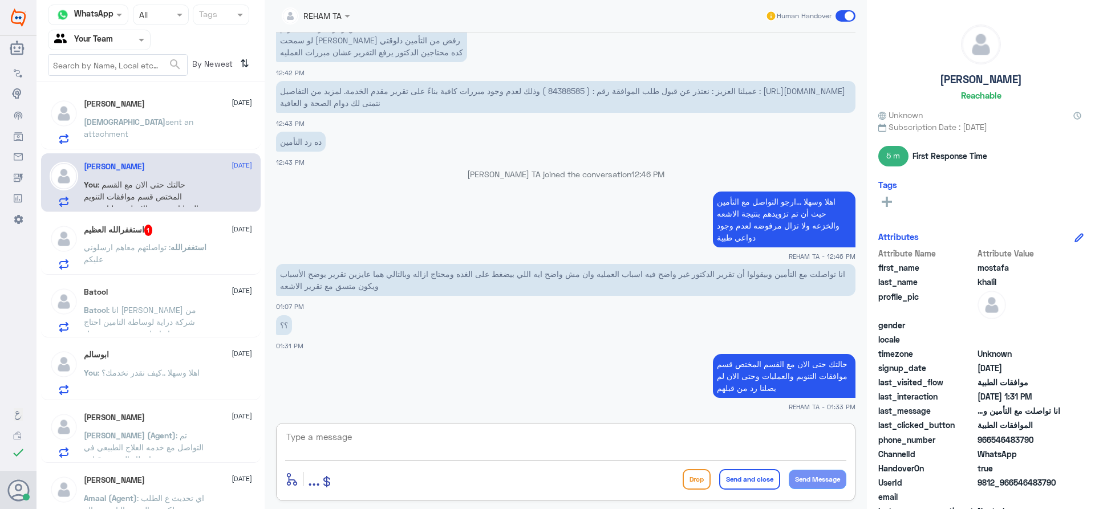
click at [352, 440] on textarea at bounding box center [565, 443] width 561 height 28
type textarea "تم الرد من قبل بالقسم بأن طلبك تم تحويله لطبيب التأمين لكتابة تقرير اخر مفصل عن…"
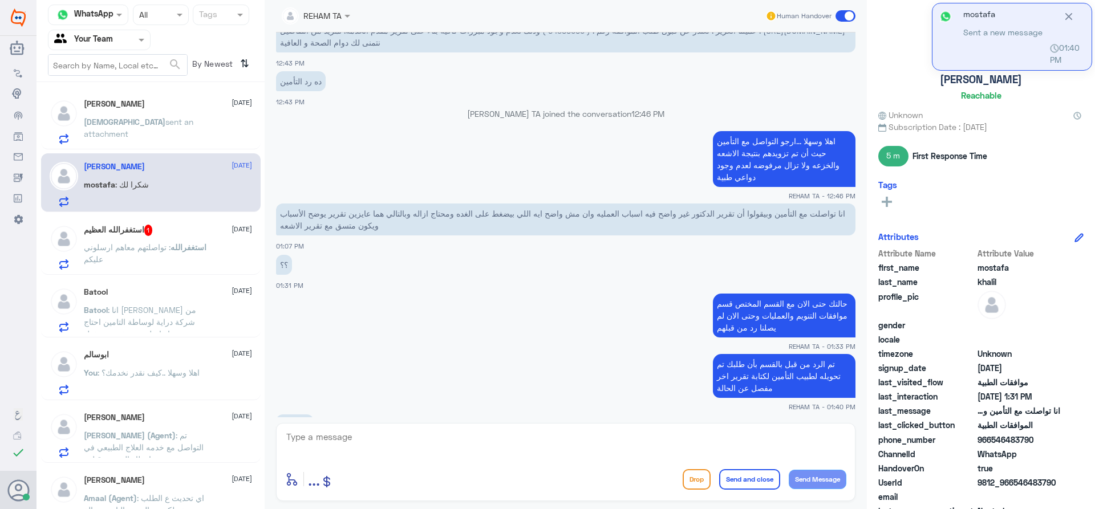
scroll to position [962, 0]
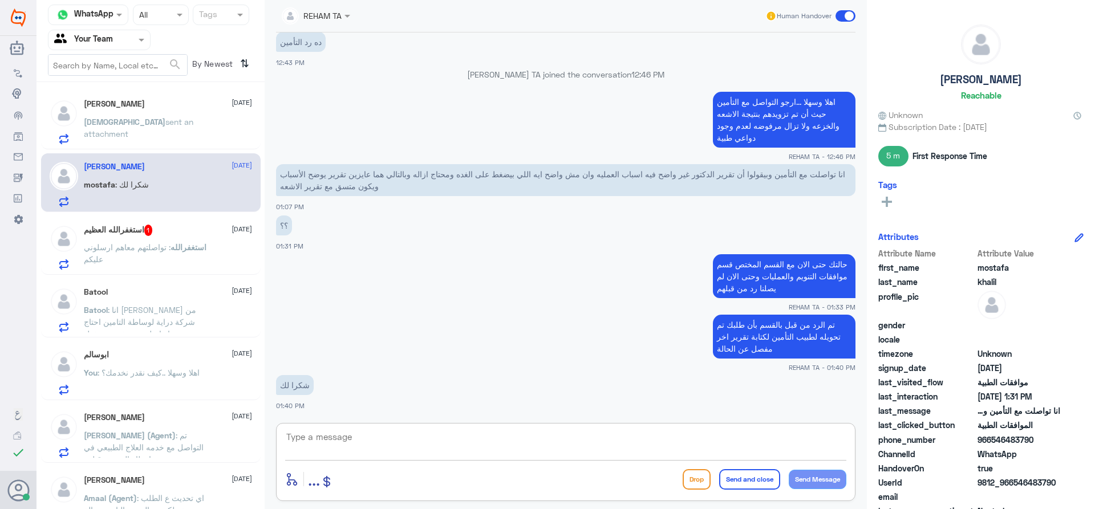
click at [351, 401] on div "شكرا لك 01:40 PM" at bounding box center [565, 391] width 579 height 39
click at [350, 444] on textarea at bounding box center [565, 443] width 561 height 28
click at [377, 453] on textarea at bounding box center [565, 443] width 561 height 28
click at [383, 432] on textarea at bounding box center [565, 443] width 561 height 28
type textarea "العفو"
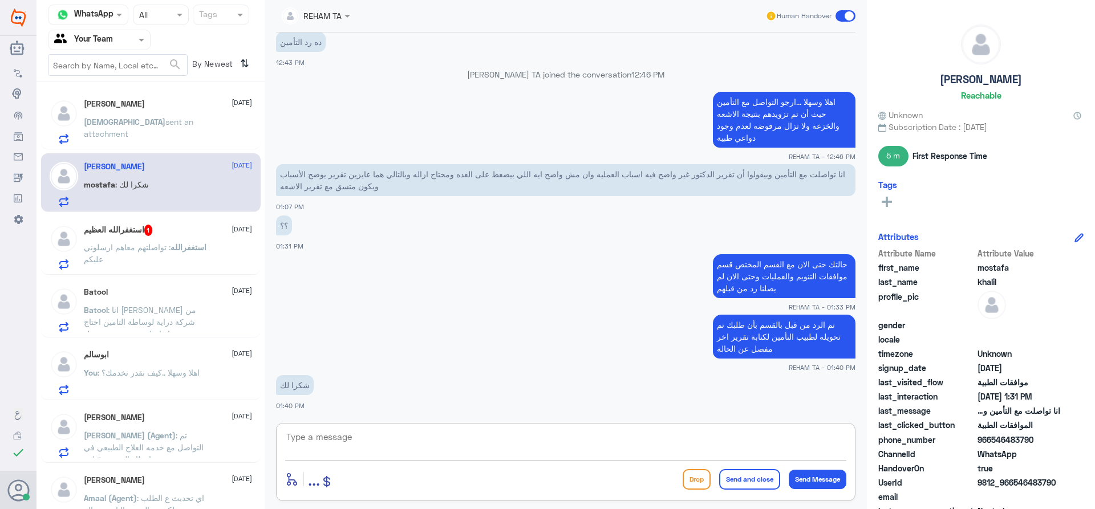
scroll to position [999, 0]
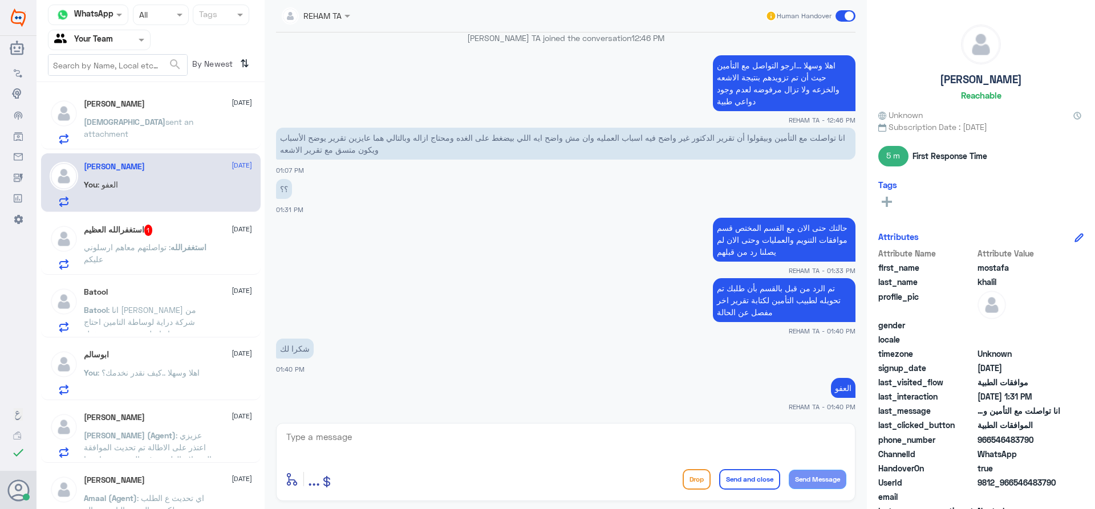
click at [137, 234] on h5 "استغفرالله العظيم 1" at bounding box center [118, 230] width 69 height 11
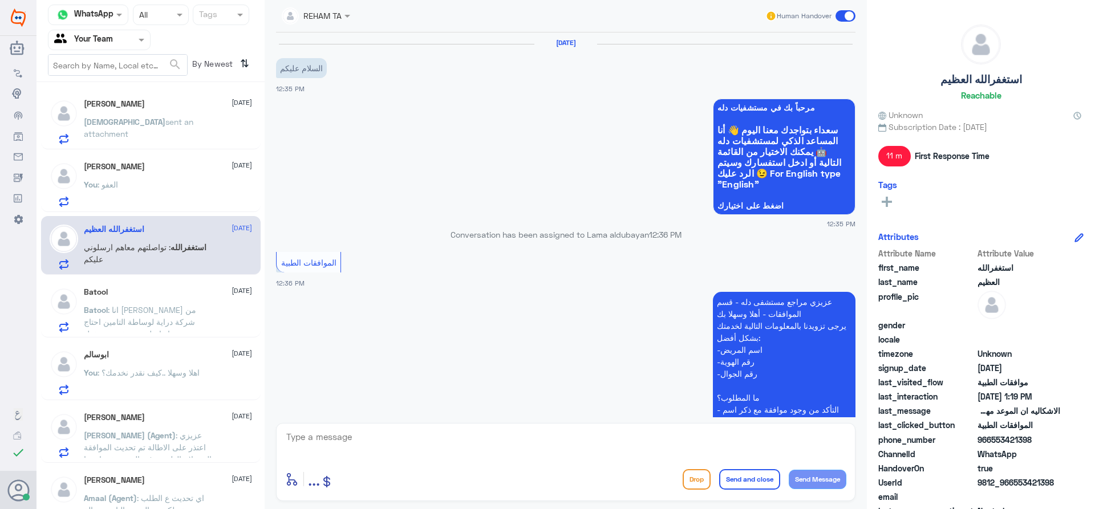
scroll to position [433, 0]
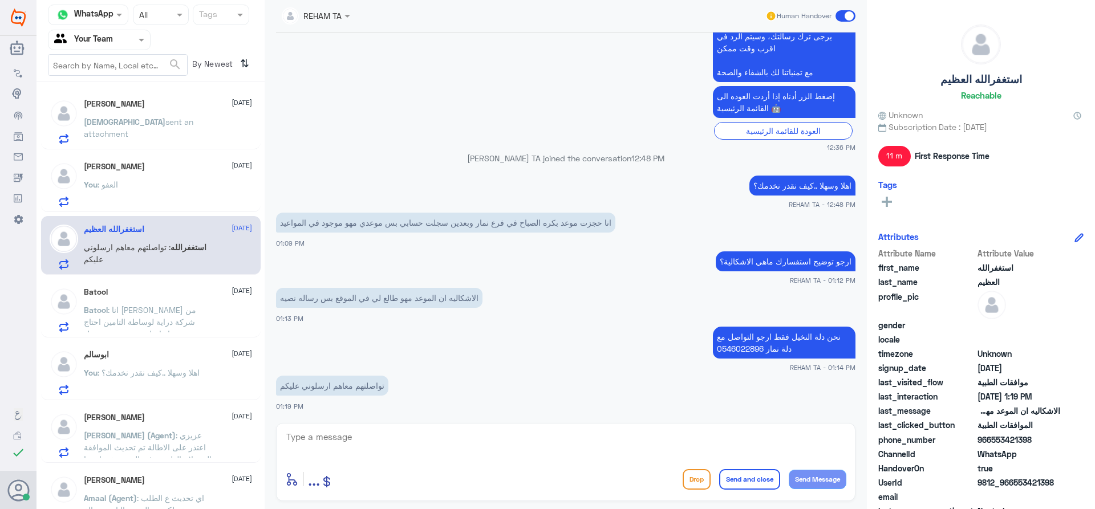
click at [162, 129] on p "[PERSON_NAME] sent an attachment" at bounding box center [148, 130] width 128 height 29
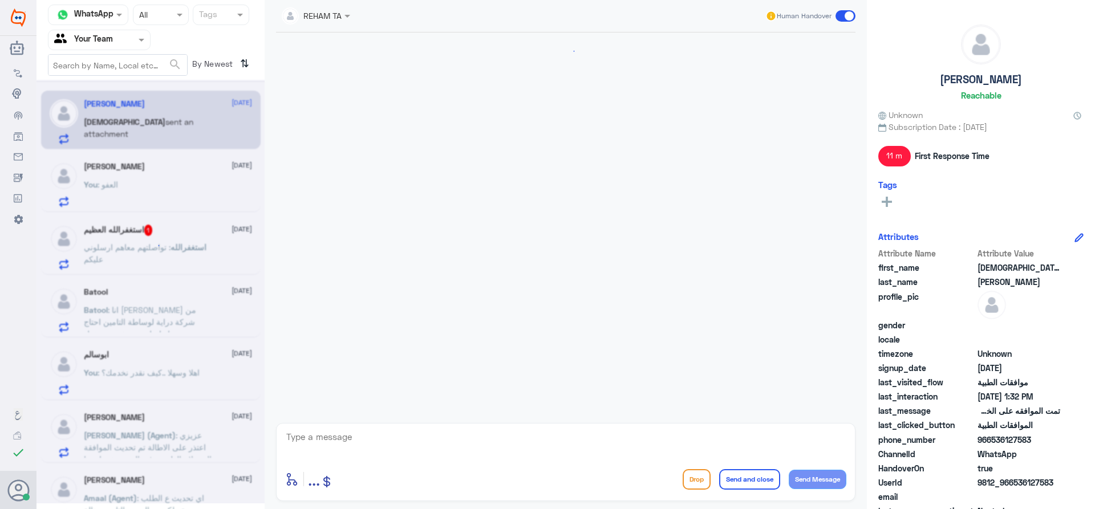
scroll to position [872, 0]
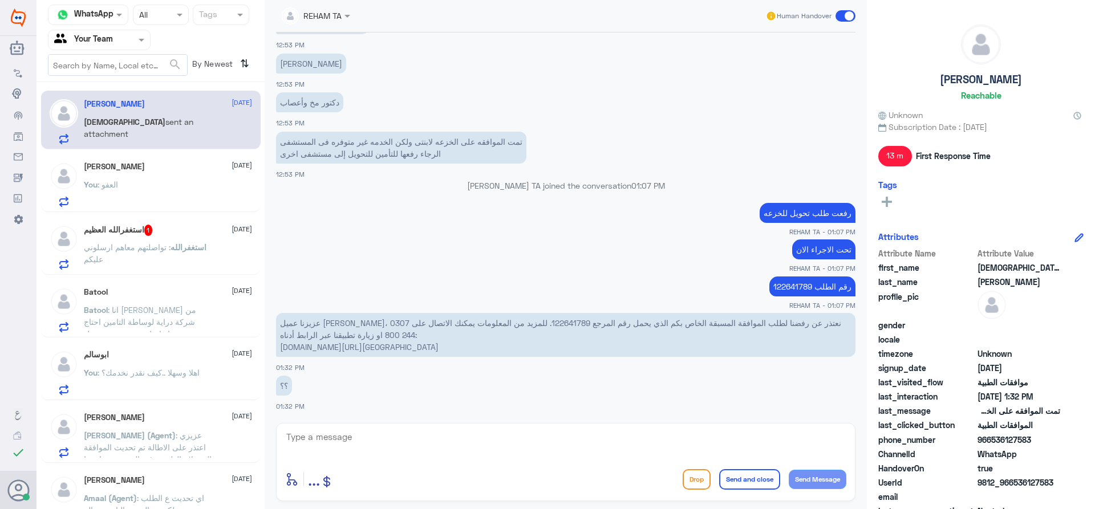
click at [503, 320] on p "عزيزنا عميل [PERSON_NAME]، نعتذر عن رفضنا لطلب الموافقة المسبقة الخاص بكم الذي …" at bounding box center [565, 335] width 579 height 44
copy p "122641789"
click at [171, 120] on span "sent an attachment" at bounding box center [138, 128] width 109 height 22
click at [170, 247] on span "استغفرالله" at bounding box center [188, 247] width 36 height 10
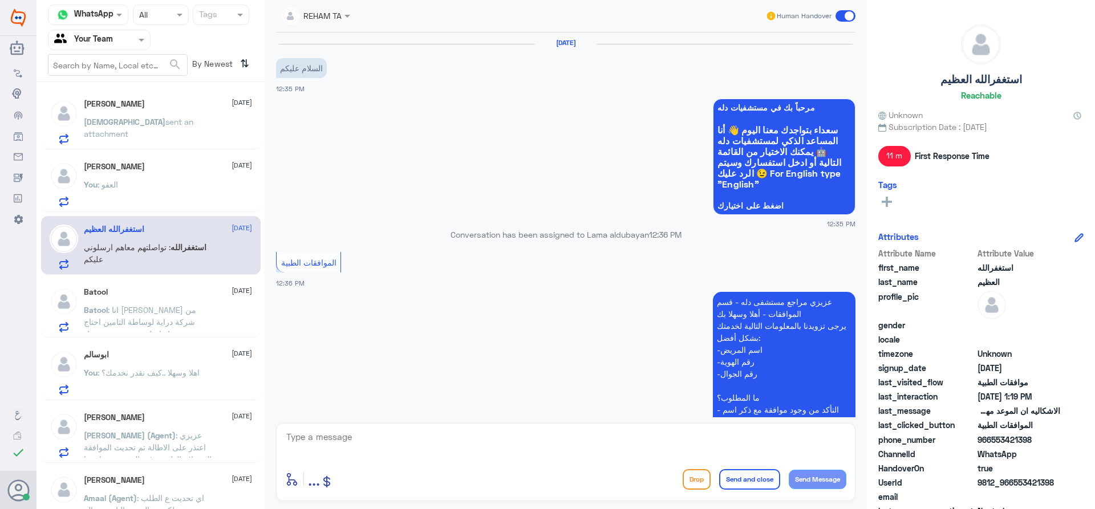
scroll to position [433, 0]
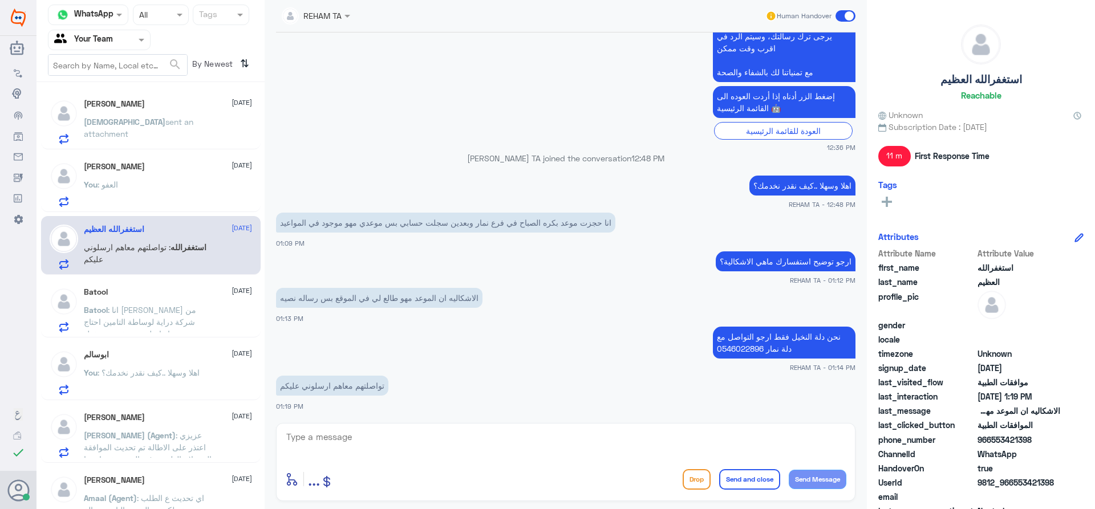
click at [178, 123] on span "sent an attachment" at bounding box center [138, 128] width 109 height 22
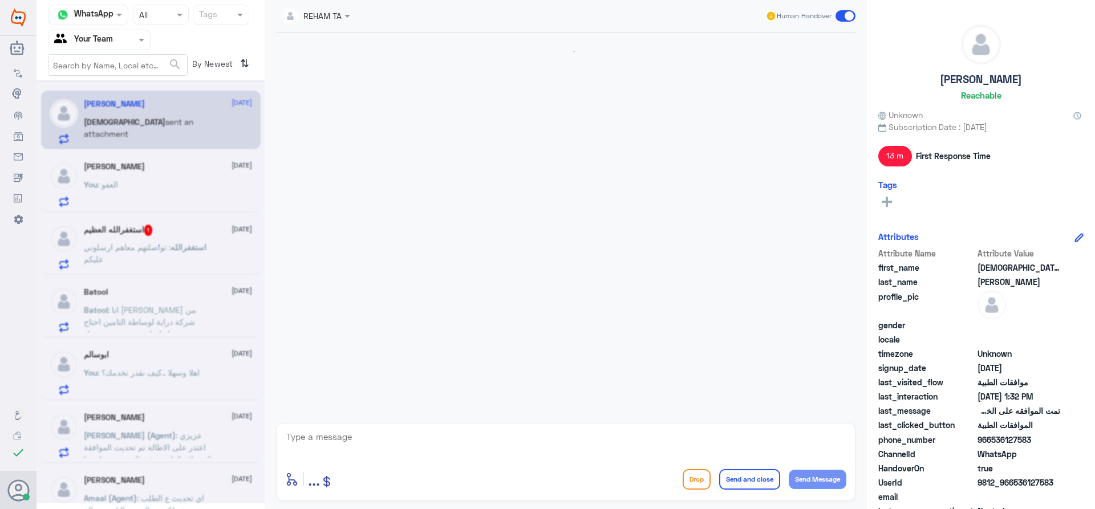
scroll to position [872, 0]
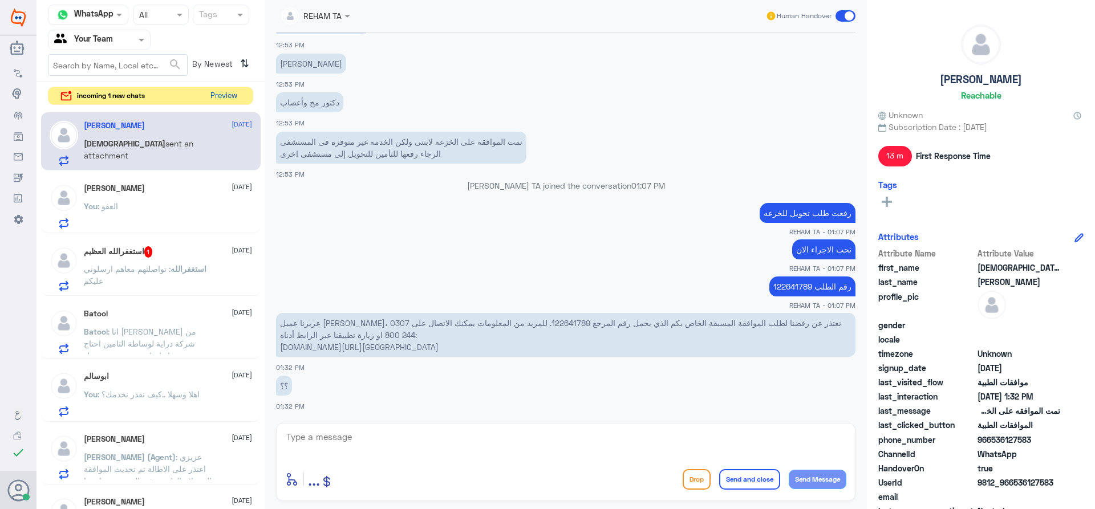
click at [220, 90] on button "Preview" at bounding box center [223, 96] width 35 height 18
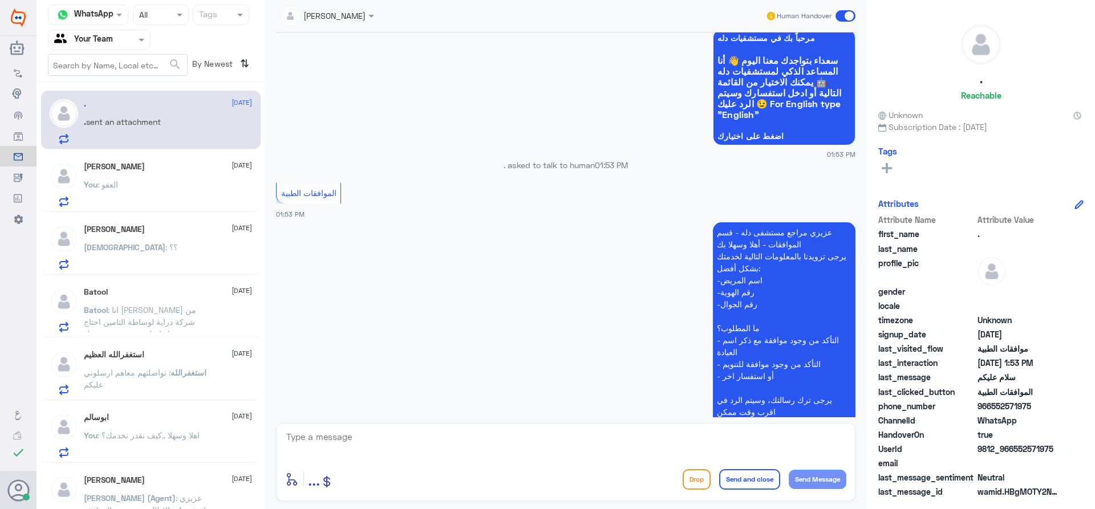
scroll to position [366, 0]
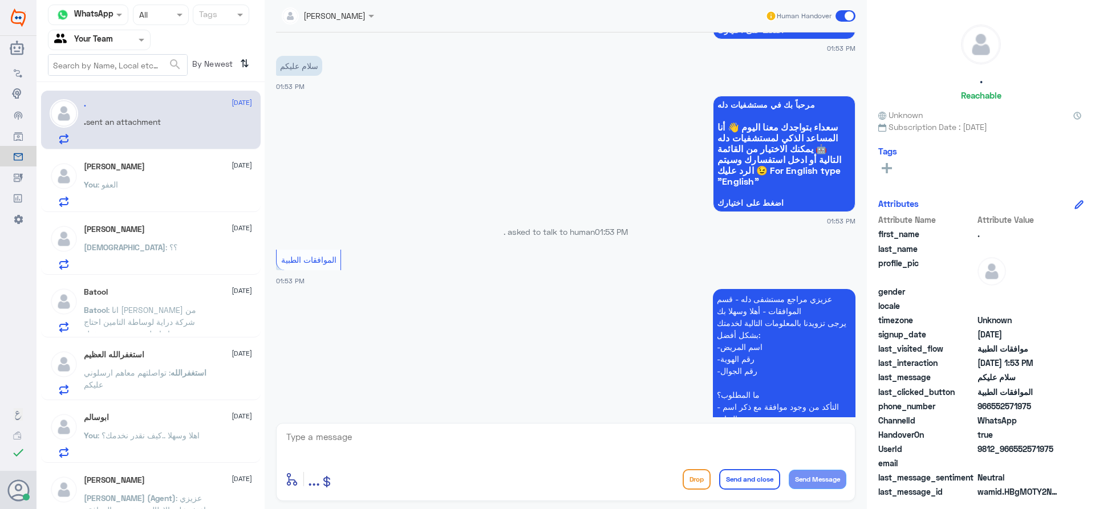
click at [113, 170] on h5 "[PERSON_NAME]" at bounding box center [114, 167] width 61 height 10
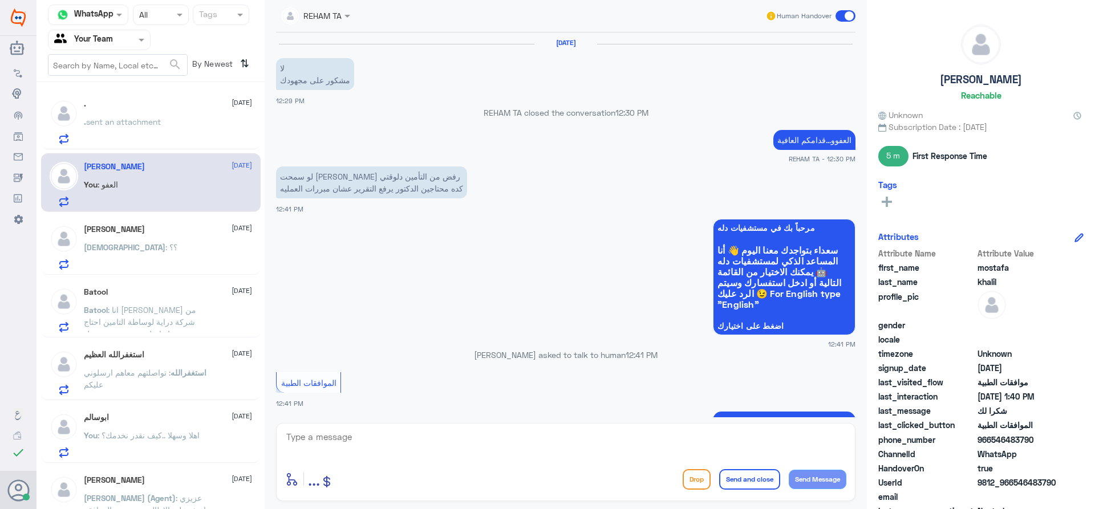
scroll to position [863, 0]
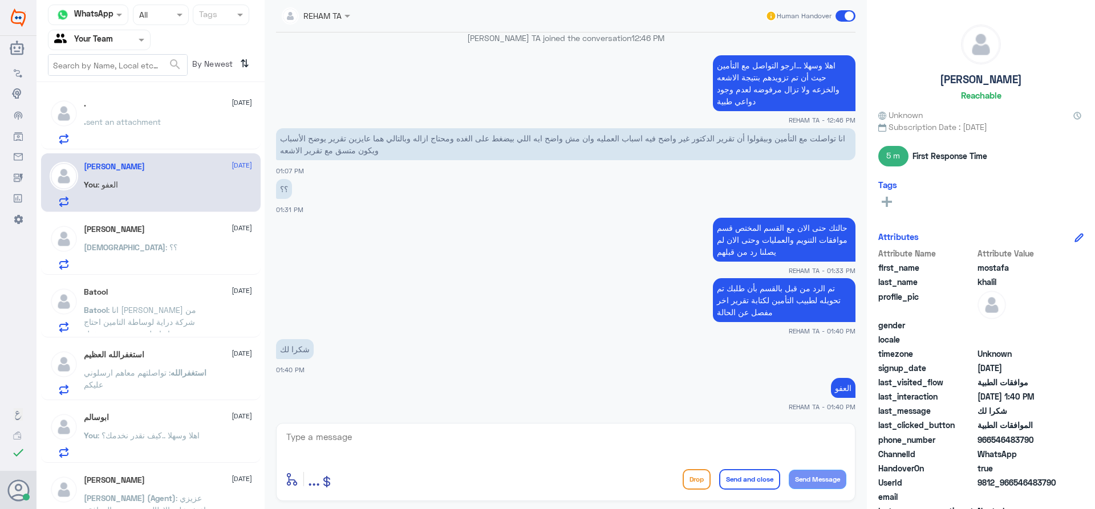
click at [126, 115] on div ". [DATE] . sent an attachment" at bounding box center [168, 121] width 168 height 45
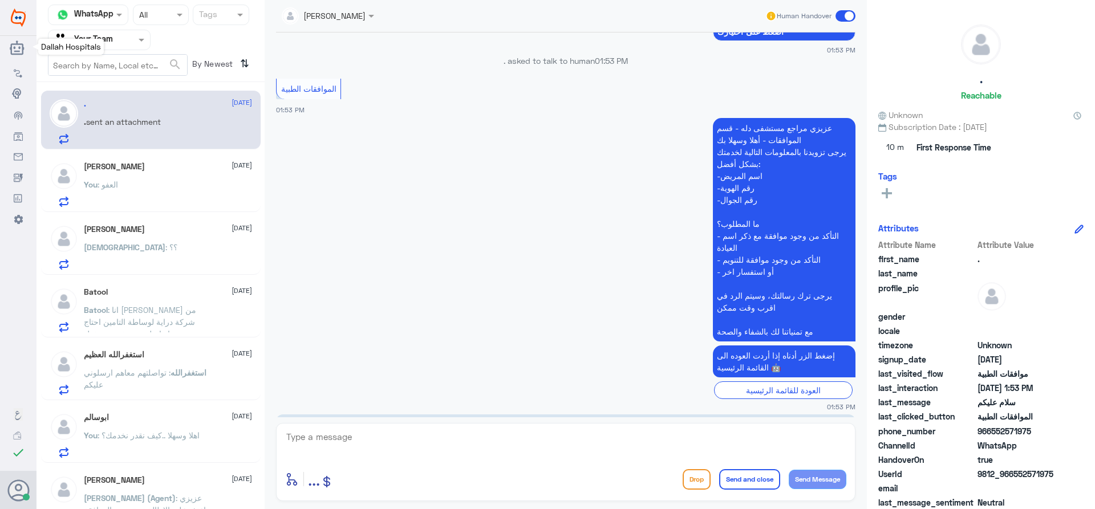
scroll to position [783, 0]
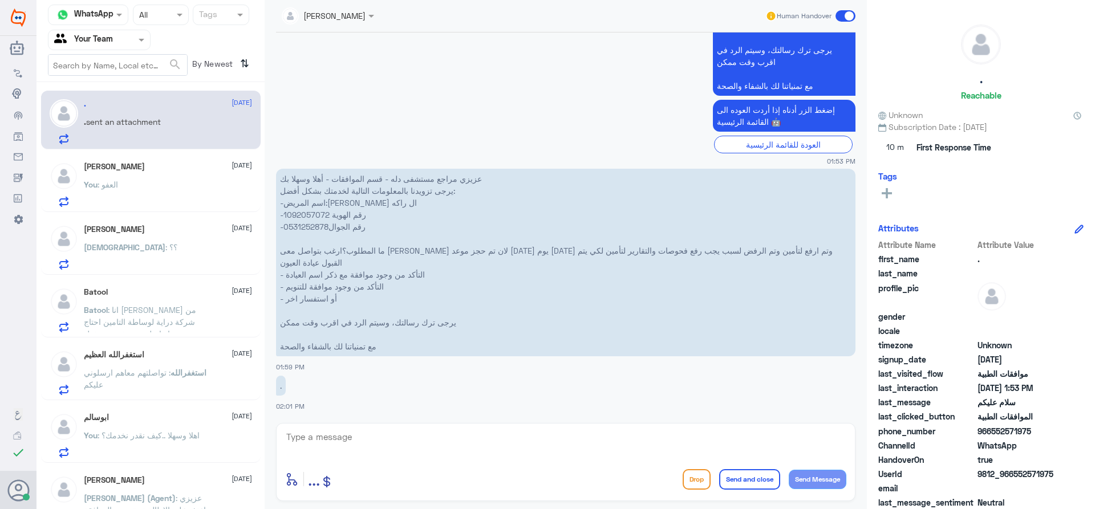
click at [104, 185] on span ": العفو" at bounding box center [107, 185] width 21 height 10
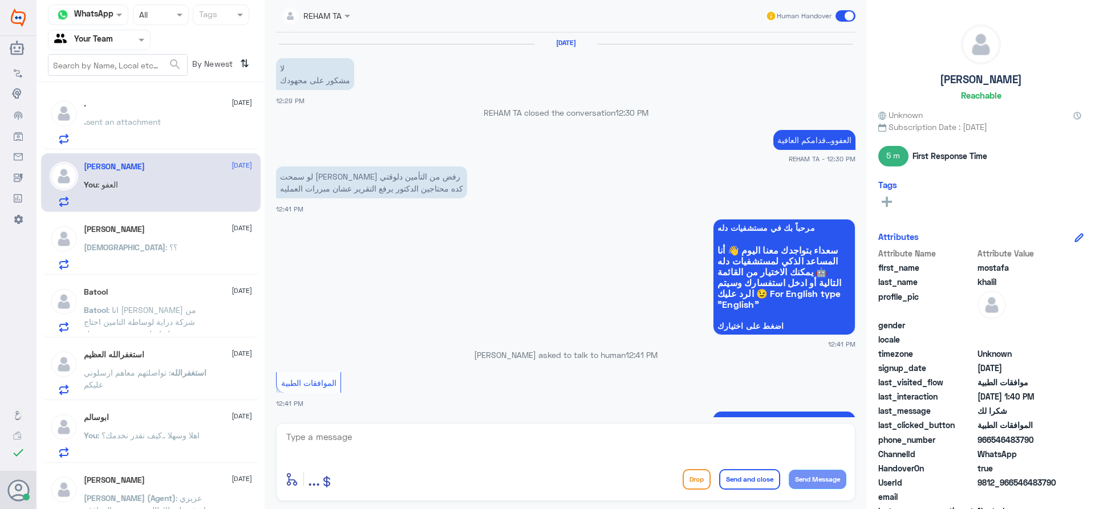
scroll to position [863, 0]
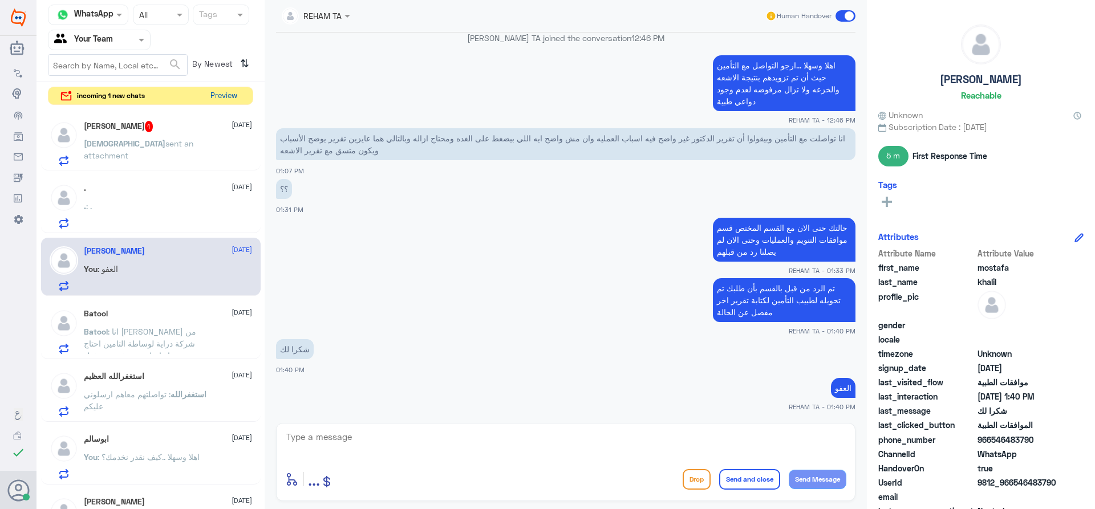
click at [218, 92] on button "Preview" at bounding box center [223, 96] width 35 height 18
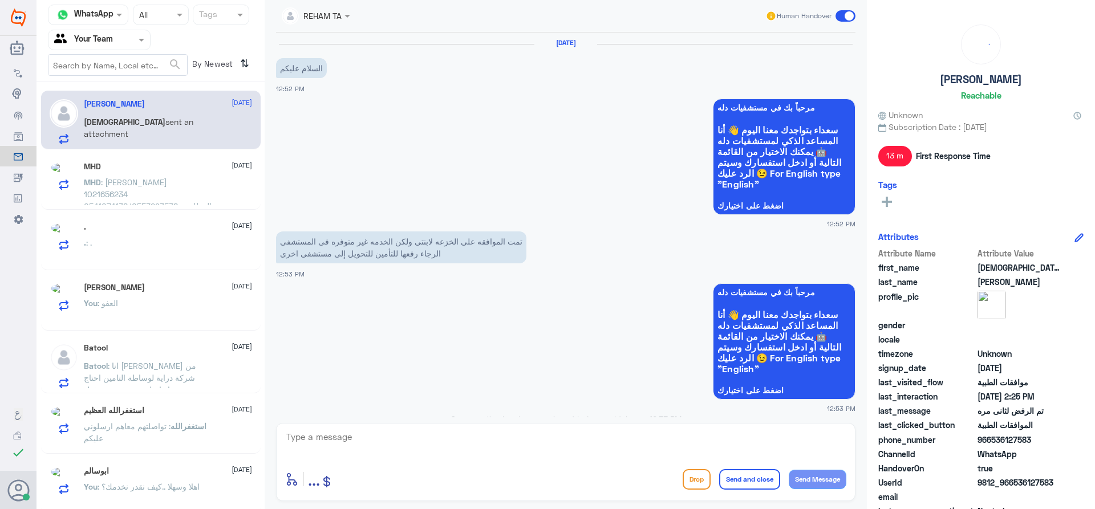
scroll to position [885, 0]
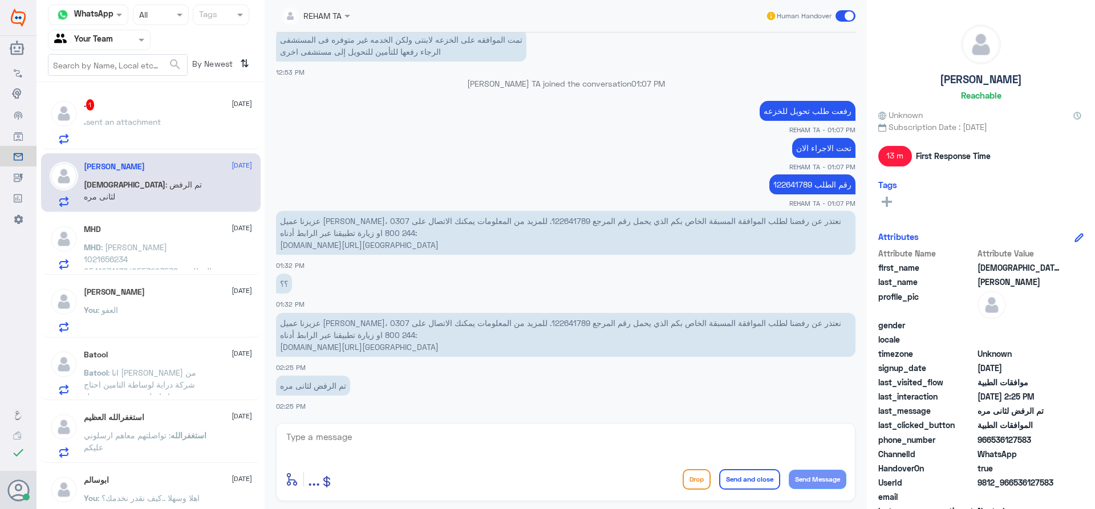
click at [398, 448] on textarea at bounding box center [565, 443] width 561 height 28
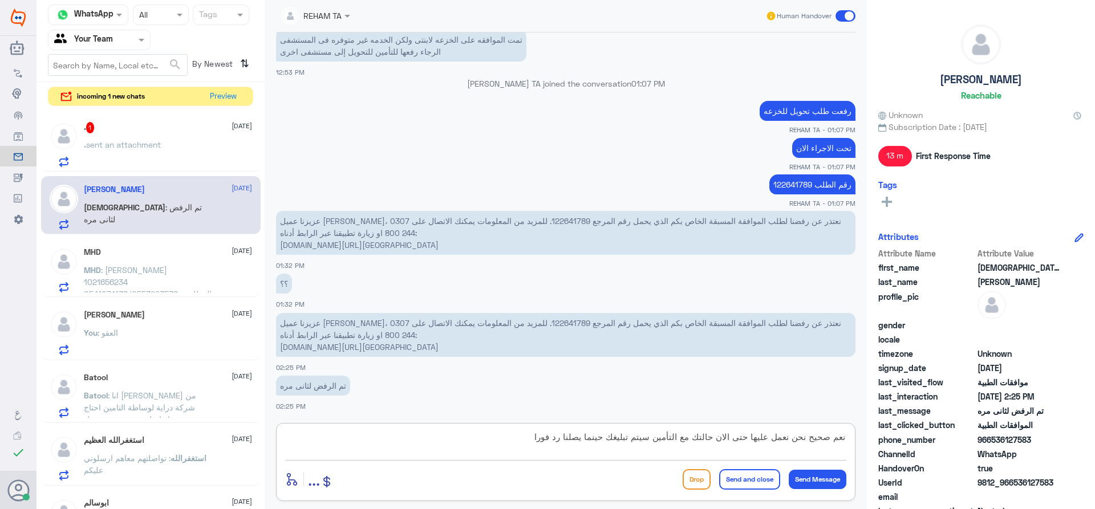
type textarea "نعم صحيح نحن نعمل عليها حتى الان حالتك مع التأمين سيتم تبليغك حينما يصلنا رد فو…"
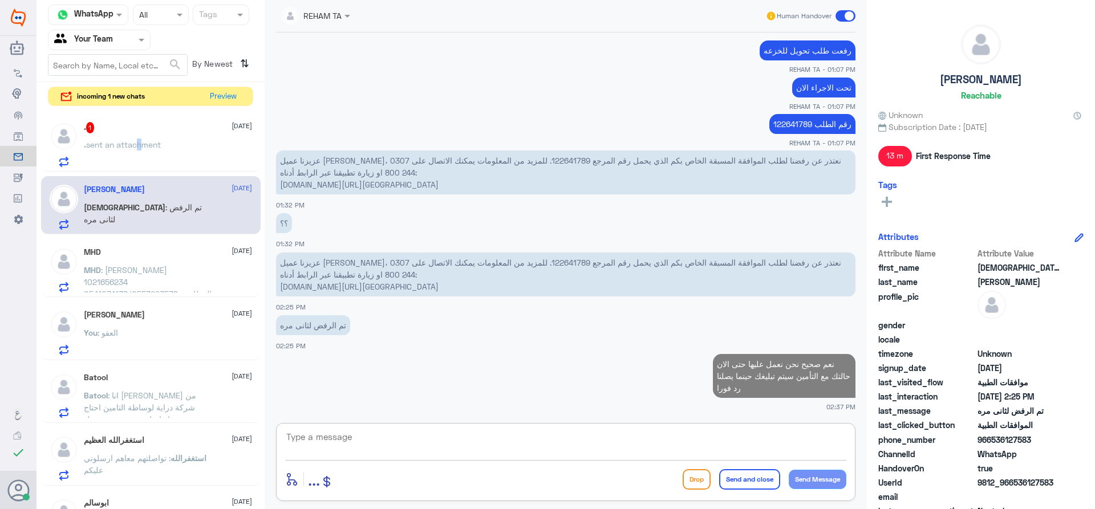
click at [138, 144] on span "sent an attachment" at bounding box center [123, 145] width 75 height 10
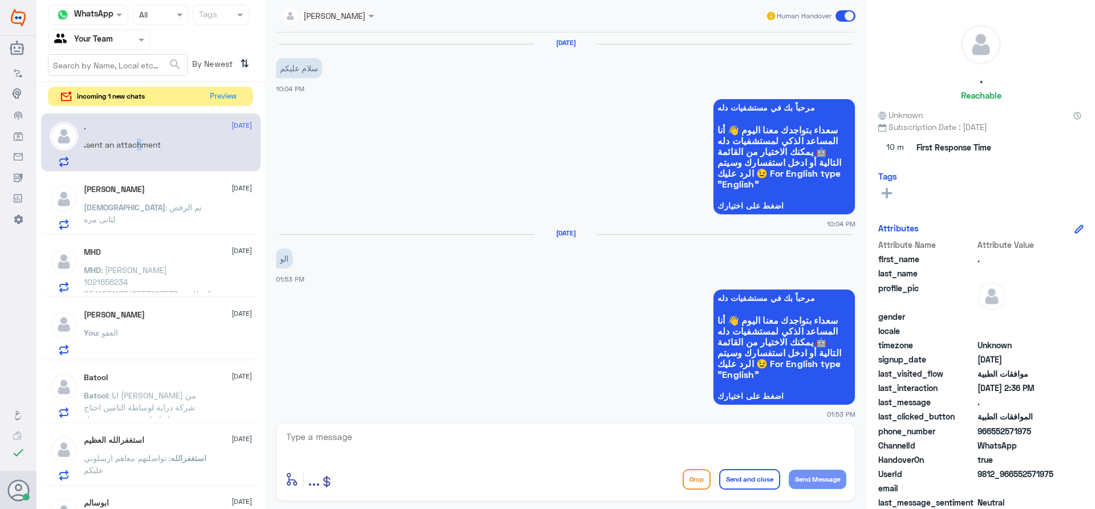
scroll to position [822, 0]
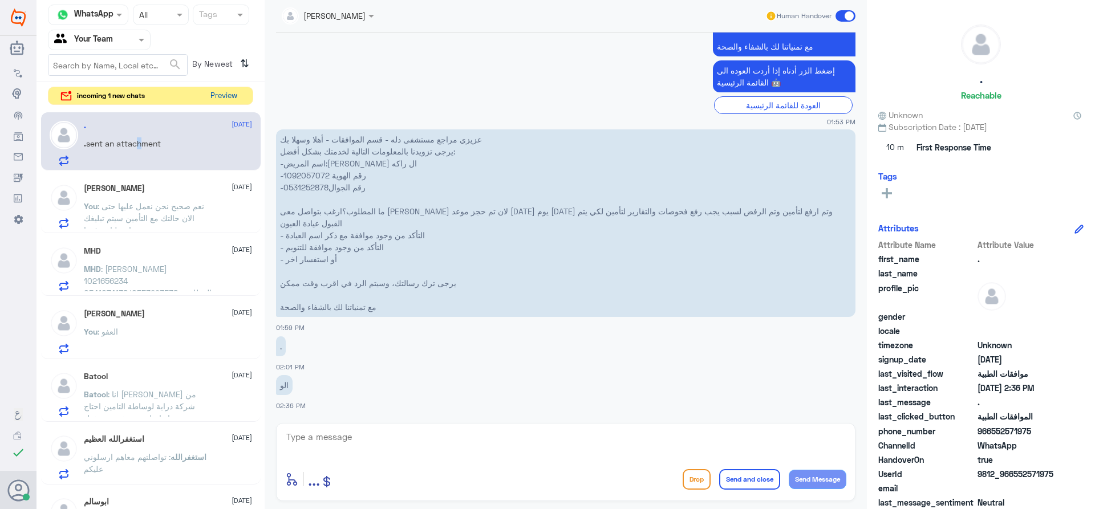
click at [214, 91] on button "Preview" at bounding box center [223, 96] width 35 height 18
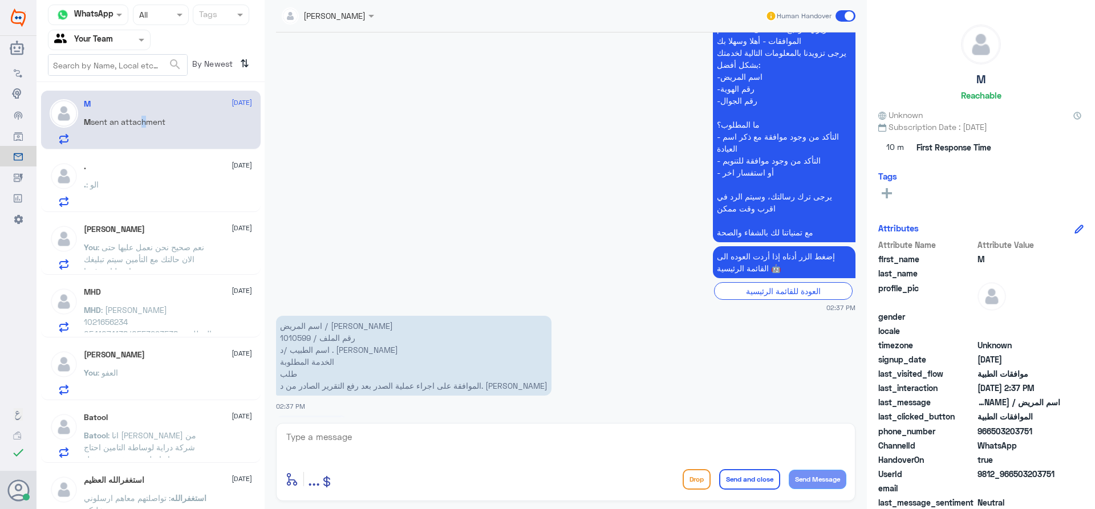
scroll to position [1179, 0]
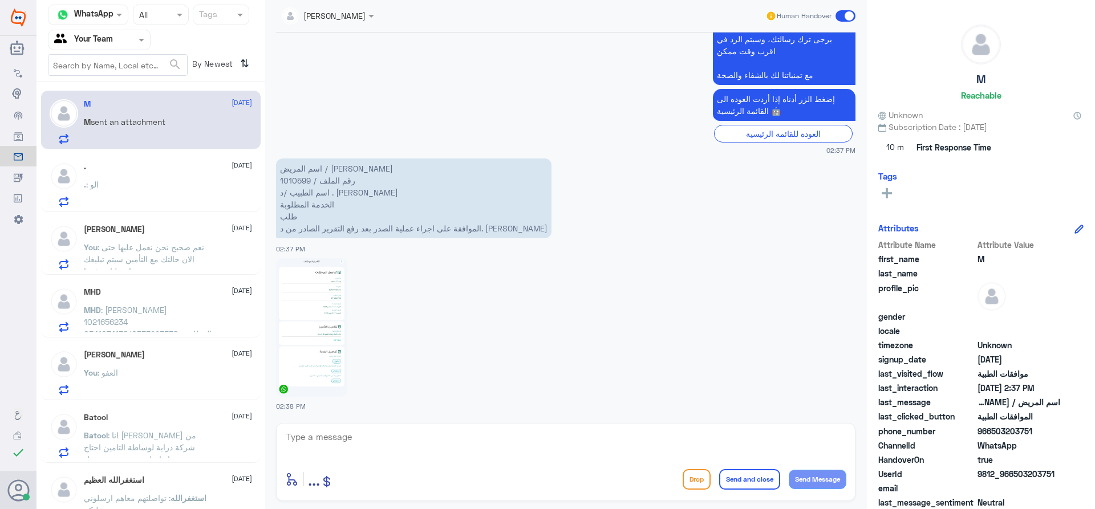
click at [144, 194] on div ". : الو" at bounding box center [168, 194] width 168 height 26
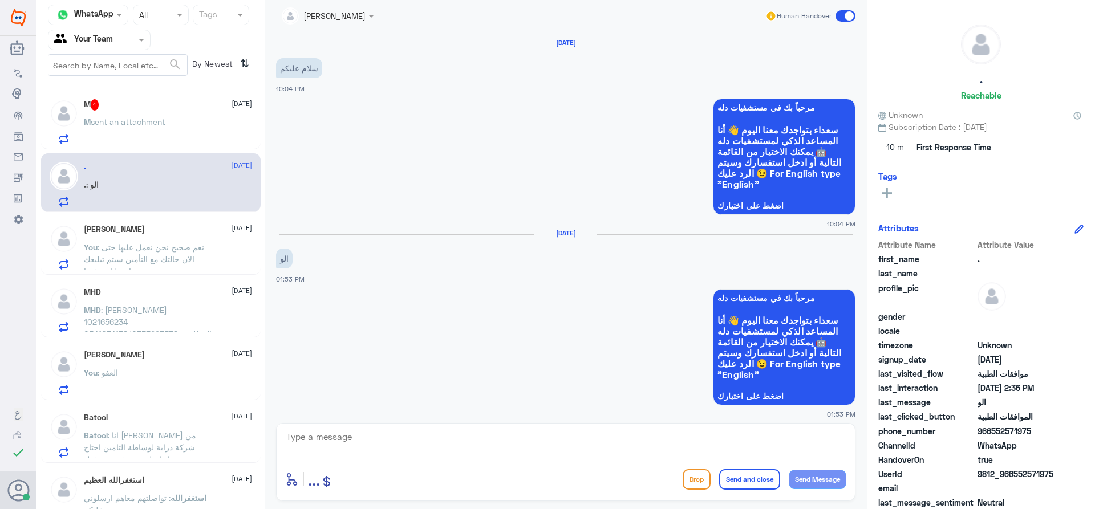
scroll to position [822, 0]
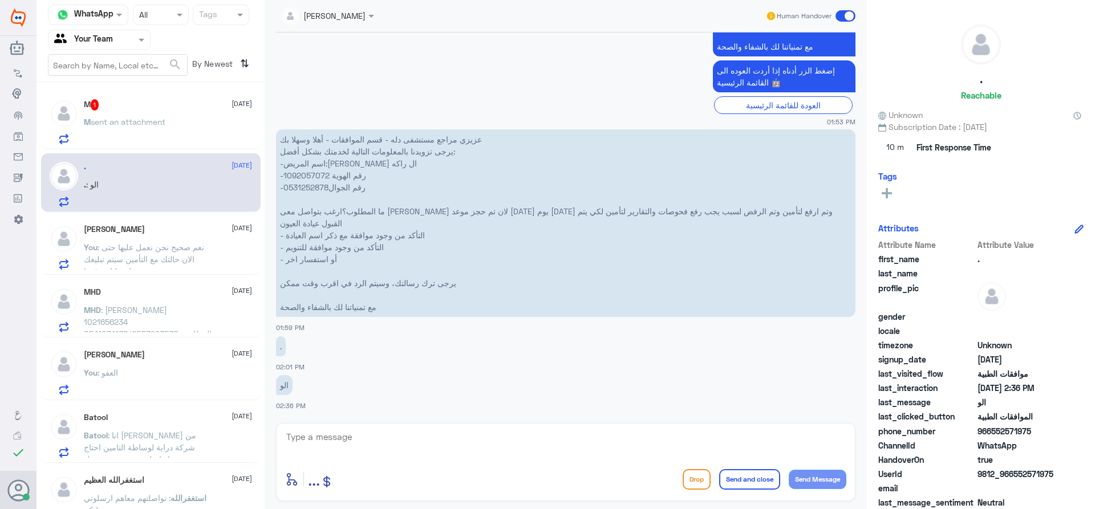
click at [142, 242] on p "You : نعم صحيح نحن نعمل عليها حتى الان حالتك مع التأمين سيتم تبليغك حينما يصلنا…" at bounding box center [148, 255] width 128 height 29
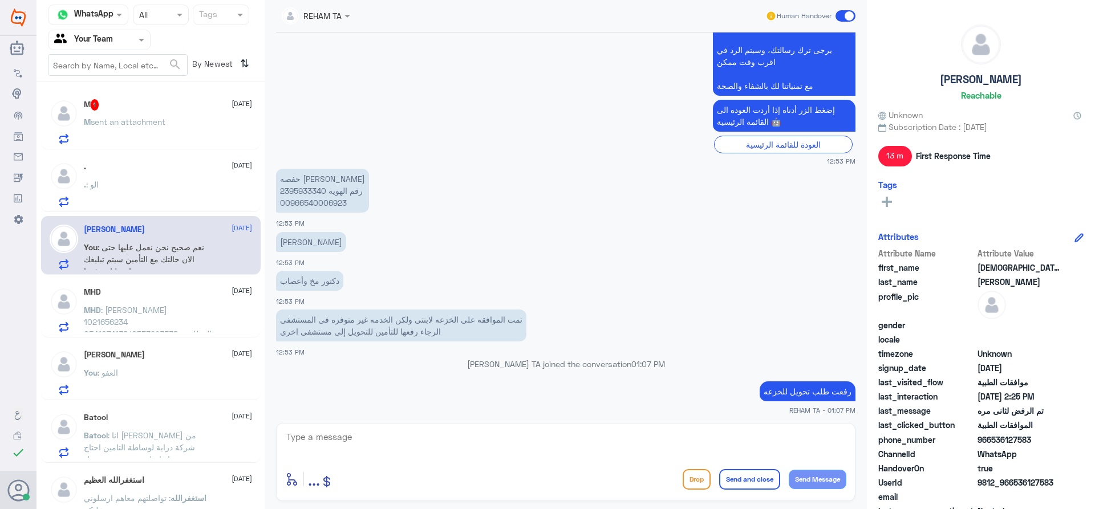
scroll to position [564, 0]
click at [399, 434] on textarea at bounding box center [565, 443] width 561 height 28
click at [407, 443] on textarea at bounding box center [565, 443] width 561 height 28
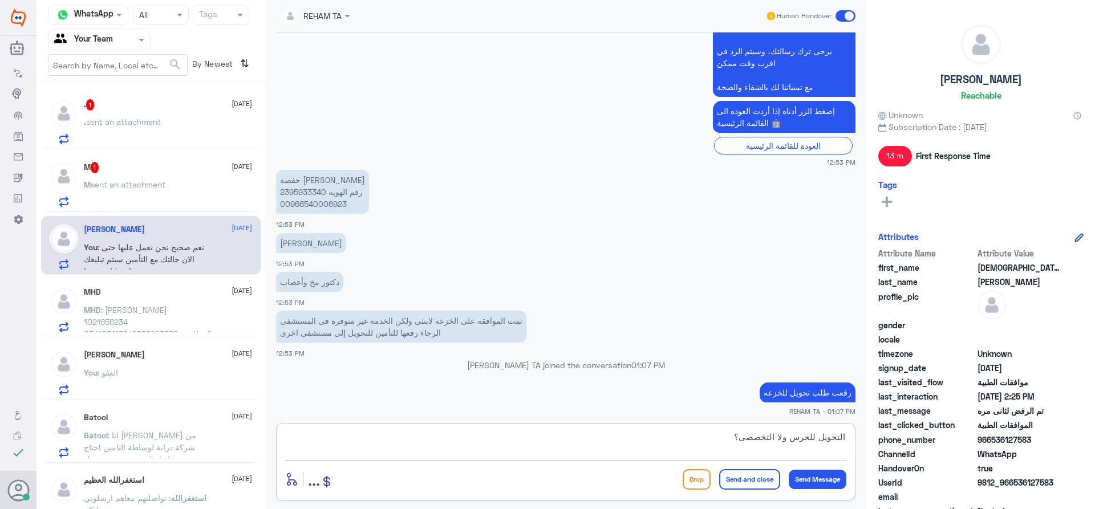
click at [843, 437] on textarea "التحويل للحرس ولا التخصصي؟" at bounding box center [565, 443] width 561 height 28
click at [847, 436] on div "التحويل للحرس ولا التخصصي؟ enter flow name ... Drop Send and close Send Message" at bounding box center [565, 462] width 579 height 78
click at [844, 436] on textarea "التحويل للحرس ولا التخصصي؟" at bounding box center [565, 443] width 561 height 28
type textarea "ترغب التحويل للحرس ولا التخصصي؟"
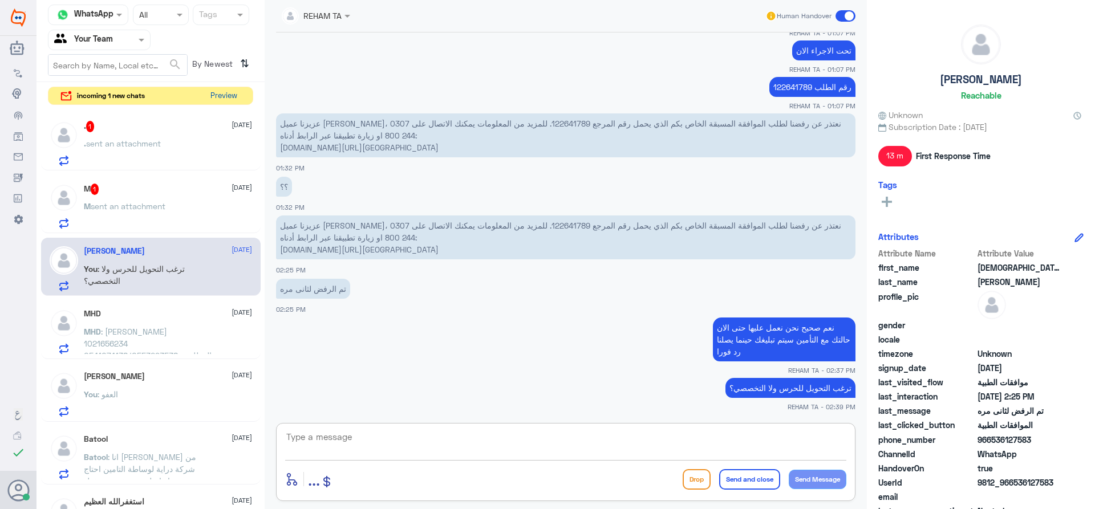
click at [234, 90] on button "Preview" at bounding box center [223, 96] width 35 height 18
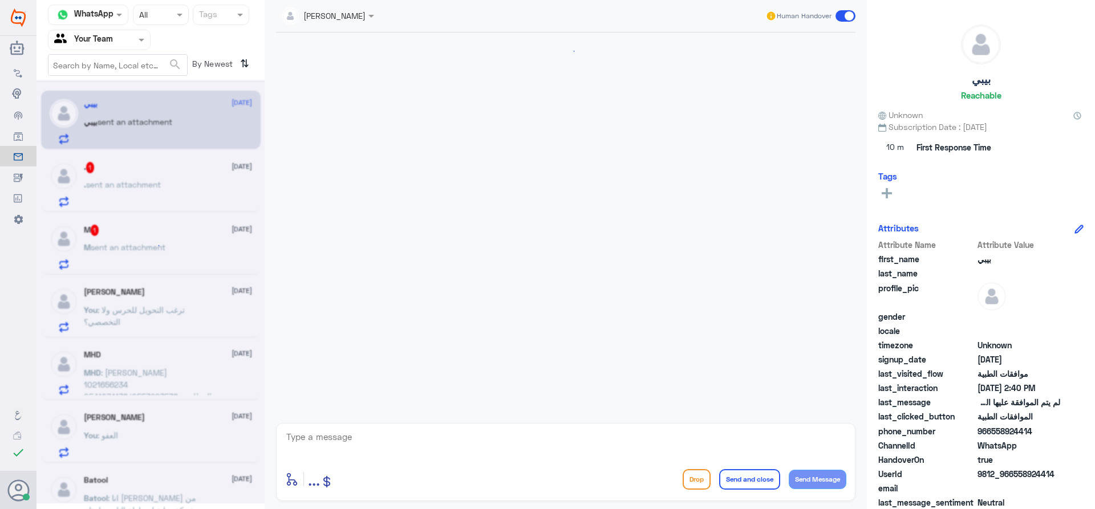
scroll to position [1279, 0]
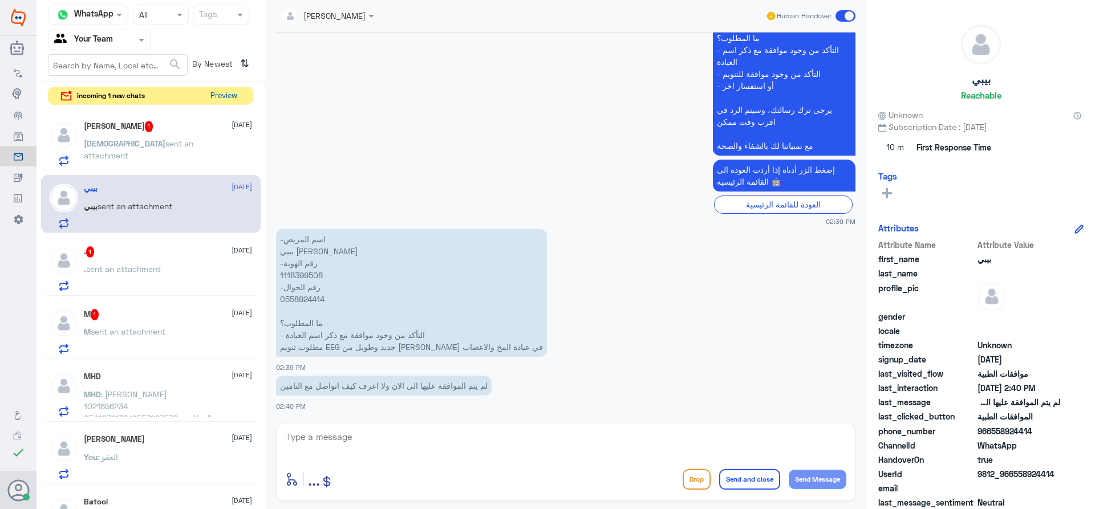
click at [212, 93] on button "Preview" at bounding box center [223, 96] width 35 height 18
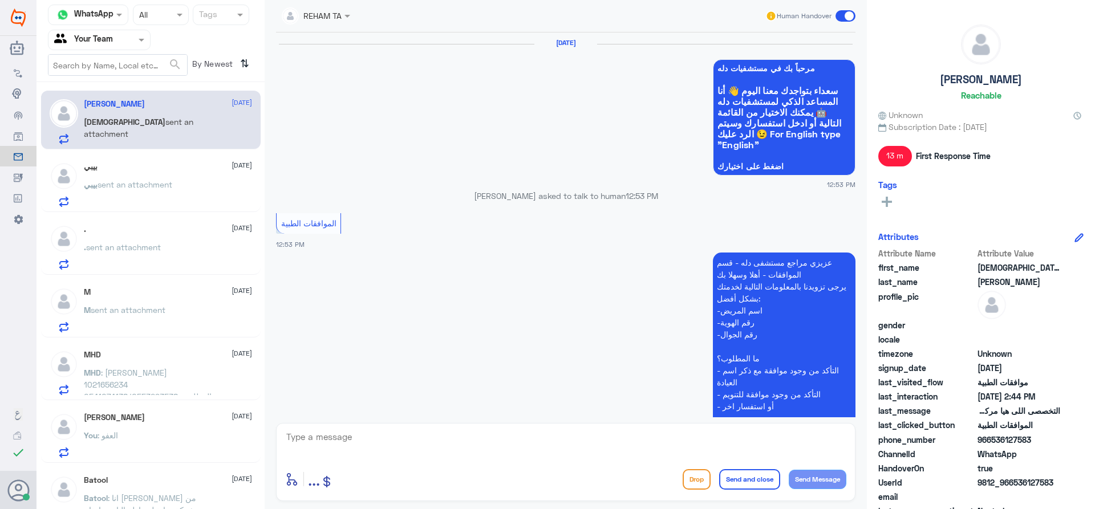
scroll to position [809, 0]
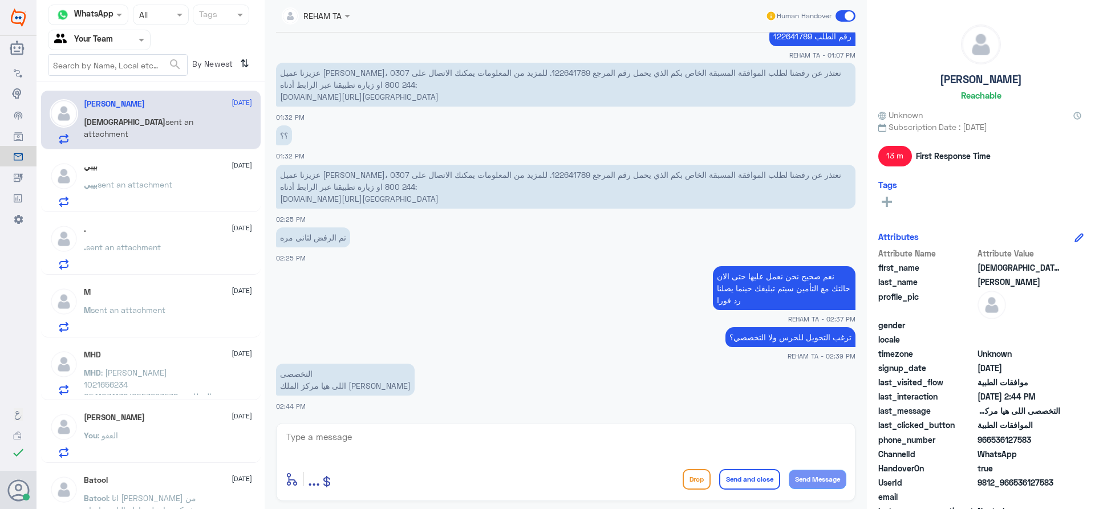
click at [331, 414] on div "[DATE] مرحباً بك في مستشفيات دله سعداء بتواجدك معنا [DATE] 👋 أنا المساعد الذكي …" at bounding box center [565, 224] width 591 height 385
click at [339, 437] on textarea at bounding box center [565, 443] width 561 height 28
click at [369, 437] on textarea at bounding box center [565, 443] width 561 height 28
type textarea "j"
type textarea "اهلا وسهلا تم التحويل"
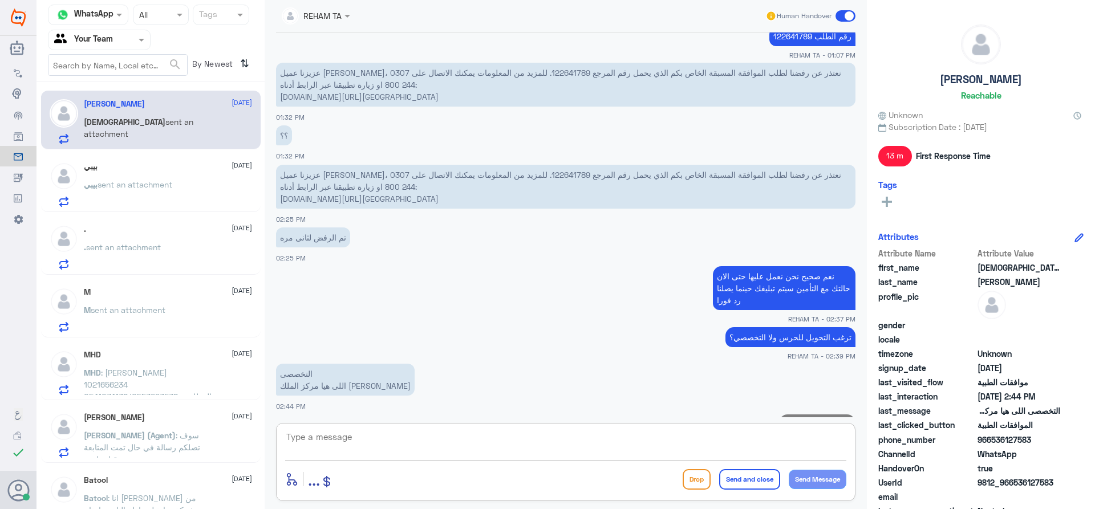
scroll to position [846, 0]
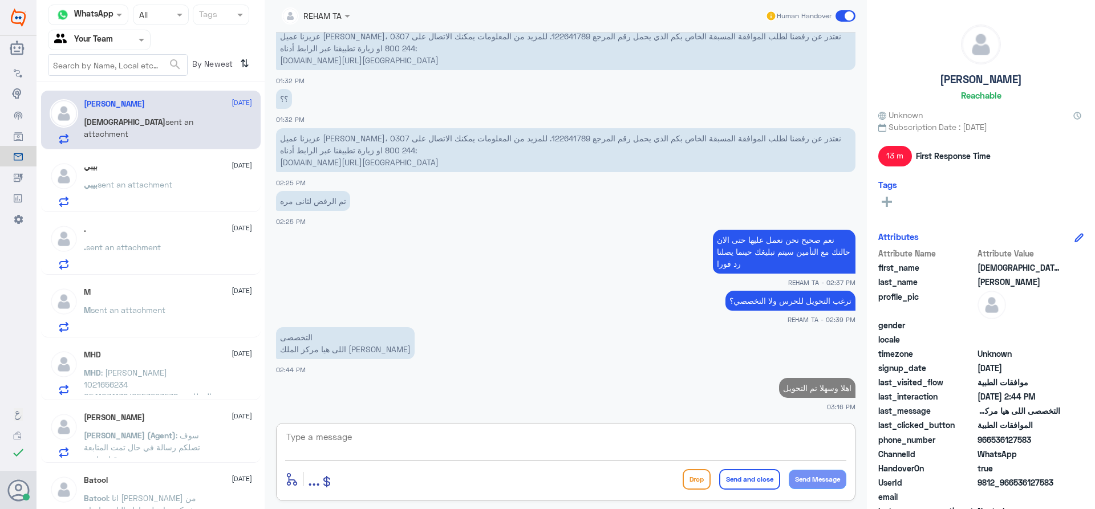
paste textarea "1)Specialized [GEOGRAPHIC_DATA] under Preauth ID 122647795"
type textarea "1)Specialized [GEOGRAPHIC_DATA] under Preauth ID 122647795"
click at [343, 447] on textarea at bounding box center [565, 443] width 561 height 28
paste textarea "1)Specialized [GEOGRAPHIC_DATA] under Preauth ID 122647795"
type textarea "1)Specialized [GEOGRAPHIC_DATA] under Preauth ID 122647795"
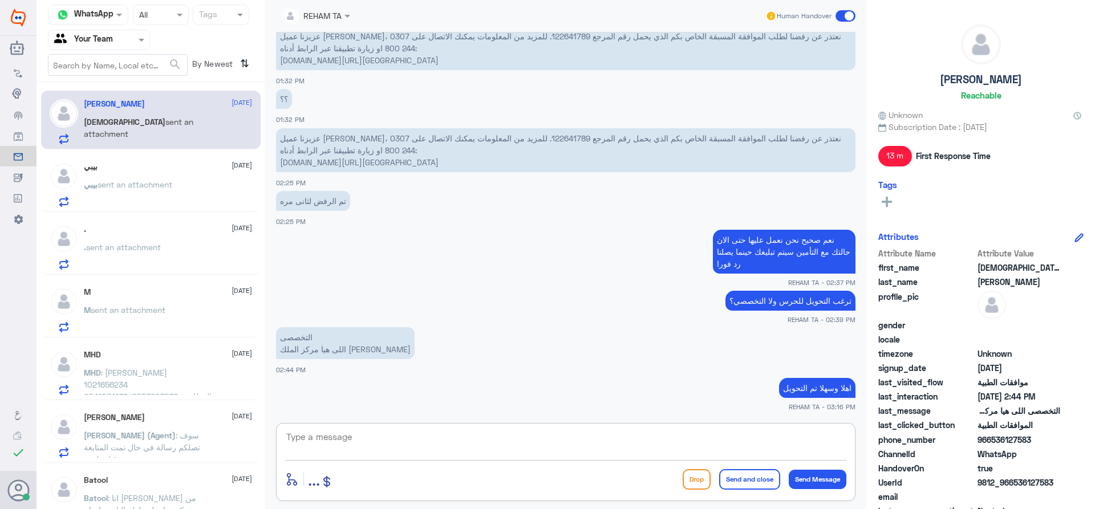
scroll to position [906, 0]
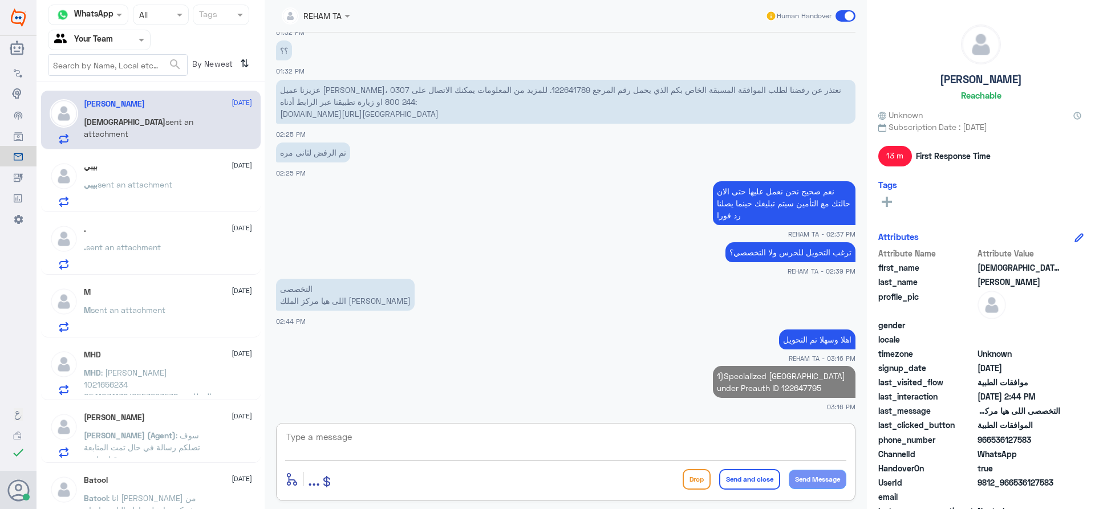
click at [180, 188] on div "بيبي sent an attachment" at bounding box center [168, 194] width 168 height 26
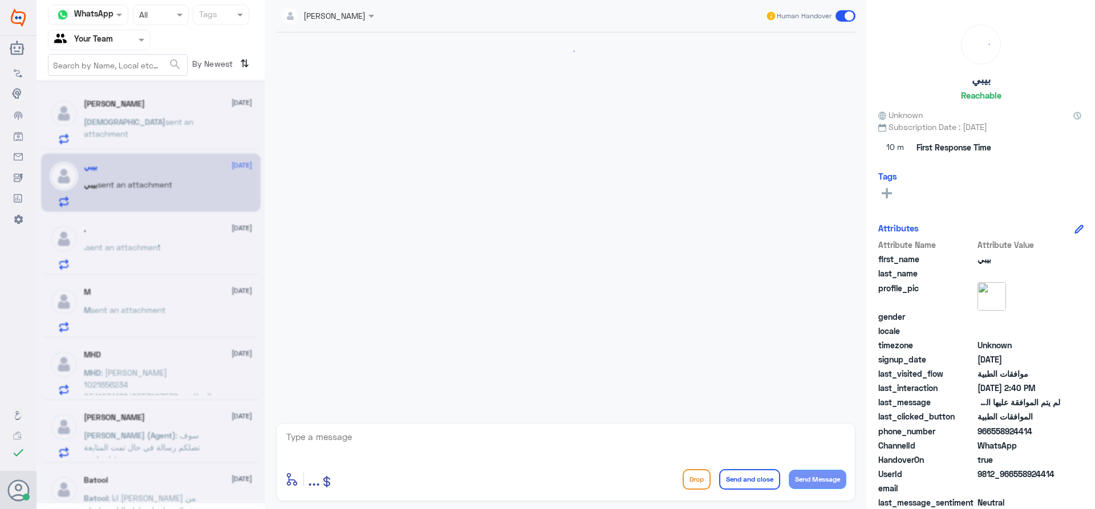
scroll to position [1279, 0]
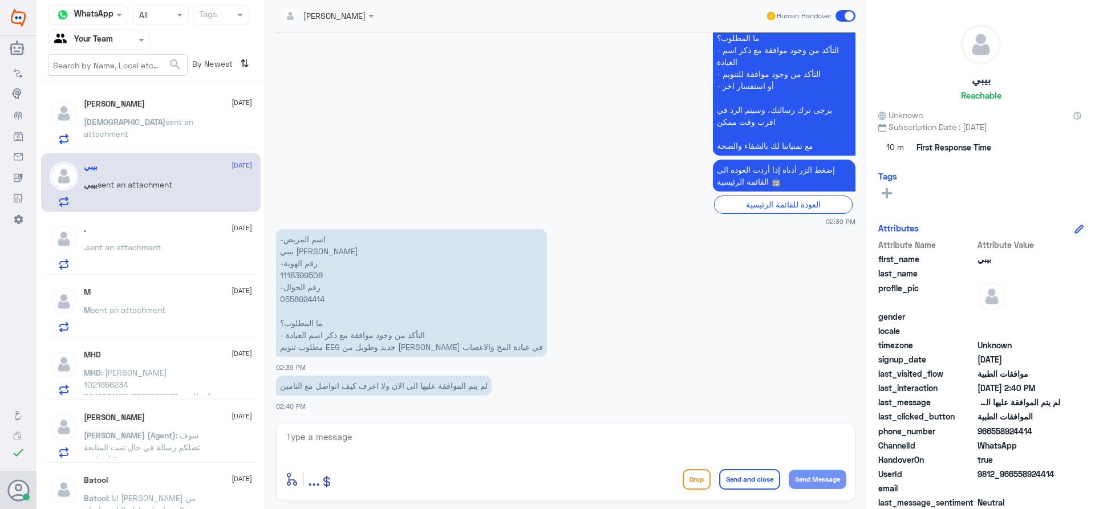
click at [178, 117] on span "sent an attachment" at bounding box center [138, 128] width 109 height 22
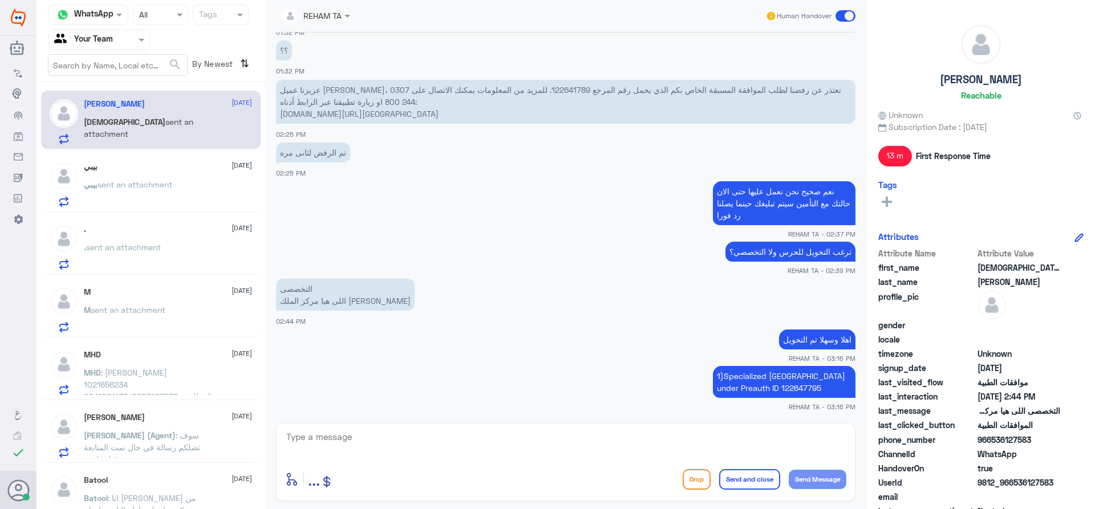
scroll to position [835, 0]
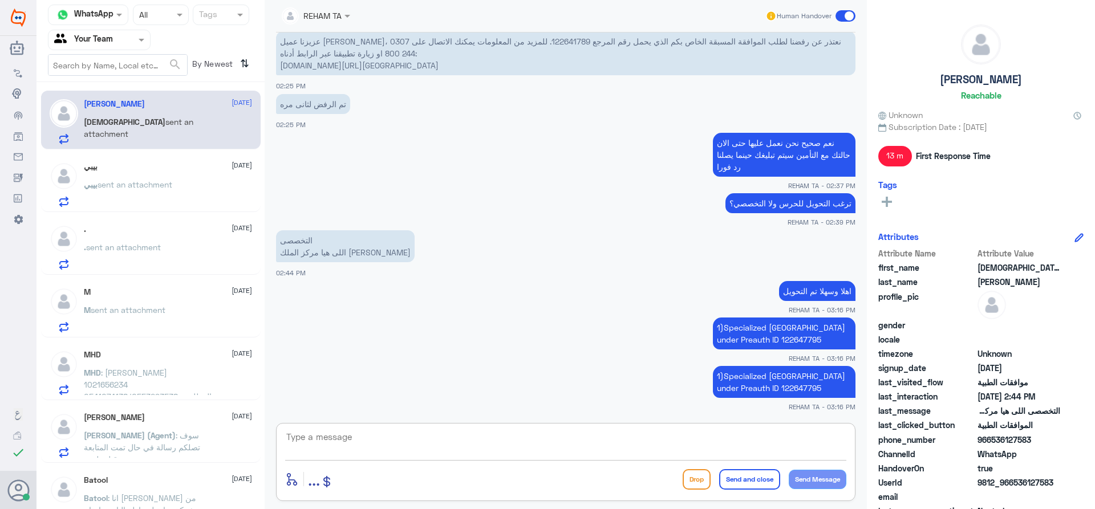
click at [704, 429] on textarea at bounding box center [565, 443] width 561 height 28
click at [452, 447] on textarea at bounding box center [565, 443] width 561 height 28
drag, startPoint x: 389, startPoint y: 438, endPoint x: 269, endPoint y: 434, distance: 120.4
click at [269, 434] on div "REHAM TA Human Handover [DATE] [PERSON_NAME] asked to talk to human 12:53 PM ال…" at bounding box center [566, 256] width 602 height 513
click at [149, 164] on div "بيبي [DATE]" at bounding box center [168, 167] width 168 height 10
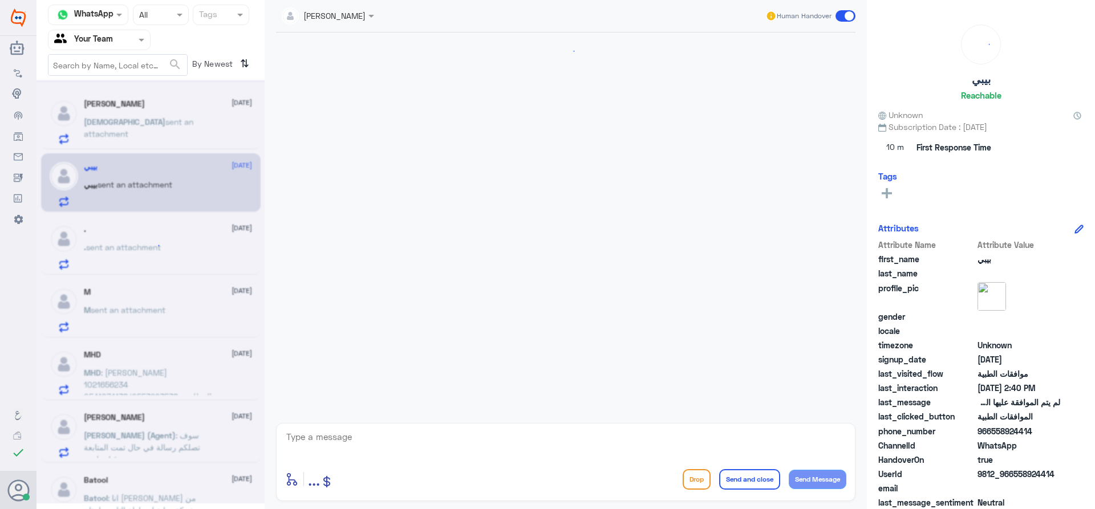
scroll to position [1279, 0]
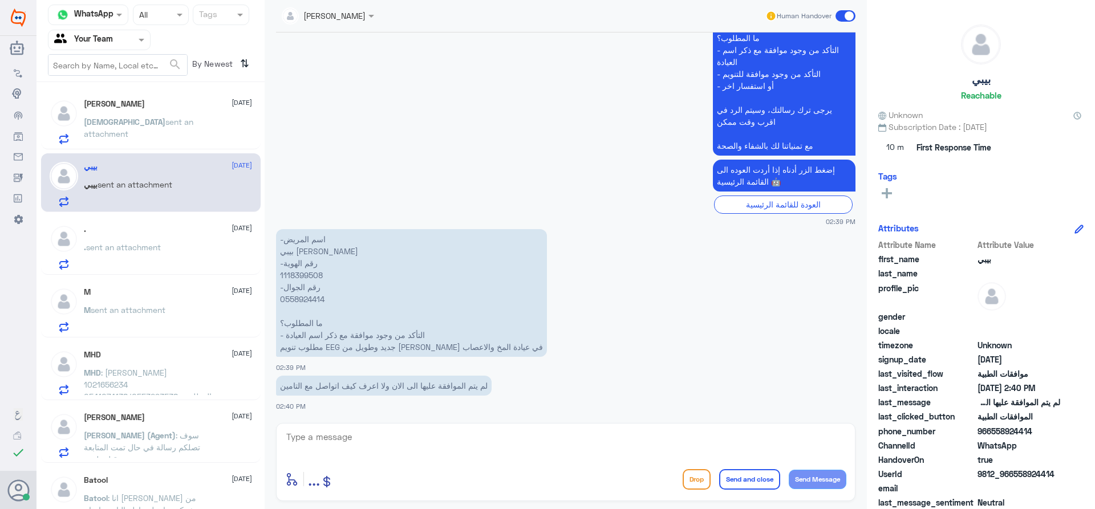
click at [157, 111] on div "[PERSON_NAME] [DATE] [PERSON_NAME] sent an attachment" at bounding box center [168, 121] width 168 height 45
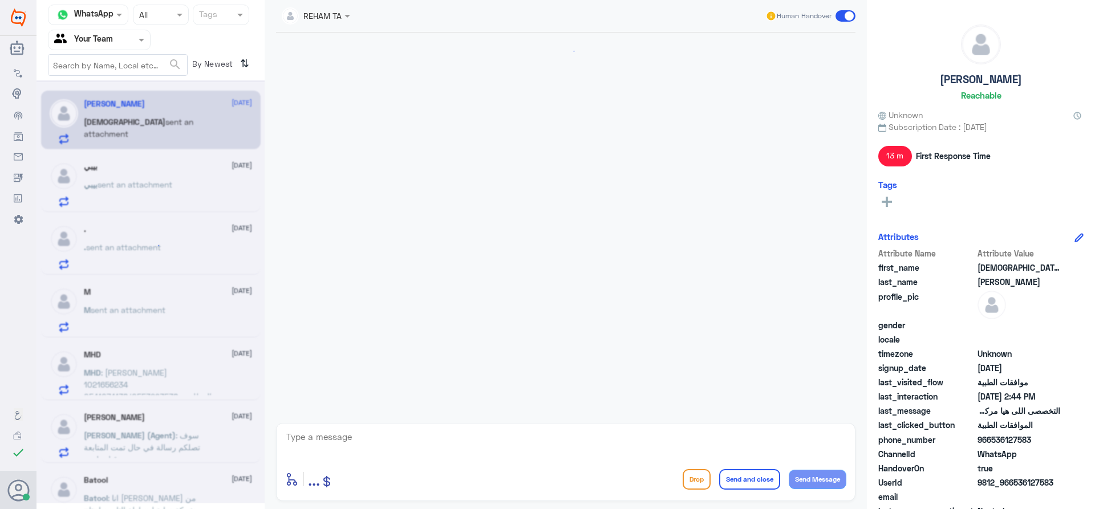
scroll to position [812, 0]
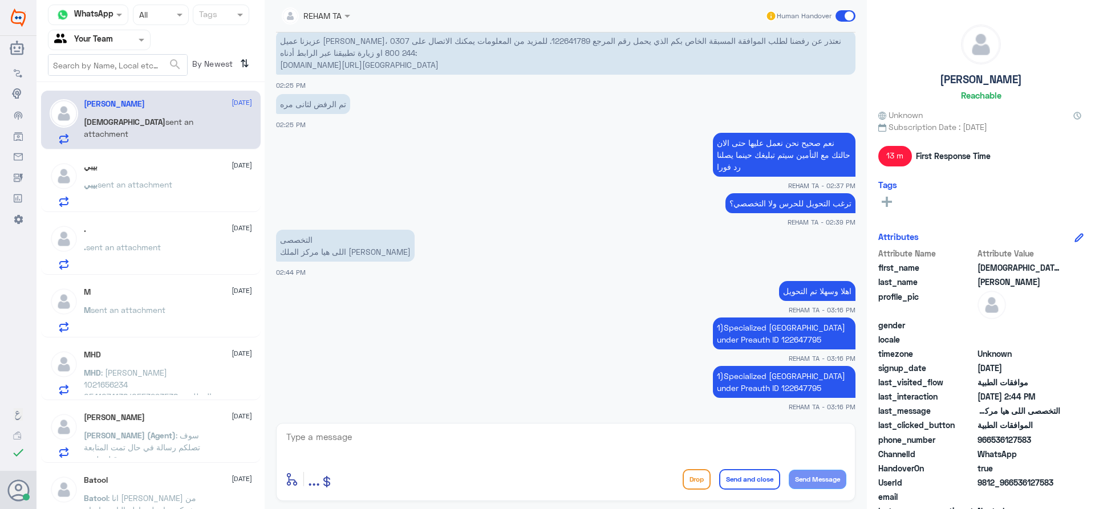
click at [94, 47] on div "Your Team" at bounding box center [83, 39] width 59 height 17
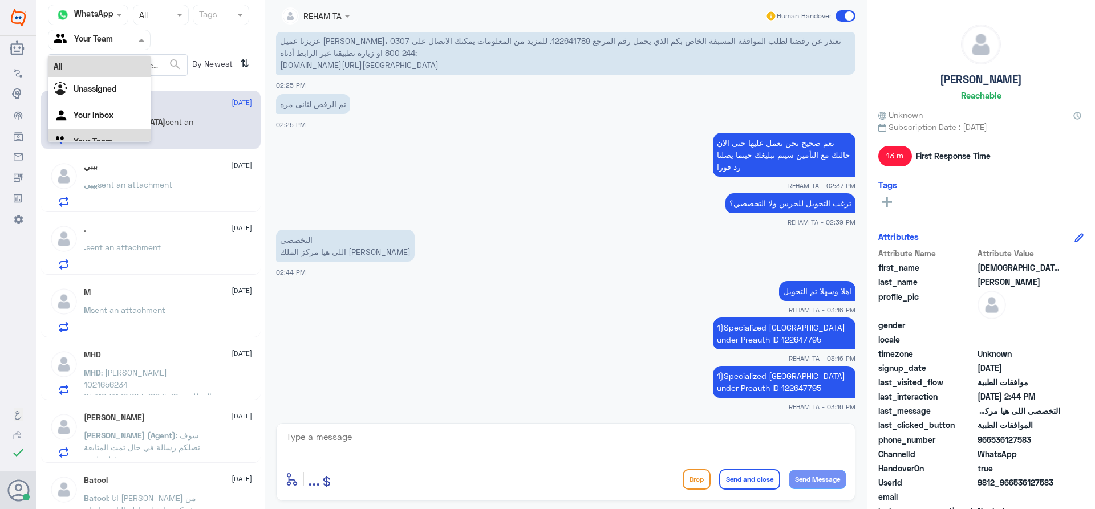
scroll to position [14, 0]
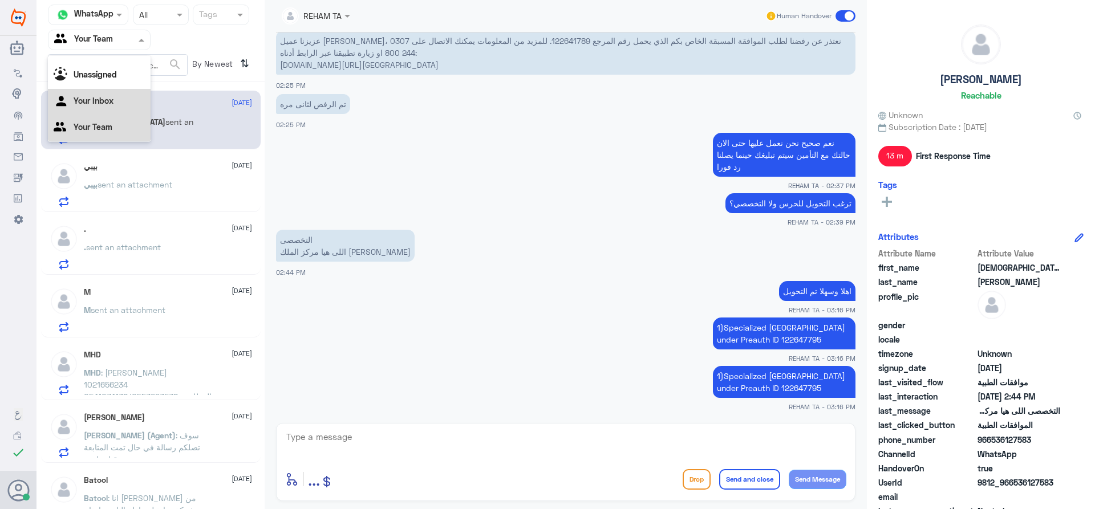
click at [91, 99] on Inbox "Your Inbox" at bounding box center [94, 101] width 40 height 10
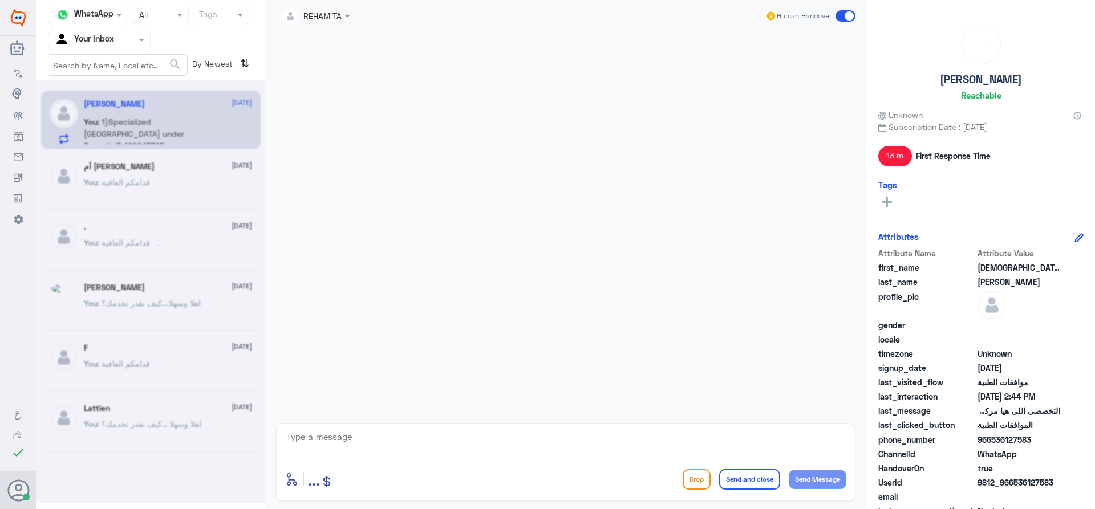
scroll to position [812, 0]
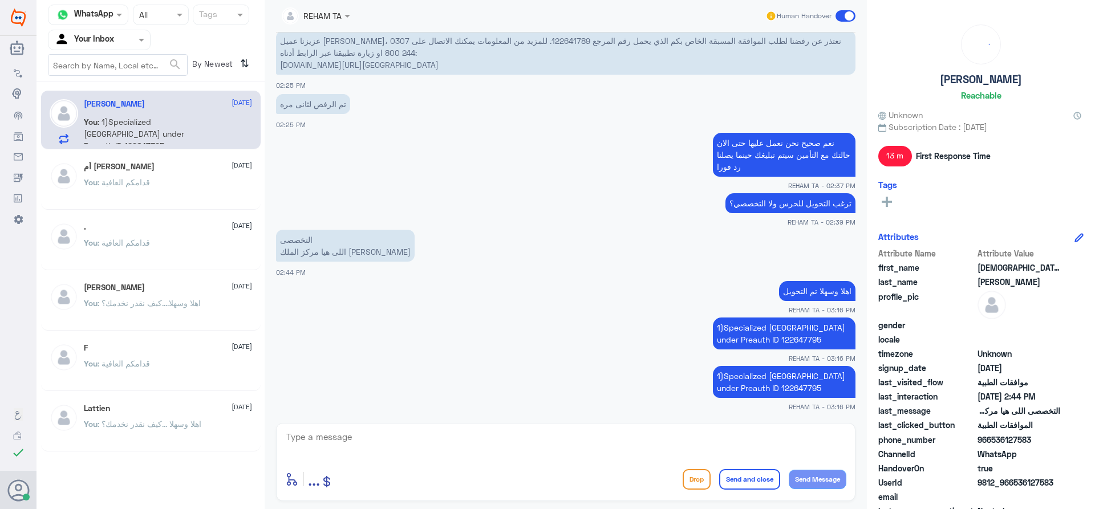
click at [83, 64] on input "text" at bounding box center [117, 65] width 139 height 21
click at [101, 58] on input "text" at bounding box center [117, 65] width 139 height 21
click at [100, 47] on div "Your Inbox" at bounding box center [84, 39] width 60 height 17
click at [91, 117] on div "Your Team" at bounding box center [99, 128] width 103 height 26
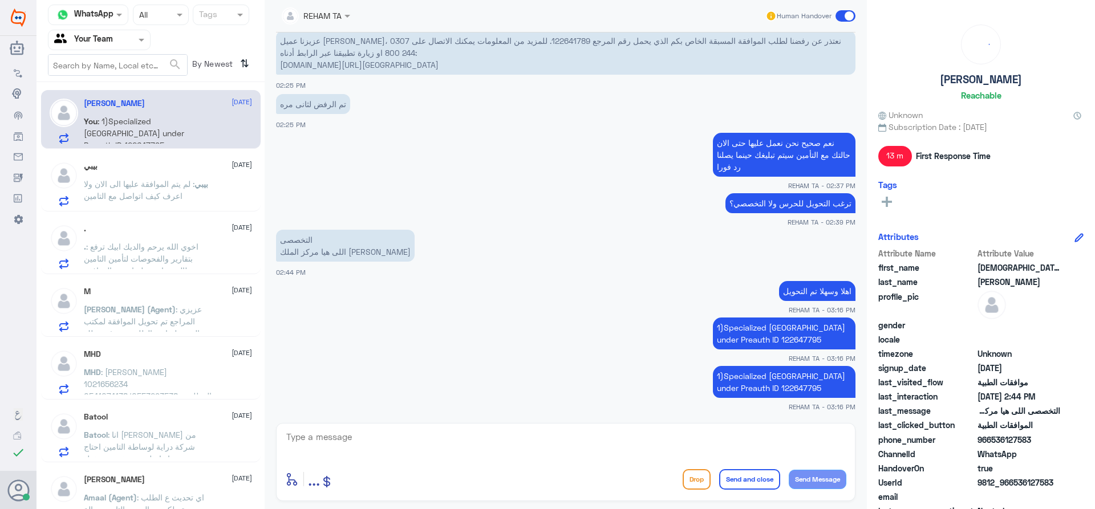
scroll to position [0, 0]
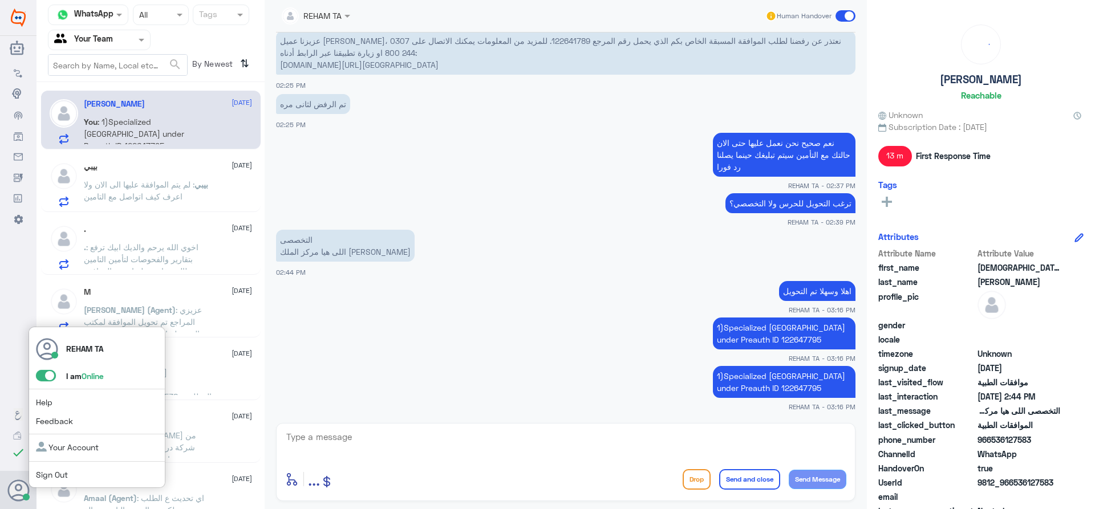
click at [48, 371] on span at bounding box center [46, 375] width 20 height 11
click at [0, 0] on input "checkbox" at bounding box center [0, 0] width 0 height 0
click at [63, 473] on link "Sign Out" at bounding box center [52, 475] width 32 height 10
